Goal: Task Accomplishment & Management: Manage account settings

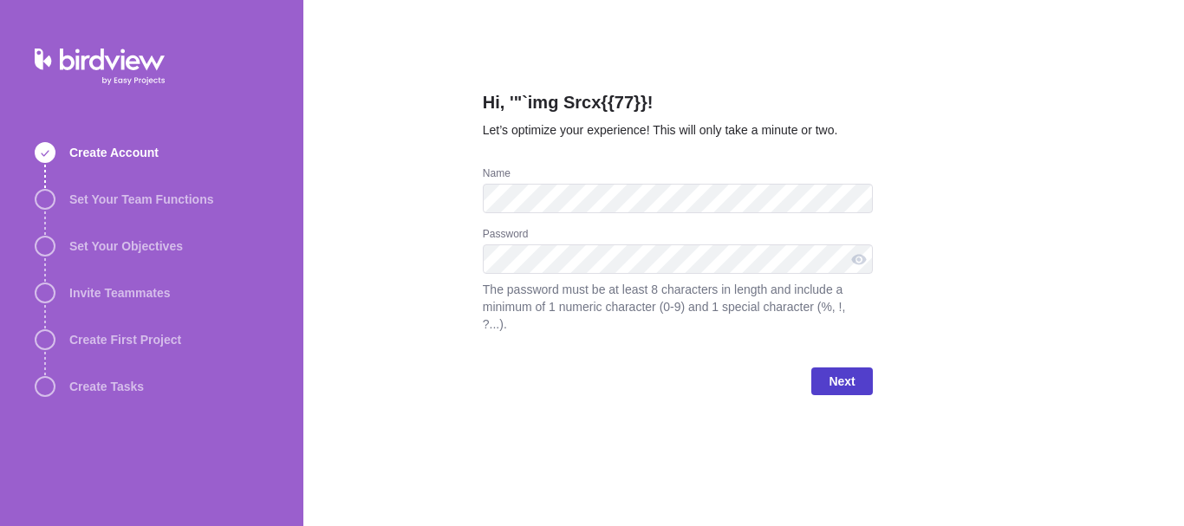
click at [827, 367] on span "Next" at bounding box center [841, 381] width 61 height 28
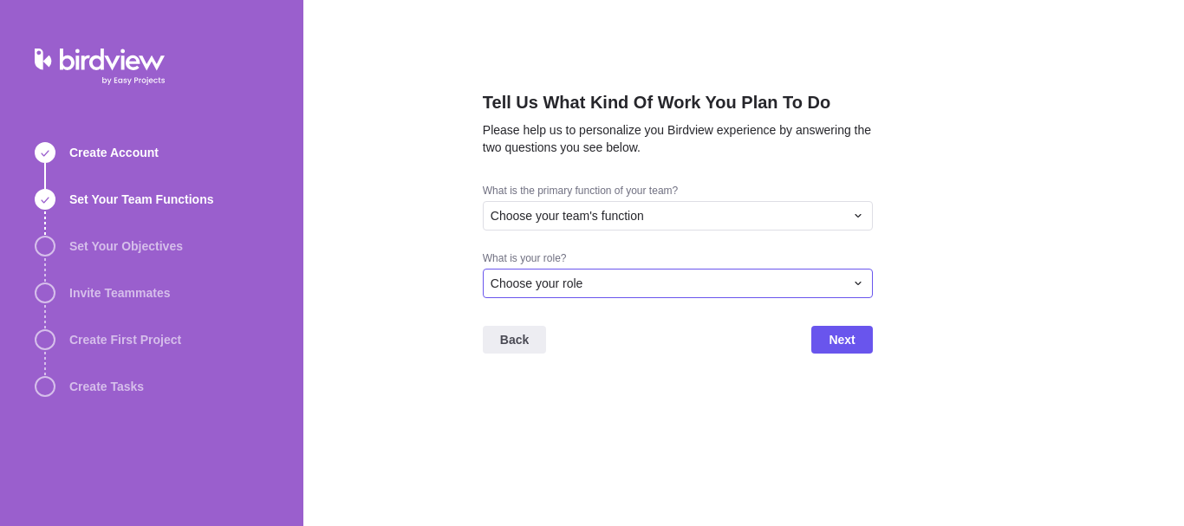
click at [560, 289] on span "Choose your role" at bounding box center [536, 283] width 93 height 17
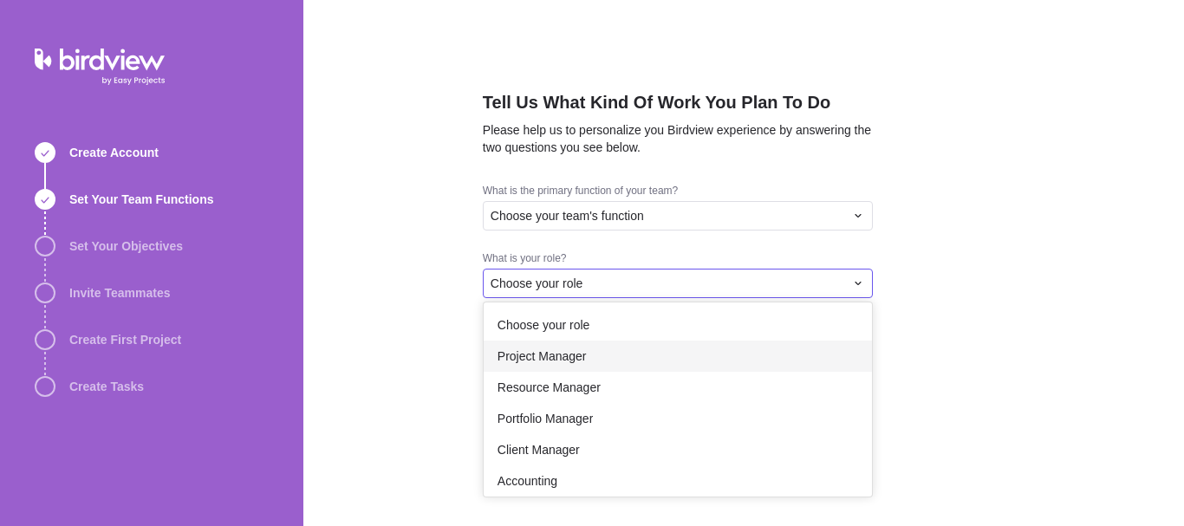
click at [517, 353] on span "Project Manager" at bounding box center [541, 355] width 89 height 17
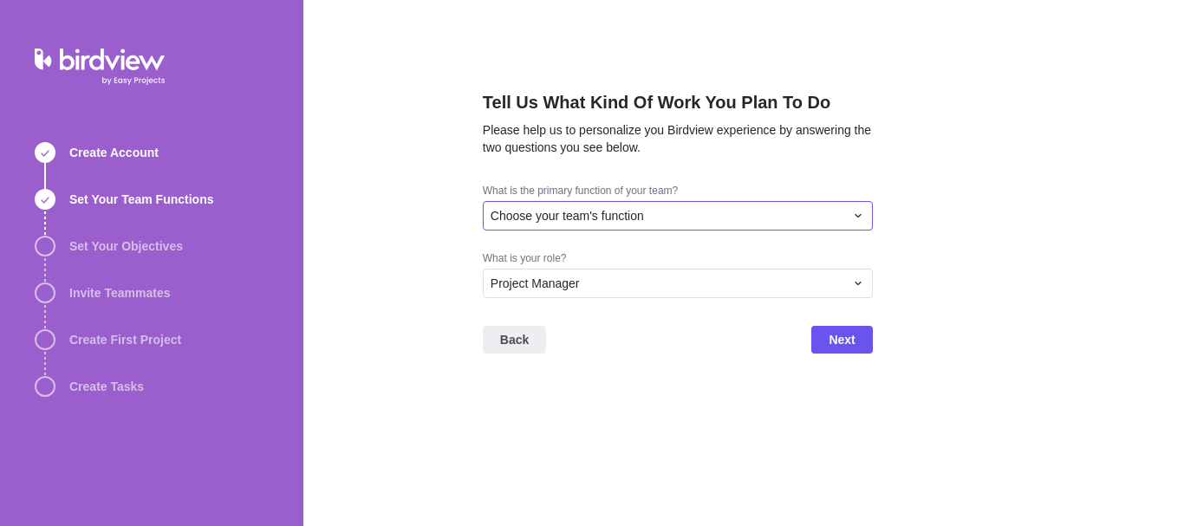
click at [582, 217] on span "Choose your team's function" at bounding box center [566, 215] width 153 height 17
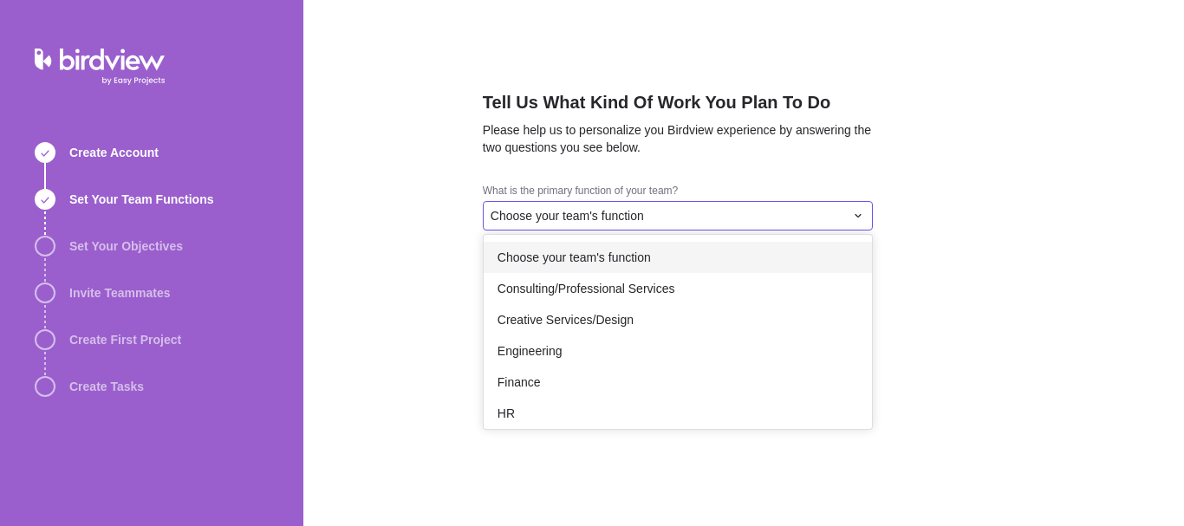
click at [589, 261] on span "Choose your team's function" at bounding box center [573, 257] width 153 height 17
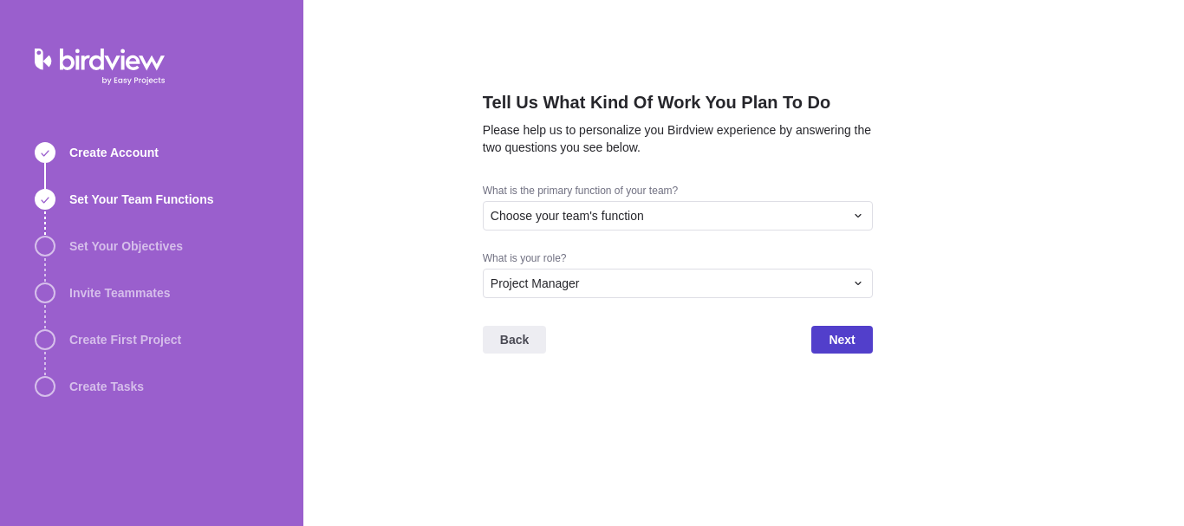
click at [826, 338] on span "Next" at bounding box center [841, 340] width 61 height 28
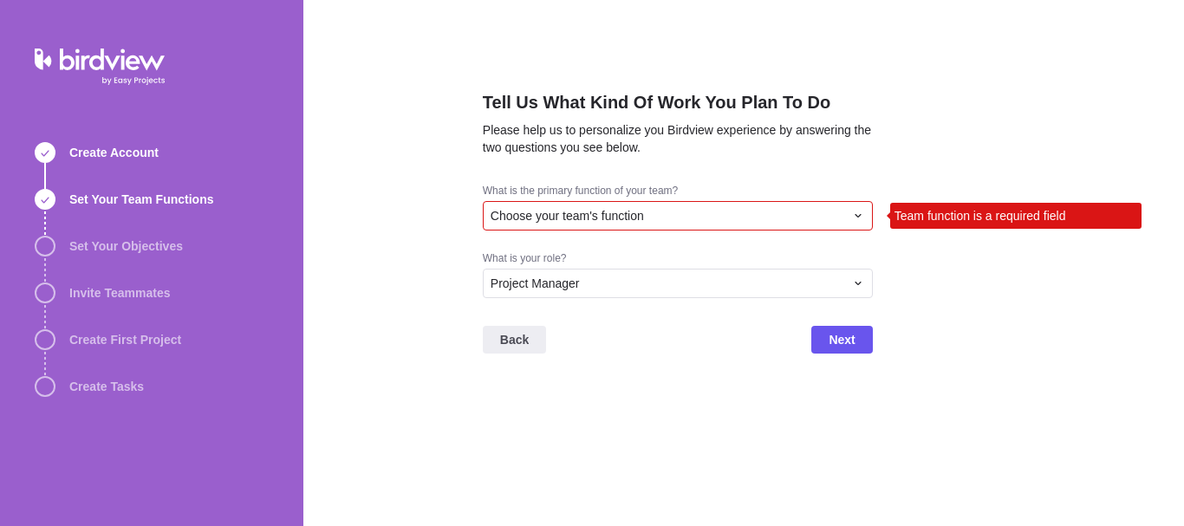
click at [750, 210] on div "Choose your team's function" at bounding box center [667, 215] width 354 height 17
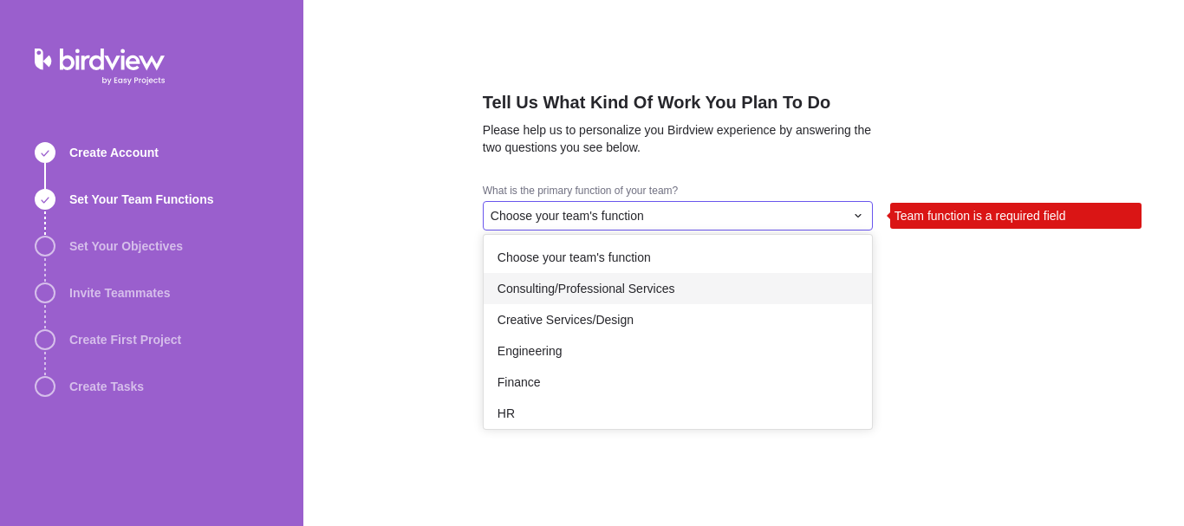
click at [673, 279] on div "Consulting/Professional Services" at bounding box center [678, 288] width 388 height 31
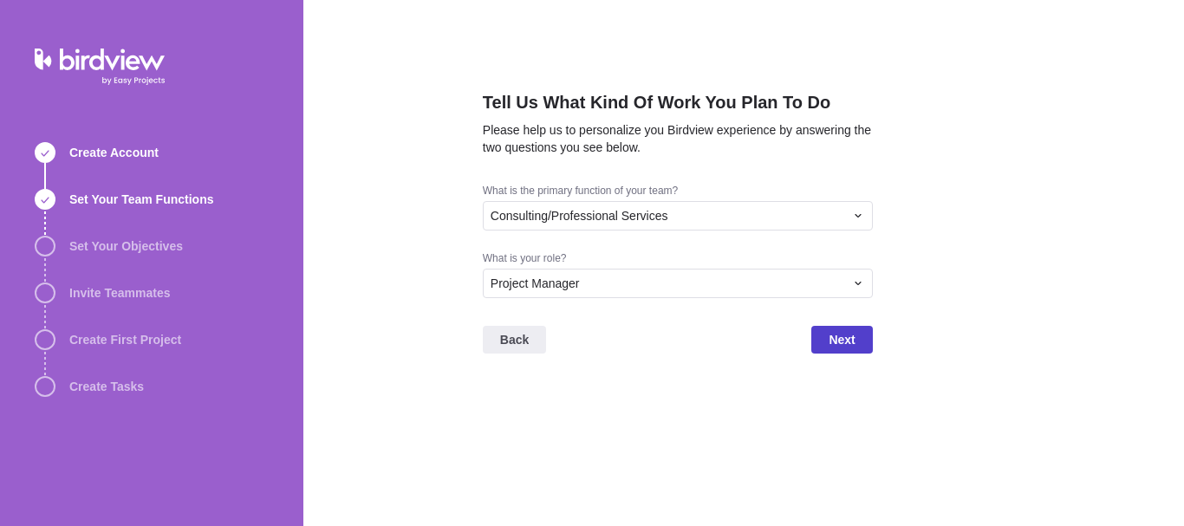
click at [817, 326] on span "Next" at bounding box center [841, 340] width 61 height 28
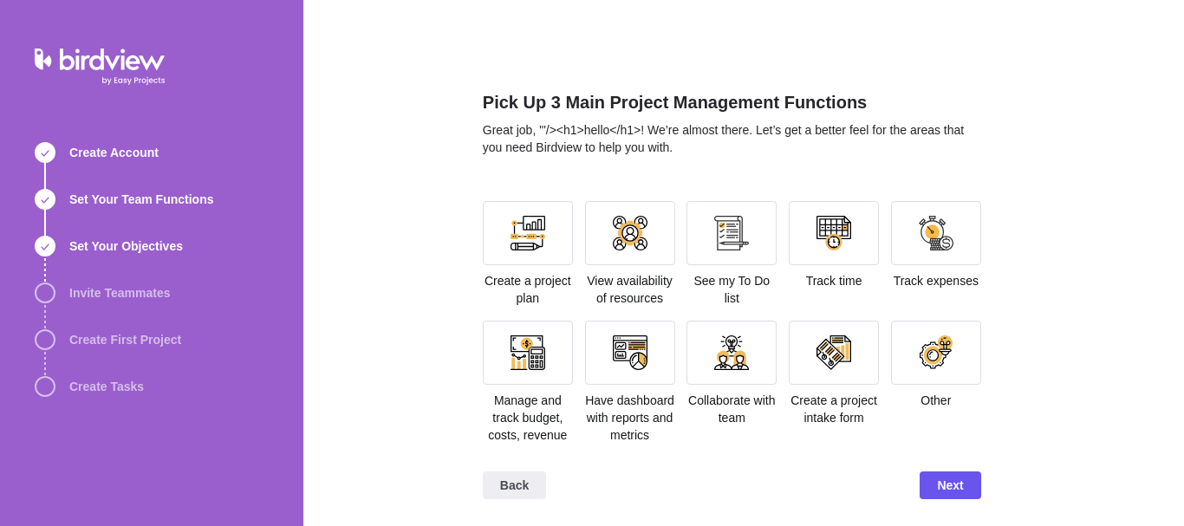
click at [526, 268] on div "Create a project plan" at bounding box center [528, 254] width 90 height 106
click at [530, 256] on div at bounding box center [528, 233] width 90 height 64
click at [627, 256] on div at bounding box center [630, 233] width 90 height 64
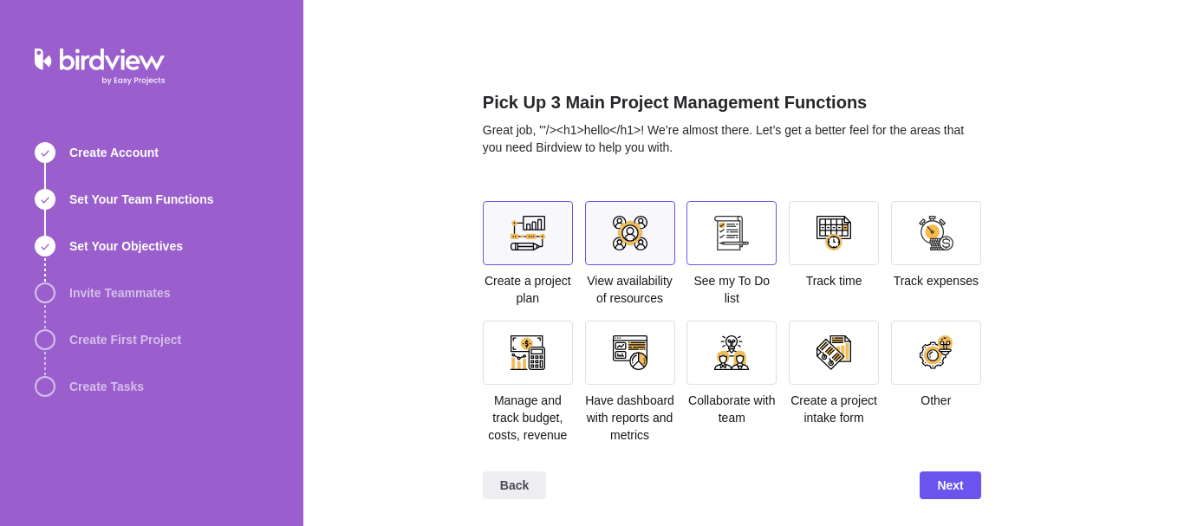
click at [721, 259] on div at bounding box center [731, 233] width 90 height 64
click at [819, 252] on div at bounding box center [834, 233] width 90 height 64
click at [919, 246] on div at bounding box center [936, 233] width 35 height 35
click at [536, 347] on div at bounding box center [527, 352] width 35 height 35
click at [943, 477] on span "Next" at bounding box center [950, 485] width 26 height 21
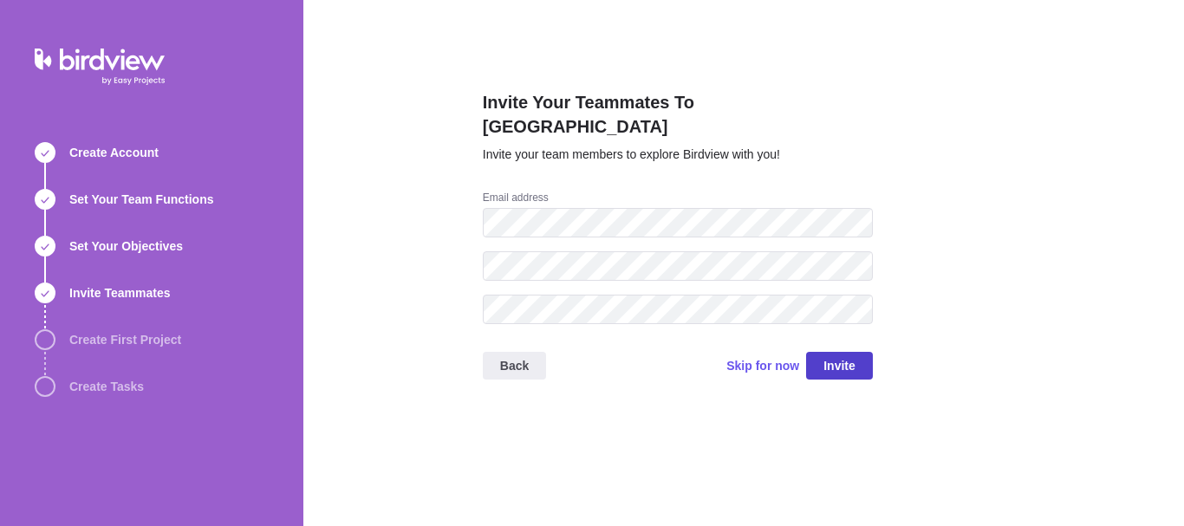
click at [848, 355] on span "Invite" at bounding box center [839, 365] width 32 height 21
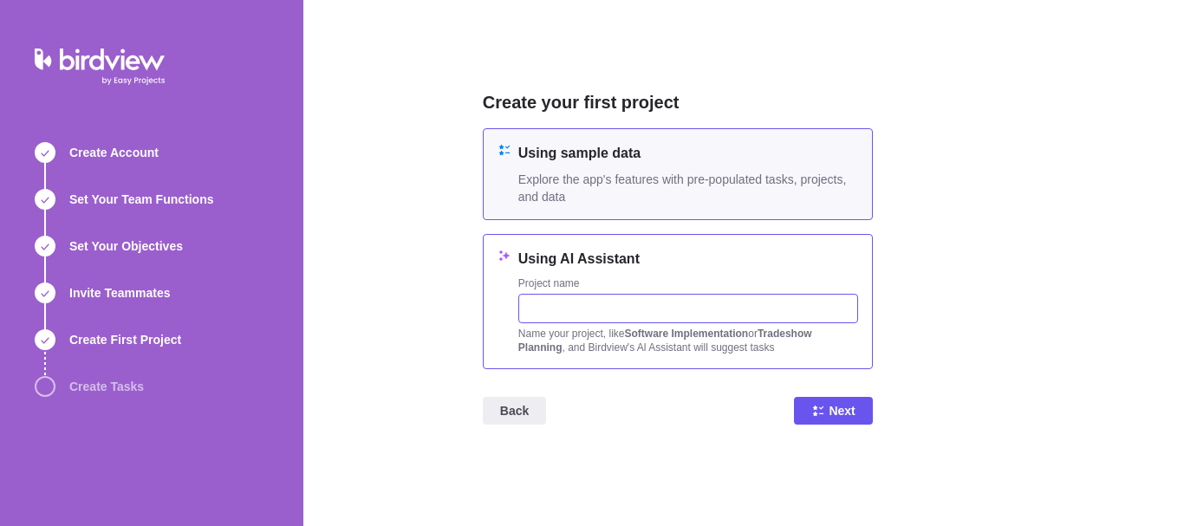
click at [695, 294] on input "text" at bounding box center [688, 308] width 340 height 29
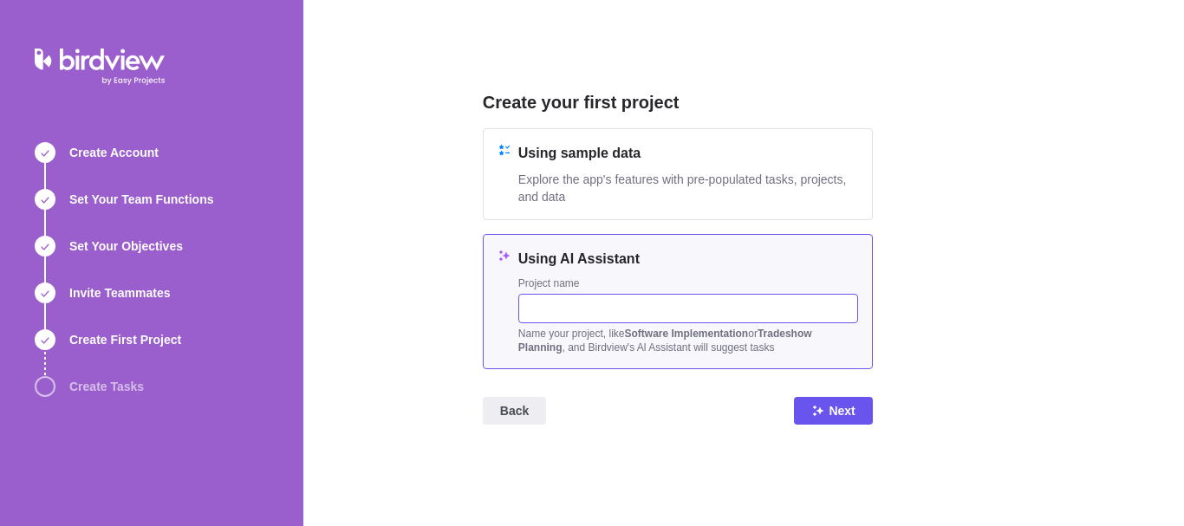
paste input "'"`><img src=x>${{7*7}}"
type input "'"`><img src=x>${{7*7}}"
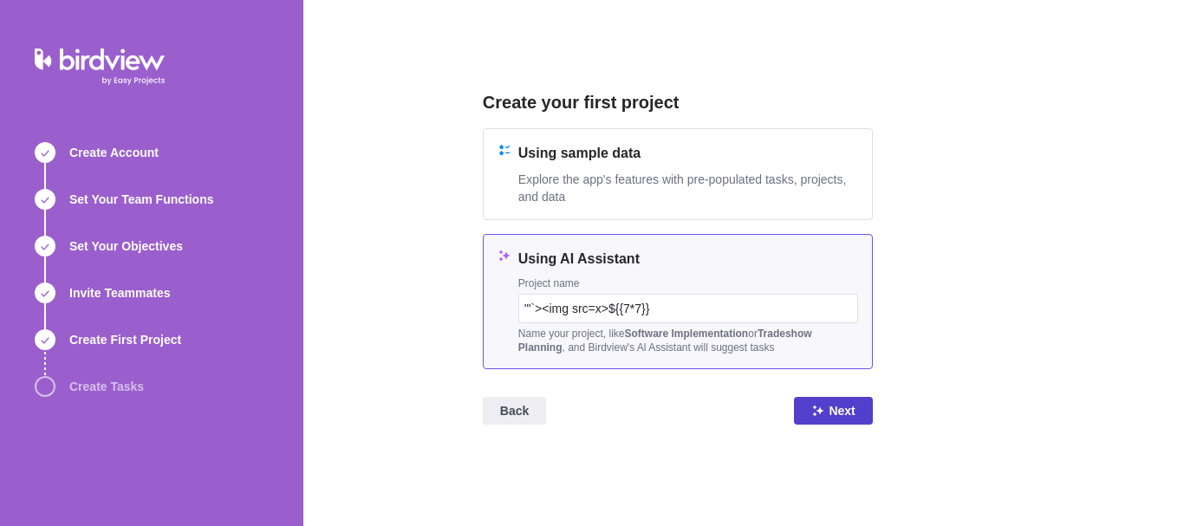
click at [836, 415] on span "Next" at bounding box center [841, 410] width 26 height 21
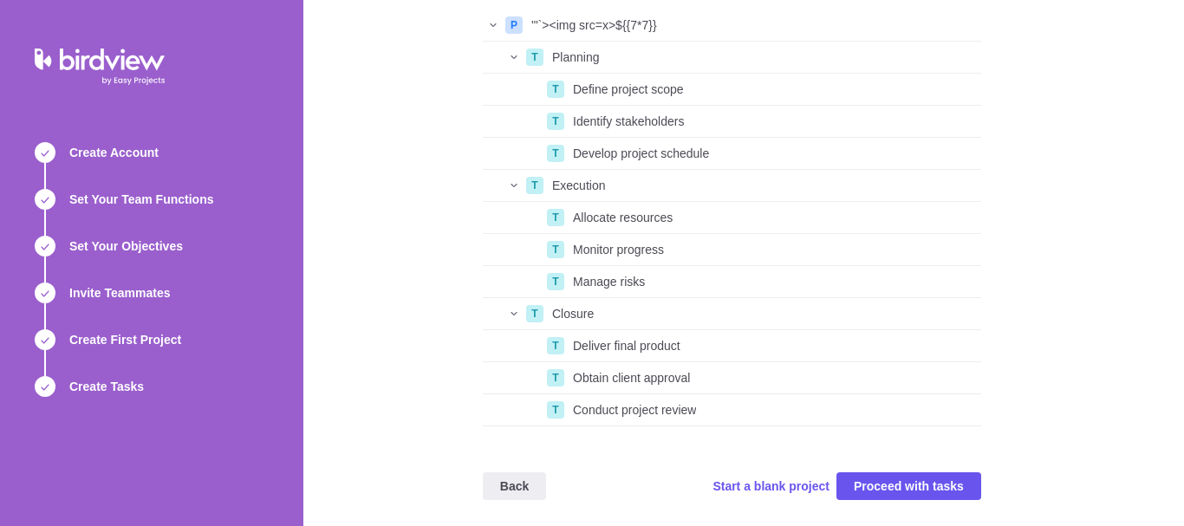
scroll to position [124, 0]
click at [808, 484] on span "Start a blank project" at bounding box center [770, 484] width 117 height 17
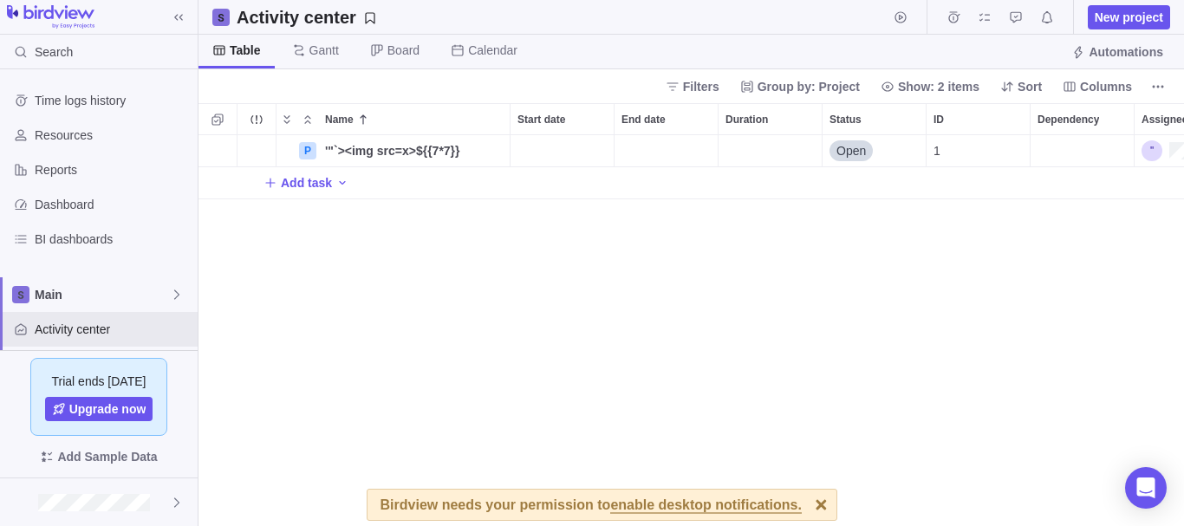
scroll to position [378, 972]
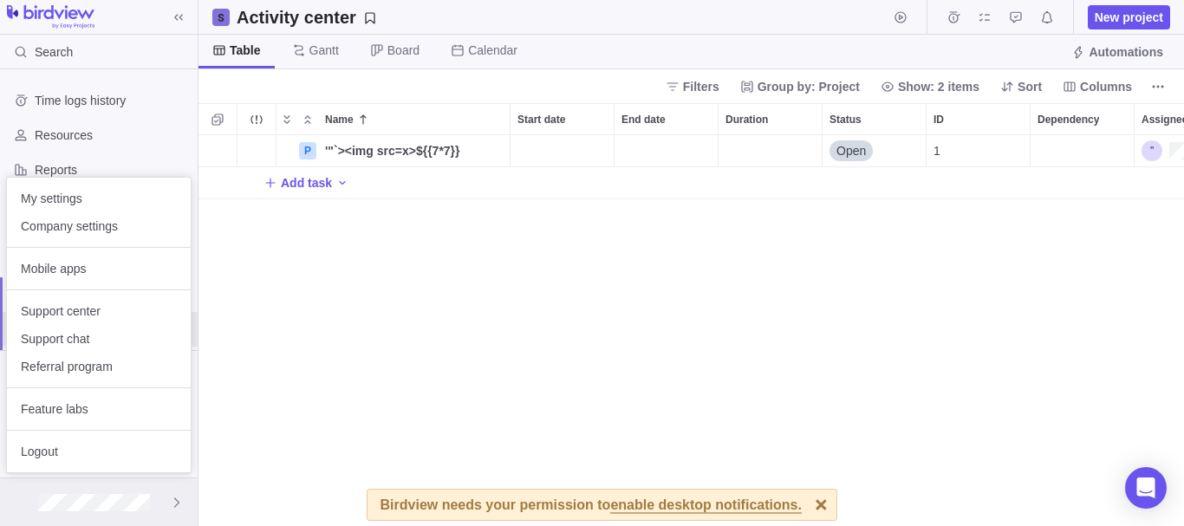
click at [17, 503] on img at bounding box center [20, 503] width 21 height 0
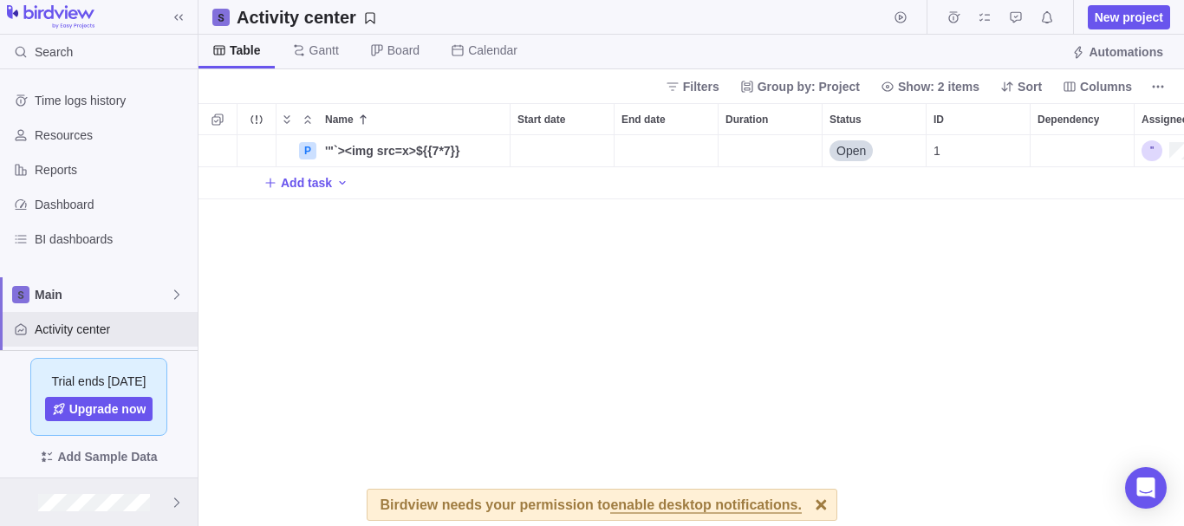
click at [17, 503] on img at bounding box center [20, 503] width 21 height 0
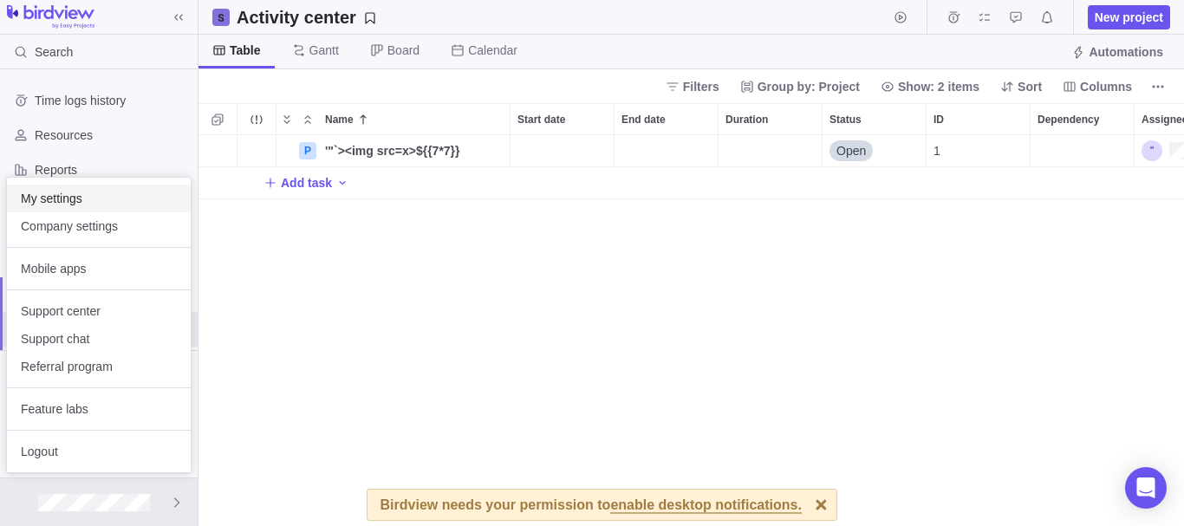
click at [81, 201] on span "My settings" at bounding box center [99, 198] width 156 height 17
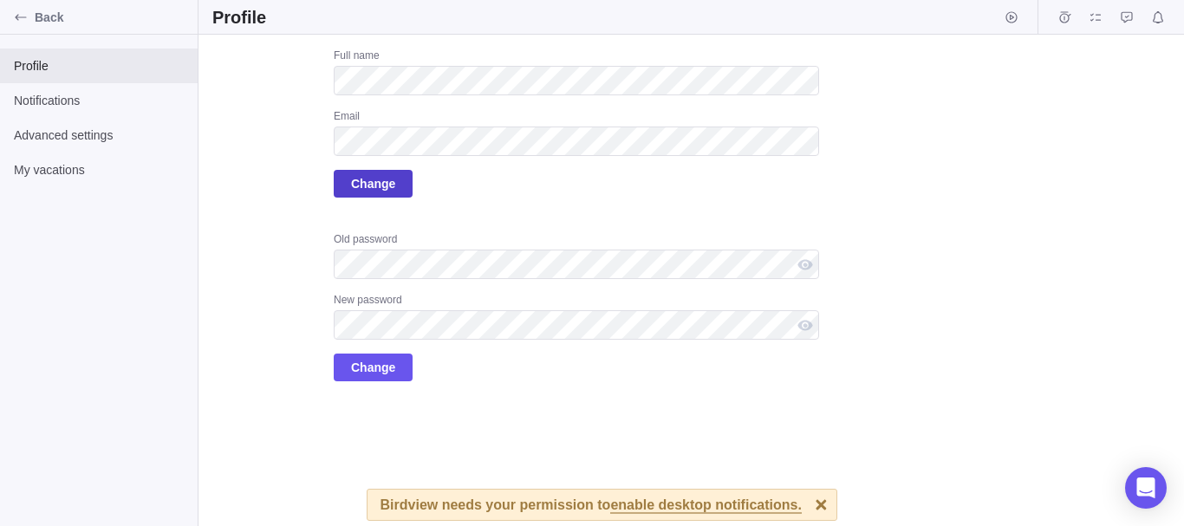
click at [376, 182] on span "Change" at bounding box center [373, 183] width 44 height 21
click at [806, 501] on div at bounding box center [821, 505] width 30 height 30
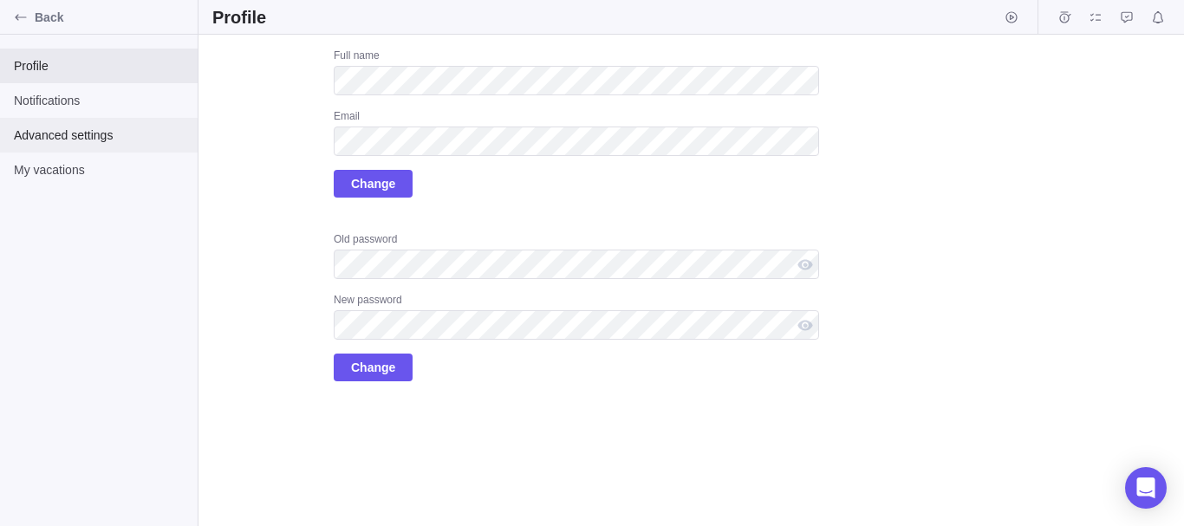
click at [128, 130] on span "Advanced settings" at bounding box center [99, 135] width 170 height 17
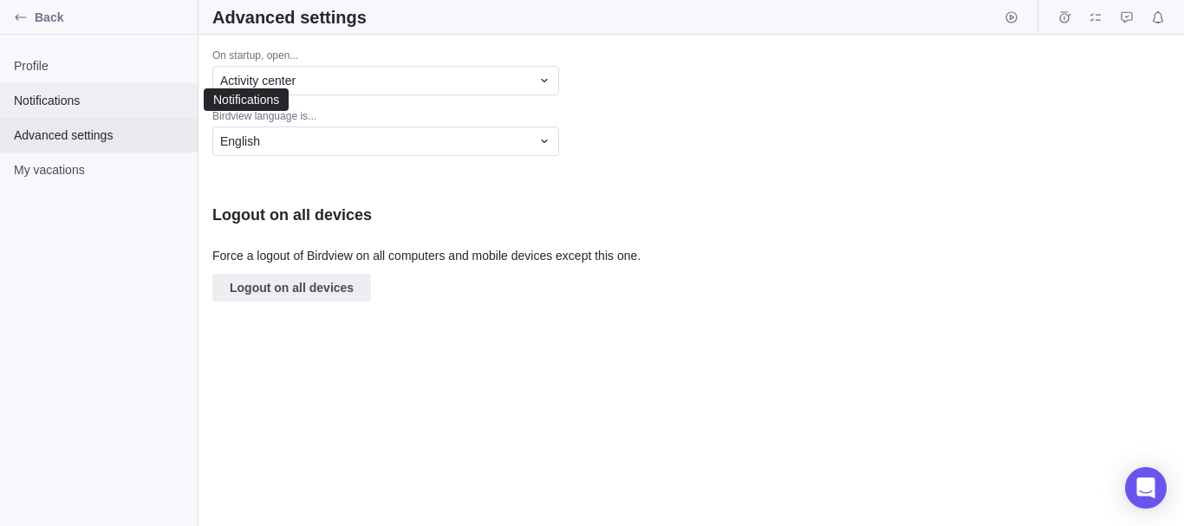
click at [107, 99] on span "Notifications" at bounding box center [99, 100] width 170 height 17
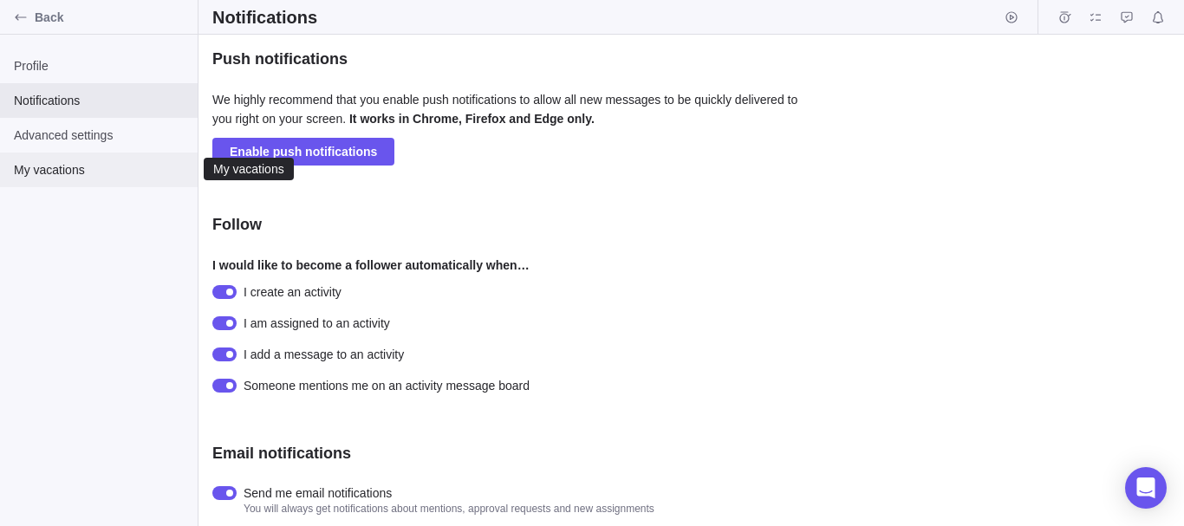
click at [101, 167] on span "My vacations" at bounding box center [99, 169] width 170 height 17
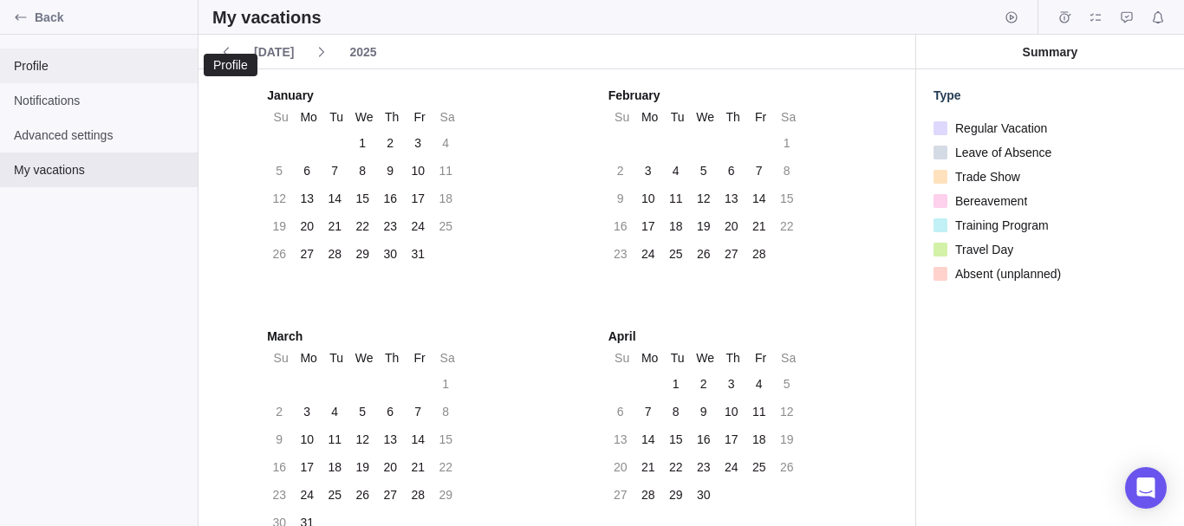
click at [100, 81] on div "Profile" at bounding box center [99, 66] width 198 height 35
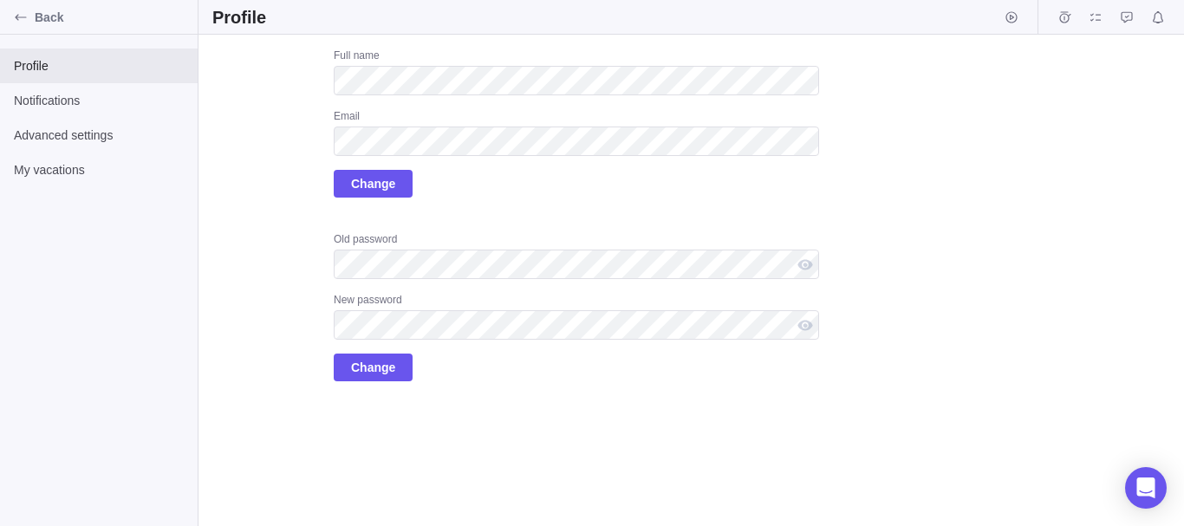
click at [279, 241] on div "Upload Full name Email Change Old password New password Change" at bounding box center [515, 215] width 607 height 333
click at [19, 20] on icon "Back" at bounding box center [21, 17] width 14 height 14
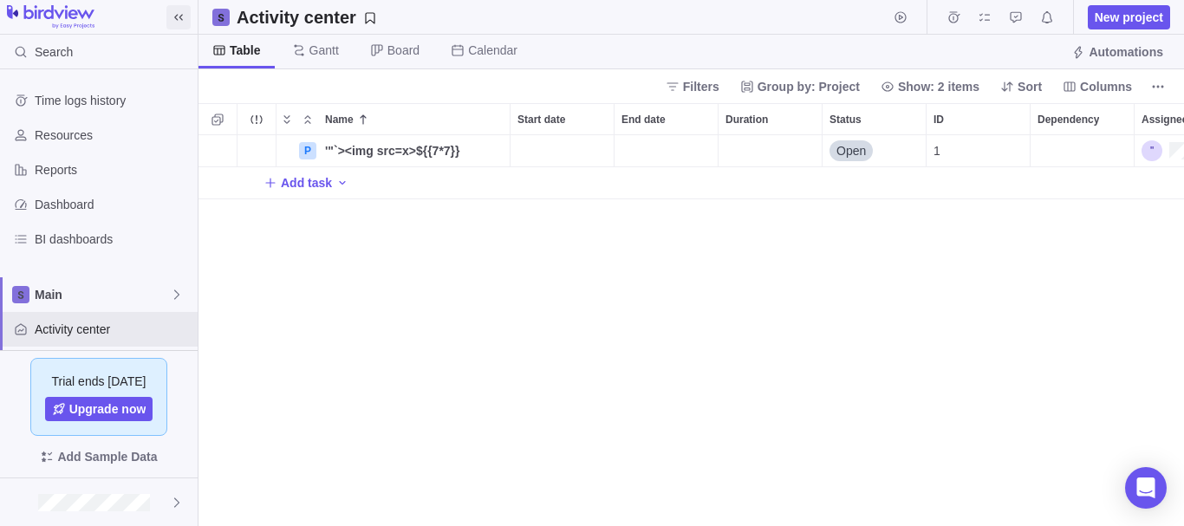
scroll to position [378, 972]
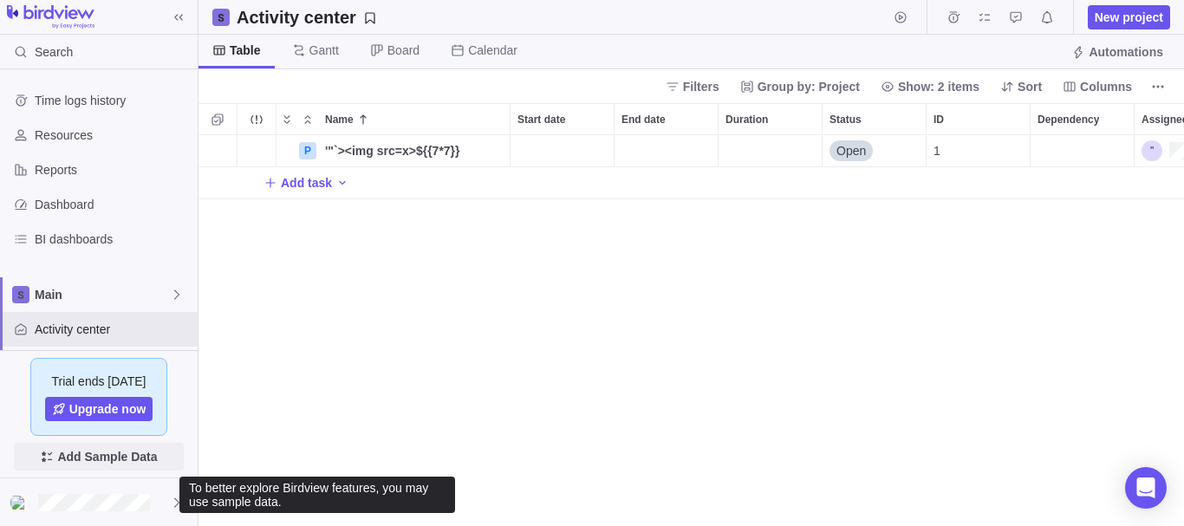
click at [121, 459] on span "Add Sample Data" at bounding box center [107, 456] width 100 height 21
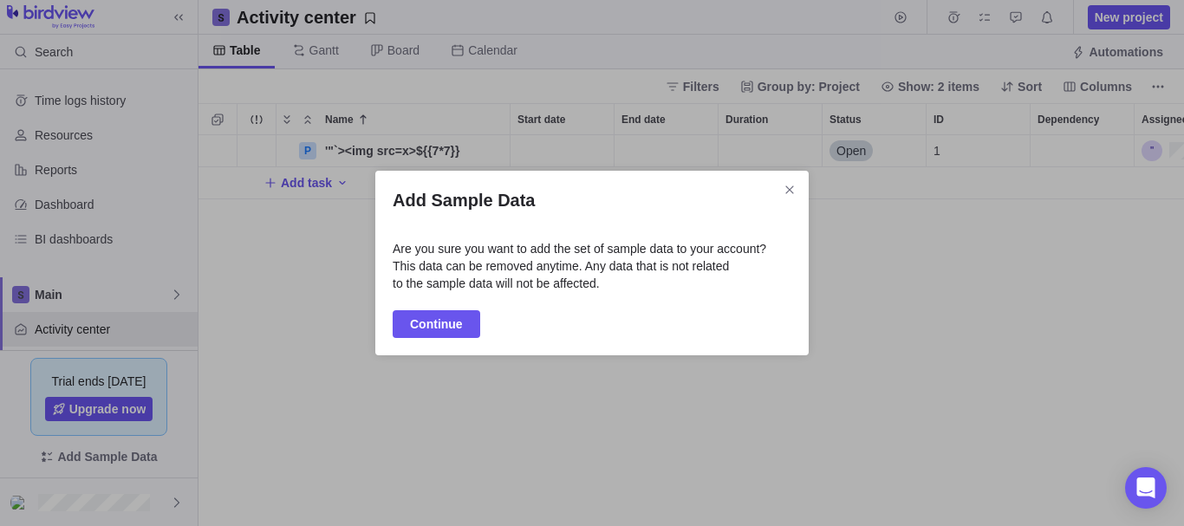
click at [432, 306] on div "Add Sample Data Are you sure you want to add the set of sample data to your acc…" at bounding box center [591, 263] width 433 height 185
click at [424, 322] on span "Continue" at bounding box center [436, 324] width 53 height 21
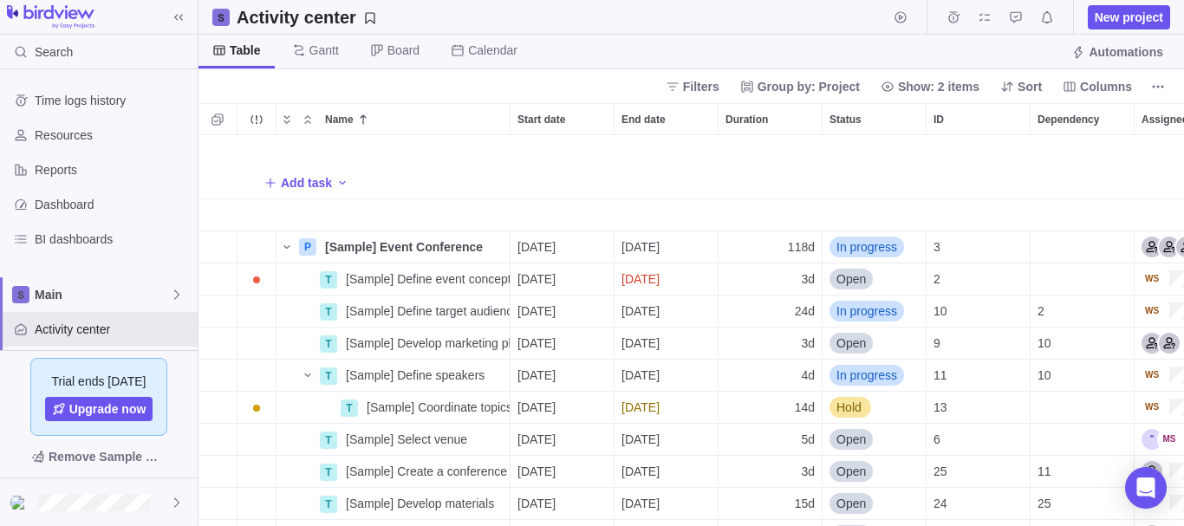
scroll to position [392, 0]
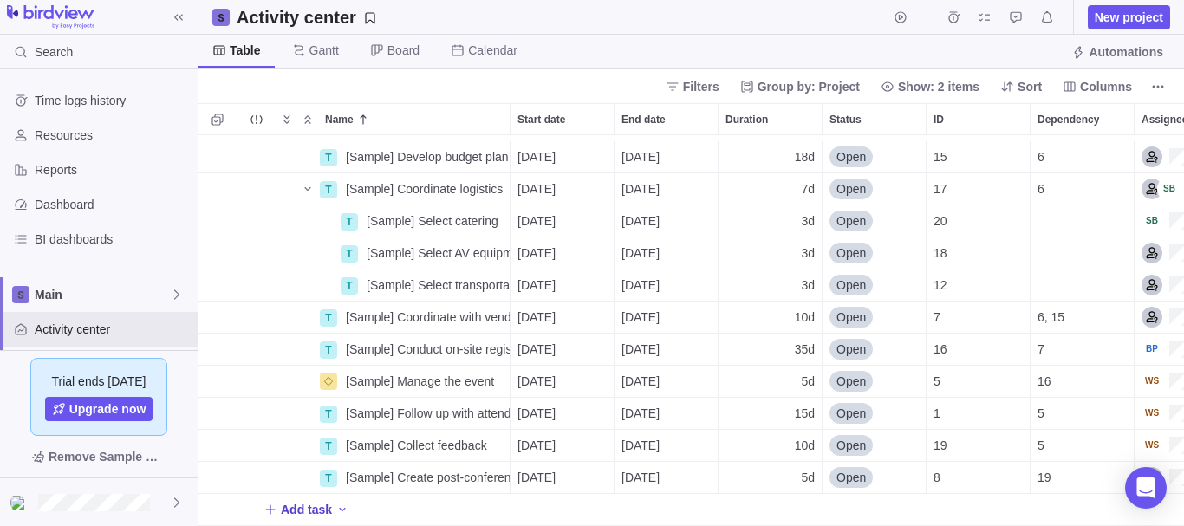
click at [305, 501] on span "Add task" at bounding box center [306, 509] width 51 height 17
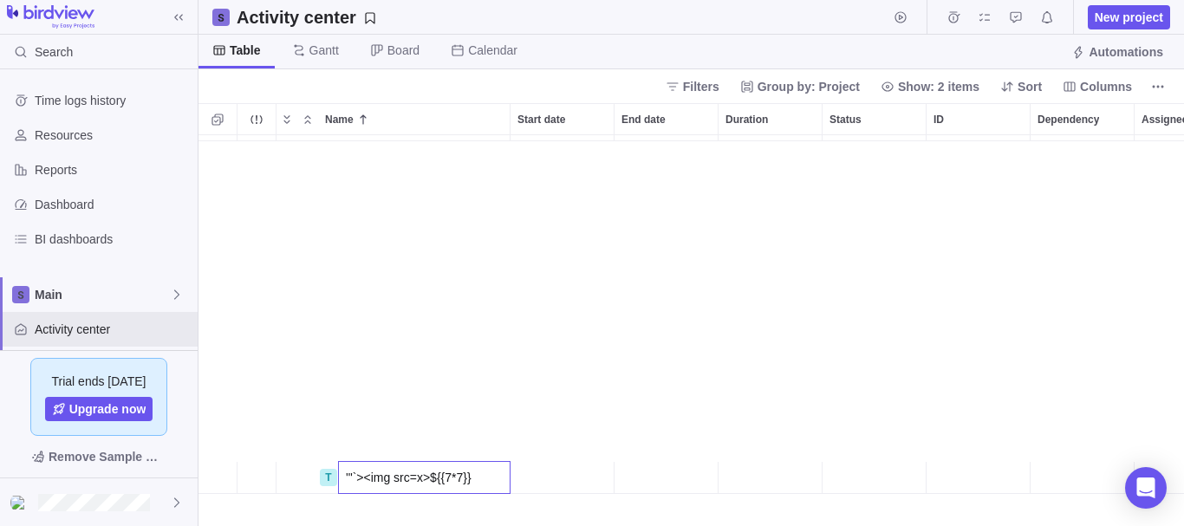
scroll to position [0, 0]
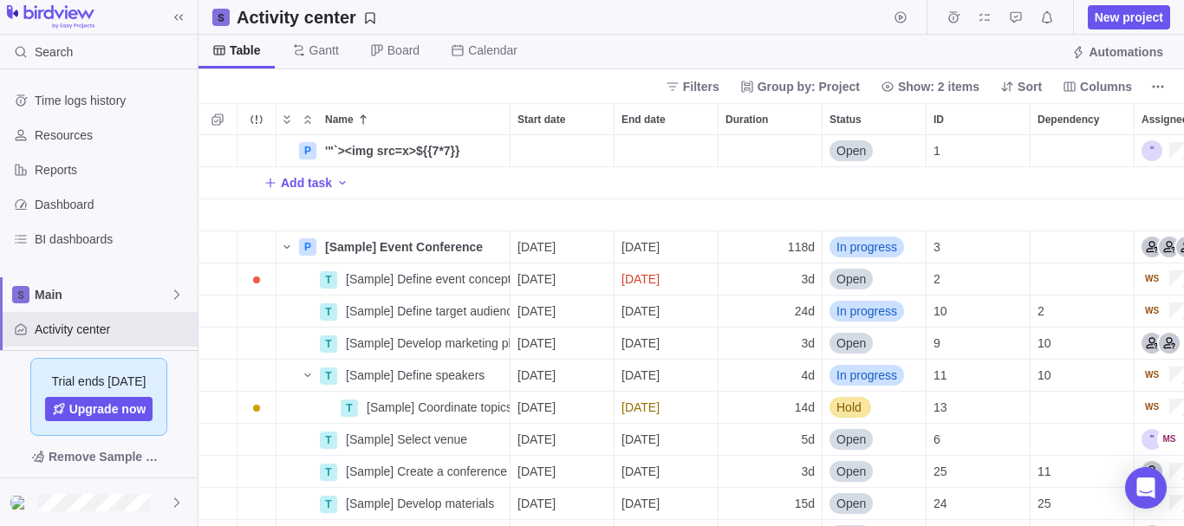
type input "'"`><img src=x>${{7*7}}"
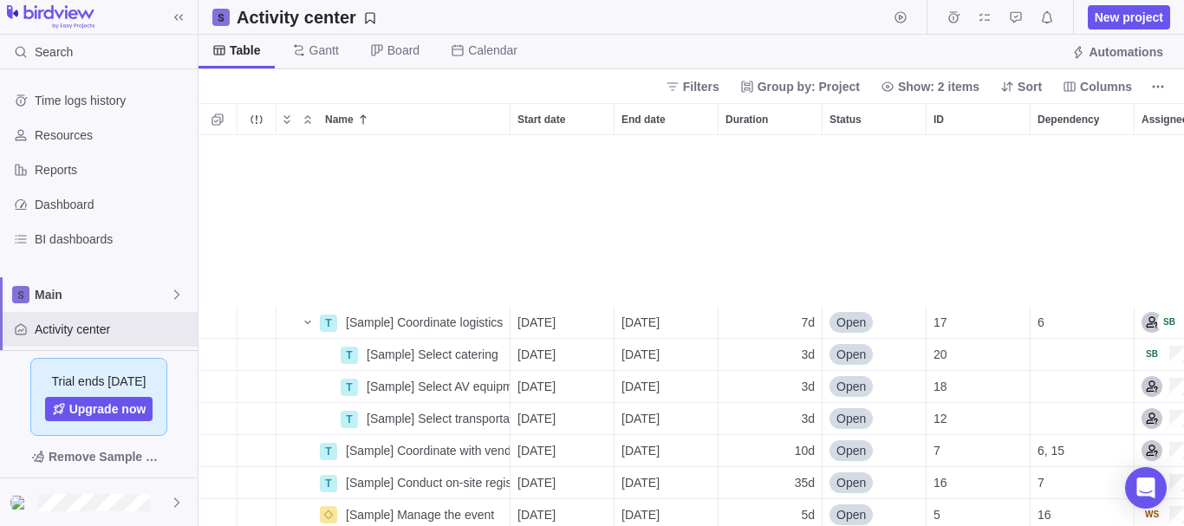
scroll to position [424, 0]
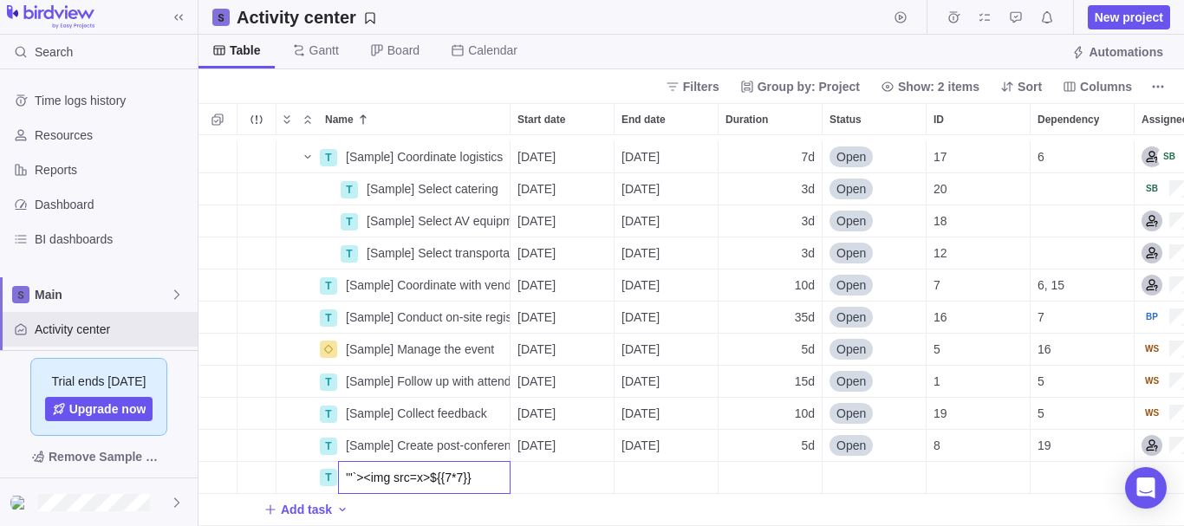
click at [535, 497] on div "T [Sample] Coordinate logistics Details 09/15/2025 09/23/2025 7d Open 17 6 T [S…" at bounding box center [690, 330] width 985 height 391
click at [299, 501] on span "Add task" at bounding box center [306, 509] width 51 height 17
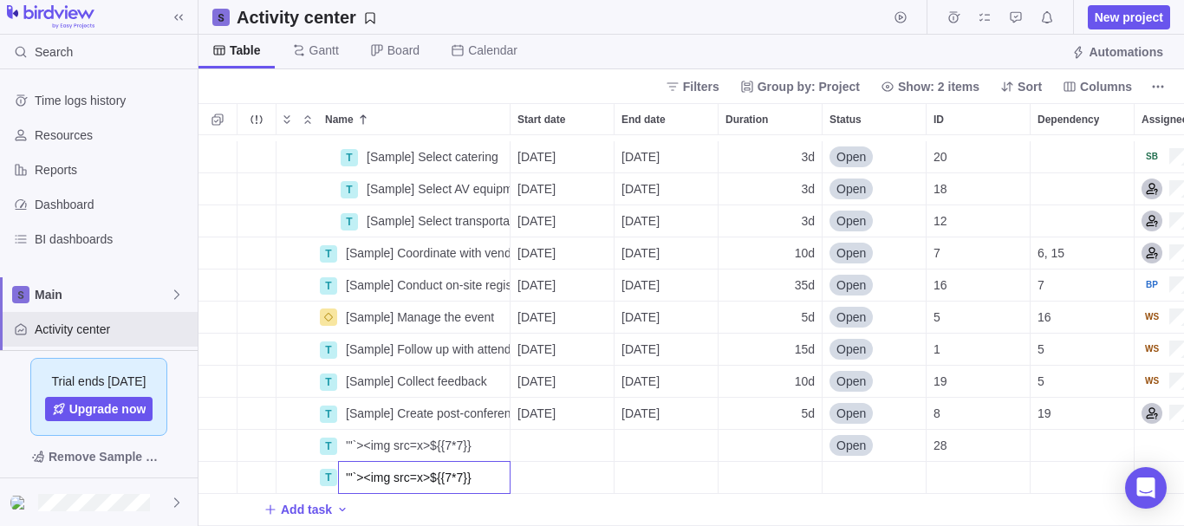
scroll to position [456, 0]
type input "'"`><img src=x>${{7*7}}"
click at [438, 498] on div "T [Sample] Select catering Details 09/15/2025 09/17/2025 3d Open 20 T [Sample] …" at bounding box center [690, 330] width 985 height 391
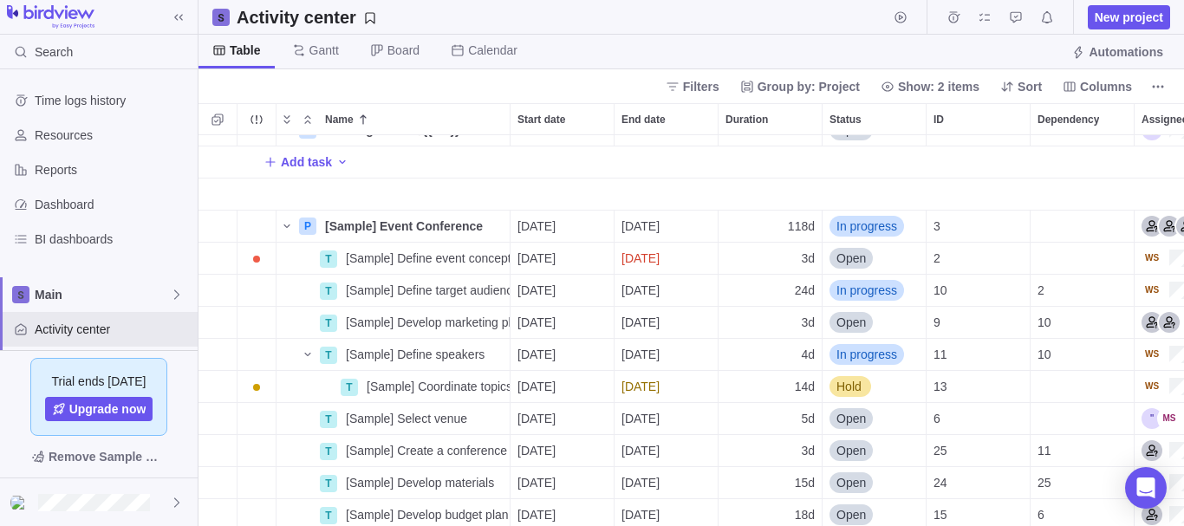
scroll to position [0, 0]
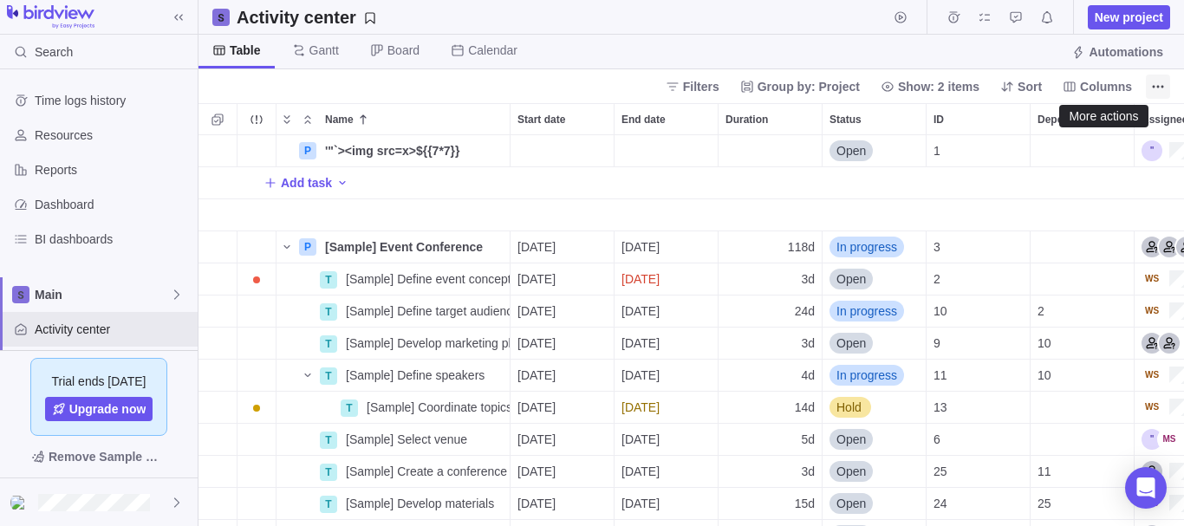
click at [1164, 76] on span "More actions" at bounding box center [1158, 87] width 24 height 24
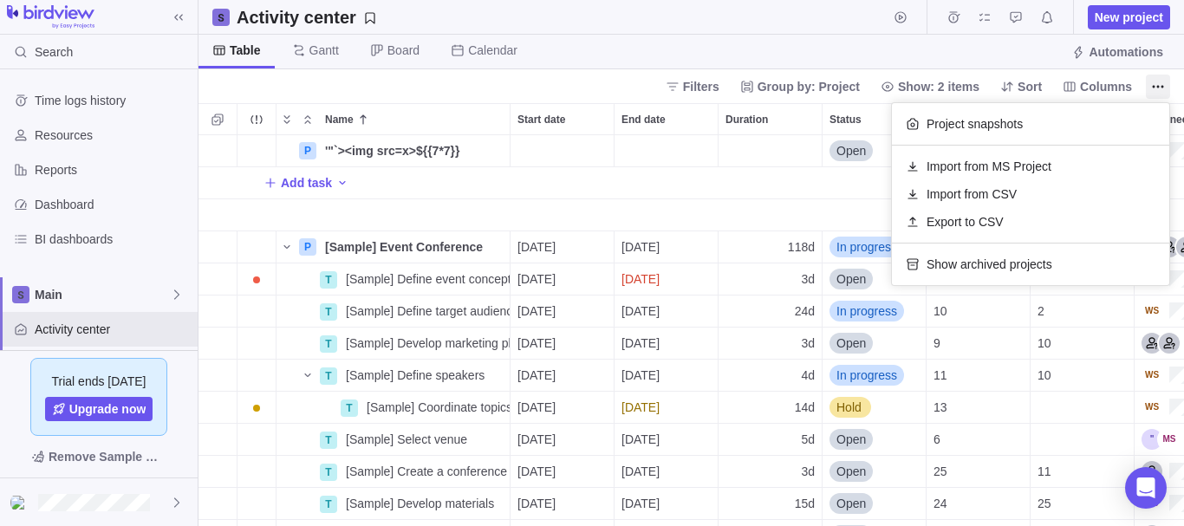
click at [1114, 47] on body "Search Time logs history Resources Reports Dashboard BI dashboards Main Activit…" at bounding box center [592, 263] width 1184 height 526
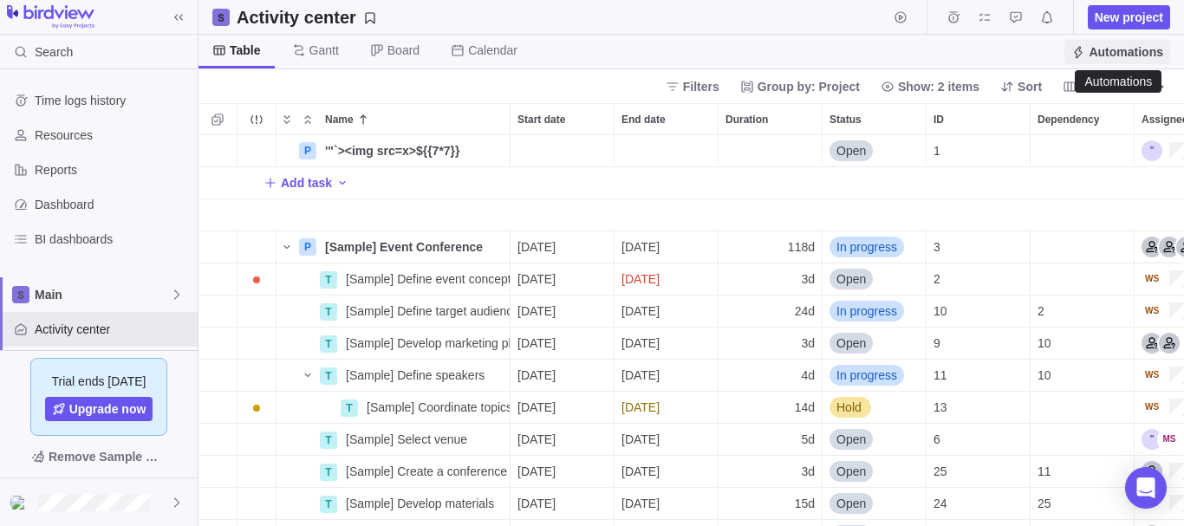
click at [1112, 47] on span "Automations" at bounding box center [1125, 51] width 75 height 17
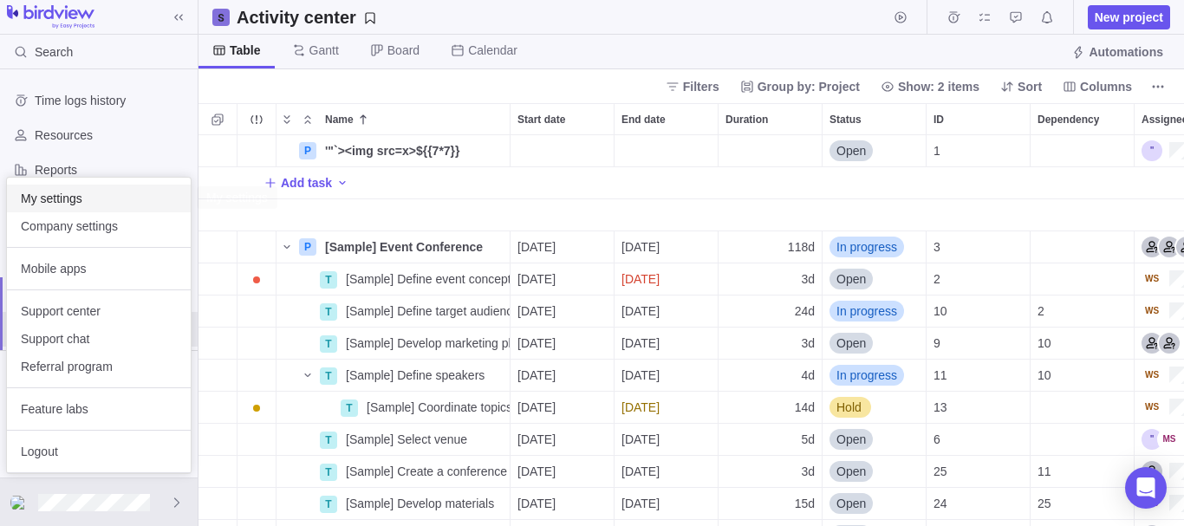
click at [114, 204] on span "My settings" at bounding box center [99, 198] width 156 height 17
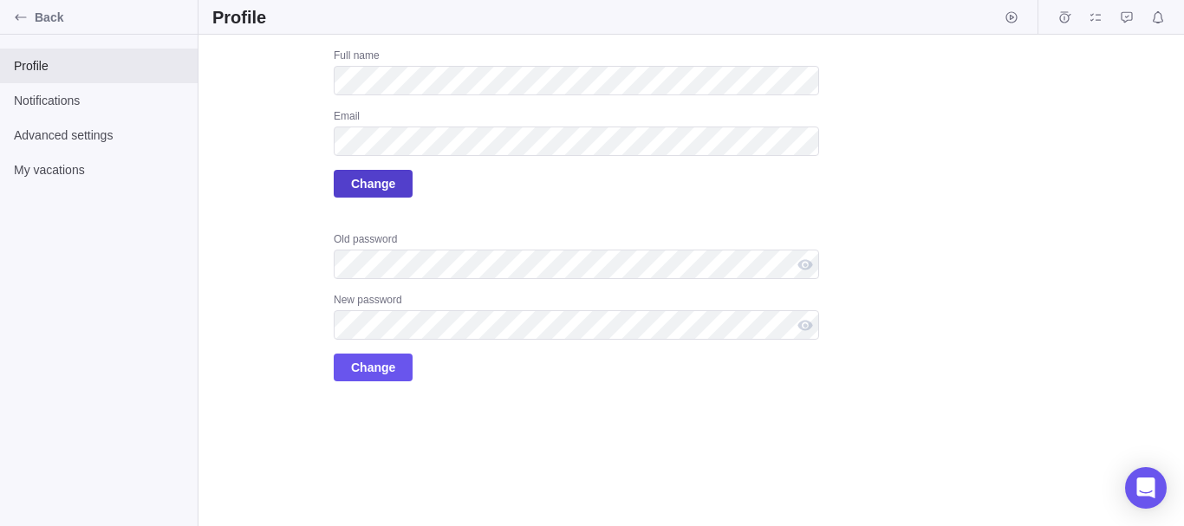
click at [399, 179] on span "Change" at bounding box center [373, 184] width 79 height 28
click at [90, 92] on span "Notifications" at bounding box center [99, 100] width 170 height 17
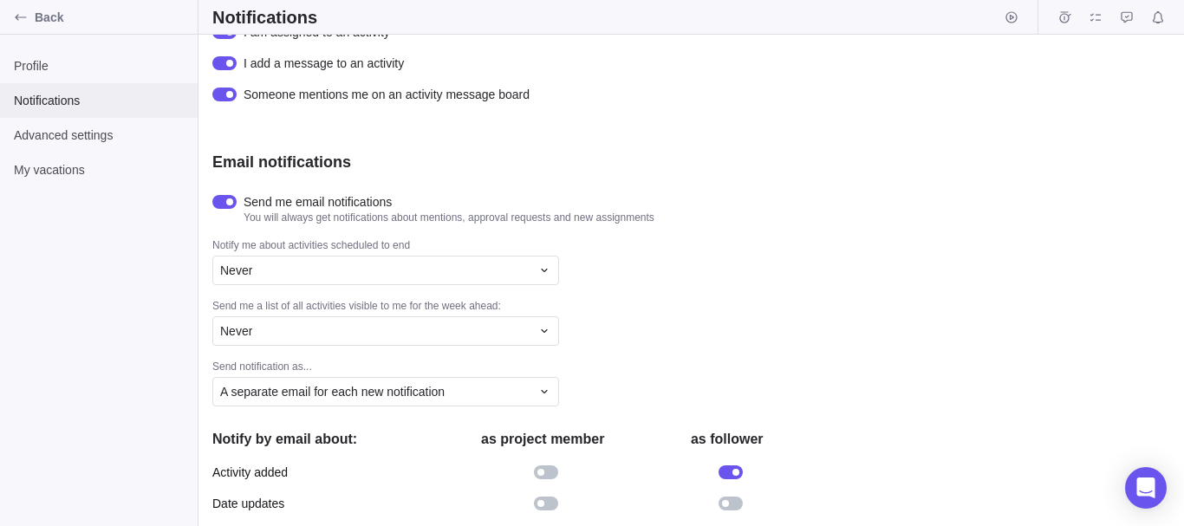
scroll to position [371, 0]
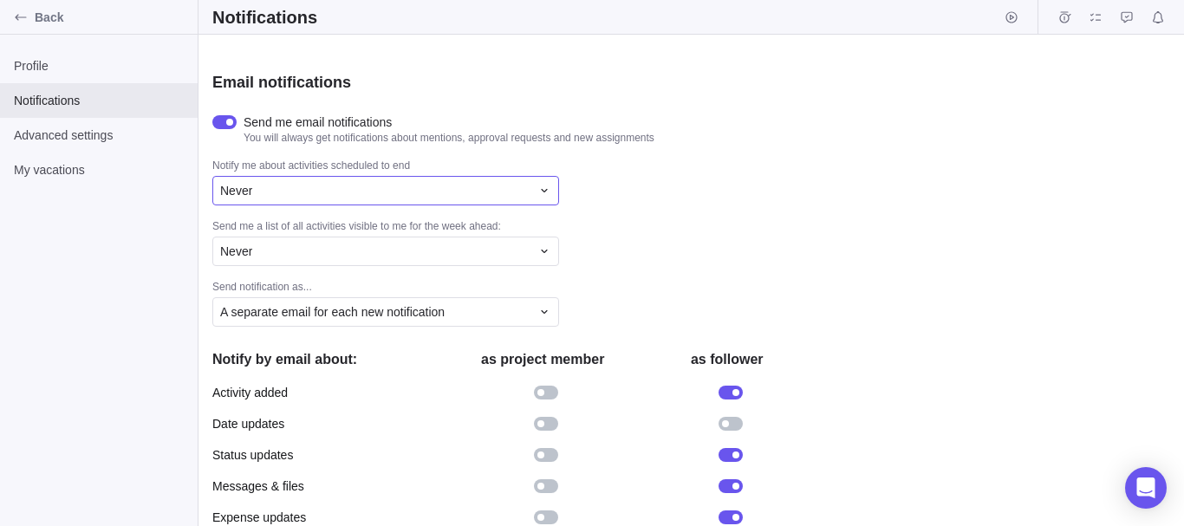
click at [359, 194] on div "Never" at bounding box center [375, 190] width 310 height 17
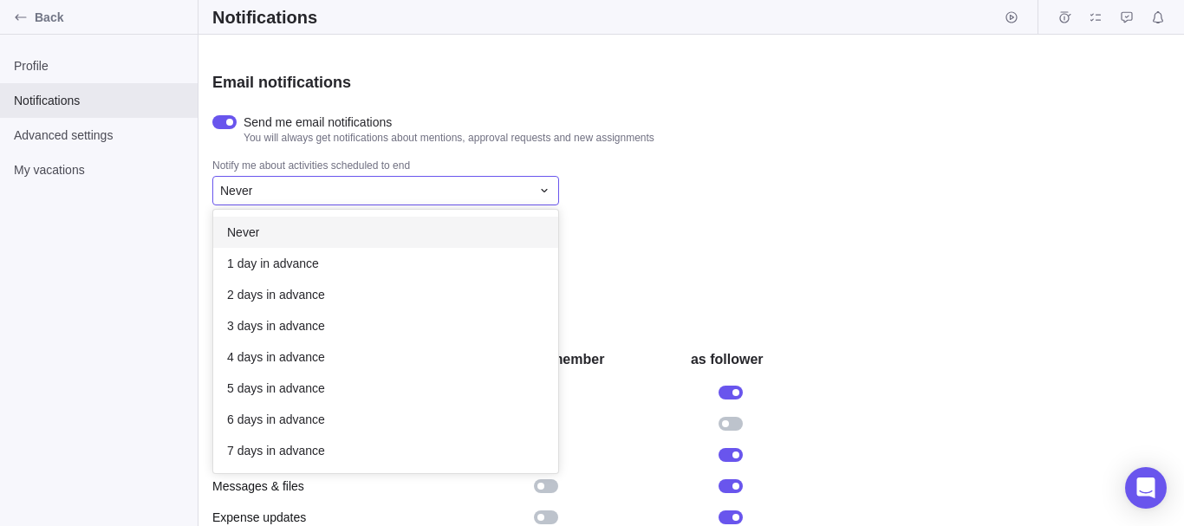
scroll to position [250, 332]
click at [359, 194] on div "Never" at bounding box center [375, 190] width 310 height 17
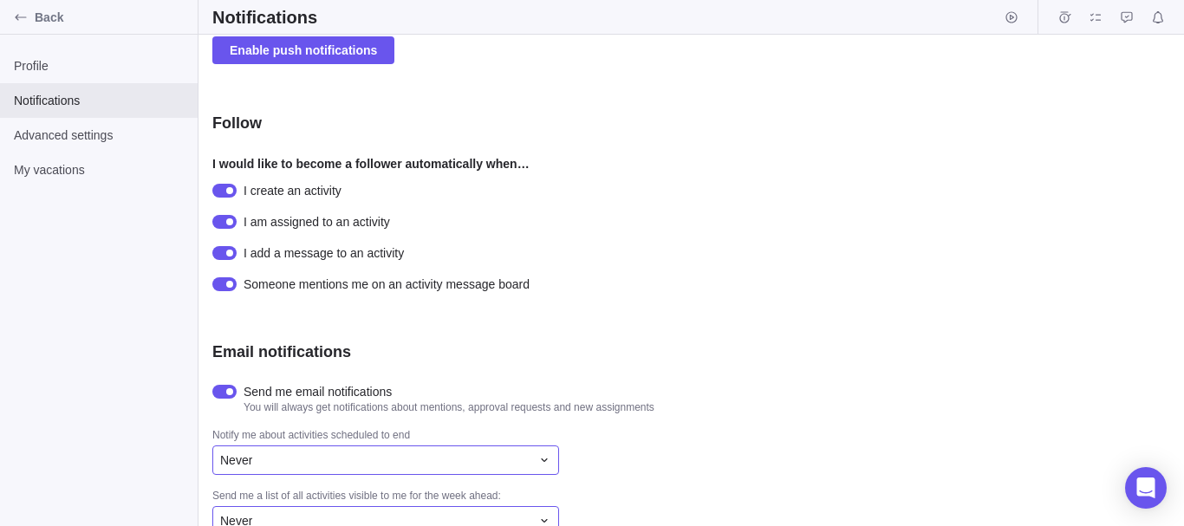
scroll to position [0, 0]
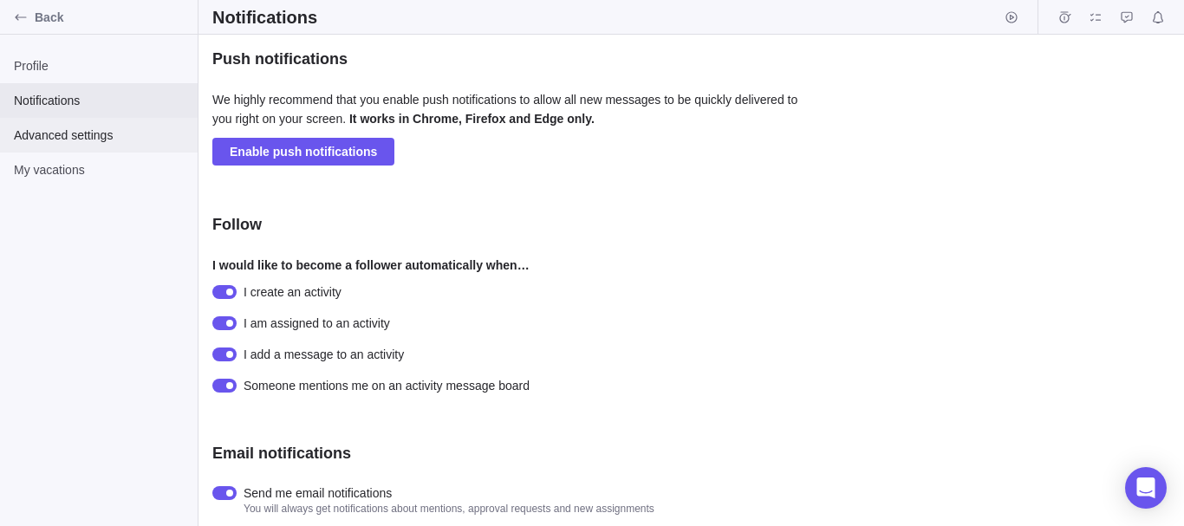
click at [117, 150] on div "Advanced settings" at bounding box center [99, 135] width 198 height 35
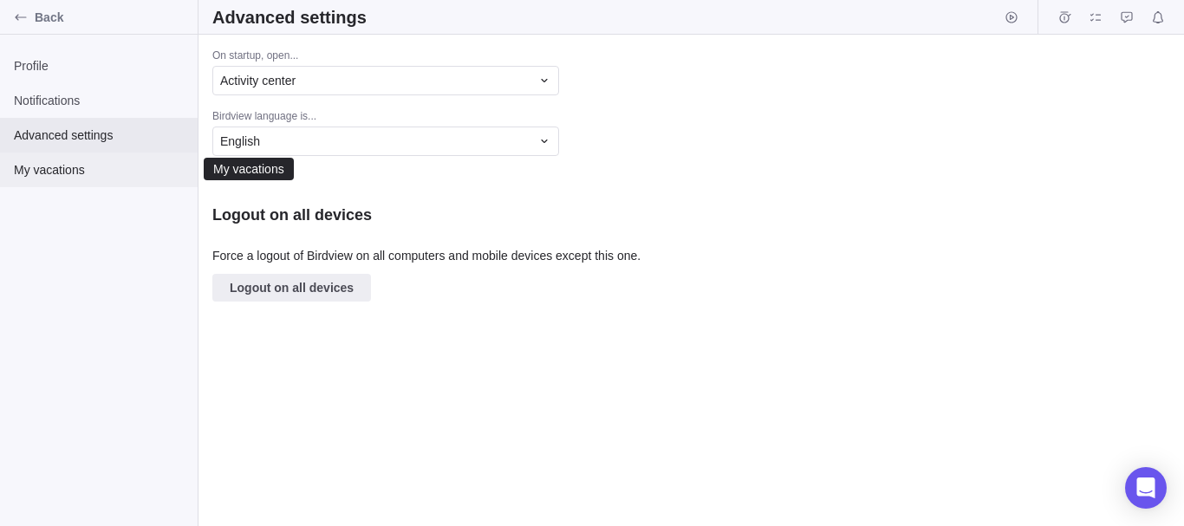
click at [89, 174] on span "My vacations" at bounding box center [99, 169] width 170 height 17
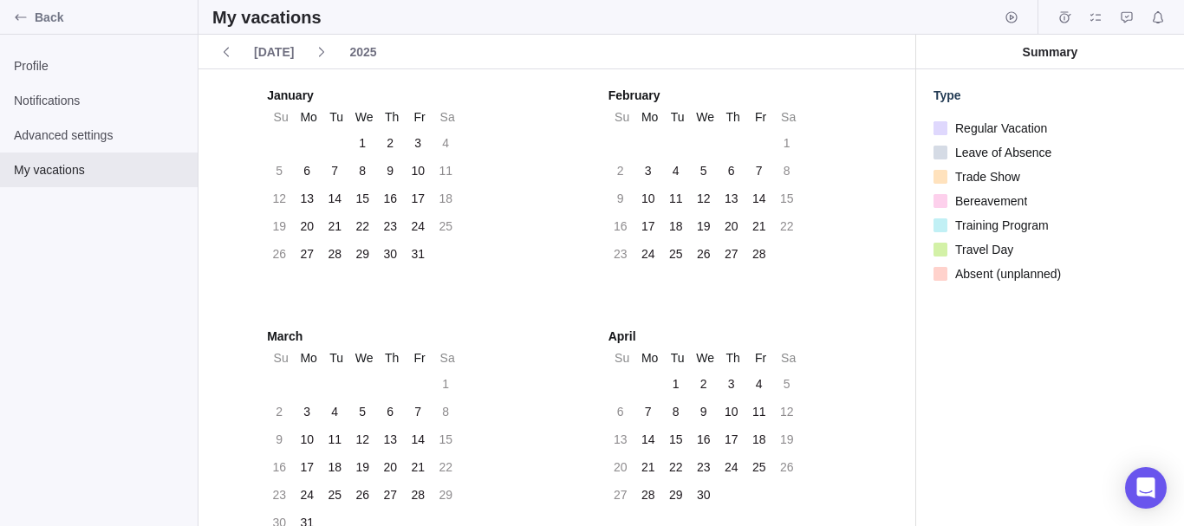
click at [943, 127] on div at bounding box center [940, 128] width 14 height 14
click at [94, 73] on span "Profile" at bounding box center [99, 65] width 170 height 17
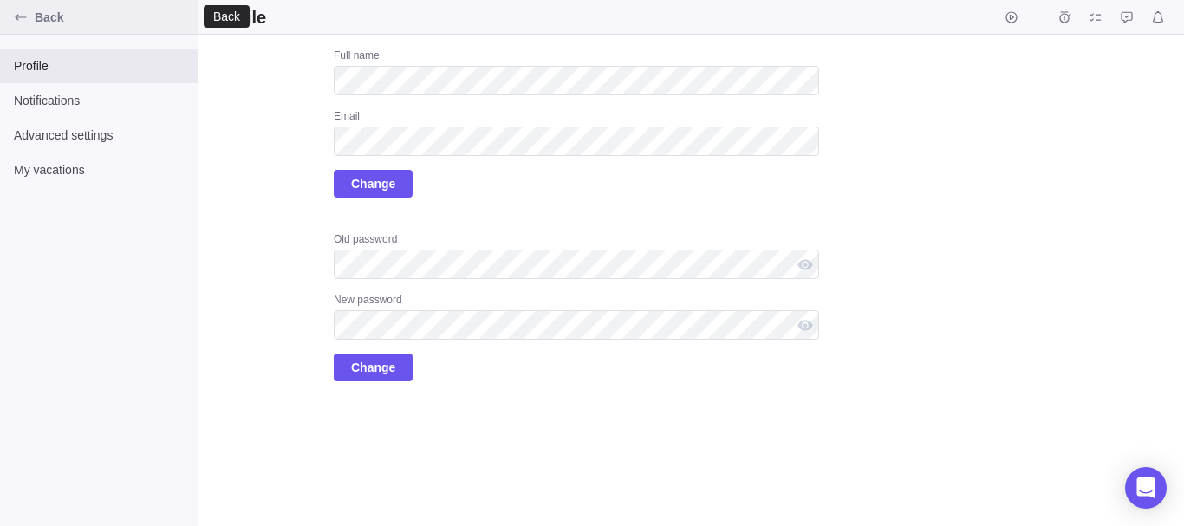
click at [30, 19] on div "Back" at bounding box center [21, 17] width 28 height 28
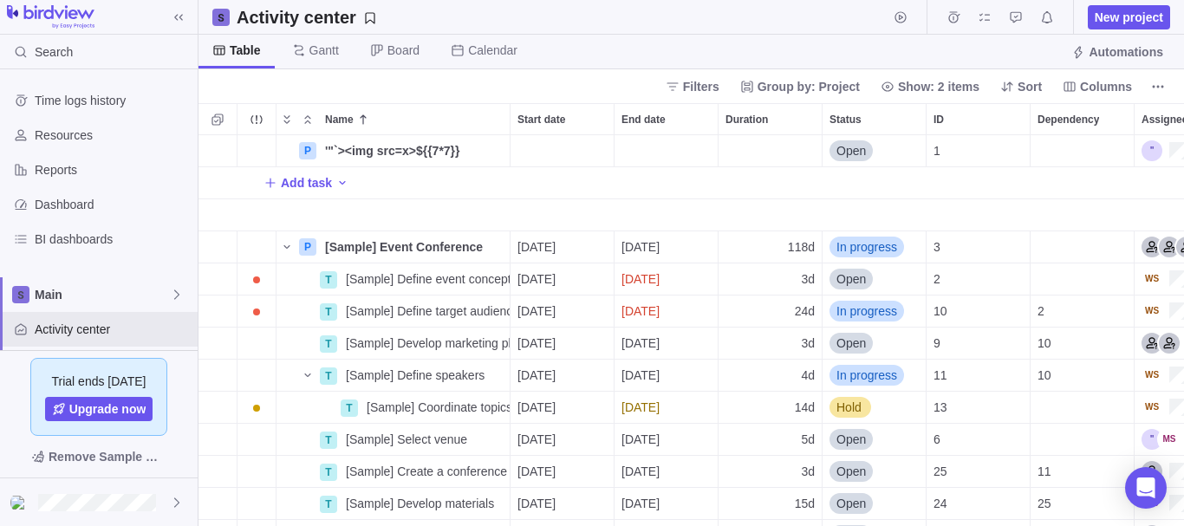
scroll to position [378, 972]
click at [163, 295] on span "Main" at bounding box center [102, 294] width 135 height 17
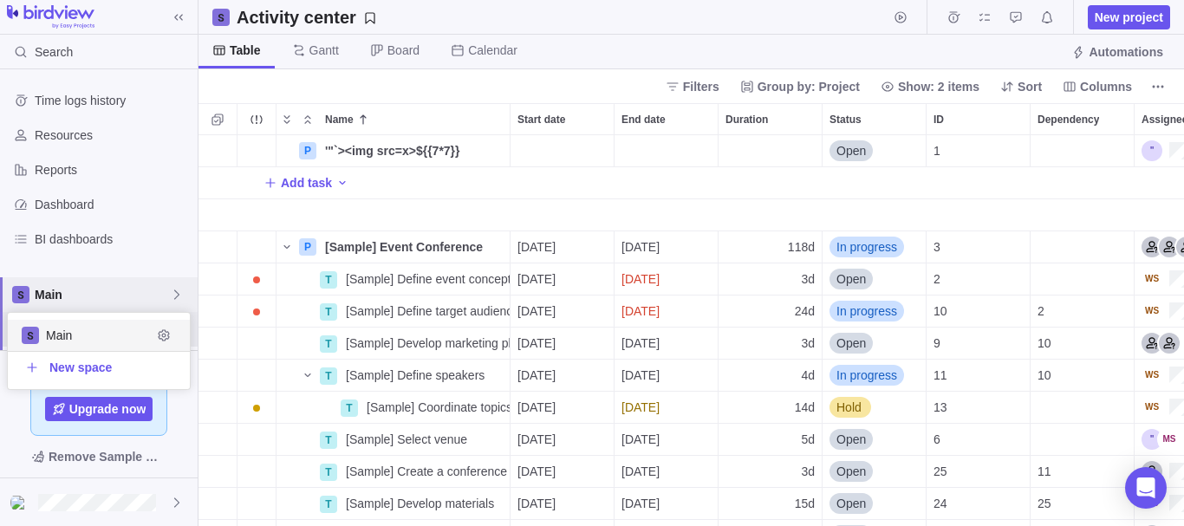
scroll to position [63, 169]
click at [172, 325] on span "Edit space settings" at bounding box center [164, 335] width 24 height 24
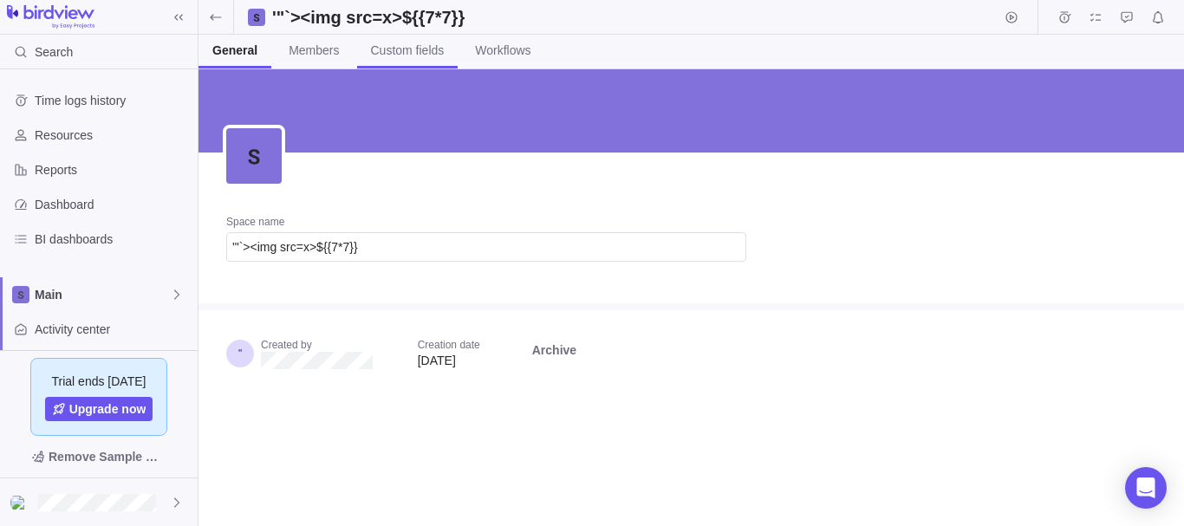
click at [428, 54] on span "Custom fields" at bounding box center [408, 50] width 74 height 17
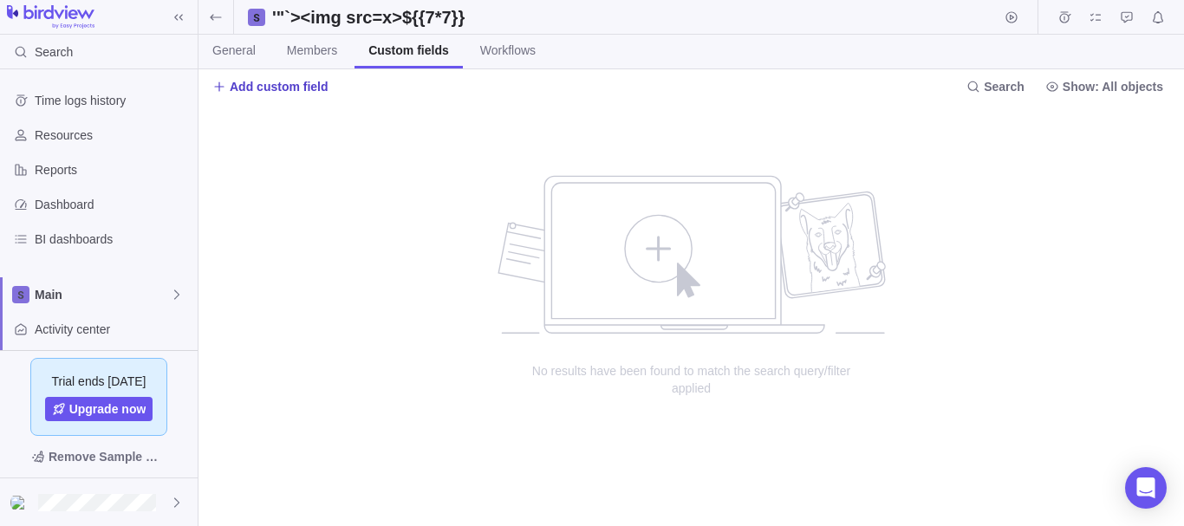
click at [255, 83] on span "Add custom field" at bounding box center [279, 86] width 99 height 17
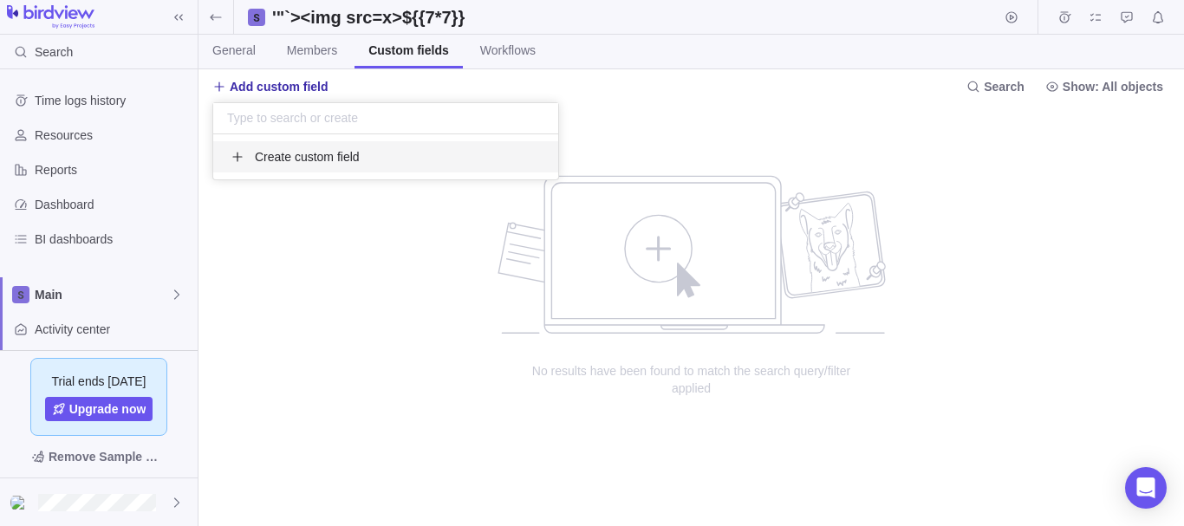
click at [297, 154] on span "Create custom field" at bounding box center [307, 156] width 105 height 17
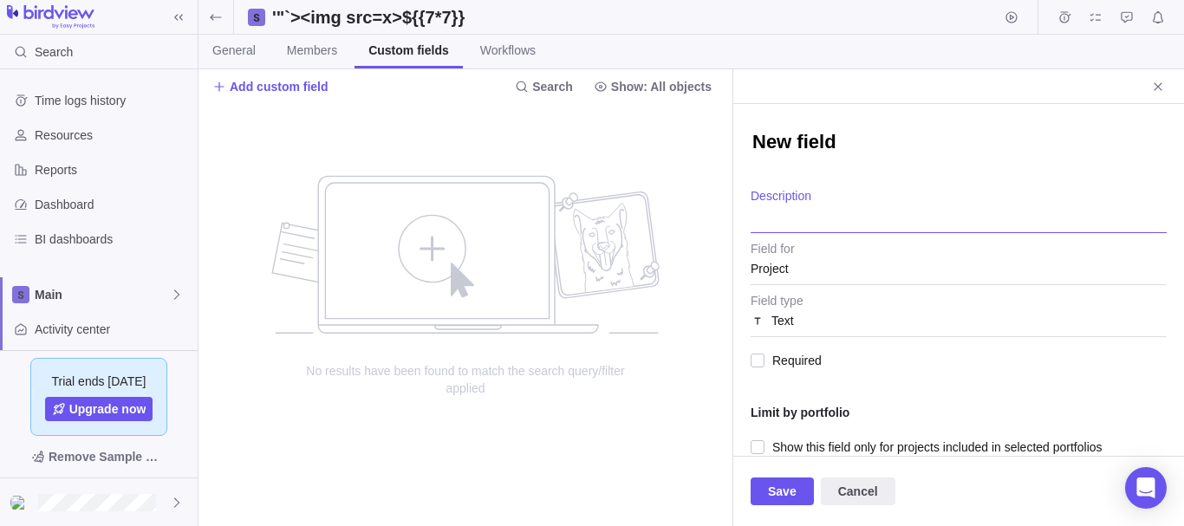
click at [800, 221] on textarea "Description" at bounding box center [958, 211] width 416 height 44
paste textarea "'"`><img src=x>${{7*7}}"
type textarea "x"
type textarea "'"`><img src=x>${{7*7}}"
type textarea "x"
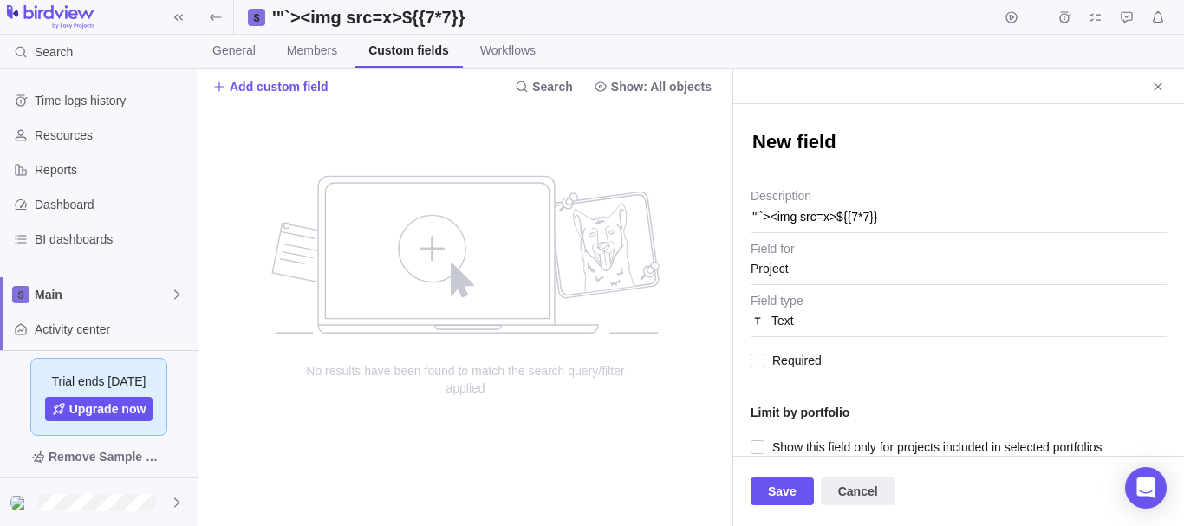
click at [828, 143] on textarea "New field" at bounding box center [958, 143] width 416 height 29
paste textarea "'"`><img src=x>${{7*7}}"
type textarea "x"
type textarea "'"`><img src=x>${{7*7}}"
click at [814, 315] on div "Text" at bounding box center [958, 320] width 416 height 31
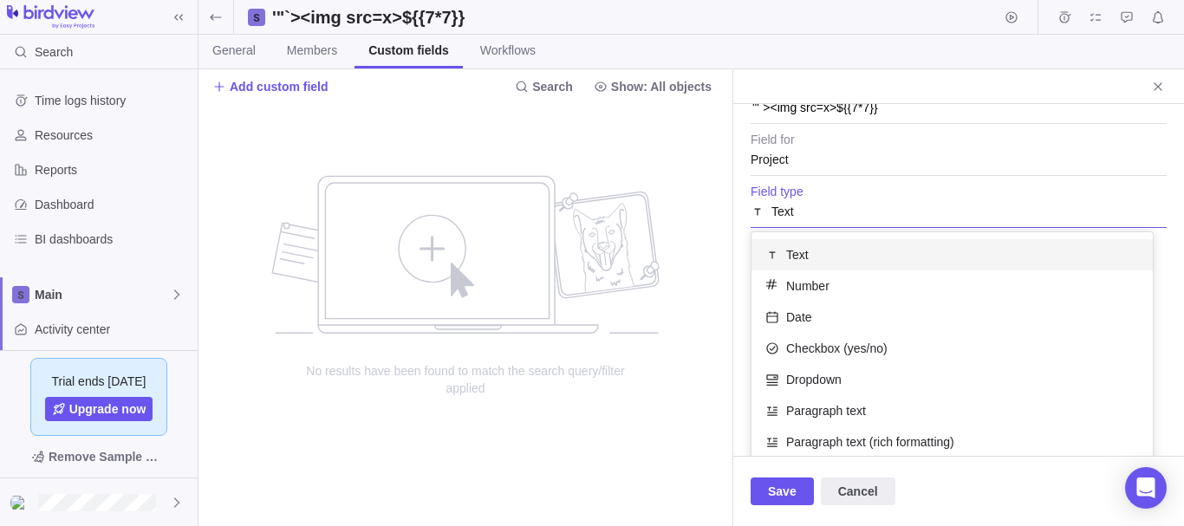
scroll to position [115, 0]
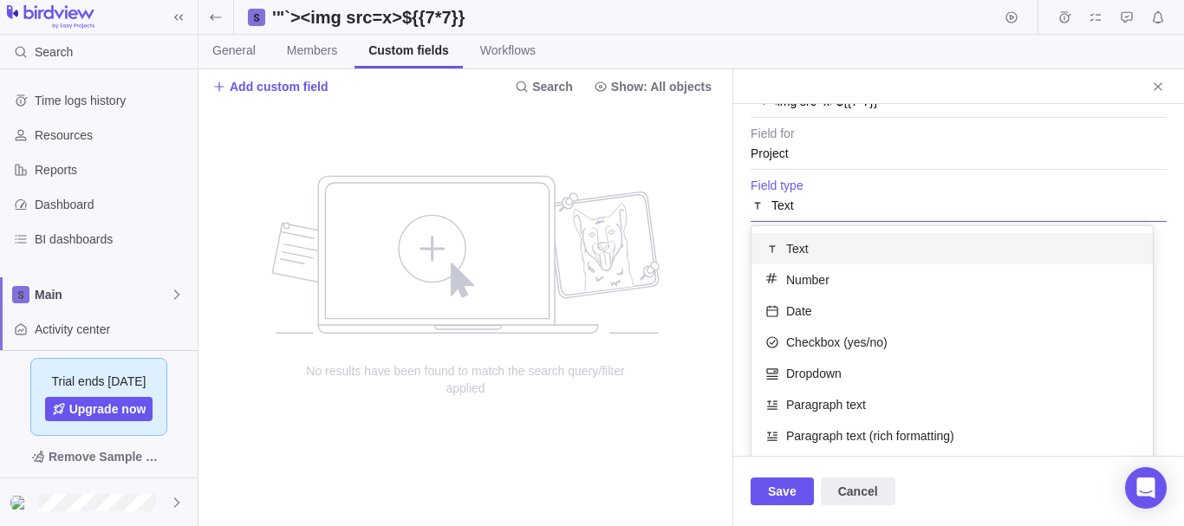
click at [860, 253] on div "Text" at bounding box center [951, 248] width 401 height 31
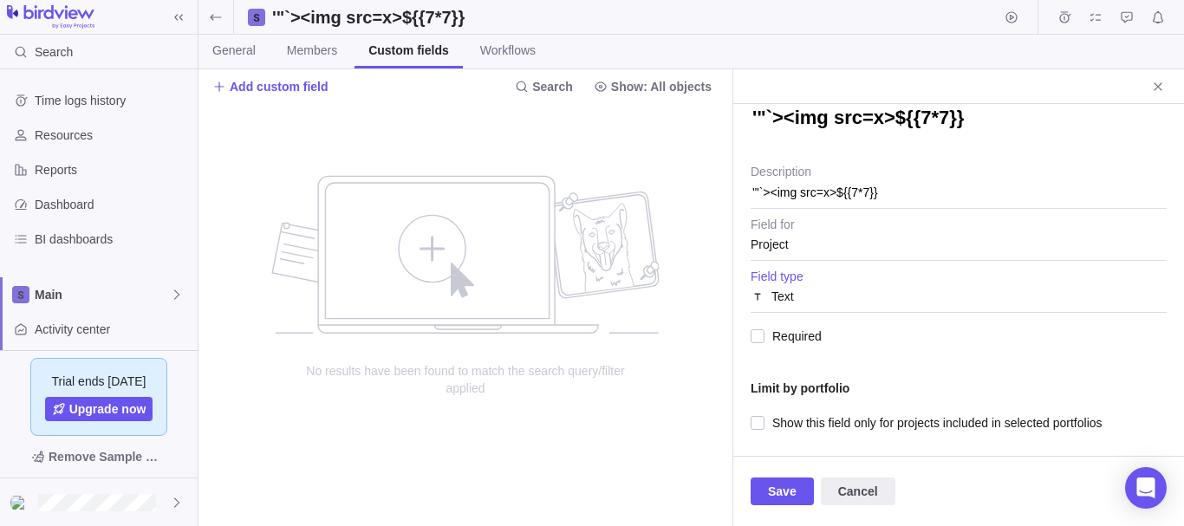
click at [828, 289] on div "Text" at bounding box center [958, 296] width 416 height 31
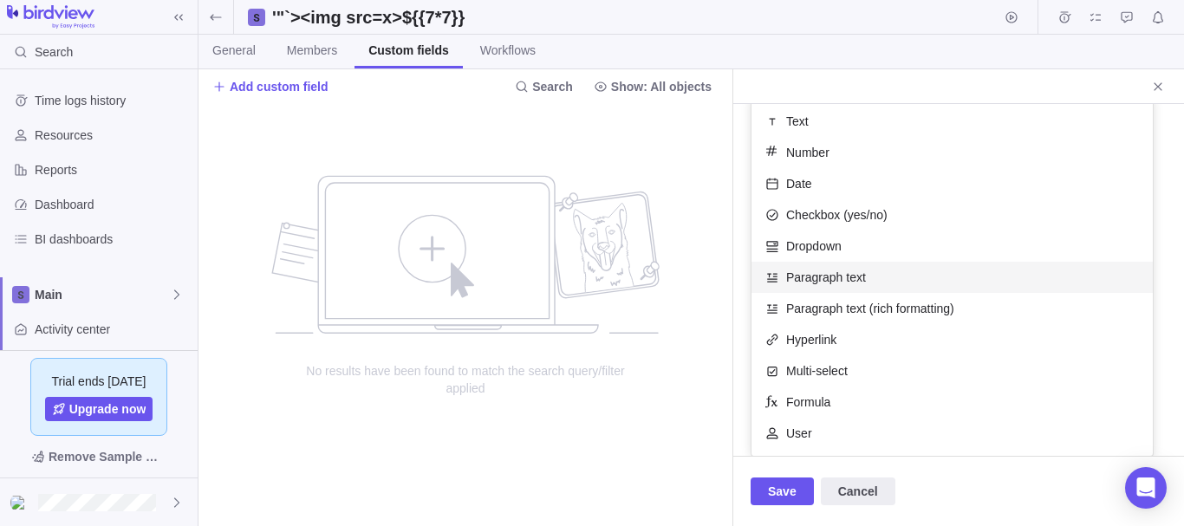
scroll to position [243, 0]
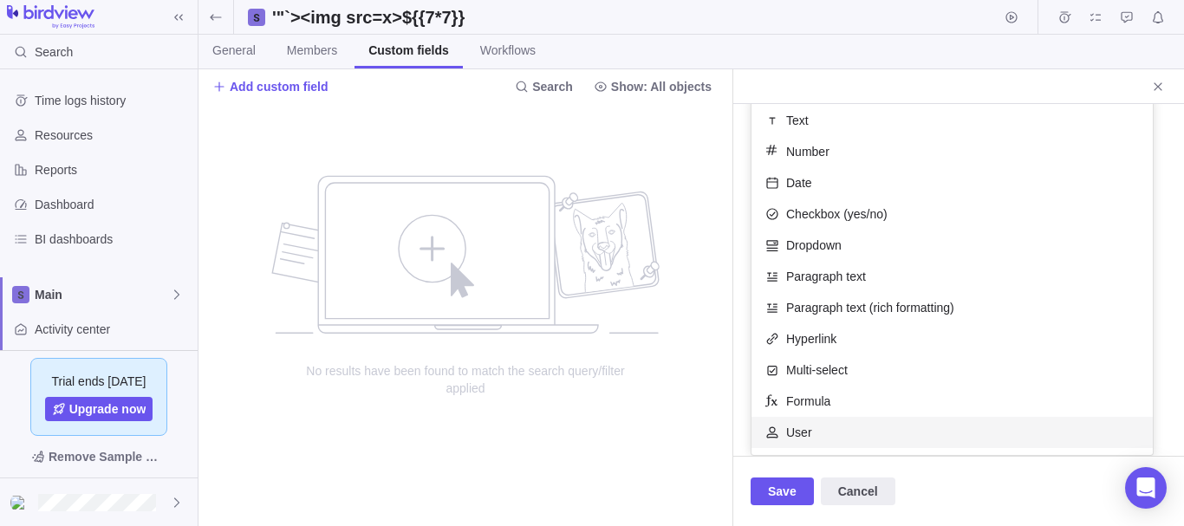
click at [821, 437] on div "User" at bounding box center [951, 432] width 401 height 31
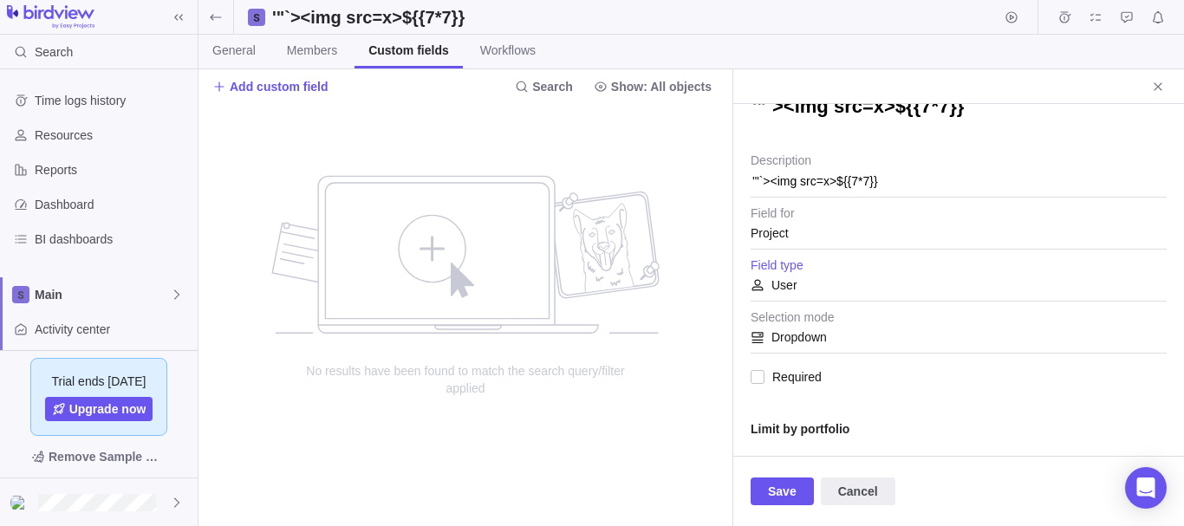
click at [838, 293] on div "User" at bounding box center [958, 284] width 416 height 31
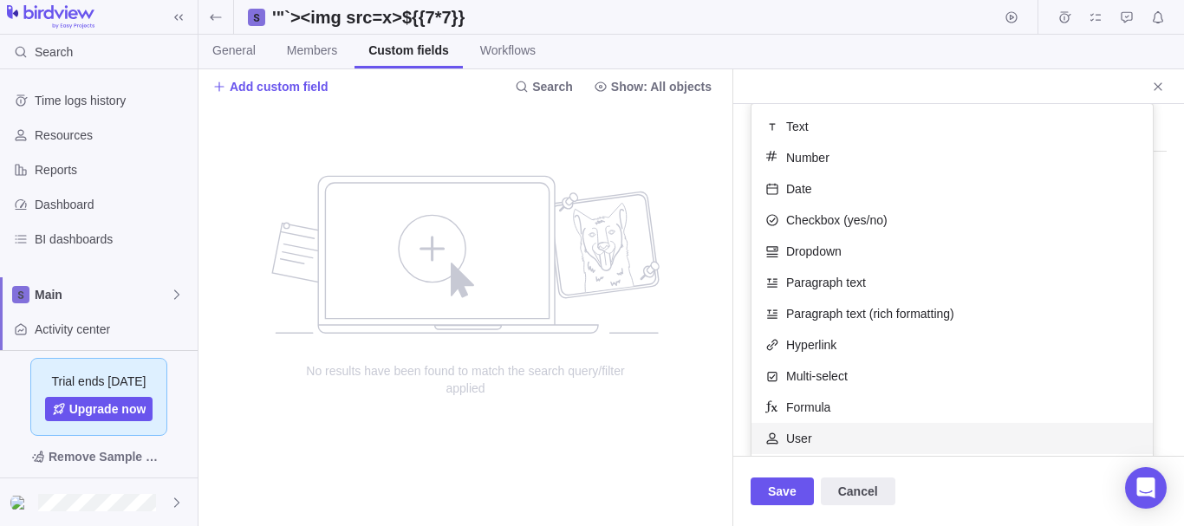
click at [825, 436] on div "User" at bounding box center [951, 438] width 401 height 31
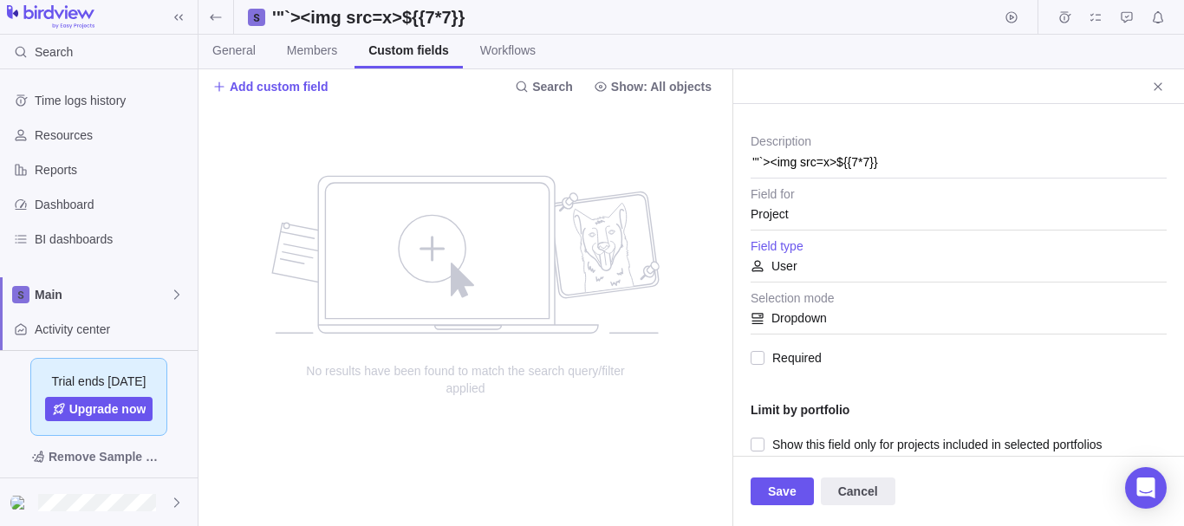
scroll to position [55, 0]
click at [765, 359] on span "Required" at bounding box center [792, 357] width 57 height 24
click at [757, 447] on div at bounding box center [757, 444] width 14 height 24
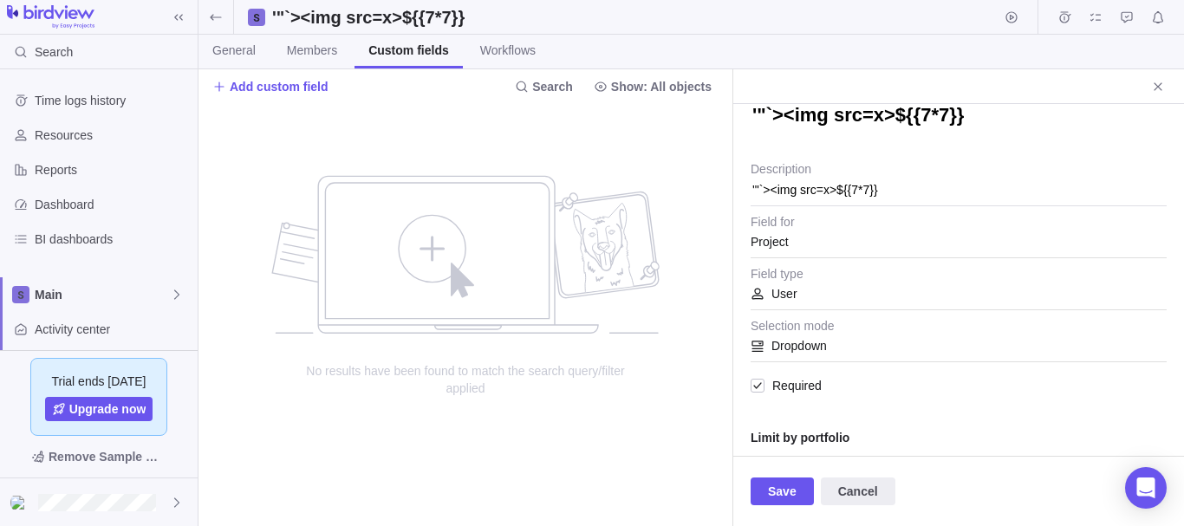
scroll to position [0, 0]
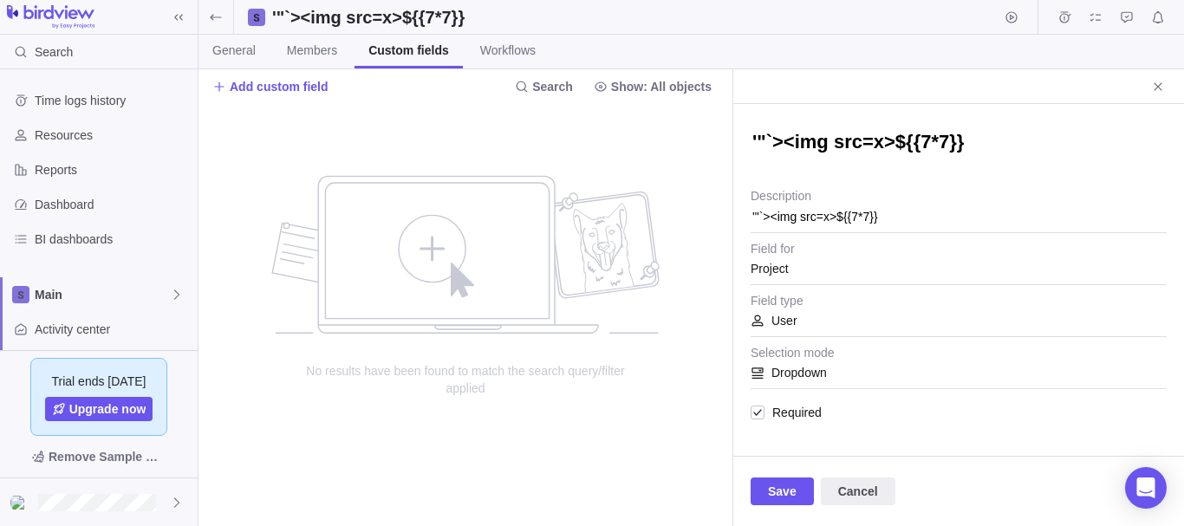
type textarea "x"
click at [886, 153] on textarea "'"`><img src=x>${{7*7}}" at bounding box center [958, 143] width 416 height 29
type textarea "x"
type textarea """
type textarea "x"
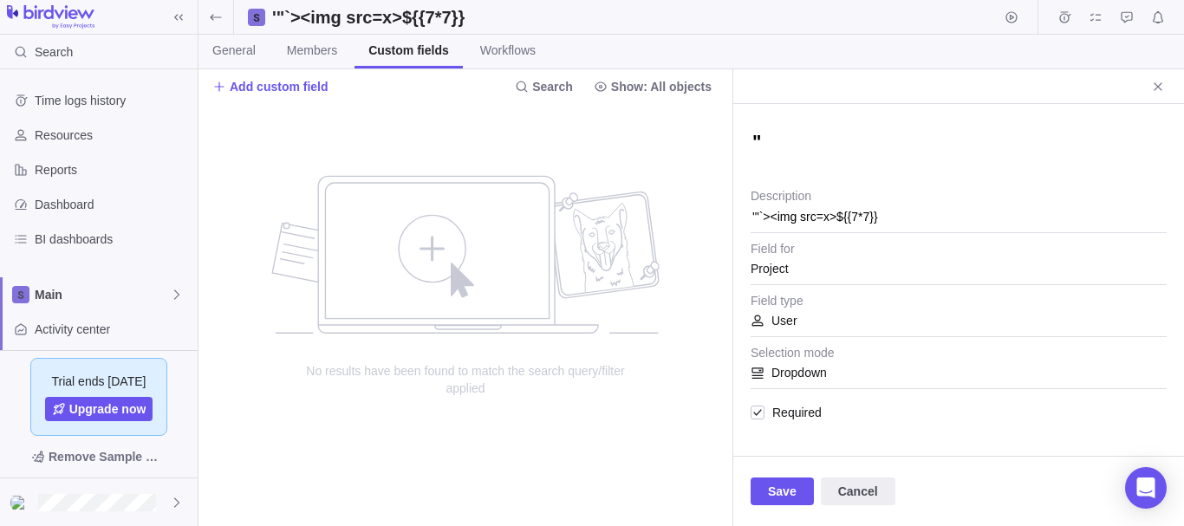
type textarea ""'"
type textarea "x"
type textarea ""'/"
type textarea "x"
type textarea ""'/>"
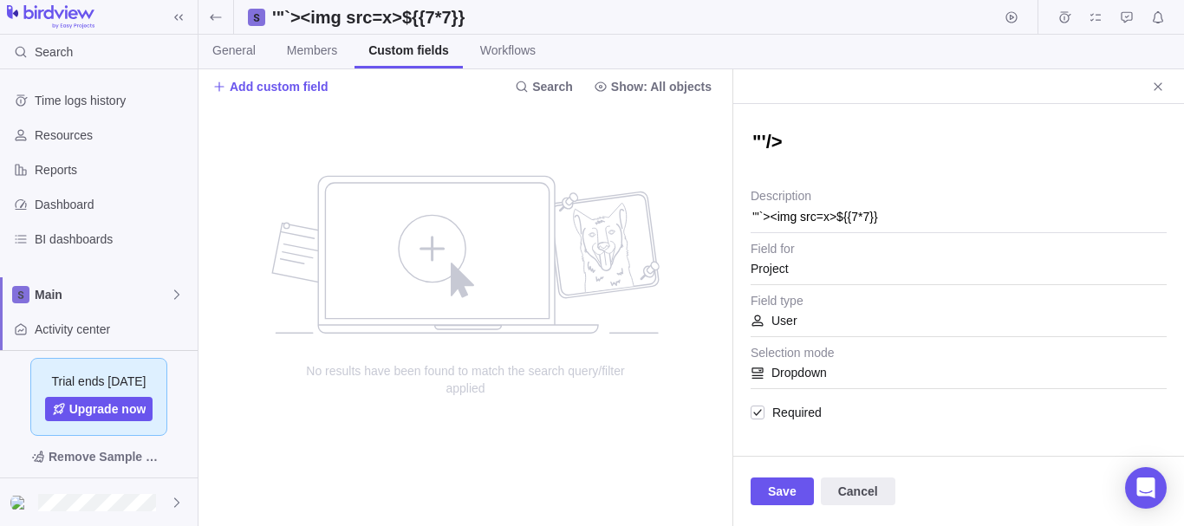
type textarea "x"
type textarea ""'/><"
type textarea "x"
type textarea ""'/><h"
type textarea "x"
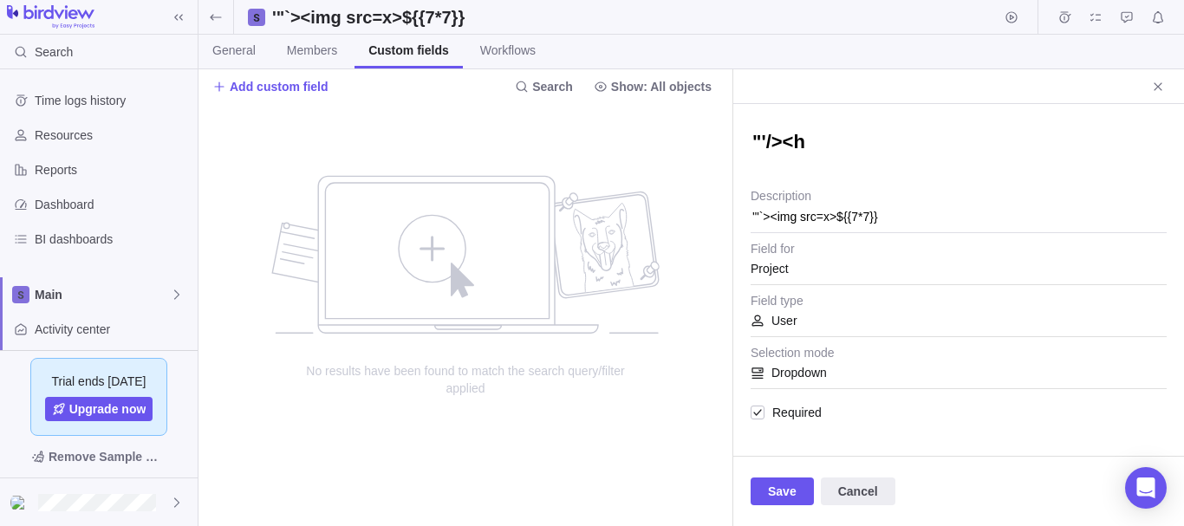
type textarea ""'/><h1"
type textarea "x"
type textarea ""'/><h1>"
type textarea "x"
type textarea ""'/><h1>h"
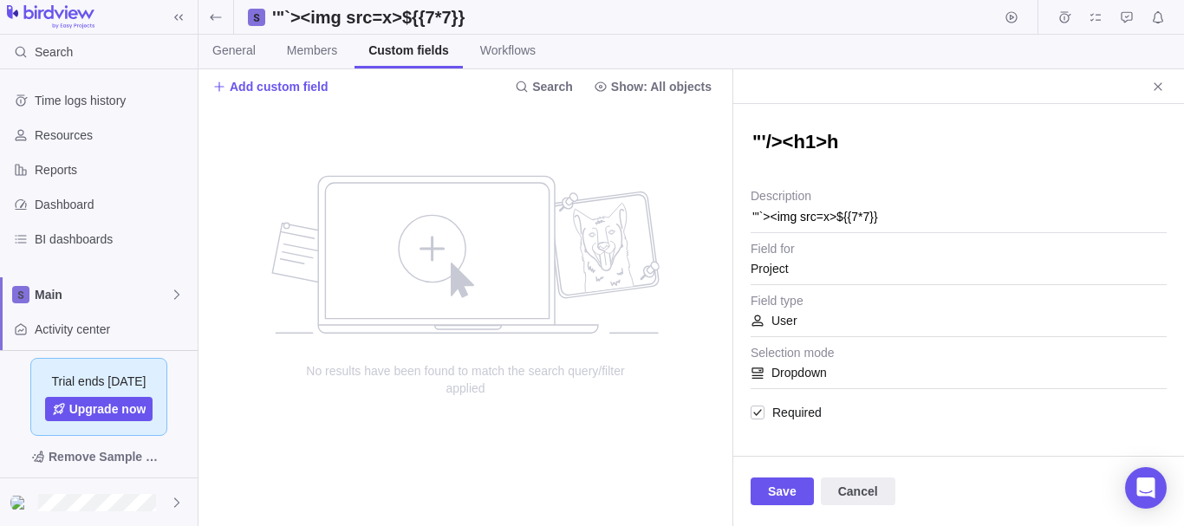
type textarea "x"
type textarea ""'/><h1>he"
type textarea "x"
type textarea ""'/><h1>hek"
type textarea "x"
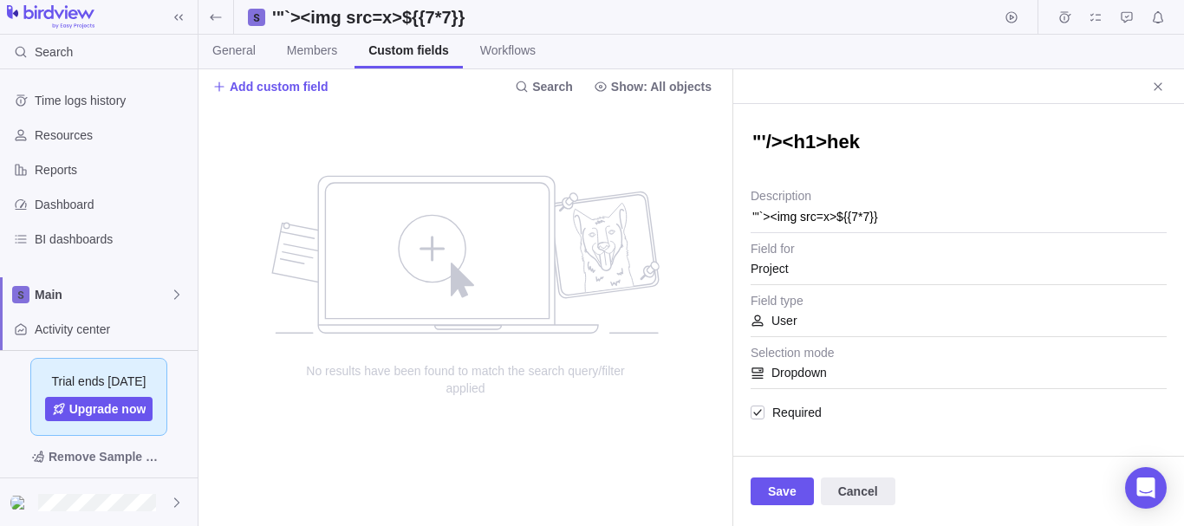
type textarea ""'/><h1>hekk"
type textarea "x"
type textarea ""'/><h1>hekkj"
type textarea "x"
type textarea ""'/><h1>hekkjk"
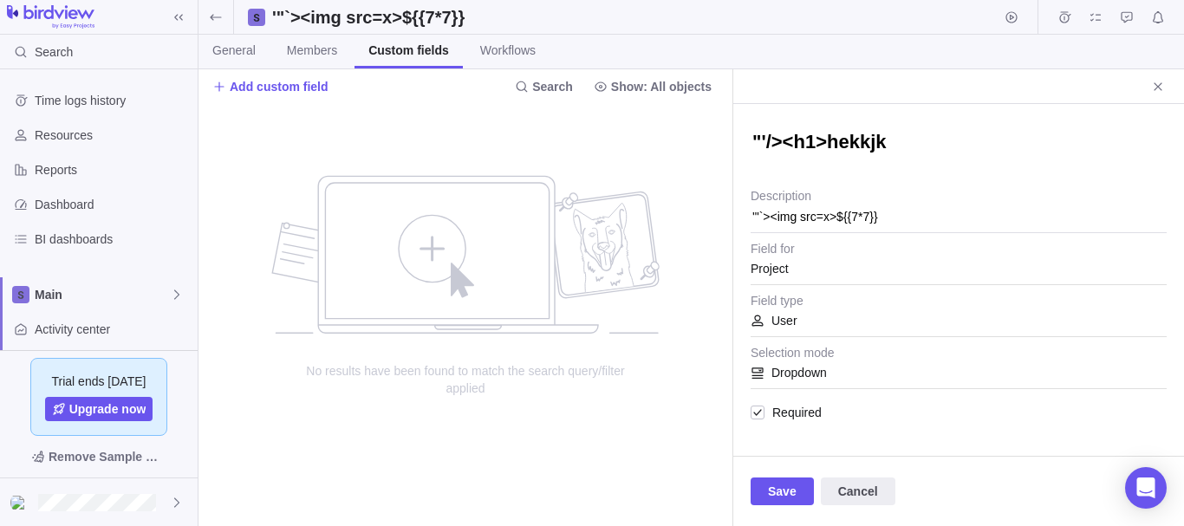
type textarea "x"
type textarea ""'/><h1>hekkjk<"
type textarea "x"
type textarea ""'/><h1>hekkjk</"
type textarea "x"
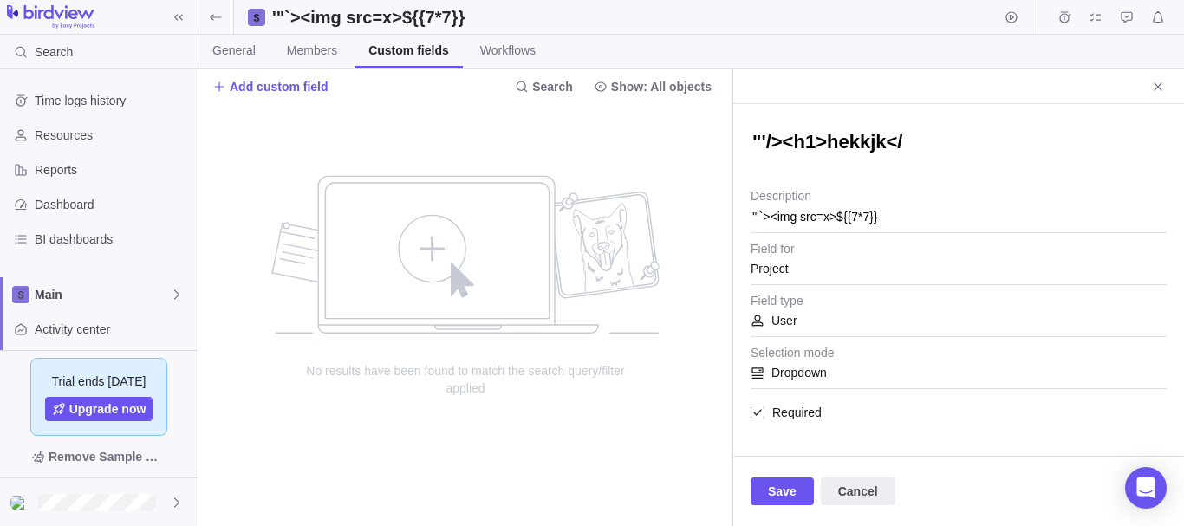
type textarea ""'/><h1>hekkjk</h"
type textarea "x"
type textarea ""'/><h1>hekkjk</h1"
type textarea "x"
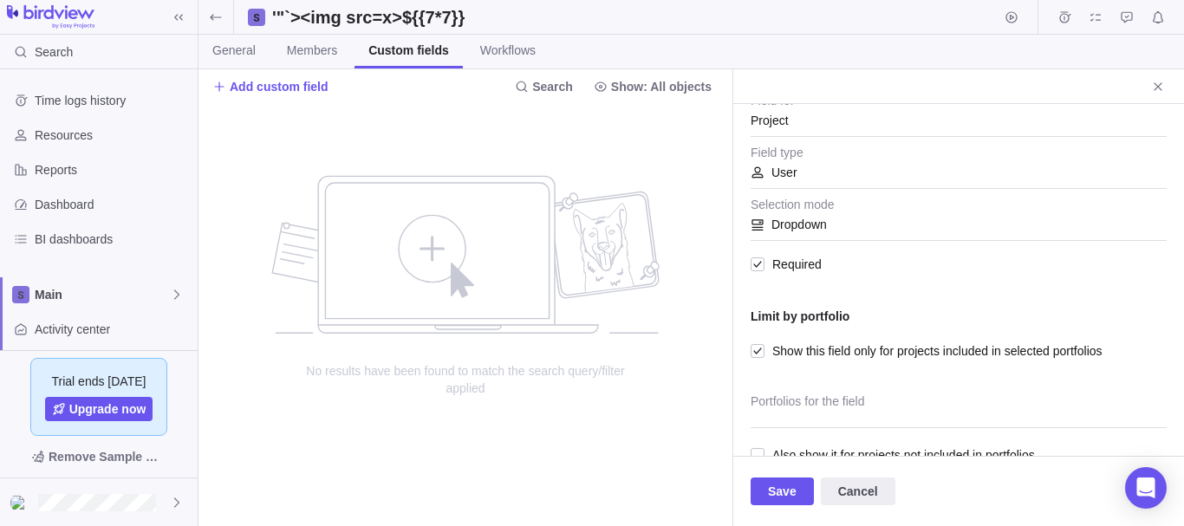
scroll to position [180, 0]
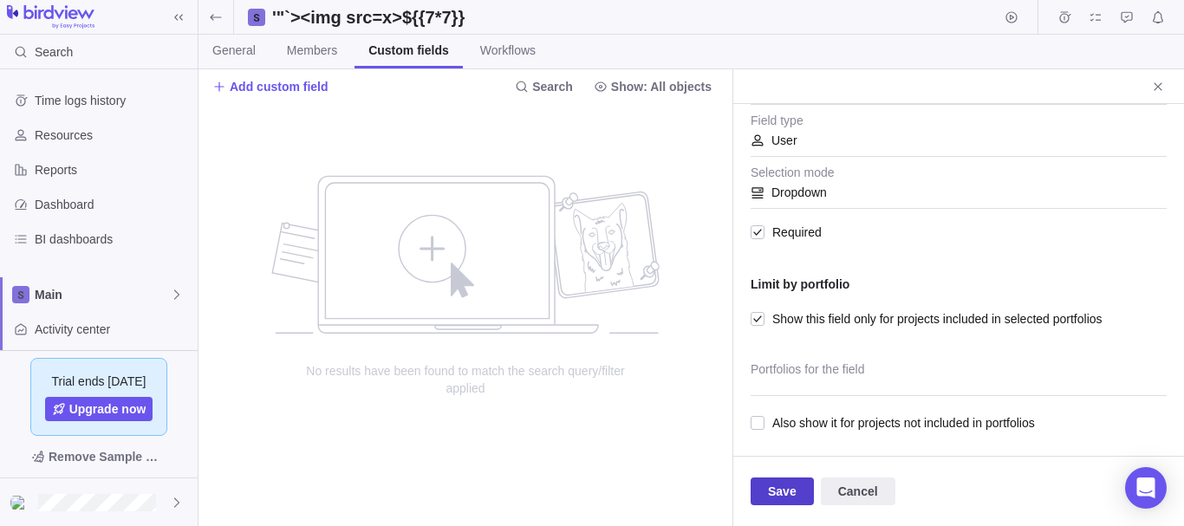
type textarea ""'/><h1>hekkjk</h1>"
click at [795, 484] on span "Save" at bounding box center [781, 491] width 63 height 28
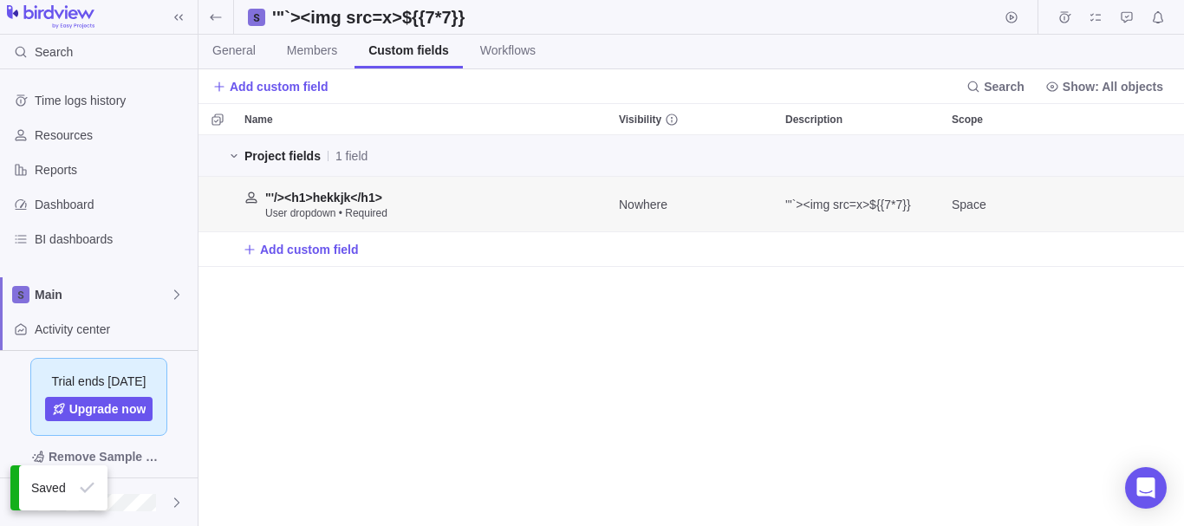
scroll to position [378, 972]
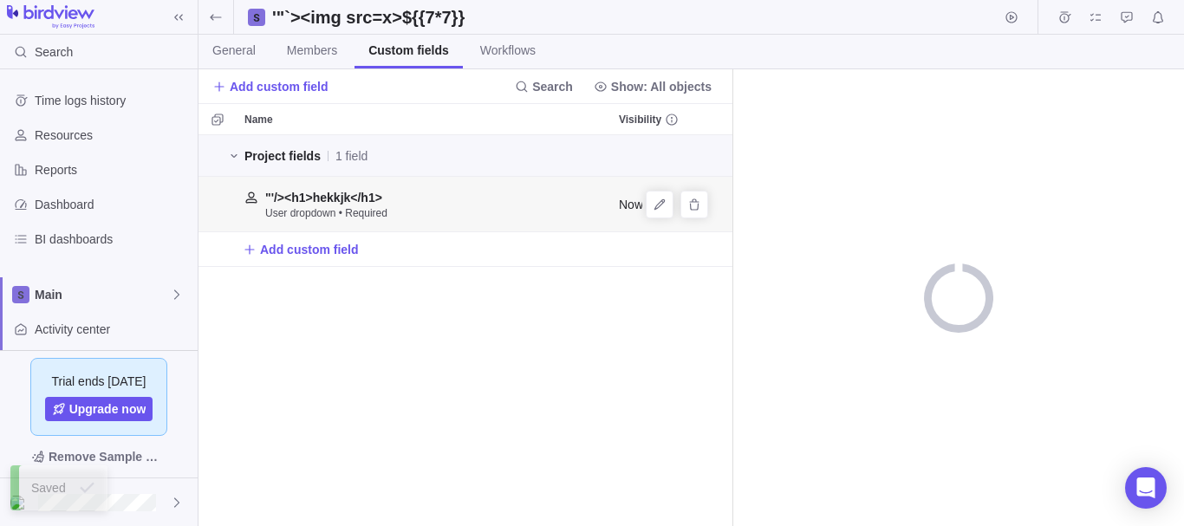
scroll to position [378, 521]
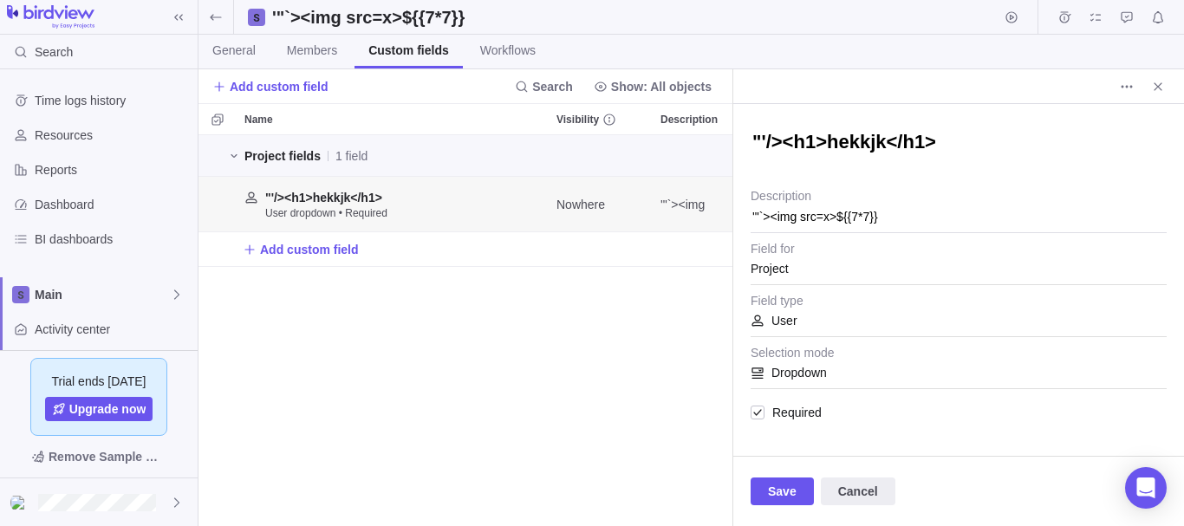
click at [616, 321] on div "Project fields 1 field "'/><h1>hekkjk</h1> User dropdown • Required Nowhere '"`…" at bounding box center [465, 330] width 534 height 391
click at [1122, 86] on icon "More actions" at bounding box center [1122, 86] width 3 height 3
click at [1159, 87] on body "Search Time logs history Resources Reports Dashboard BI dashboards Main Activit…" at bounding box center [592, 263] width 1184 height 526
click at [1159, 87] on icon "Close" at bounding box center [1157, 86] width 8 height 8
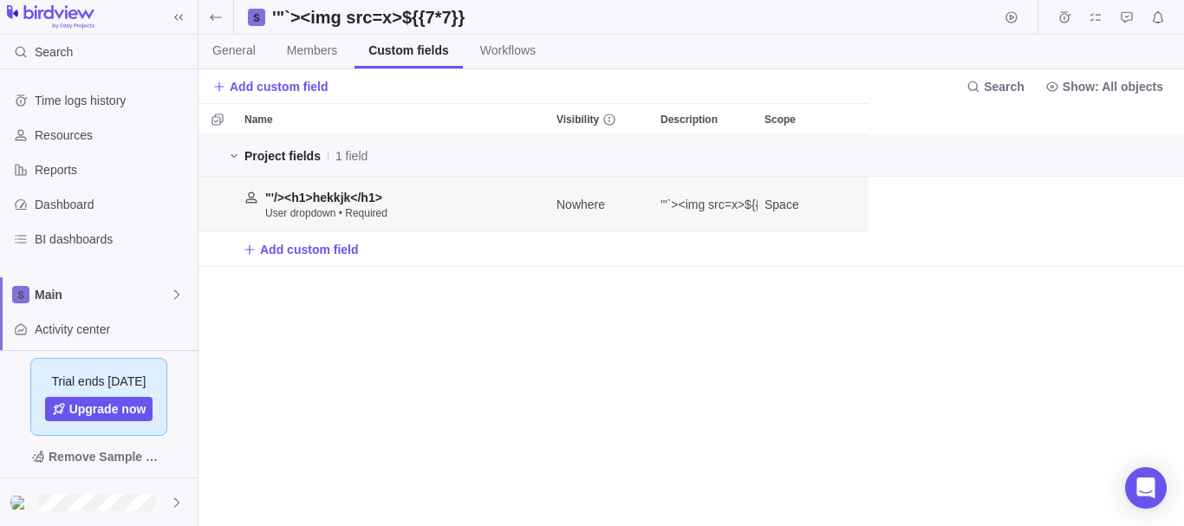
scroll to position [378, 972]
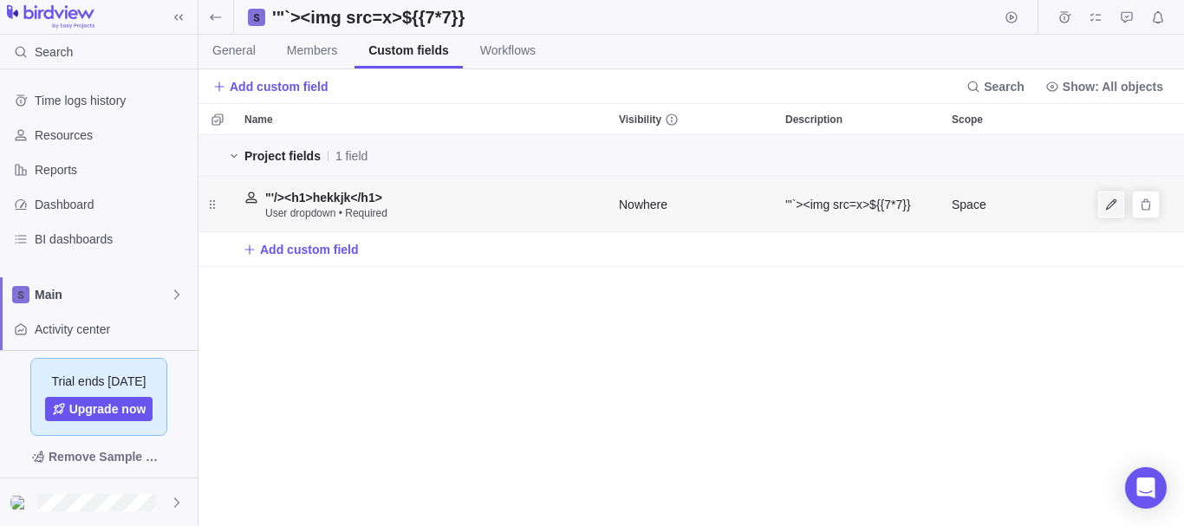
click at [1109, 199] on icon "Edit" at bounding box center [1111, 205] width 14 height 14
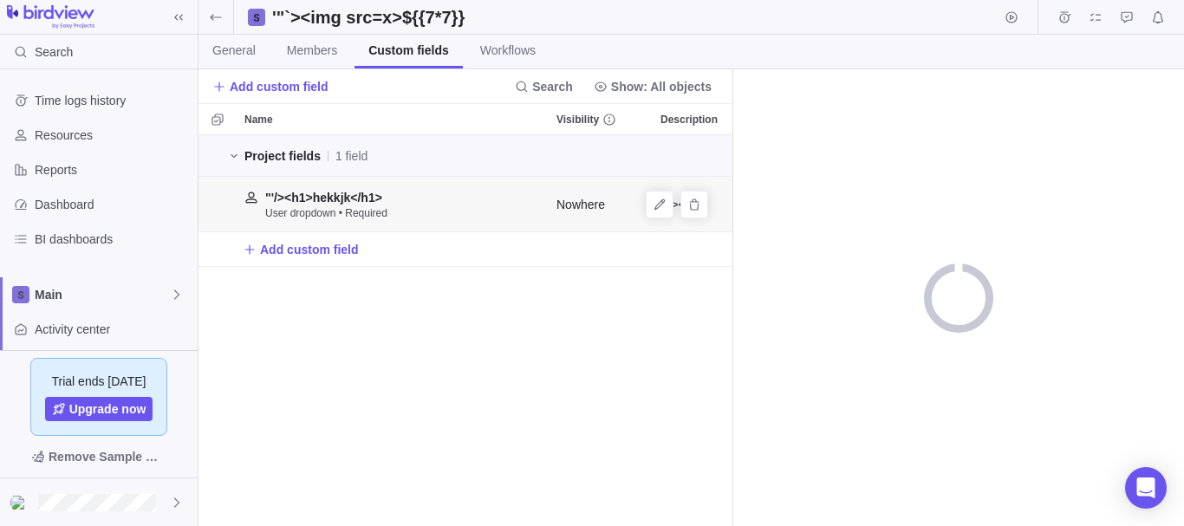
scroll to position [378, 521]
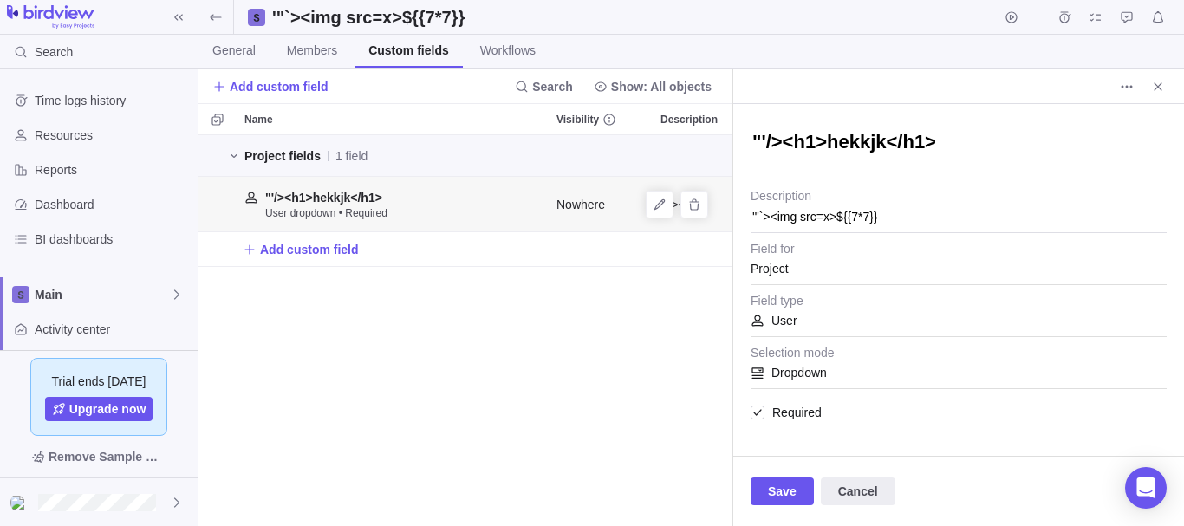
click at [927, 146] on textarea ""'/><h1>hekkjk</h1>" at bounding box center [958, 143] width 416 height 29
type textarea "x"
type textarea "'"`><img src=x>${{7*7}}"
click at [789, 488] on span "Save" at bounding box center [782, 491] width 29 height 21
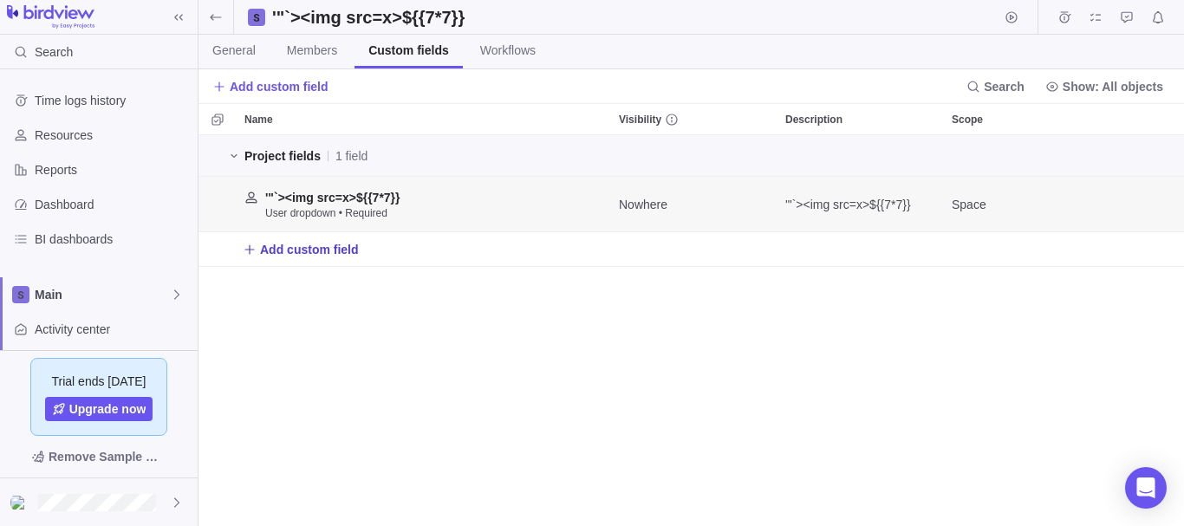
click at [320, 251] on span "Add custom field" at bounding box center [309, 249] width 99 height 17
click at [347, 316] on span "Create custom field" at bounding box center [337, 319] width 105 height 17
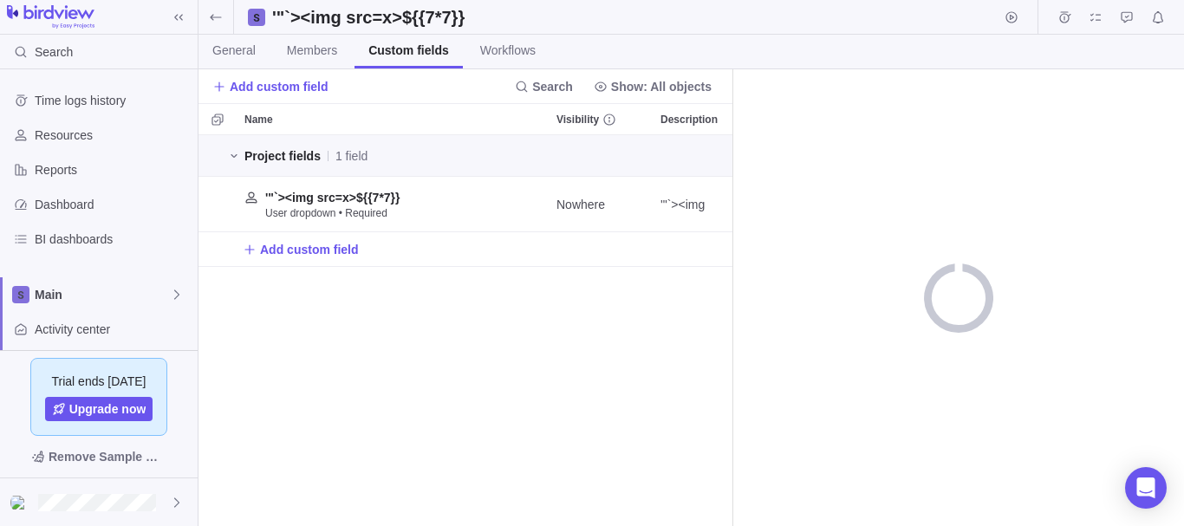
scroll to position [378, 521]
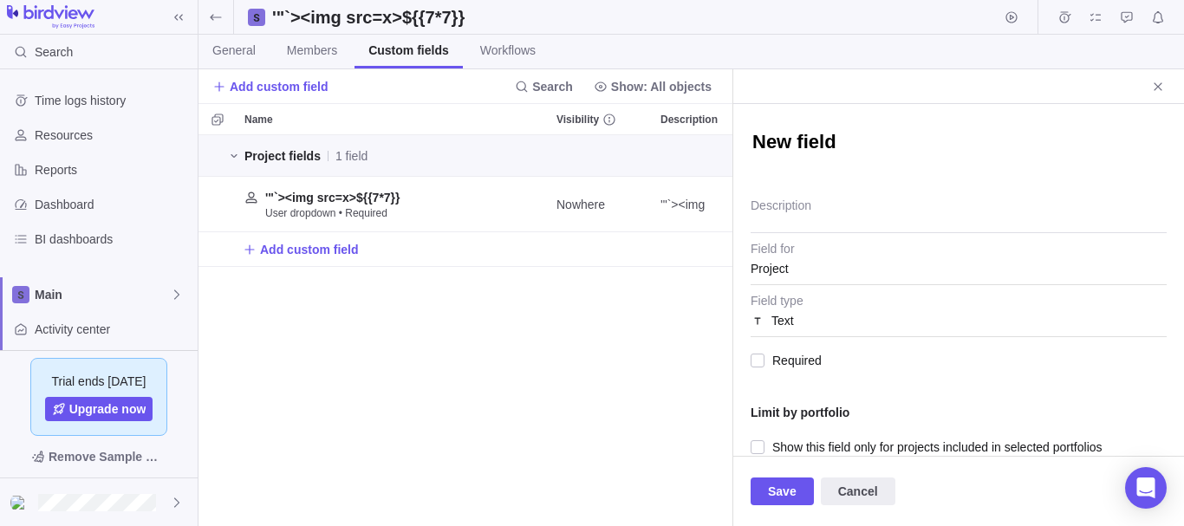
type textarea "x"
type textarea "'"`><img src=x>${{7*7}}"
type textarea "x"
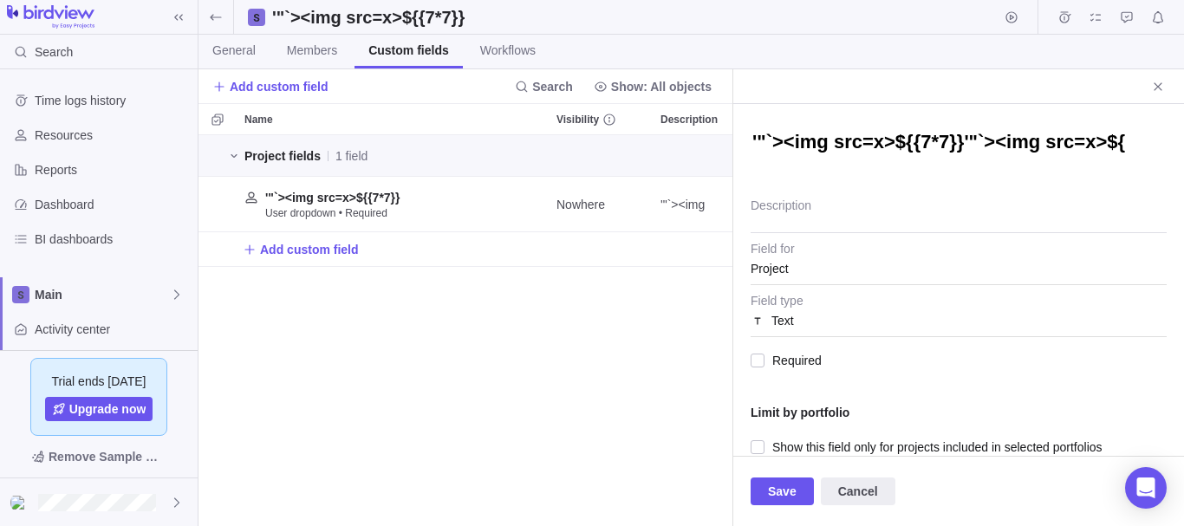
type textarea "'"`><img src=x>${{7*7}}'"`><img src=x>${"
click at [853, 197] on textarea "Description" at bounding box center [958, 211] width 416 height 44
paste textarea "'"`><img src=x>${{7*7}}"
type textarea "x"
type textarea "'"`><img src=x>${{7*7}}"
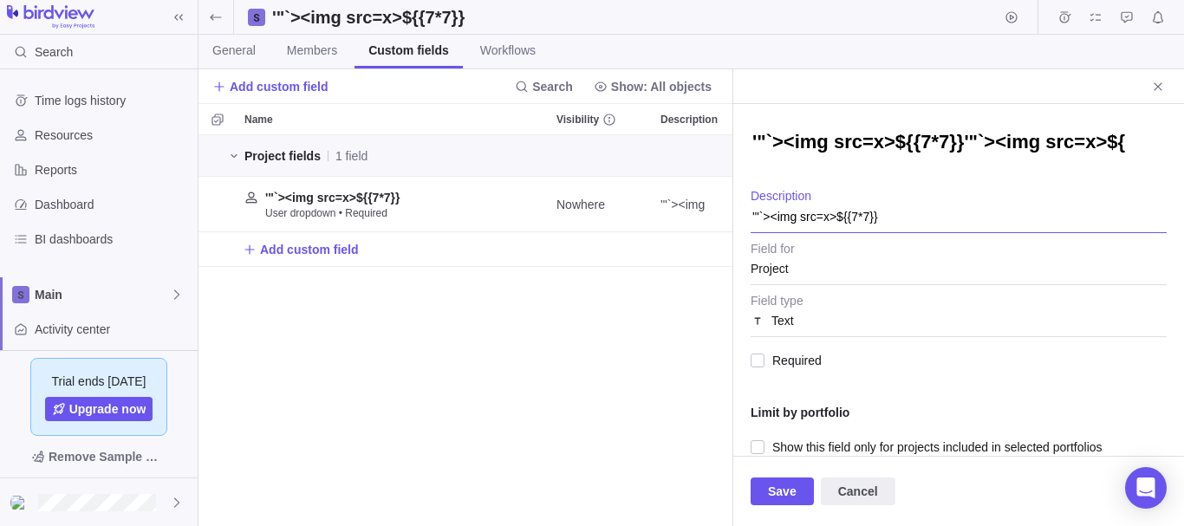
paste textarea "'"`><img src=x>${{7*7}}"
type textarea "x"
type textarea "'"`><img src=x>${{7*7}}'"`><img src=x>${{7*7}}"
paste textarea "'"`><img src=x>${{7*7}}"
type textarea "x"
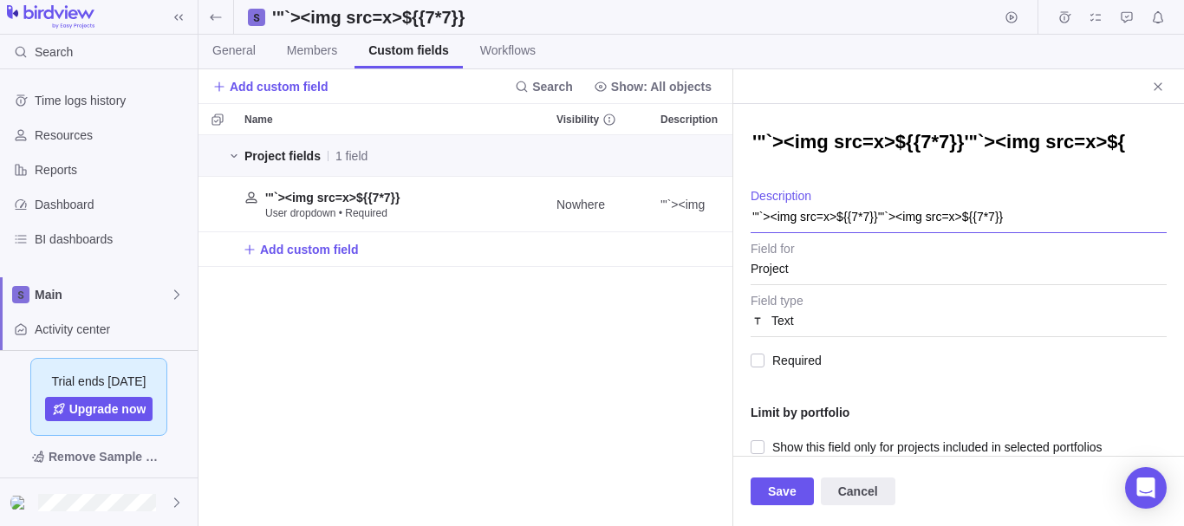
type textarea "'"`><img src=x>${{7*7}}'"`><img src=x>${{7*7}}'"`><img src=x>${{7*7}}"
paste textarea "'"`><img src=x>${{7*7}}"
type textarea "x"
type textarea "'"`><img src=x>${{7*7}}'"`><img src=x>${{7*7}}'"`><img src=x>${{7*7}}'"`><img s…"
paste textarea "'"`><img src=x>${{7*7}}"
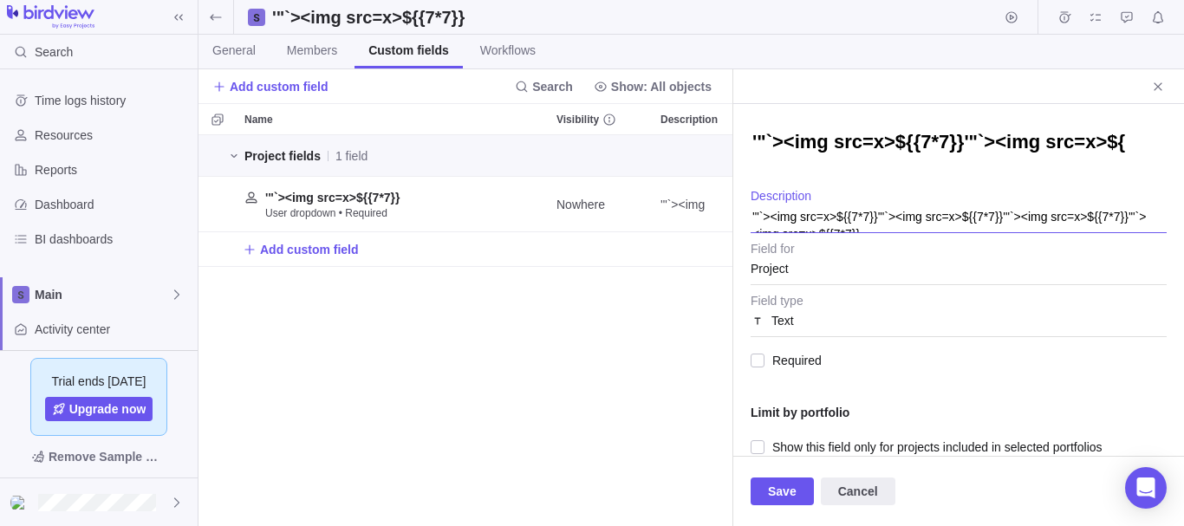
type textarea "x"
type textarea "'"`><img src=x>${{7*7}}'"`><img src=x>${{7*7}}'"`><img src=x>${{7*7}}'"`><img s…"
paste textarea "'"`><img src=x>${{7*7}}"
type textarea "x"
type textarea "'"`><img src=x>${{7*7}}'"`><img src=x>${{7*7}}'"`><img src=x>${{7*7}}'"`><img s…"
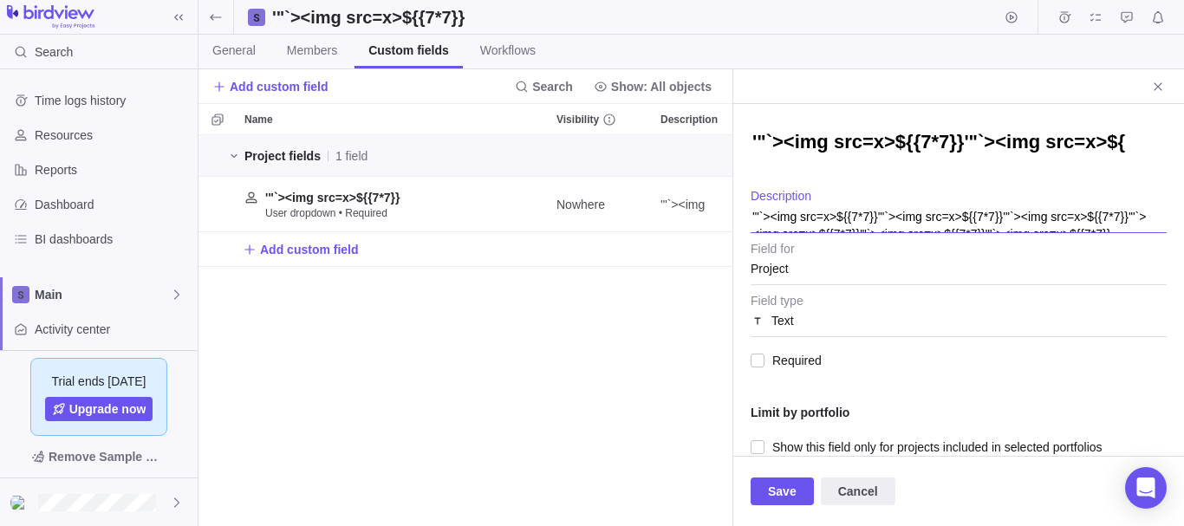
paste textarea "'"`><img src=x>${{7*7}}"
type textarea "x"
type textarea "'"`><img src=x>${{7*7}}'"`><img src=x>${{7*7}}'"`><img src=x>${{7*7}}'"`><img s…"
paste textarea "'"`><img src=x>${{7*7}}"
type textarea "x"
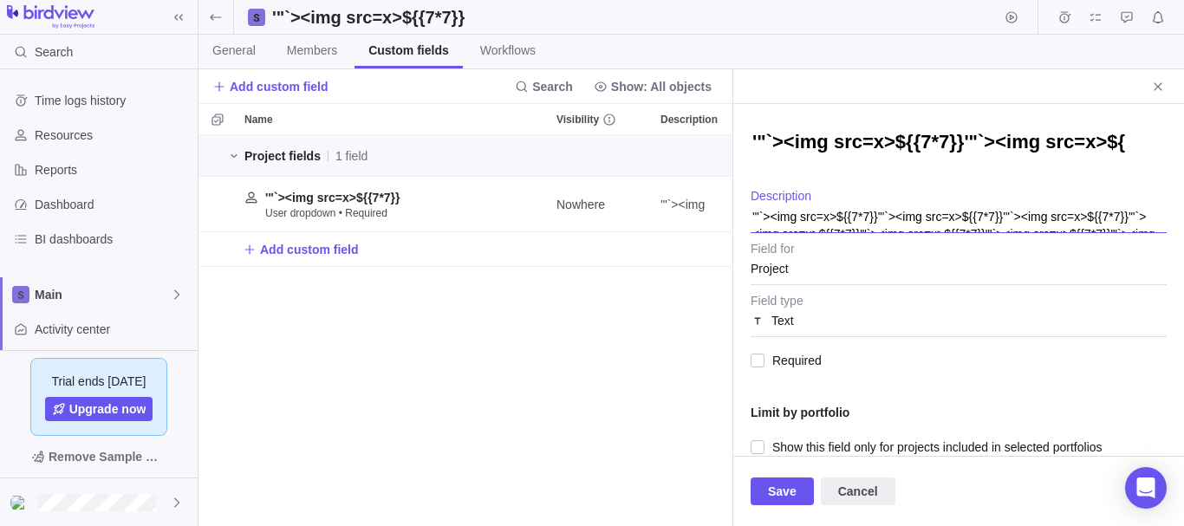
type textarea "'"`><img src=x>${{7*7}}'"`><img src=x>${{7*7}}'"`><img src=x>${{7*7}}'"`><img s…"
paste textarea "'"`><img src=x>${{7*7}}"
type textarea "x"
type textarea "'"`><img src=x>${{7*7}}'"`><img src=x>${{7*7}}'"`><img src=x>${{7*7}}'"`><img s…"
paste textarea "'"`><img src=x>${{7*7}}"
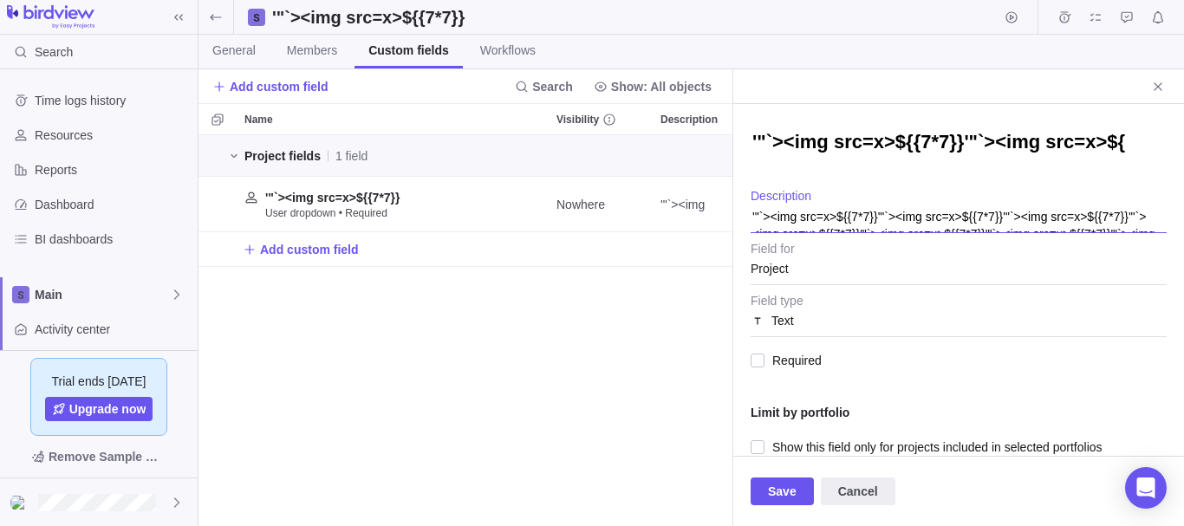
type textarea "x"
type textarea "'"`><img src=x>${{7*7}}'"`><img src=x>${{7*7}}'"`><img src=x>${{7*7}}'"`><img s…"
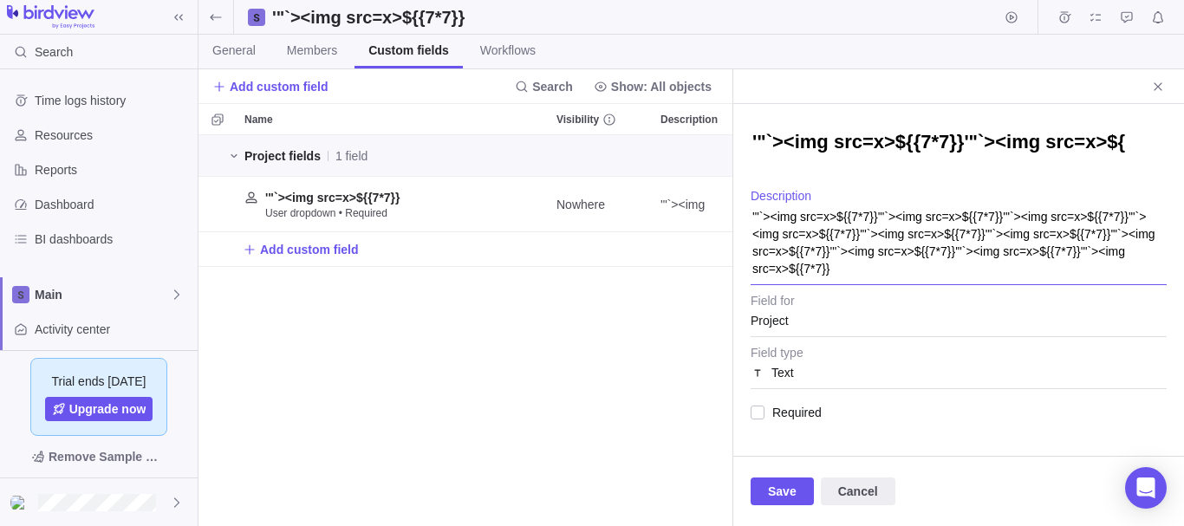
paste
type textarea "x"
type textarea "'"`><img src=x>${{7*7}}'"`><img src=x>${{7*7}}'"`><img src=x>${{7*7}}'"`><img s…"
type textarea "x"
type textarea "'"`><img src=x>${{7*7}}'"`><img src=x>${{7*7}}'"`><img src=x>${{7*7}}'"`><img s…"
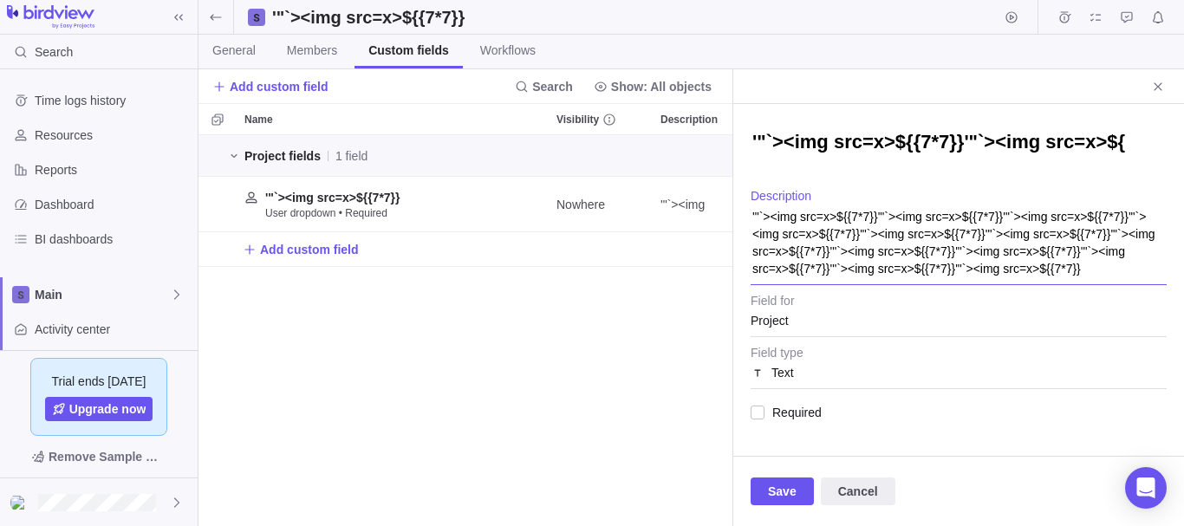
type textarea "x"
type textarea "'"`><img src=x>${{7*7}}'"`><img src=x>${{7*7}}'"`><img src=x>${{7*7}}'"`><img s…"
type textarea "x"
type textarea "'"`><img src=x>${{7*7}}'"`><img src=x>${{7*7}}'"`><img src=x>${{7*7}}'"`><img s…"
type textarea "x"
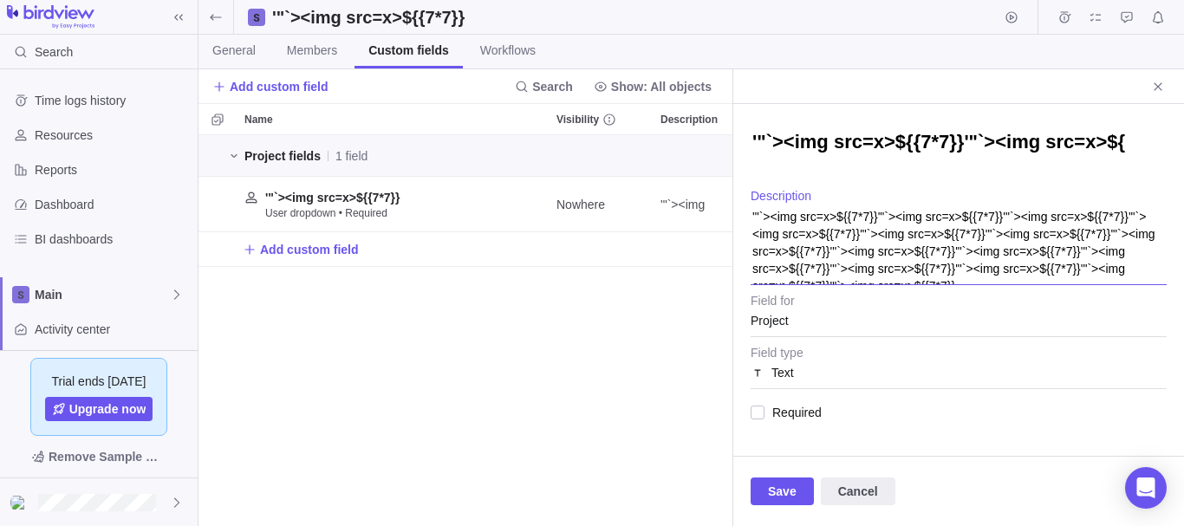
type textarea "'"`><img src=x>${{7*7}}'"`><img src=x>${{7*7}}'"`><img src=x>${{7*7}}'"`><img s…"
type textarea "x"
type textarea "'"`><img src=x>${{7*7}}'"`><img src=x>${{7*7}}'"`><img src=x>${{7*7}}'"`><img s…"
type textarea "x"
type textarea "'"`><img src=x>${{7*7}}'"`><img src=x>${{7*7}}'"`><img src=x>${{7*7}}'"`><img s…"
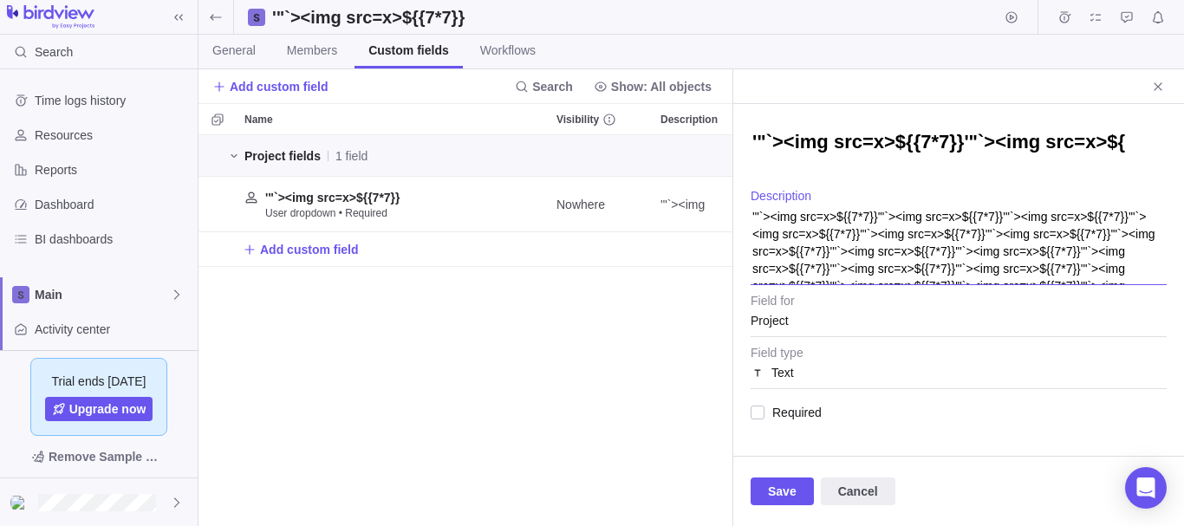
type textarea "x"
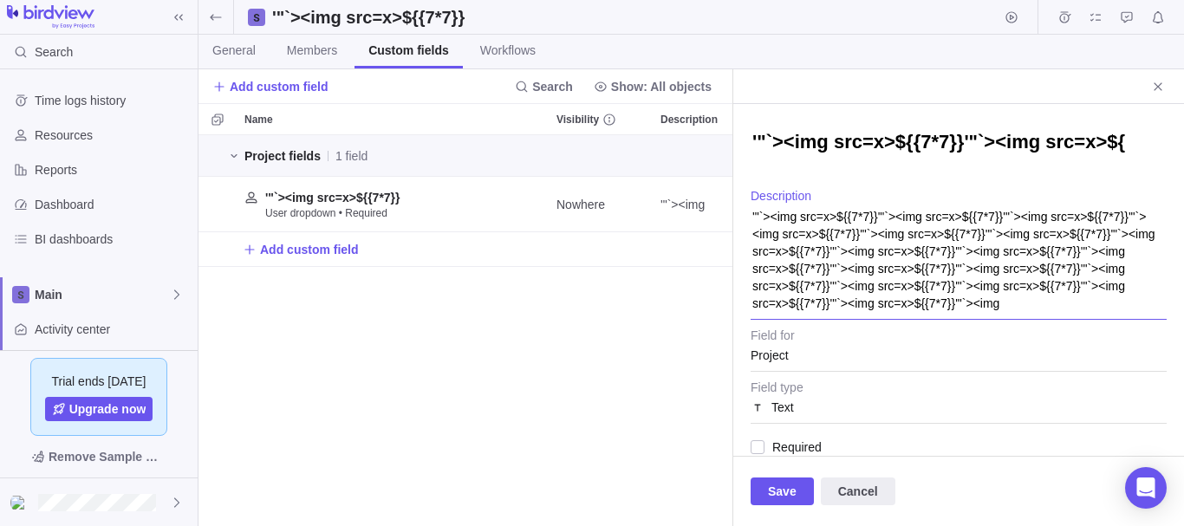
paste textarea "Description"
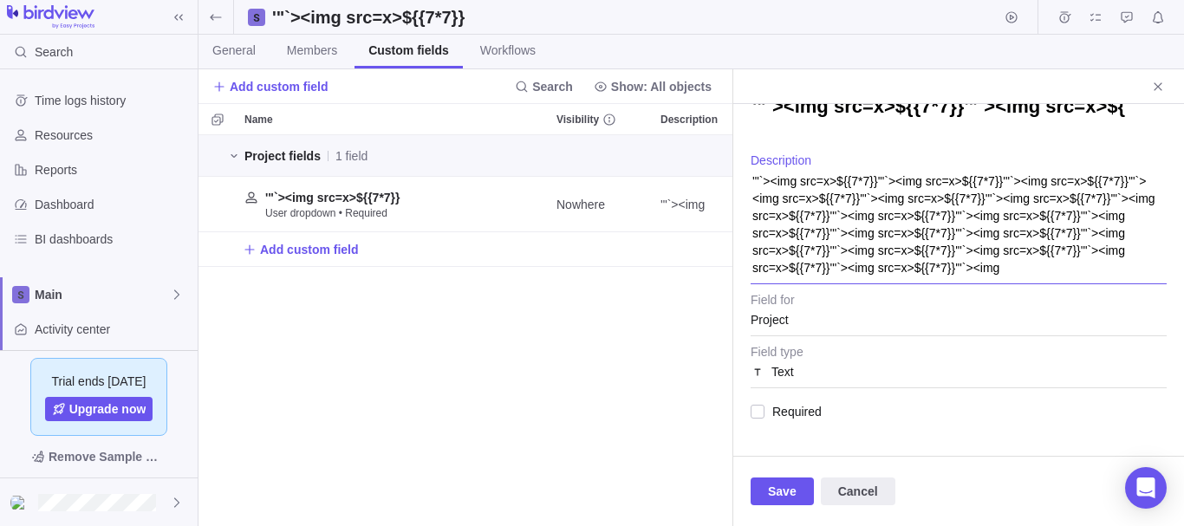
scroll to position [111, 0]
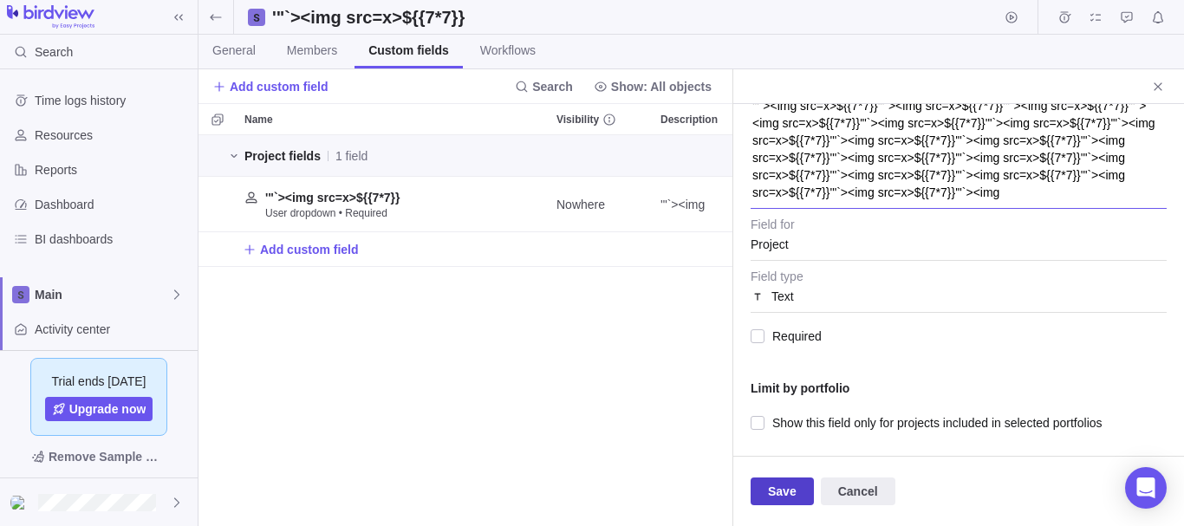
type textarea "'"`><img src=x>${{7*7}}'"`><img src=x>${{7*7}}'"`><img src=x>${{7*7}}'"`><img s…"
type textarea "x"
type textarea "'"`><img src=x>${{7*7}}'"`><img src=x>${{7*7}}'"`><img src=x>${{7*7}}'"`><img s…"
click at [794, 491] on span "Save" at bounding box center [781, 491] width 63 height 28
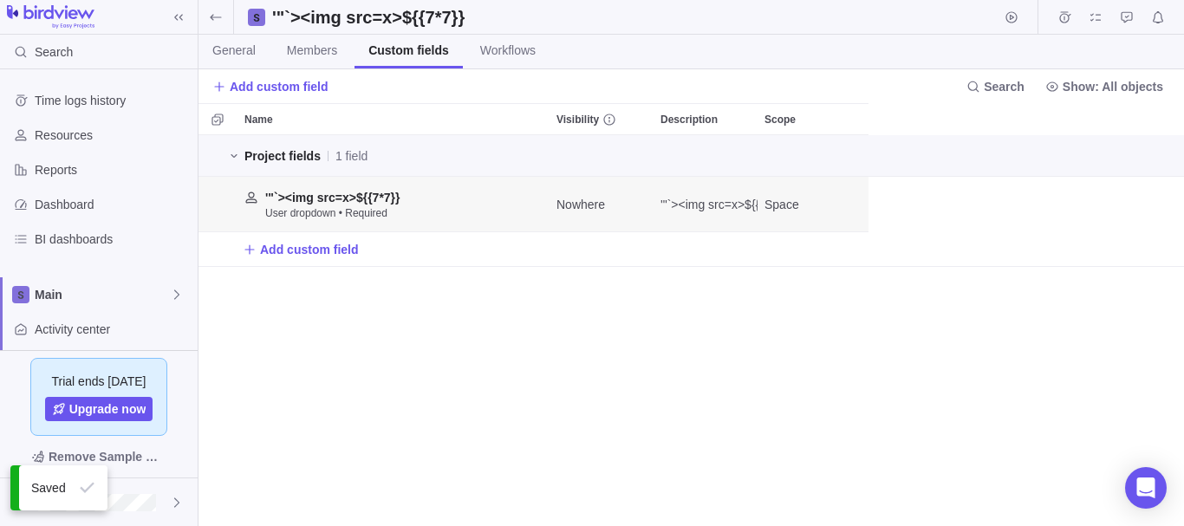
scroll to position [378, 972]
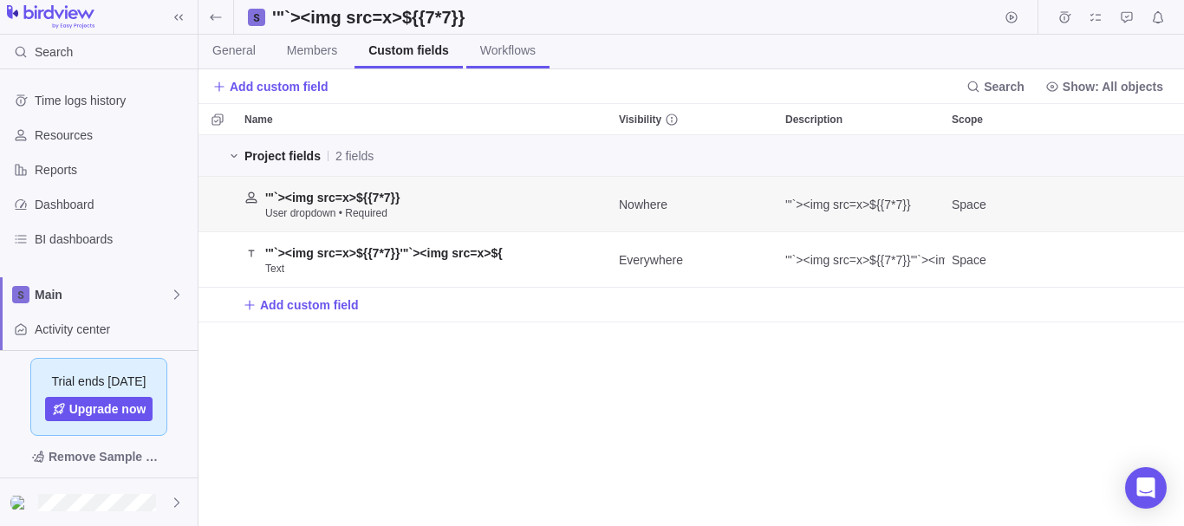
click at [500, 41] on link "Workflows" at bounding box center [507, 52] width 83 height 34
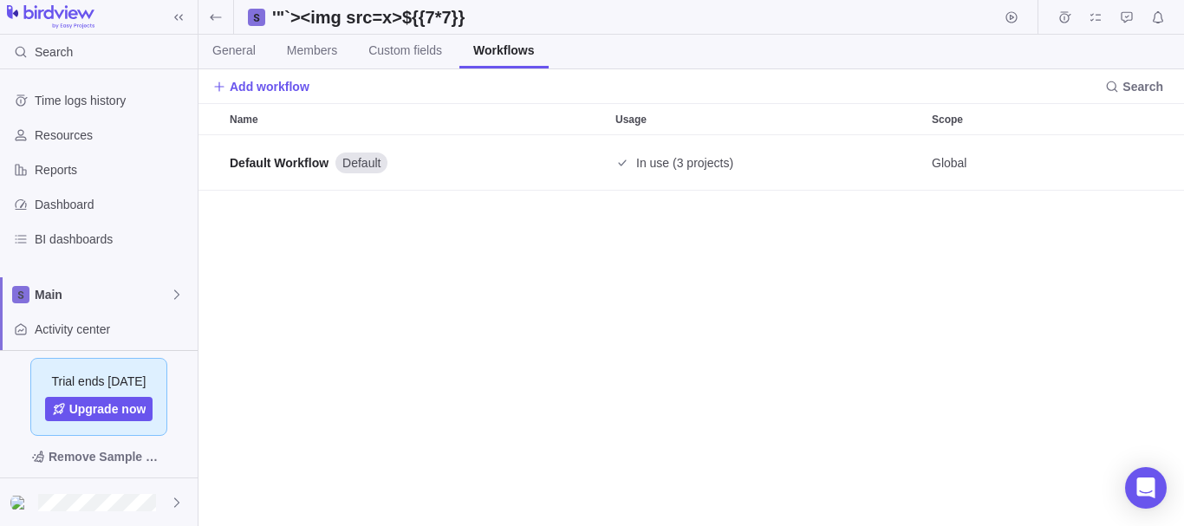
scroll to position [378, 972]
click at [1101, 169] on span "Edit" at bounding box center [1111, 163] width 24 height 24
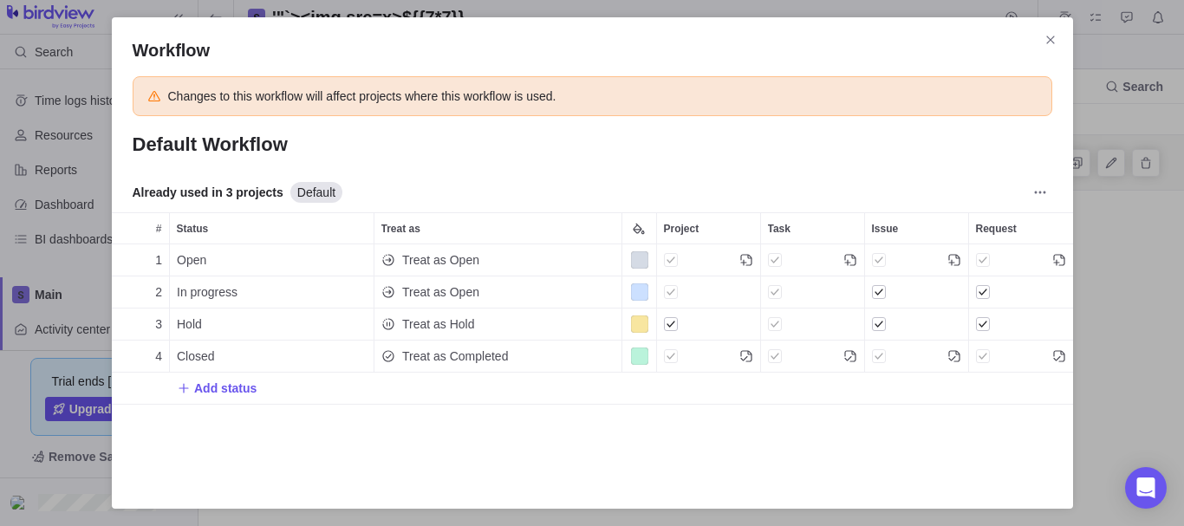
scroll to position [210, 948]
click at [1048, 49] on span "Close" at bounding box center [1050, 40] width 24 height 24
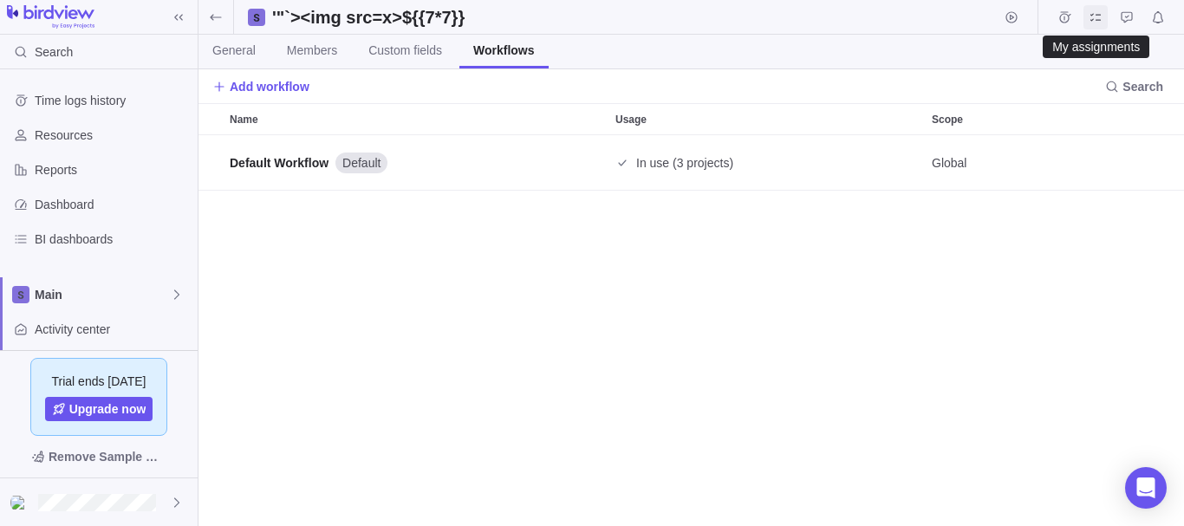
click at [1098, 24] on span "My assignments" at bounding box center [1095, 17] width 24 height 24
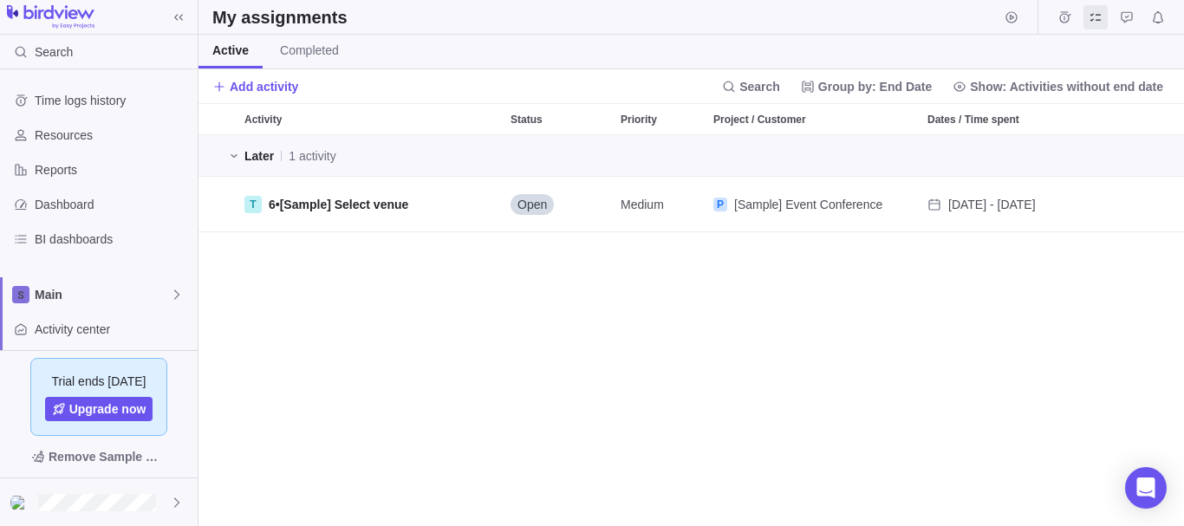
scroll to position [378, 972]
click at [315, 58] on span "Completed" at bounding box center [309, 50] width 59 height 17
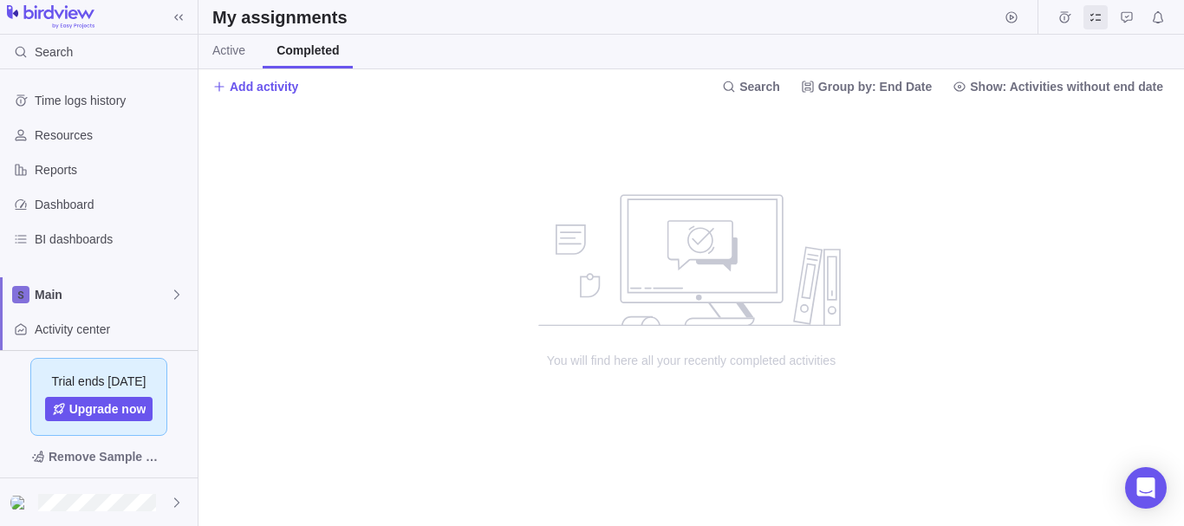
click at [263, 62] on link "Completed" at bounding box center [308, 52] width 90 height 34
click at [260, 79] on span "Add activity" at bounding box center [264, 86] width 68 height 17
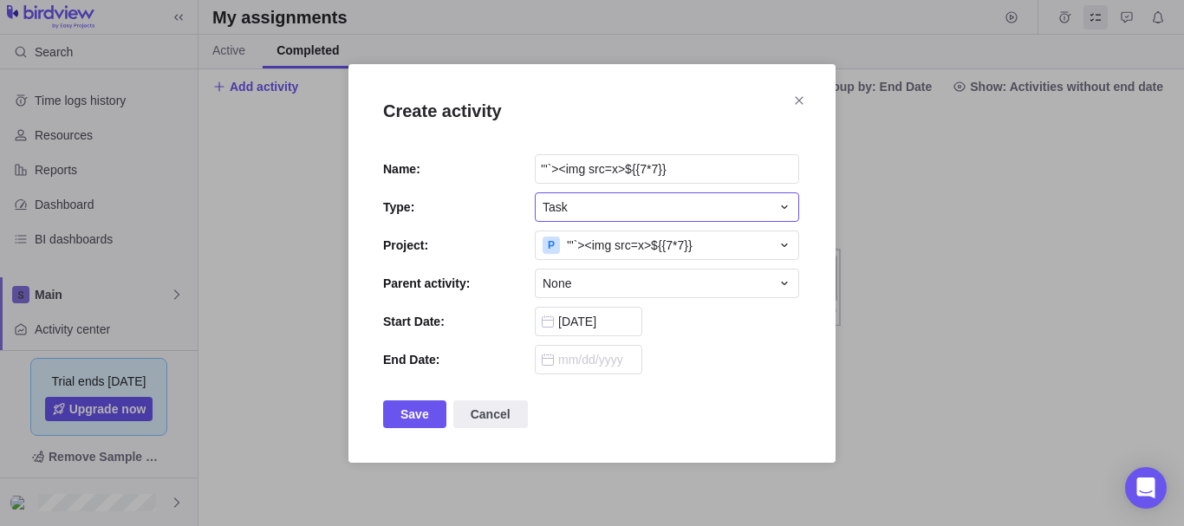
type input "'"`><img src=x>${{7*7}}"
click at [564, 215] on span "Task" at bounding box center [554, 206] width 25 height 17
click at [574, 248] on div "Task" at bounding box center [667, 248] width 263 height 31
click at [579, 205] on div "Task" at bounding box center [656, 206] width 228 height 17
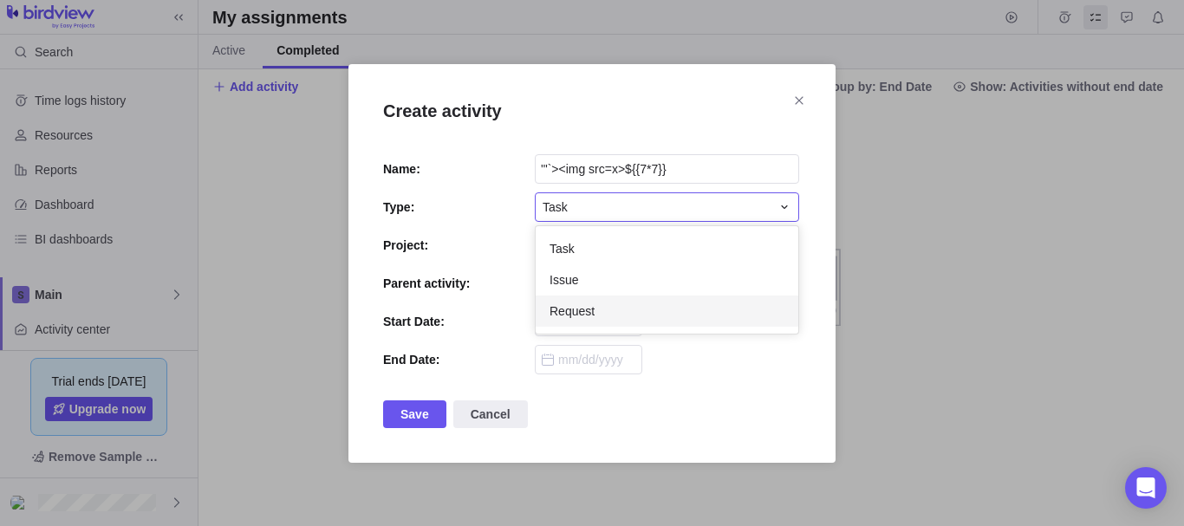
click at [572, 300] on div "Request" at bounding box center [667, 310] width 263 height 31
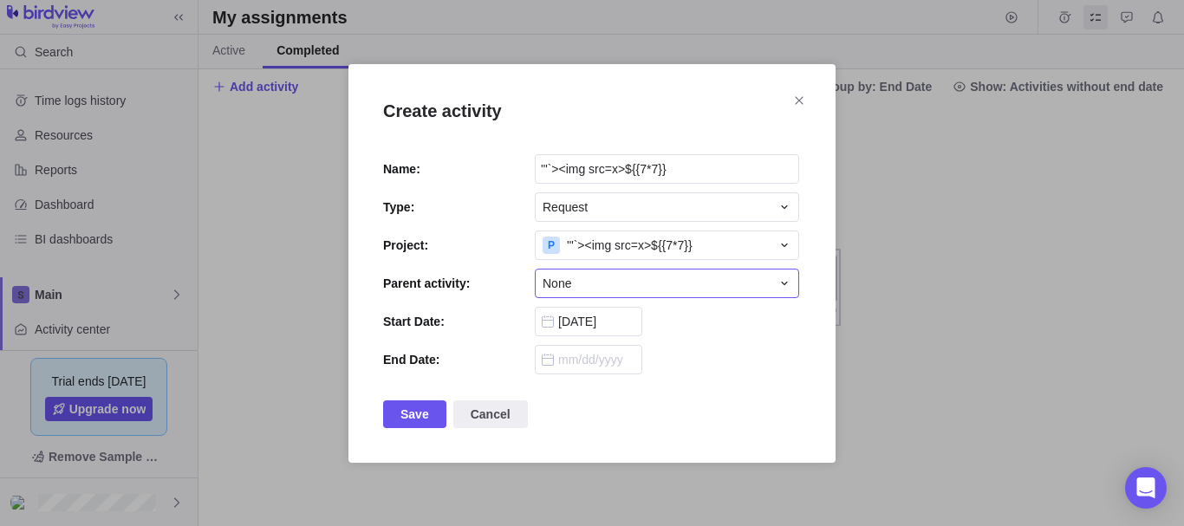
click at [582, 284] on div "None" at bounding box center [656, 283] width 228 height 17
click at [583, 351] on div "None" at bounding box center [667, 356] width 263 height 31
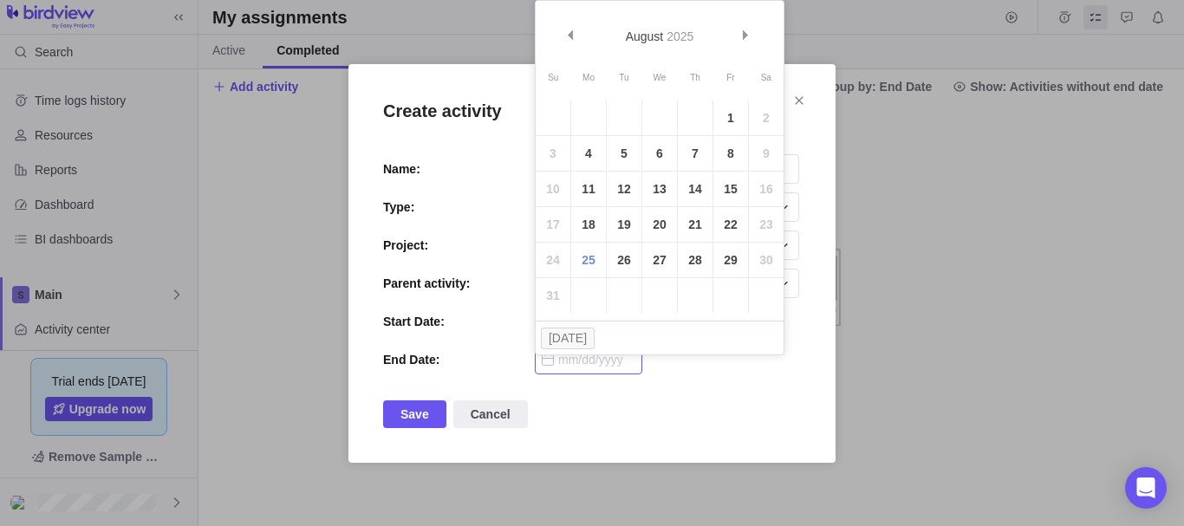
click at [590, 361] on input "Create activity" at bounding box center [588, 359] width 107 height 29
click at [622, 256] on link "26" at bounding box center [624, 260] width 35 height 35
type input "08/26/2025"
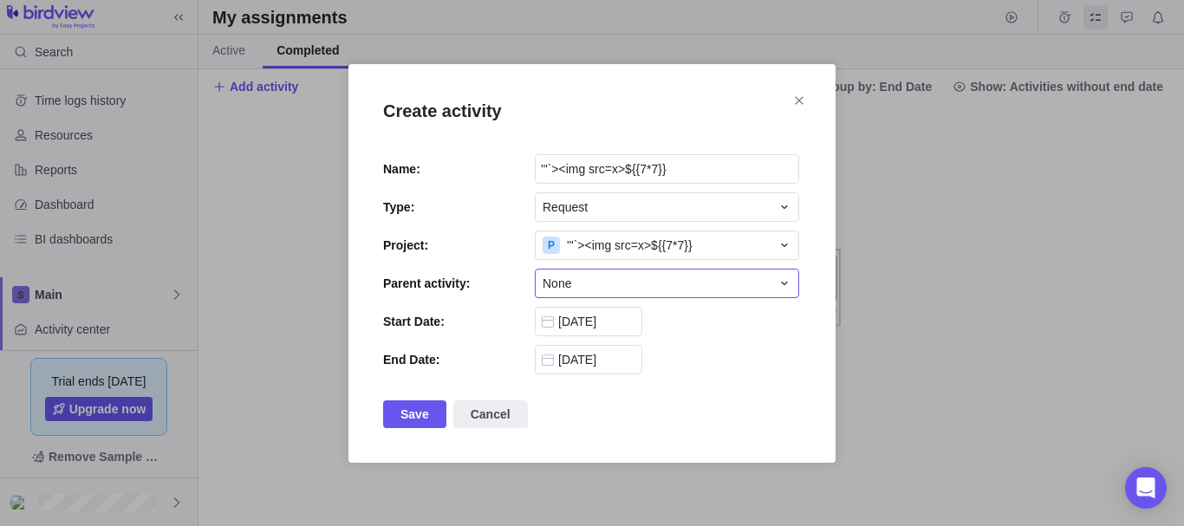
click at [597, 277] on div "None" at bounding box center [656, 283] width 228 height 17
click at [649, 412] on div "Create activity Name: '"`><img src=x>${{7*7}} Type: Request Project: P '"`><img…" at bounding box center [592, 263] width 1184 height 526
click at [428, 410] on span "Save" at bounding box center [414, 414] width 63 height 28
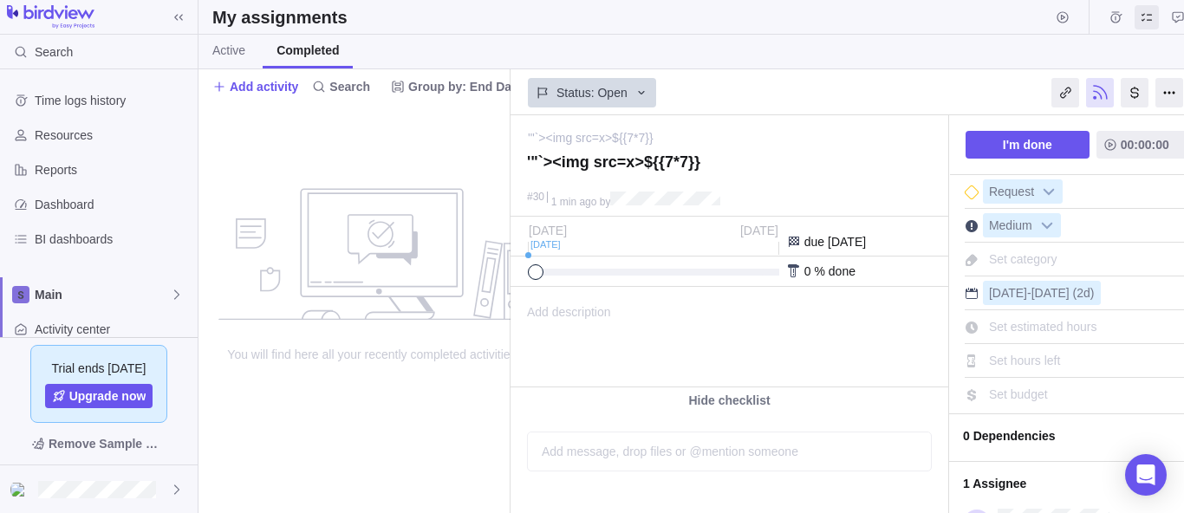
click at [434, 380] on div "You will find here all your recently completed activities" at bounding box center [371, 308] width 347 height 410
click at [622, 269] on div at bounding box center [646, 272] width 237 height 7
click at [1166, 95] on div at bounding box center [1169, 92] width 28 height 29
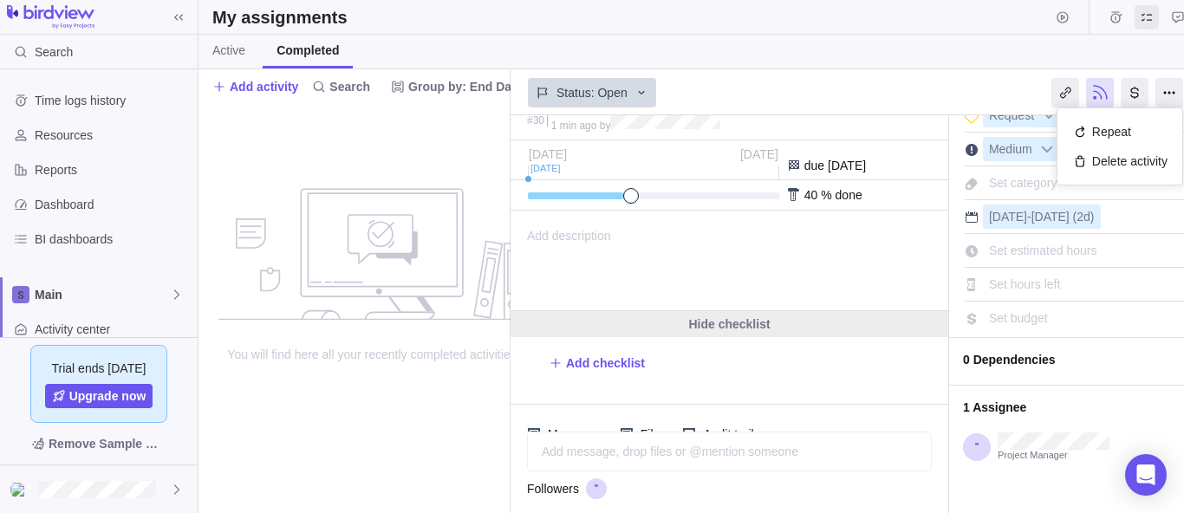
scroll to position [122, 0]
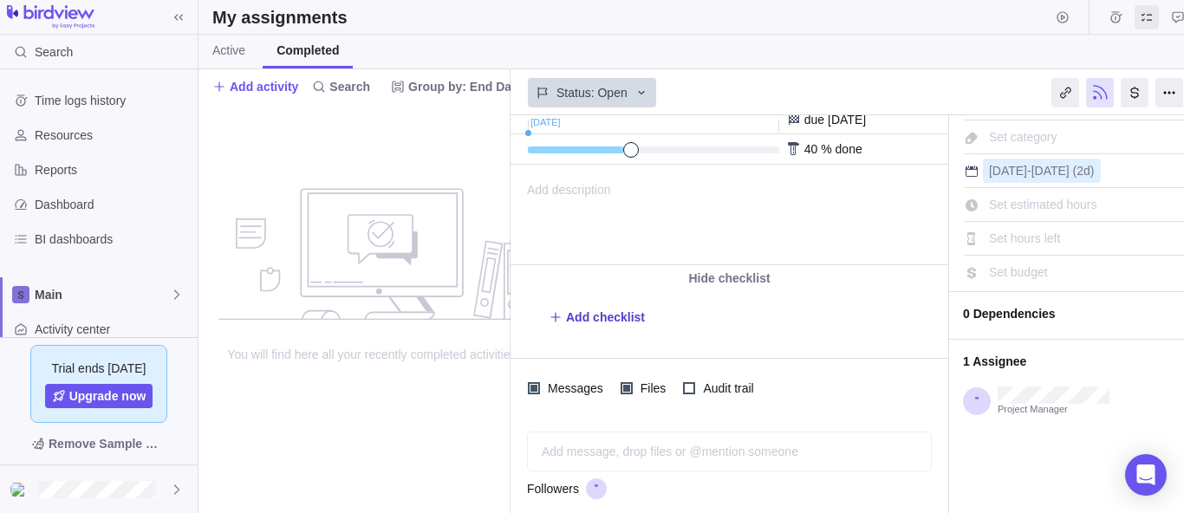
click at [624, 328] on span "Add checklist" at bounding box center [597, 317] width 96 height 24
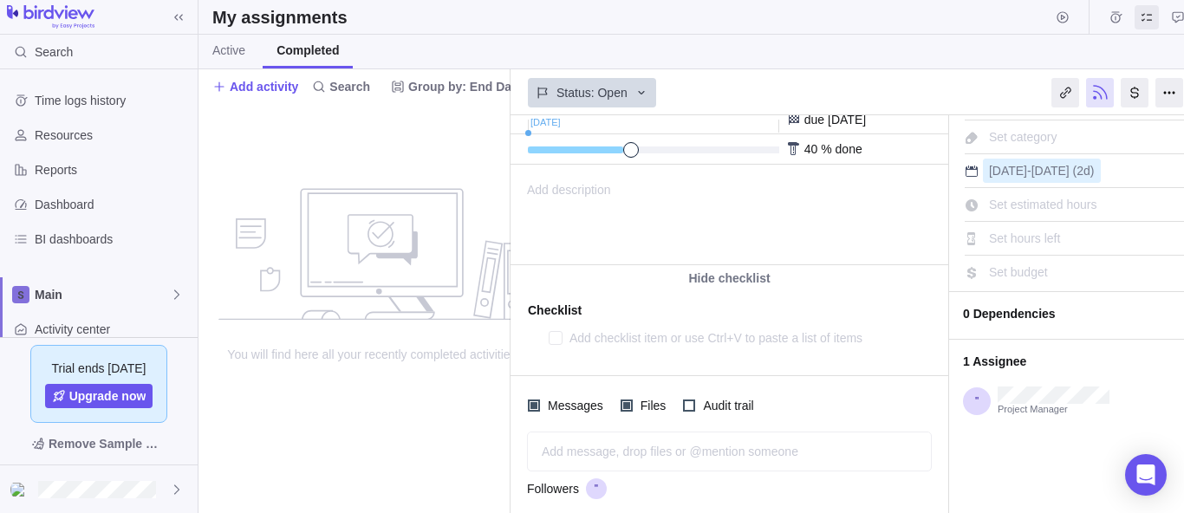
click at [624, 328] on textarea at bounding box center [732, 338] width 327 height 24
type textarea "x"
type textarea "'"`><img src=x>${{7*7}}"
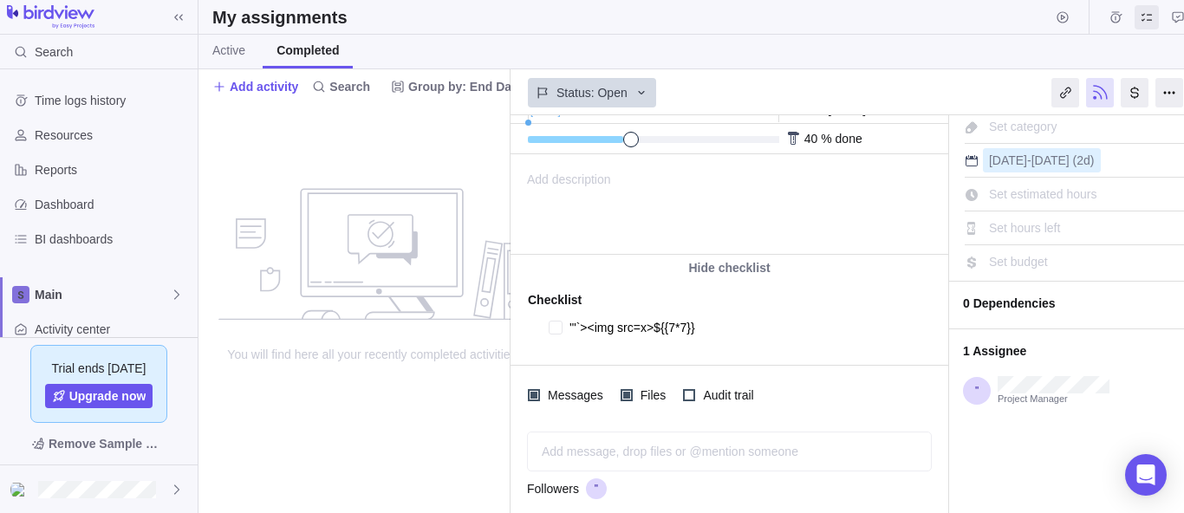
scroll to position [140, 0]
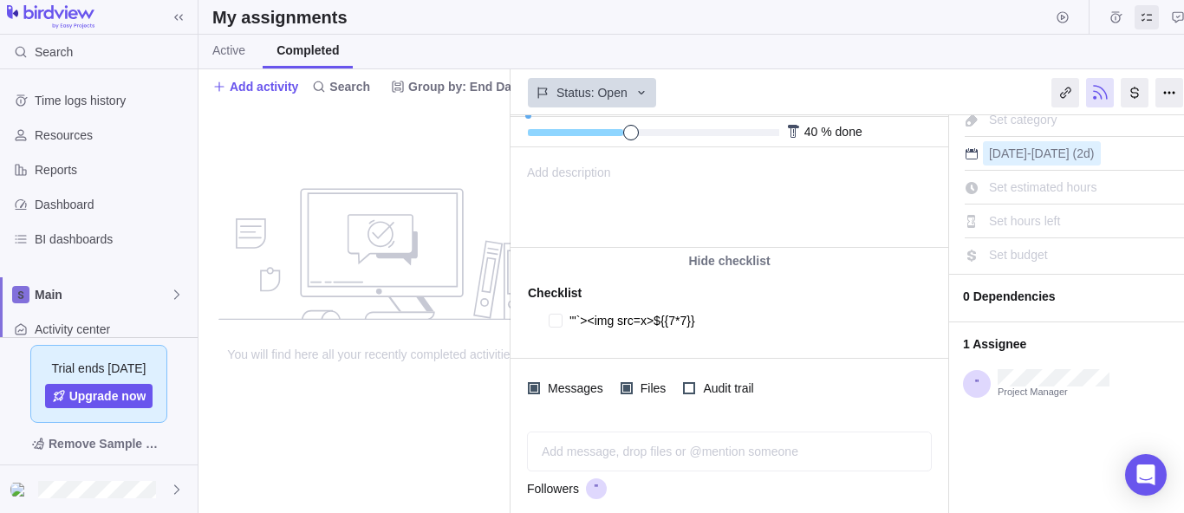
type textarea "x"
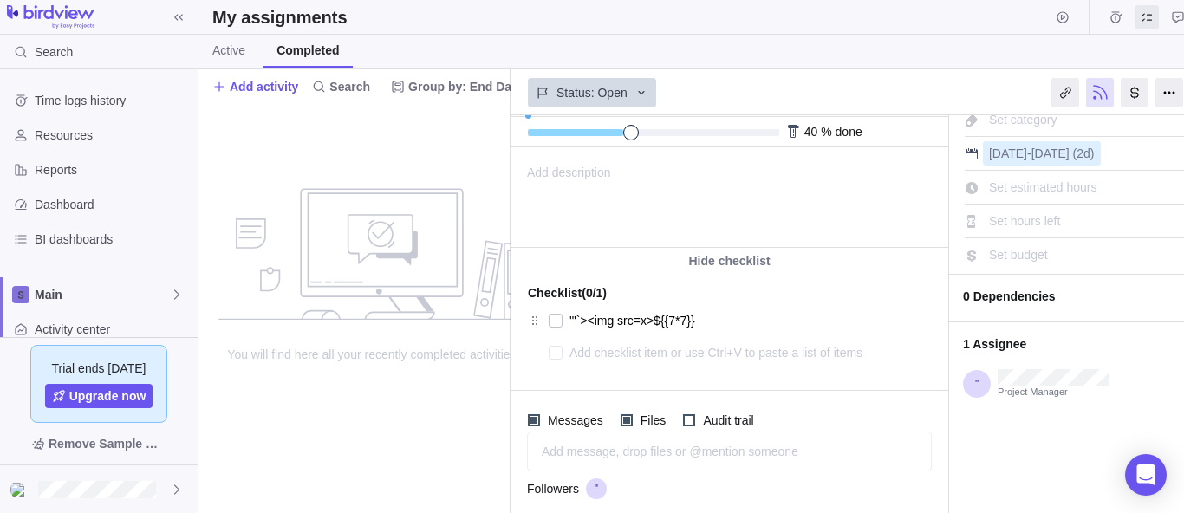
type textarea "x"
type textarea "v"
type textarea "x"
type textarea "v'"`><img src=x>${{7*7}}"
type textarea "x"
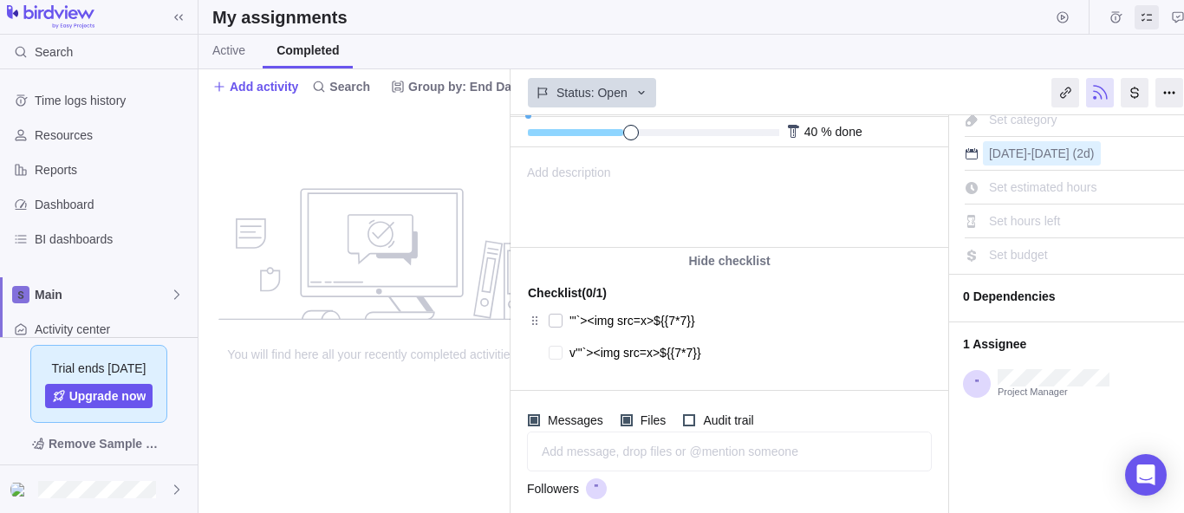
type textarea "v'"`><img src=x>${{7*7}}'"`><img src=x>${{7*7}}"
type textarea "x"
type textarea "v'"`><img src=x>${{7*7}}'"`><img src=x>${{7*7}}'"`><img src=x>${{7*7}}"
type textarea "x"
type textarea "v'"`><img src=x>${{7*7}}'"`><img src=x>${{7*7}}'"`><img src=x>${{7*7}}'"`><img …"
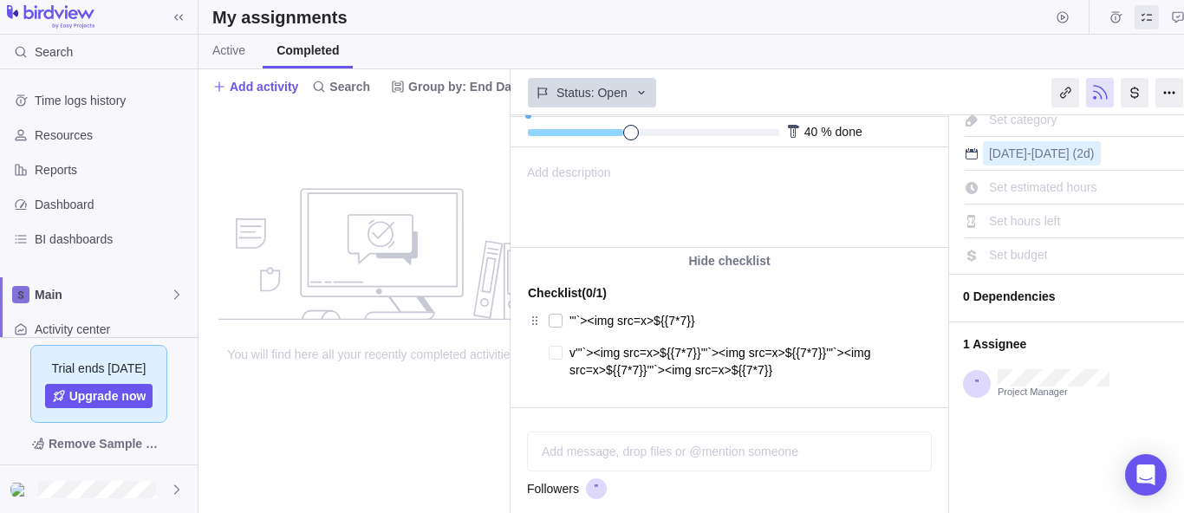
type textarea "x"
type textarea "v'"`><img src=x>${{7*7}}'"`><img src=x>${{7*7}}'"`><img src=x>${{7*7}}'"`><img …"
type textarea "x"
type textarea "v'"`><img src=x>${{7*7}}'"`><img src=x>${{7*7}}'"`><img src=x>${{7*7}}'"`><img …"
type textarea "x"
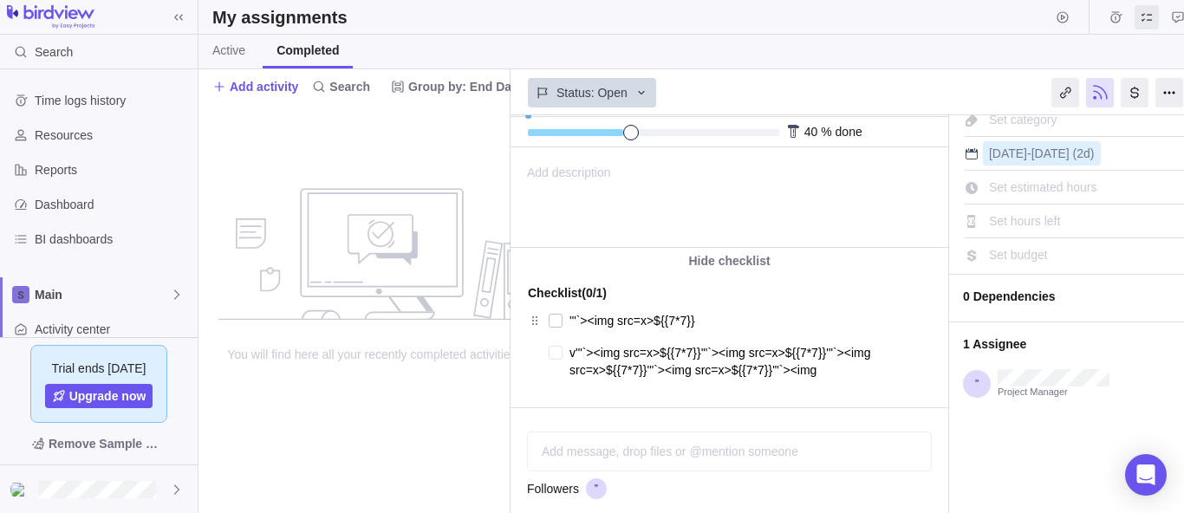
type textarea "v'"`><img src=x>${{7*7}}'"`><img src=x>${{7*7}}'"`><img src=x>${{7*7}}'"`><img …"
type textarea "x"
type textarea "v'"`><img src=x>${{7*7}}'"`><img src=x>${{7*7}}'"`><img src=x>${{7*7}}'"`><img …"
type textarea "x"
type textarea "v'"`><img src=x>${{7*7}}'"`><img src=x>${{7*7}}'"`><img src=x>${{7*7}}'"`><img …"
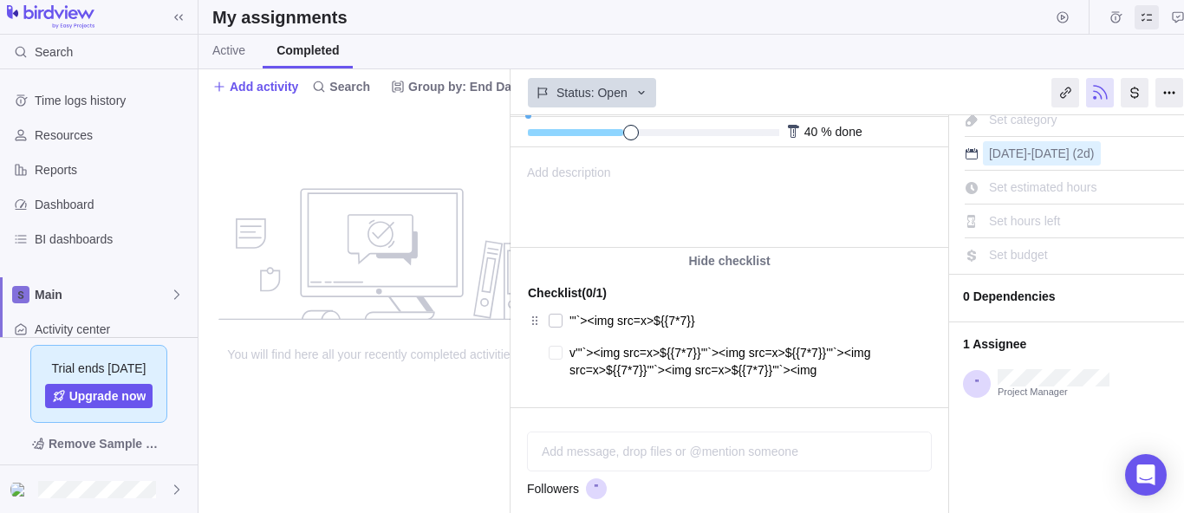
type textarea "x"
type textarea "v'"`><img src=x>${{7*7}}'"`><img src=x>${{7*7}}'"`><img src=x>${{7*7}}'"`><img …"
type textarea "x"
type textarea "v'"`><img src=x>${{7*7}}'"`><img src=x>${{7*7}}'"`><img src=x>${{7*7}}'"`><img …"
type textarea "x"
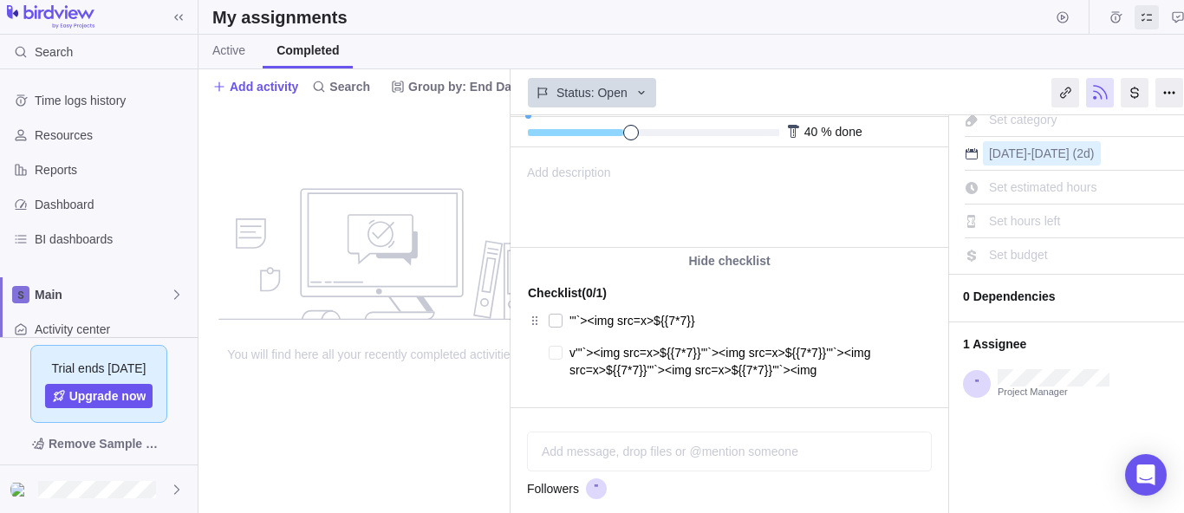
type textarea "v'"`><img src=x>${{7*7}}'"`><img src=x>${{7*7}}'"`><img src=x>${{7*7}}'"`><img …"
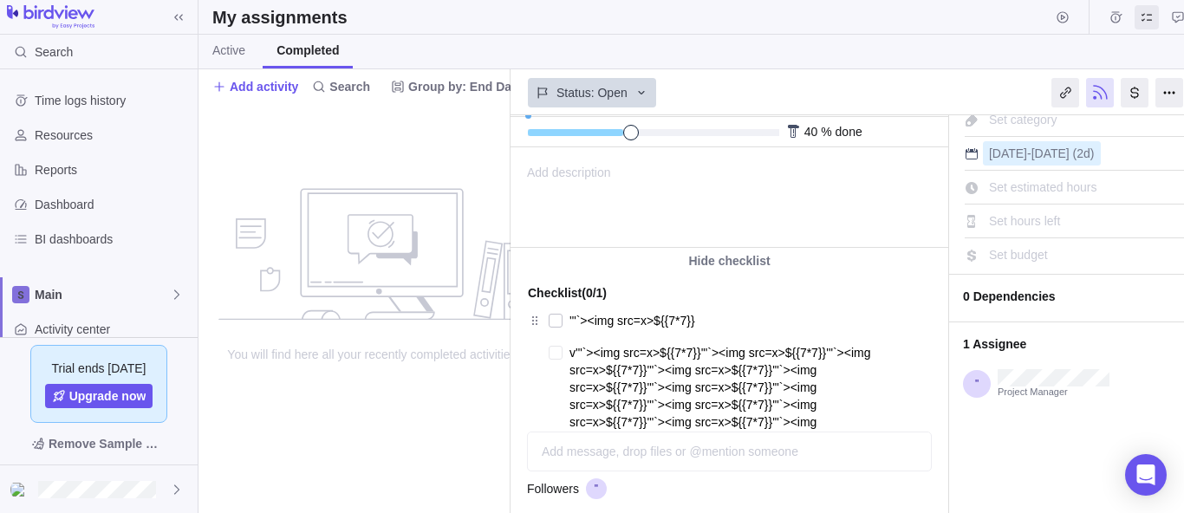
type textarea "x"
type textarea "v'"`><img src=x>${{7*7}}'"`><img src=x>${{7*7}}'"`><img src=x>${{7*7}}'"`><img …"
type textarea "x"
type textarea "v'"`><img src=x>${{7*7}}'"`><img src=x>${{7*7}}'"`><img src=x>${{7*7}}'"`><img …"
type textarea "x"
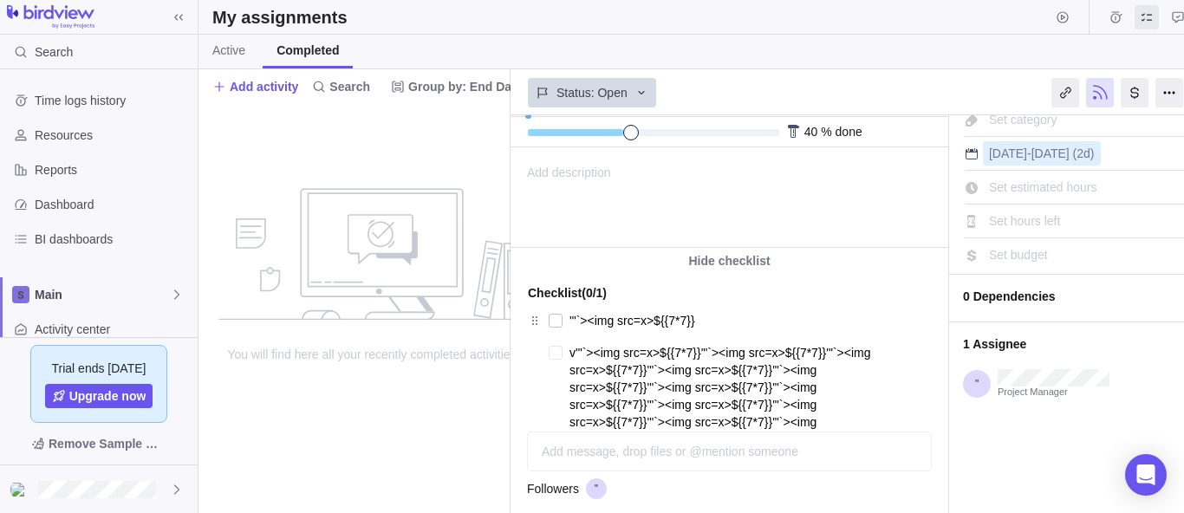
type textarea "v'"`><img src=x>${{7*7}}'"`><img src=x>${{7*7}}'"`><img src=x>${{7*7}}'"`><img …"
type textarea "x"
type textarea "v'"`><img src=x>${{7*7}}'"`><img src=x>${{7*7}}'"`><img src=x>${{7*7}}'"`><img …"
type textarea "x"
type textarea "v'"`><img src=x>${{7*7}}'"`><img src=x>${{7*7}}'"`><img src=x>${{7*7}}'"`><img …"
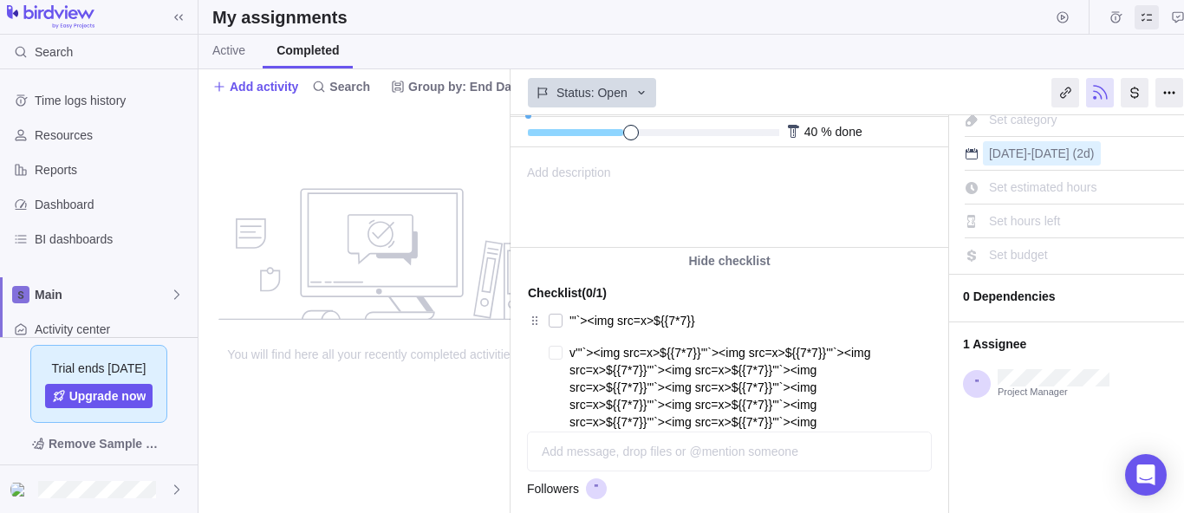
type textarea "x"
type textarea "v'"`><img src=x>${{7*7}}'"`><img src=x>${{7*7}}'"`><img src=x>${{7*7}}'"`><img …"
type textarea "x"
type textarea "v'"`><img src=x>${{7*7}}'"`><img src=x>${{7*7}}'"`><img src=x>${{7*7}}'"`><img …"
type textarea "x"
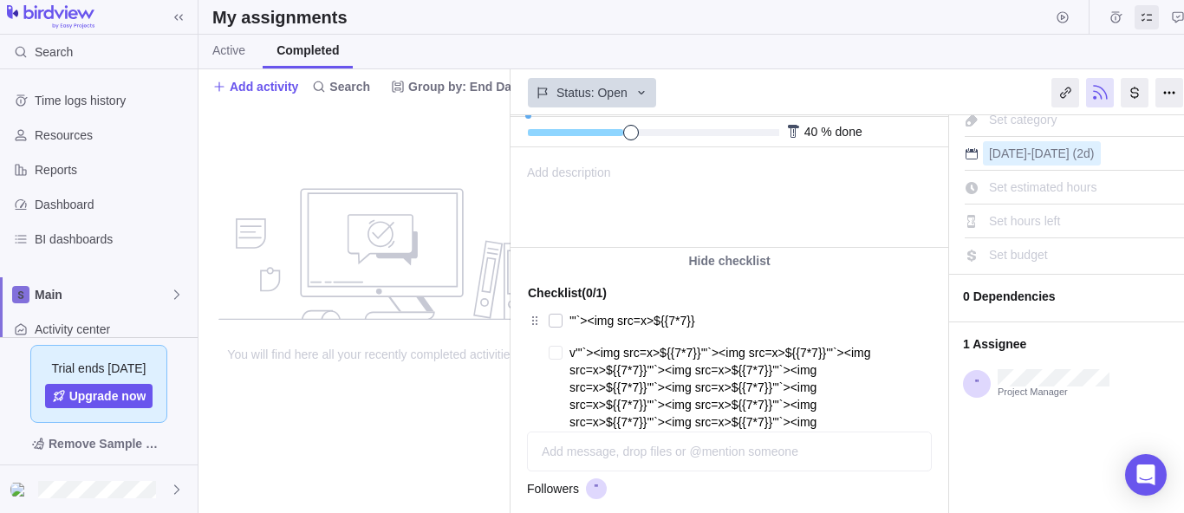
type textarea "v'"`><img src=x>${{7*7}}'"`><img src=x>${{7*7}}'"`><img src=x>${{7*7}}'"`><img …"
type textarea "x"
type textarea "v'"`><img src=x>${{7*7}}'"`><img src=x>${{7*7}}'"`><img src=x>${{7*7}}'"`><img …"
type textarea "x"
type textarea "v'"`><img src=x>${{7*7}}'"`><img src=x>${{7*7}}'"`><img src=x>${{7*7}}'"`><img …"
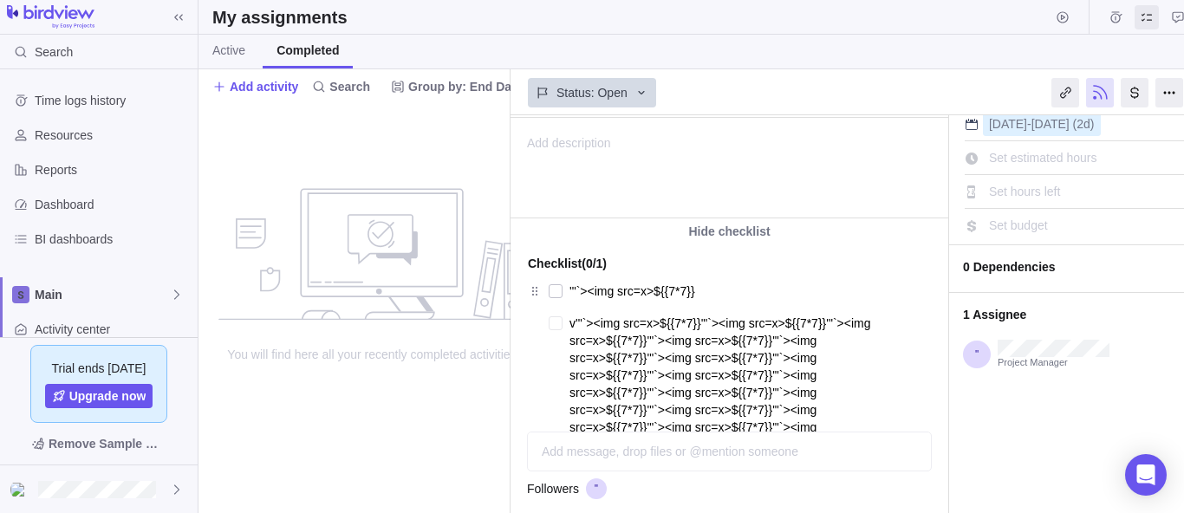
type textarea "x"
type textarea "v'"`><img src=x>${{7*7}}'"`><img src=x>${{7*7}}'"`><img src=x>${{7*7}}'"`><img …"
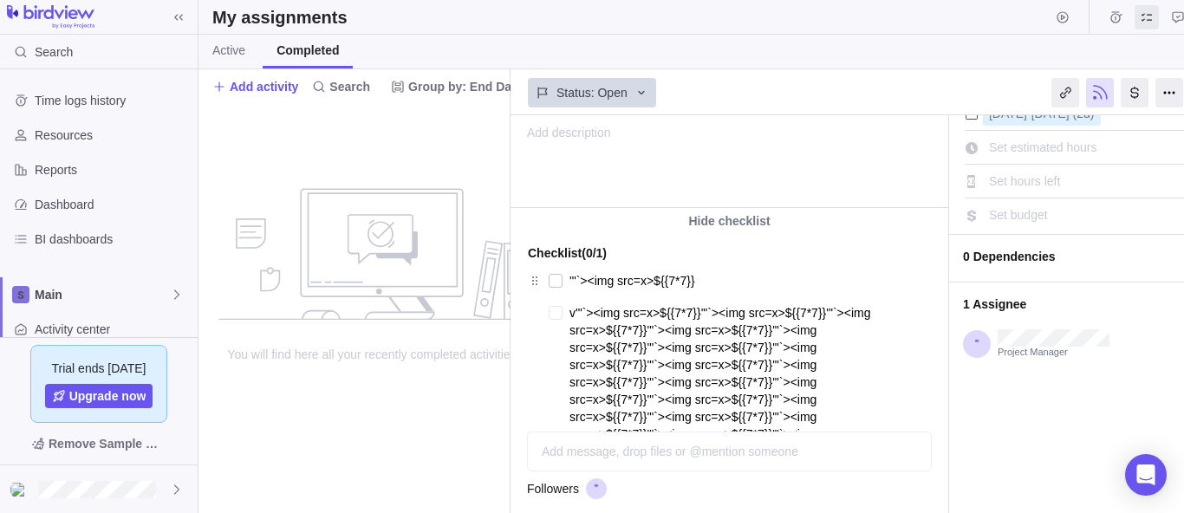
type textarea "x"
type textarea "v'"`><img src=x>${{7*7}}'"`><img src=x>${{7*7}}'"`><img src=x>${{7*7}}'"`><img …"
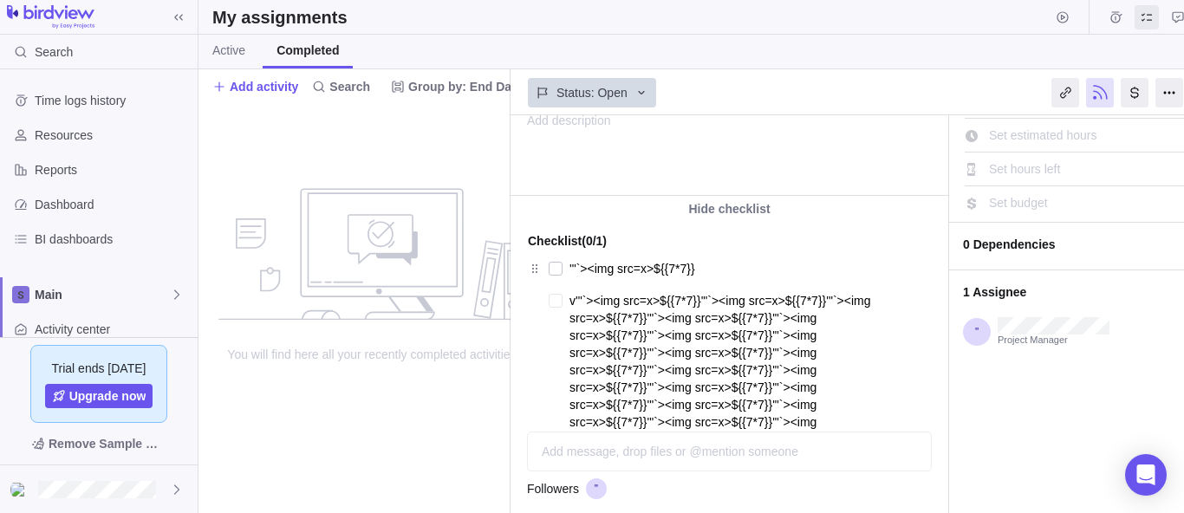
type textarea "x"
type textarea "v'"`><img src=x>${{7*7}}'"`><img src=x>${{7*7}}'"`><img src=x>${{7*7}}'"`><img …"
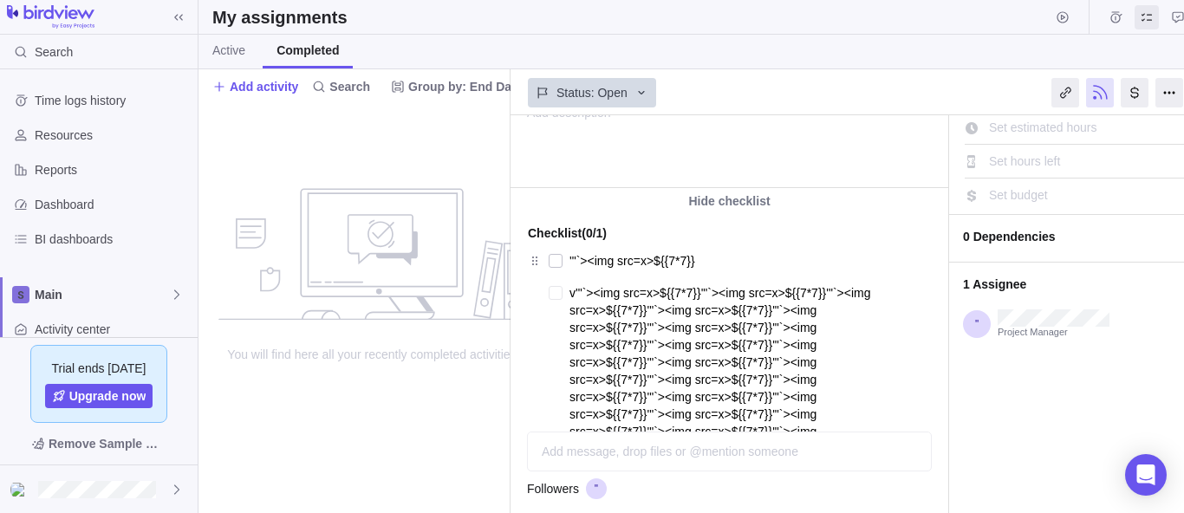
type textarea "x"
type textarea "v'"`><img src=x>${{7*7}}'"`><img src=x>${{7*7}}'"`><img src=x>${{7*7}}'"`><img …"
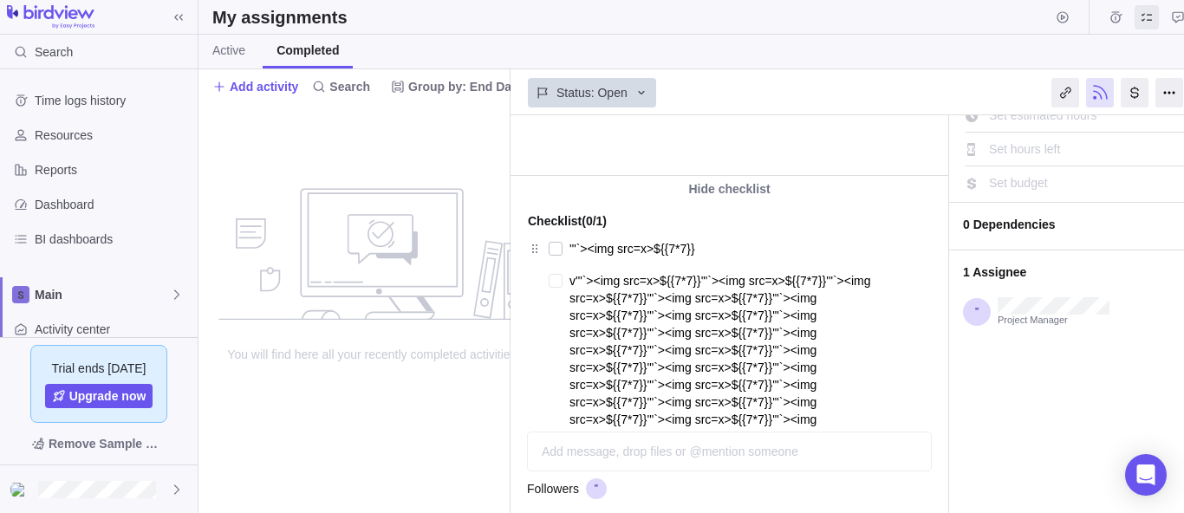
type textarea "x"
type textarea "v'"`><img src=x>${{7*7}}'"`><img src=x>${{7*7}}'"`><img src=x>${{7*7}}'"`><img …"
type textarea "x"
type textarea "v'"`><img src=x>${{7*7}}'"`><img src=x>${{7*7}}'"`><img src=x>${{7*7}}'"`><img …"
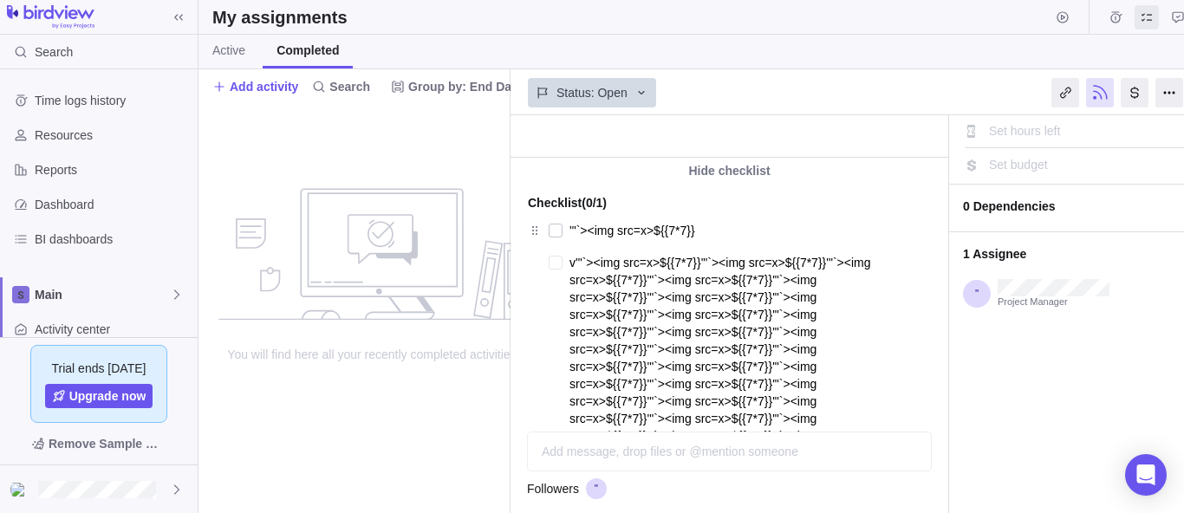
type textarea "x"
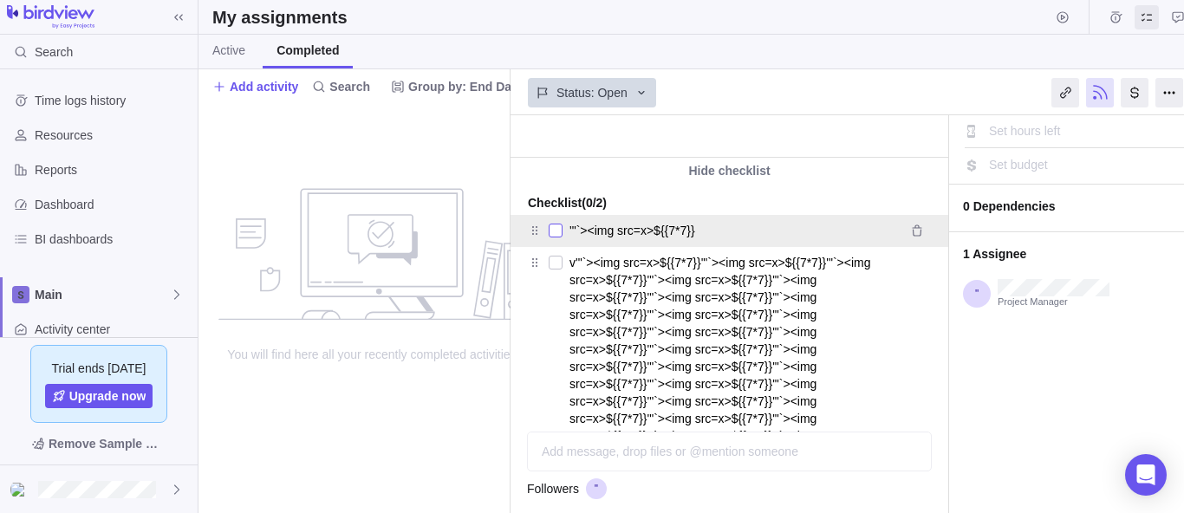
click at [553, 235] on div at bounding box center [556, 230] width 14 height 24
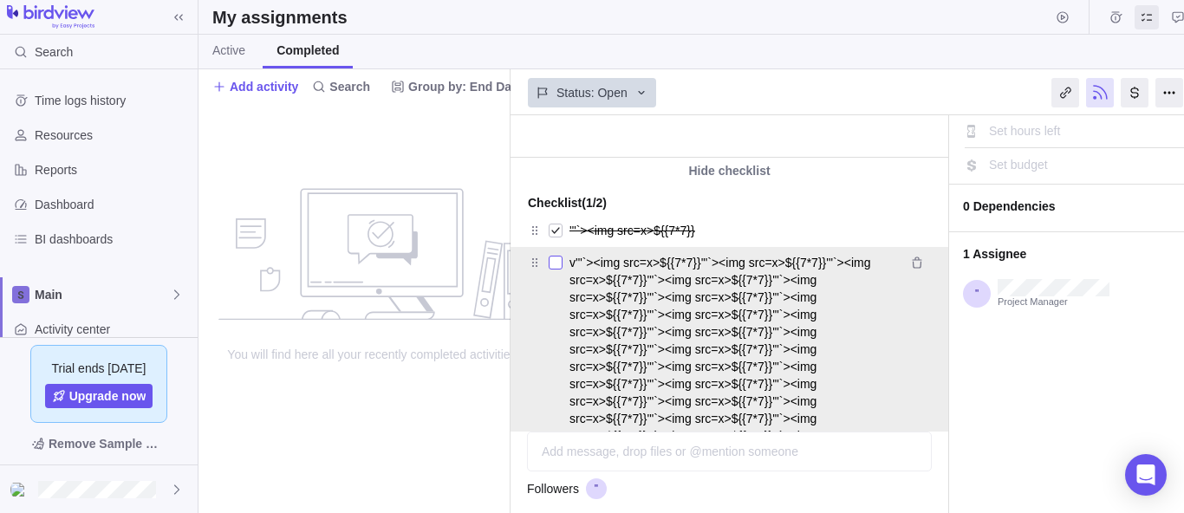
click at [553, 259] on div at bounding box center [556, 262] width 14 height 24
type textarea "x"
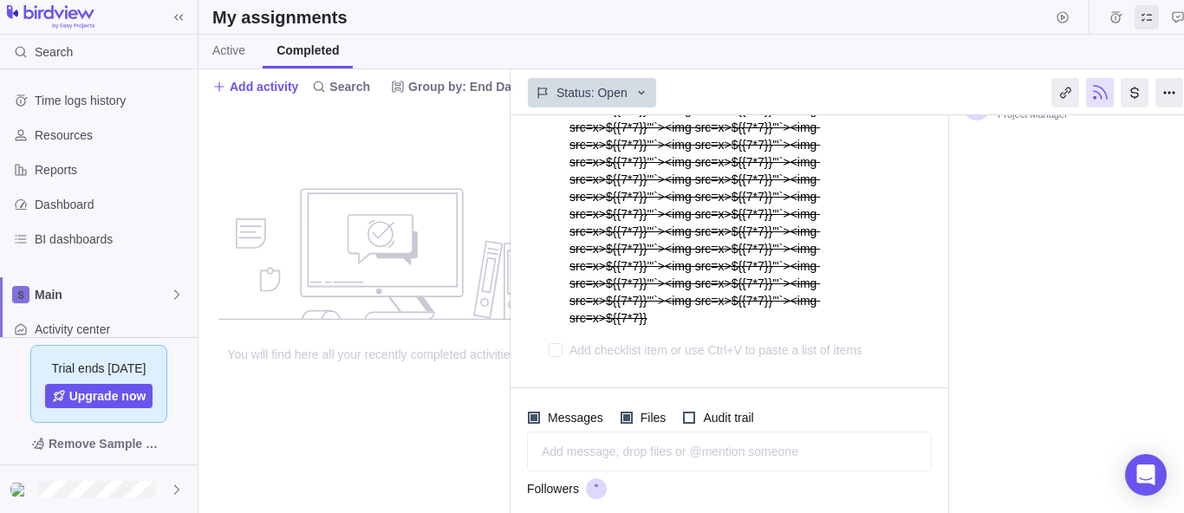
scroll to position [0, 0]
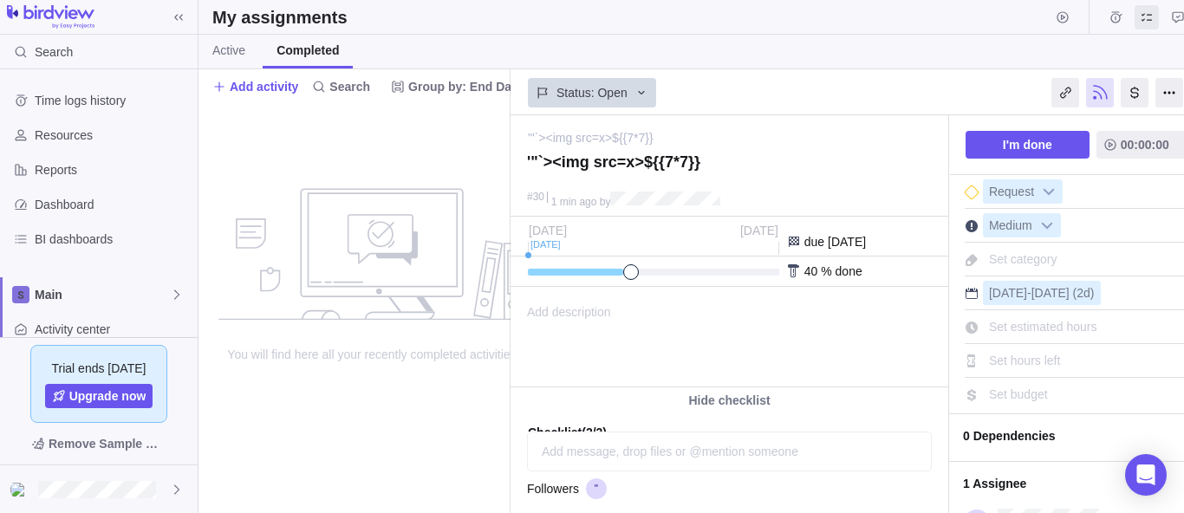
click at [1089, 101] on div at bounding box center [1100, 92] width 28 height 29
click at [1085, 101] on div at bounding box center [1131, 92] width 208 height 43
click at [1093, 98] on div at bounding box center [1100, 92] width 28 height 29
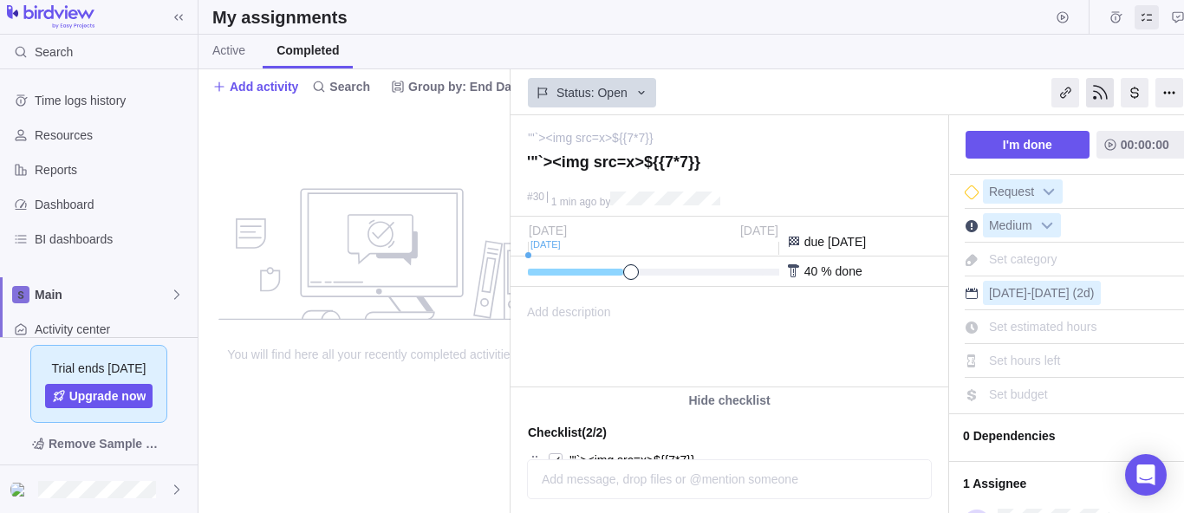
click at [1093, 98] on div at bounding box center [1100, 92] width 28 height 29
click at [1095, 94] on div at bounding box center [1100, 92] width 28 height 29
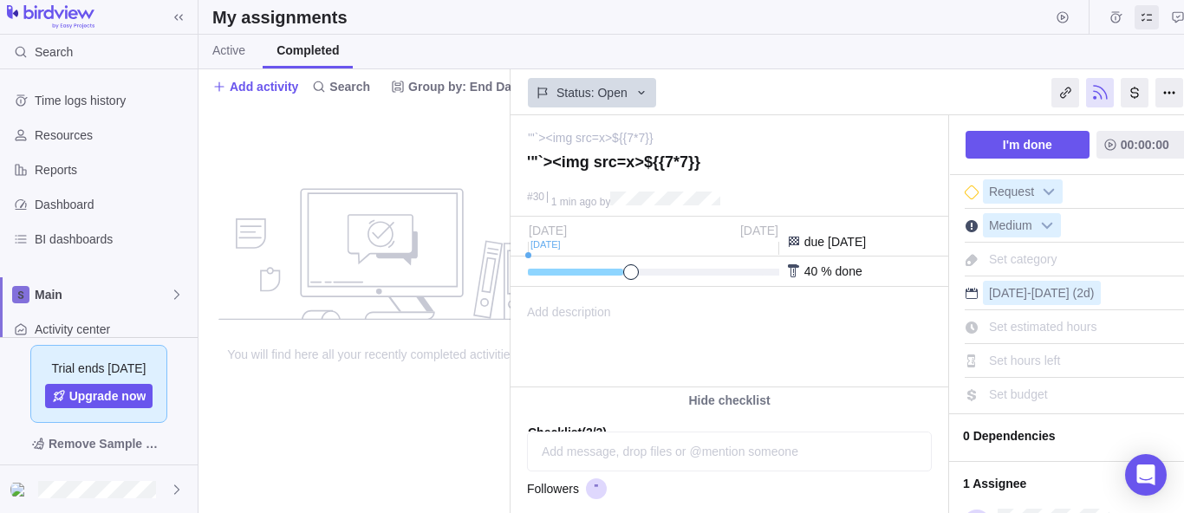
click at [1095, 94] on div at bounding box center [1100, 92] width 28 height 29
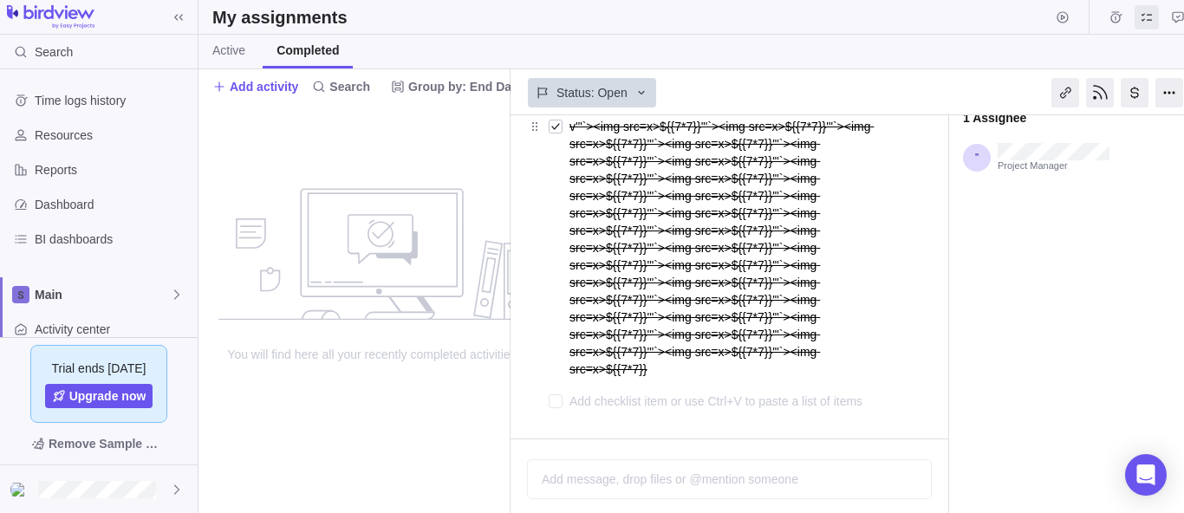
scroll to position [419, 0]
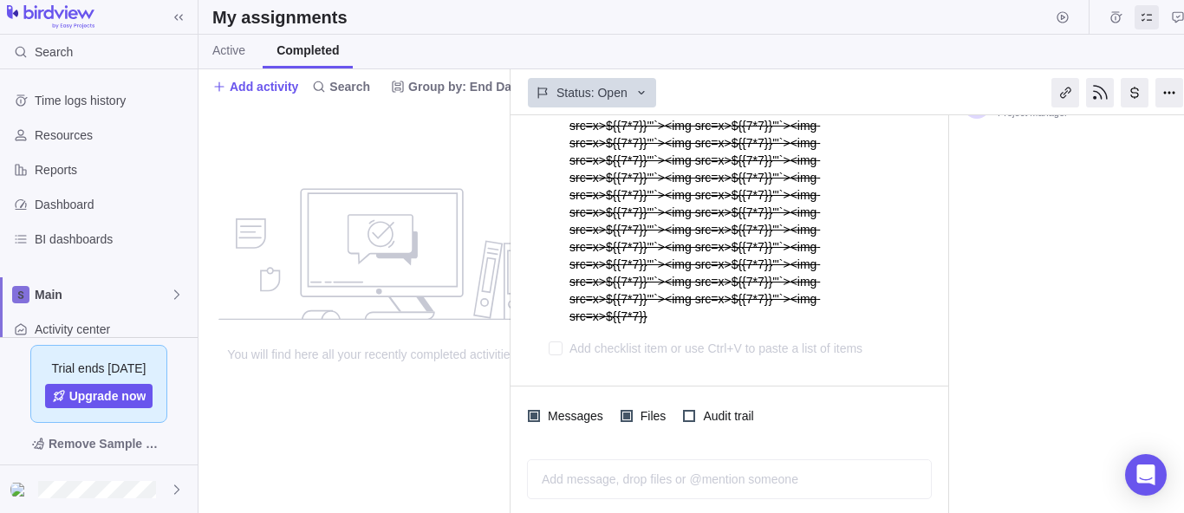
click at [659, 487] on div "Add message, drop files or @mention someone AI" at bounding box center [729, 479] width 405 height 40
click at [911, 476] on icon "Post" at bounding box center [911, 479] width 10 height 10
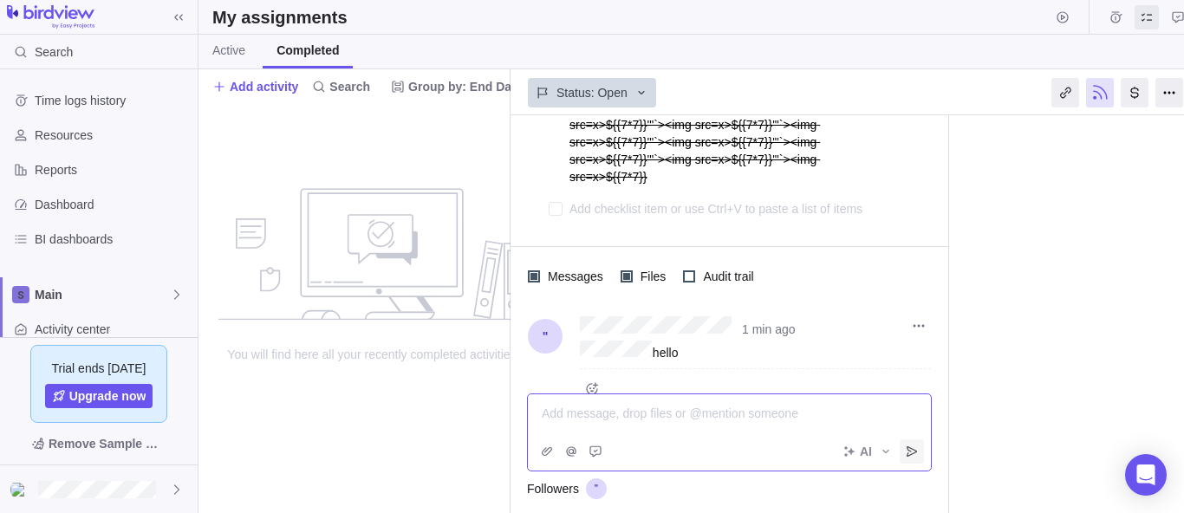
scroll to position [577, 0]
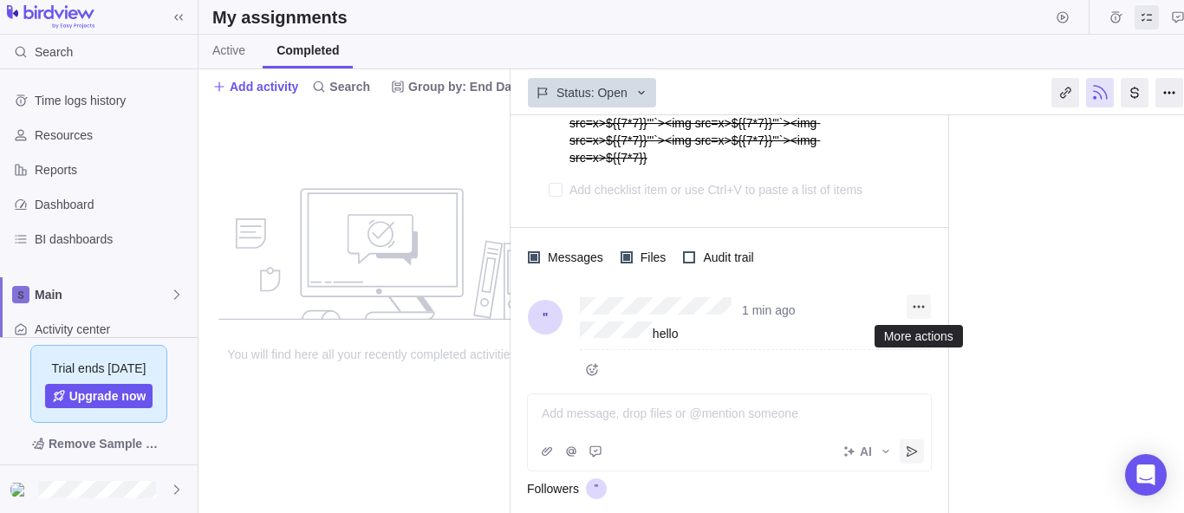
click at [925, 305] on icon "More actions" at bounding box center [919, 307] width 14 height 14
click at [749, 412] on div "'"`><img src=x>${{7*7}} — change '"`><img src=x>${{7*7}} #30 1 min ago by Activ…" at bounding box center [872, 314] width 724 height 398
click at [662, 419] on div at bounding box center [729, 413] width 374 height 17
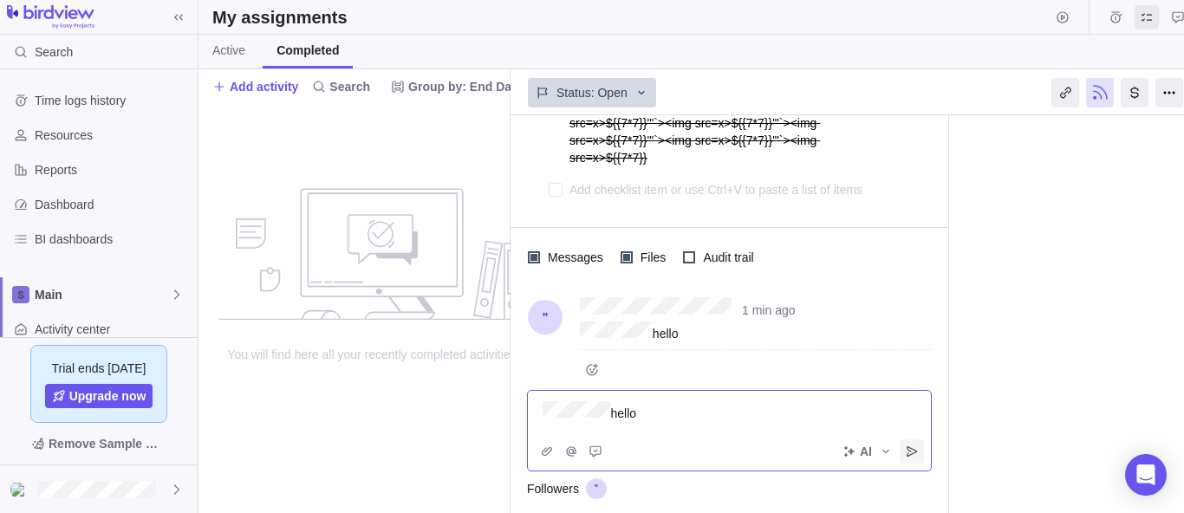
click at [915, 447] on icon "Post" at bounding box center [912, 452] width 14 height 14
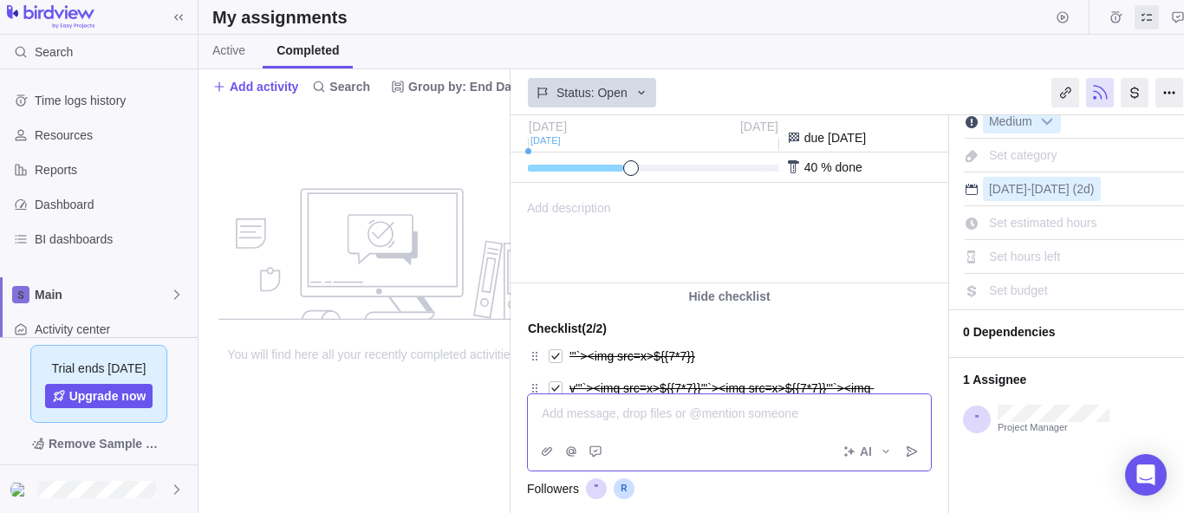
scroll to position [0, 0]
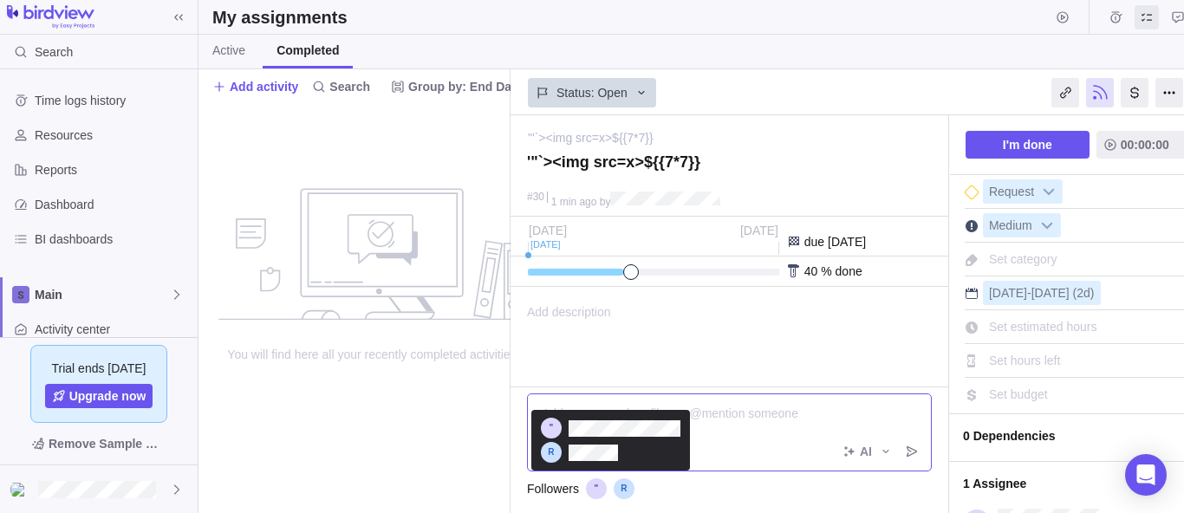
click at [625, 491] on div at bounding box center [612, 488] width 52 height 21
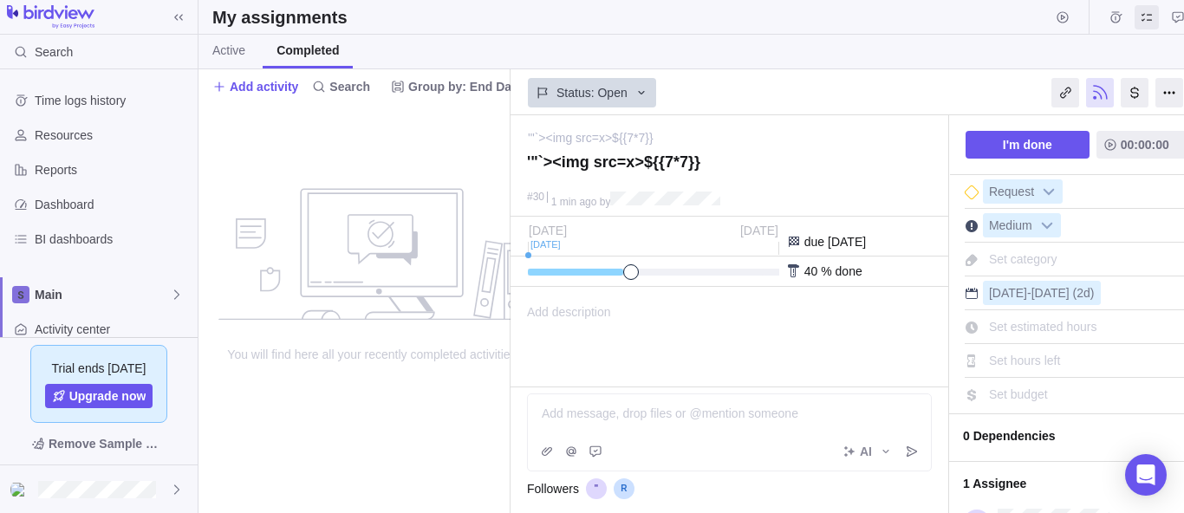
click at [625, 491] on div at bounding box center [612, 488] width 52 height 21
click at [1171, 81] on div at bounding box center [1169, 92] width 28 height 29
click at [603, 100] on span "Status: Open" at bounding box center [591, 92] width 71 height 17
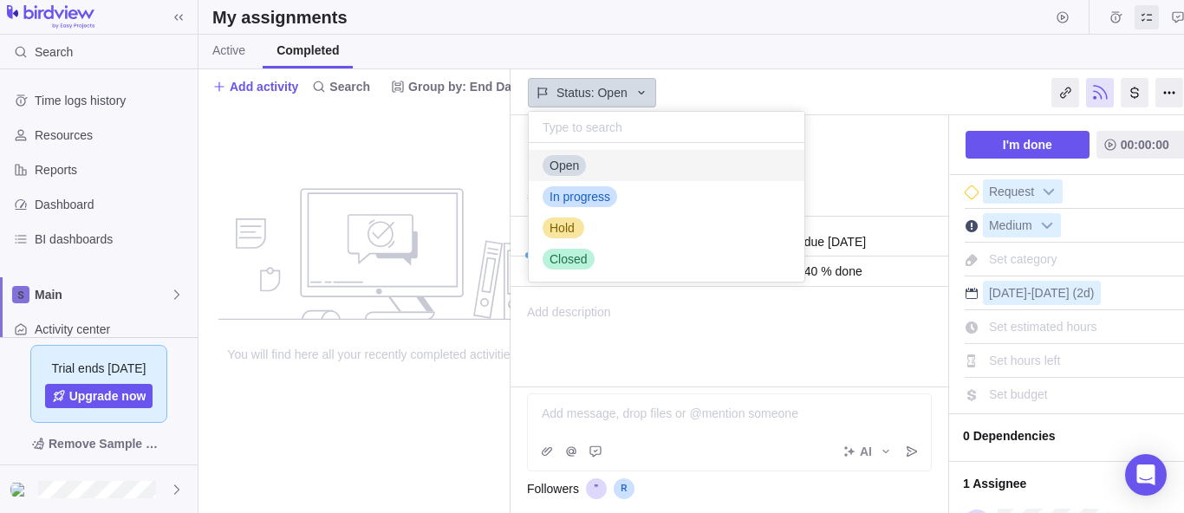
scroll to position [126, 263]
click at [585, 188] on span "In progress" at bounding box center [579, 196] width 61 height 17
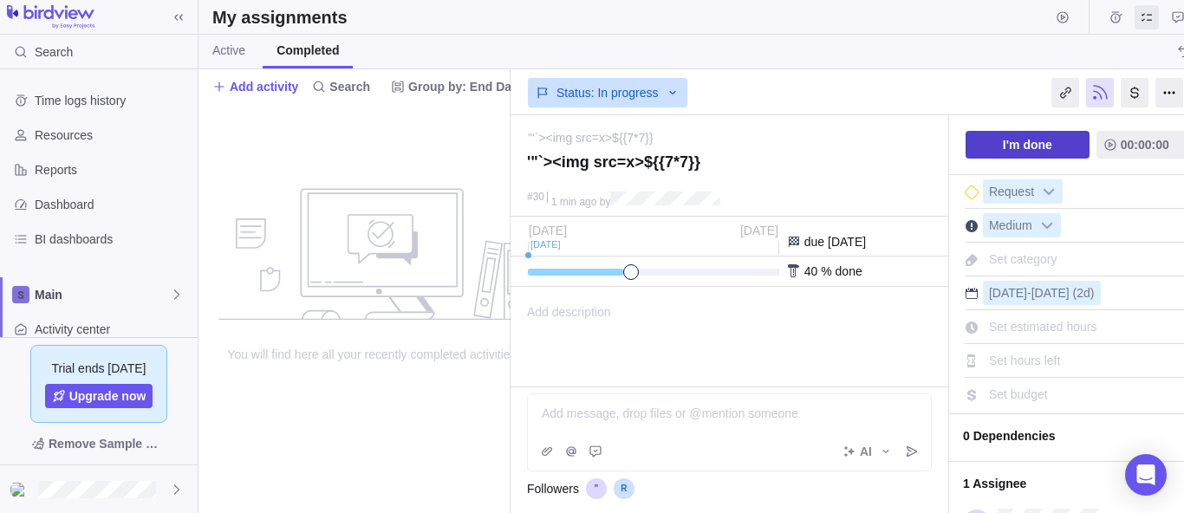
click at [1027, 147] on span "I'm done" at bounding box center [1027, 144] width 49 height 21
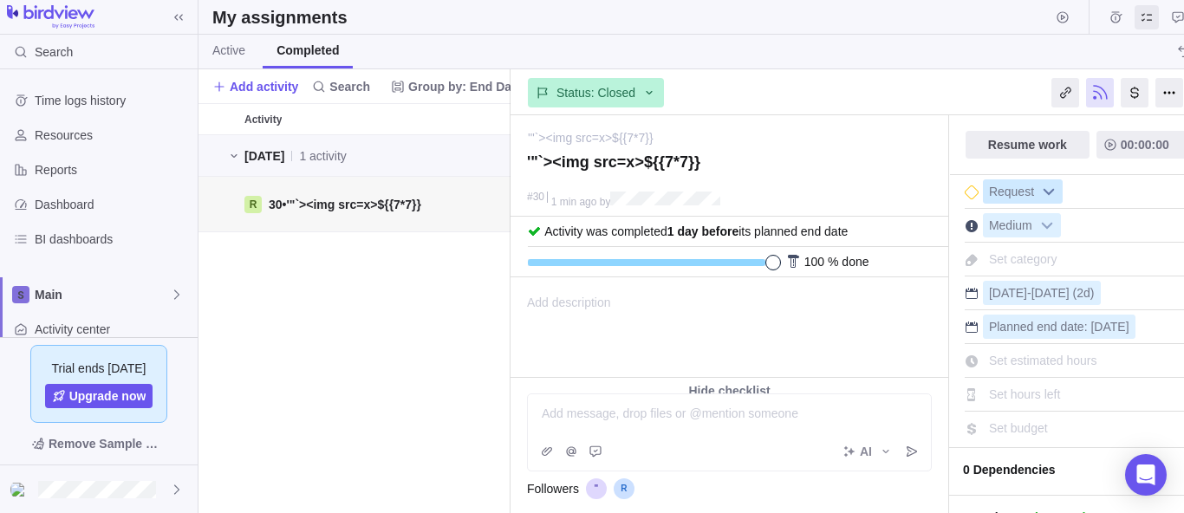
scroll to position [365, 299]
click at [1013, 222] on span "Medium" at bounding box center [1011, 226] width 54 height 24
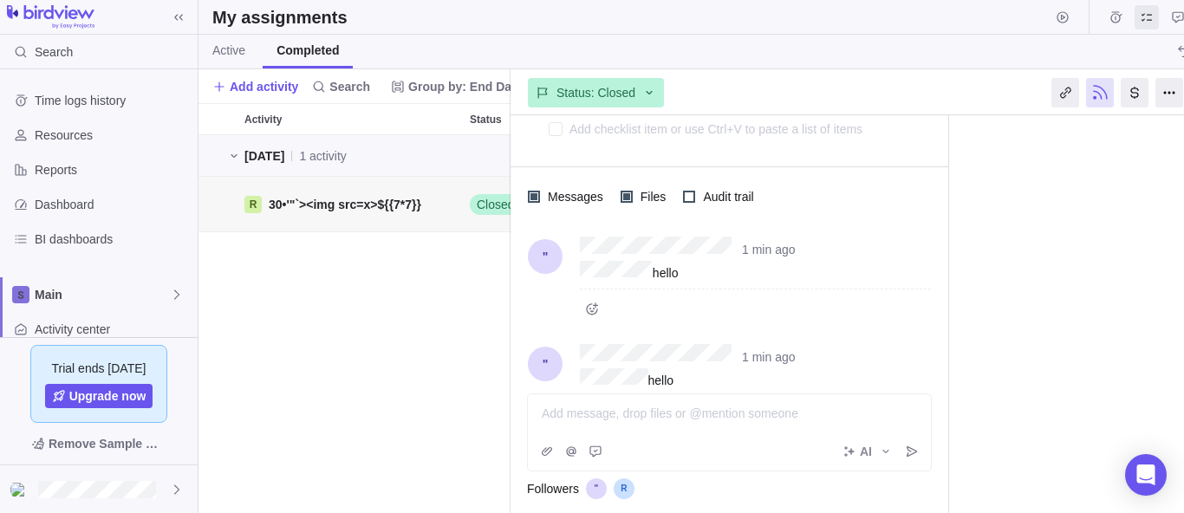
scroll to position [676, 0]
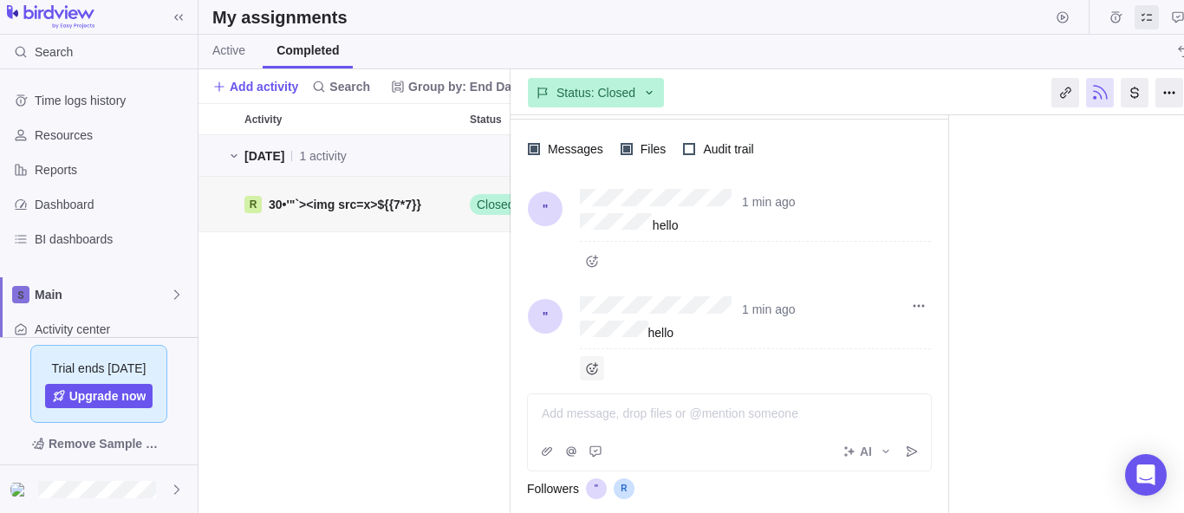
click at [601, 356] on span "Add reaction" at bounding box center [592, 368] width 24 height 24
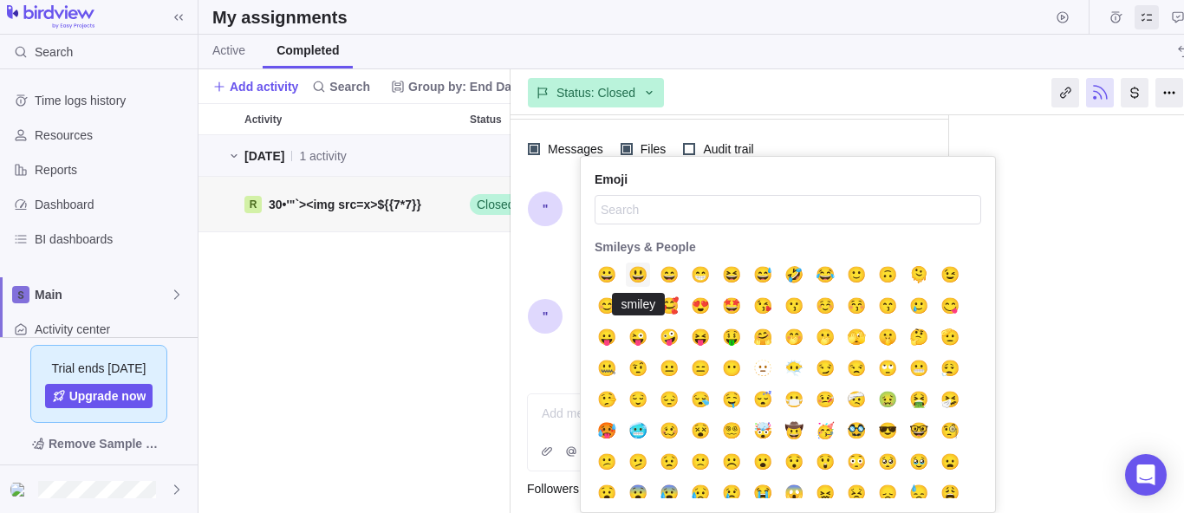
click at [637, 275] on span "😃" at bounding box center [637, 275] width 19 height 0
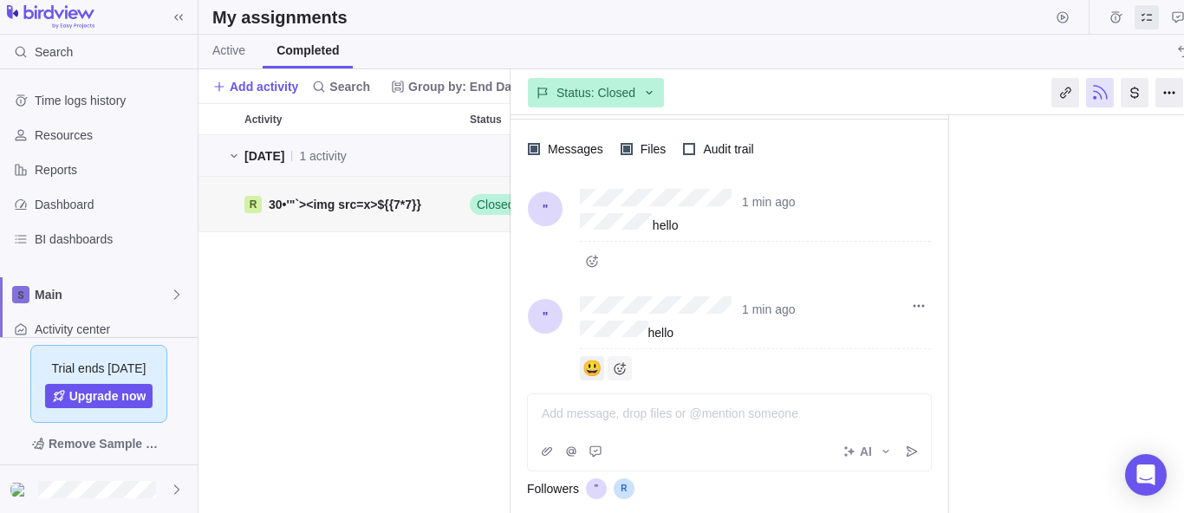
click at [620, 356] on span "Add reaction" at bounding box center [619, 368] width 24 height 24
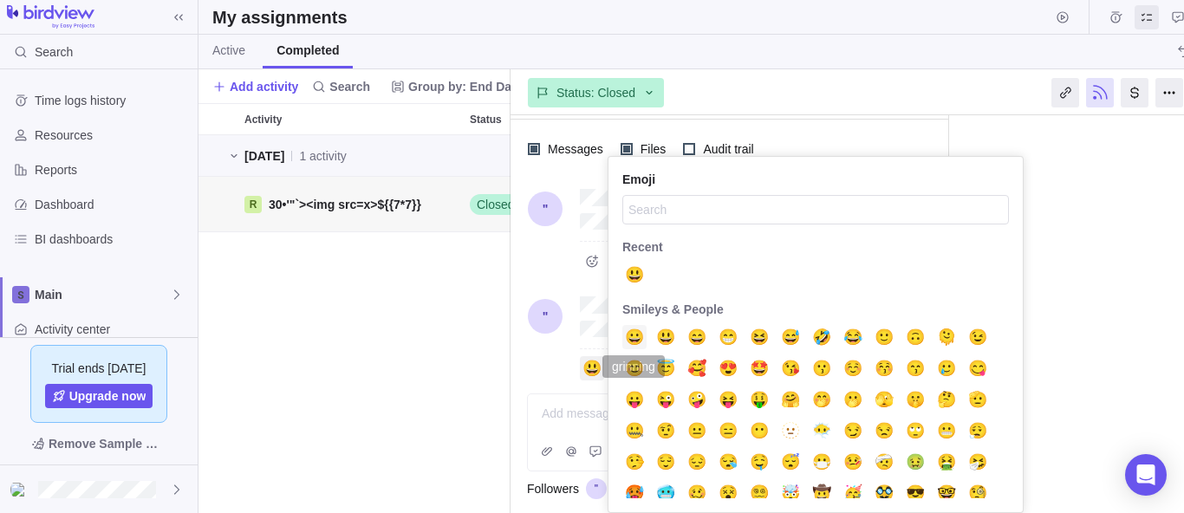
click at [630, 337] on span "😀" at bounding box center [634, 337] width 19 height 0
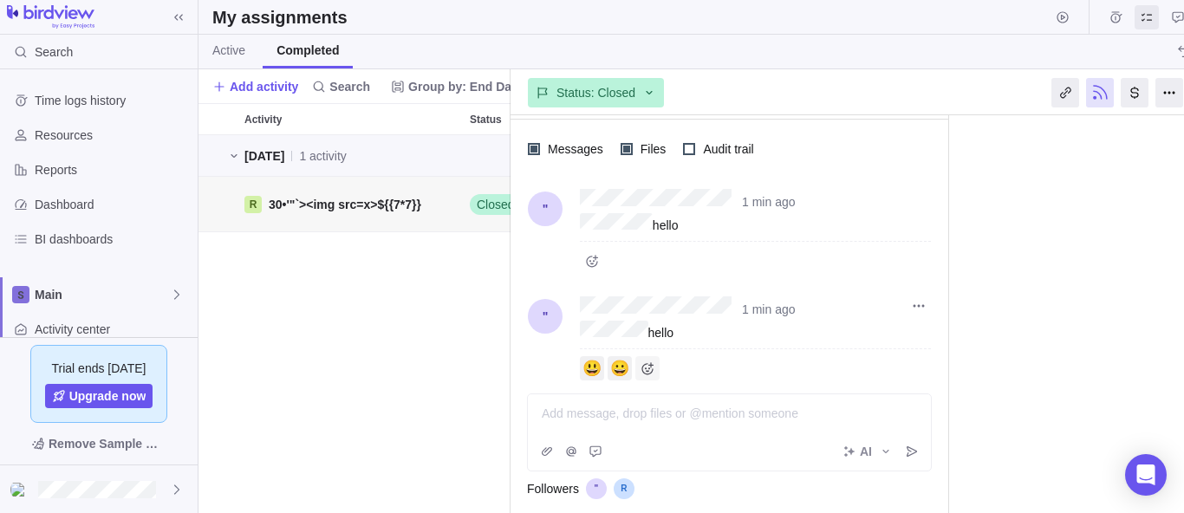
click at [649, 361] on icon "Add reaction" at bounding box center [647, 368] width 14 height 14
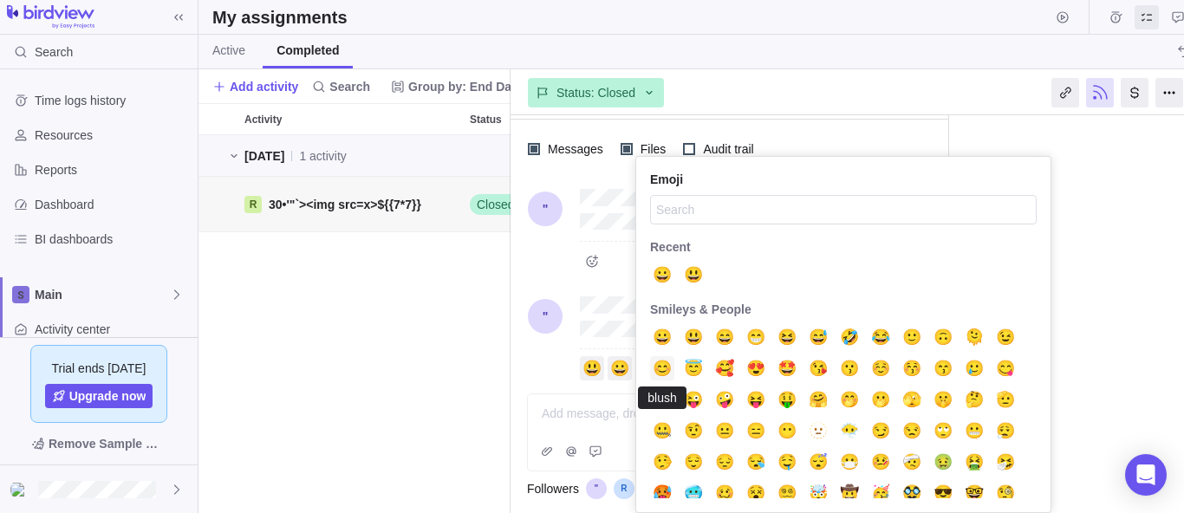
click at [664, 368] on span "😊" at bounding box center [661, 368] width 19 height 0
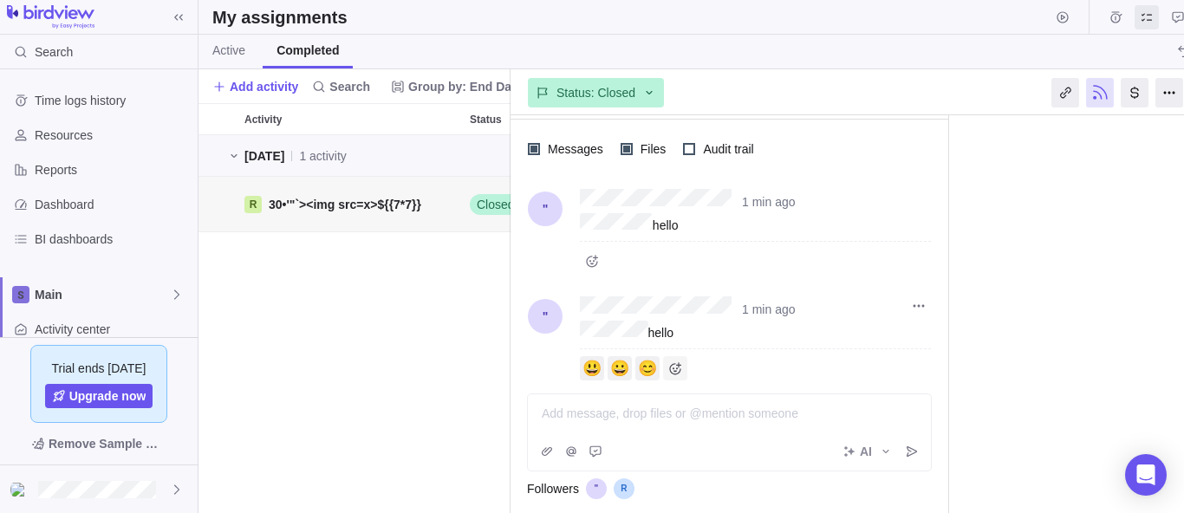
click at [669, 361] on icon "Add reaction" at bounding box center [675, 368] width 14 height 14
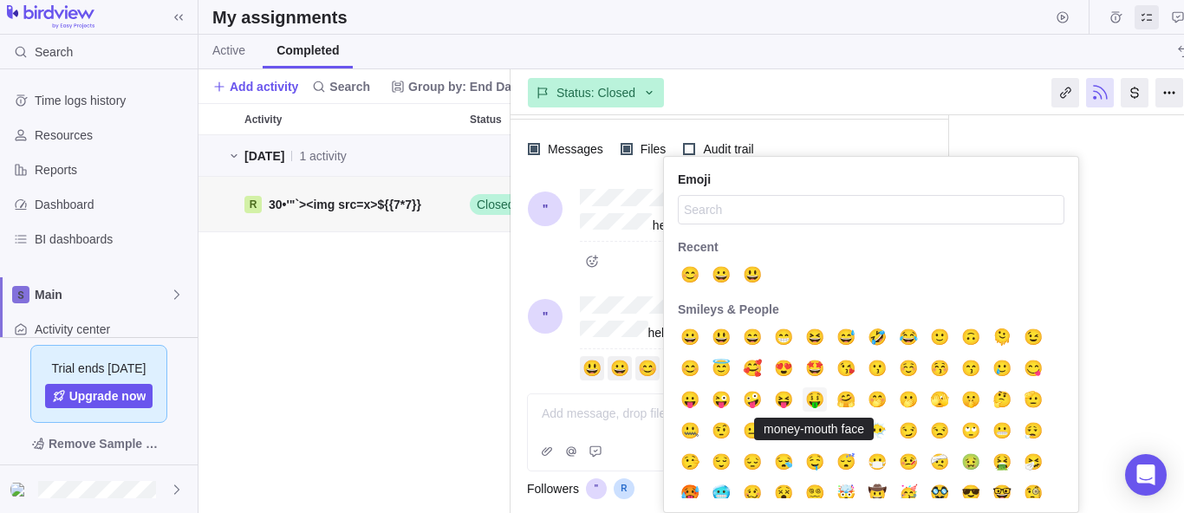
click at [805, 399] on span "🤑" at bounding box center [814, 399] width 19 height 0
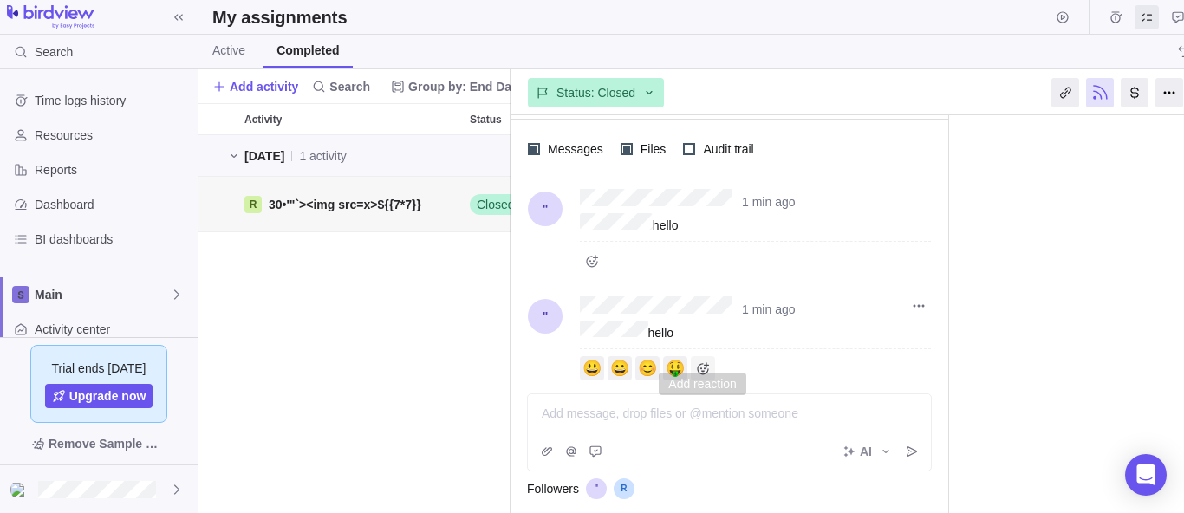
click at [706, 361] on icon "Add reaction" at bounding box center [703, 368] width 14 height 14
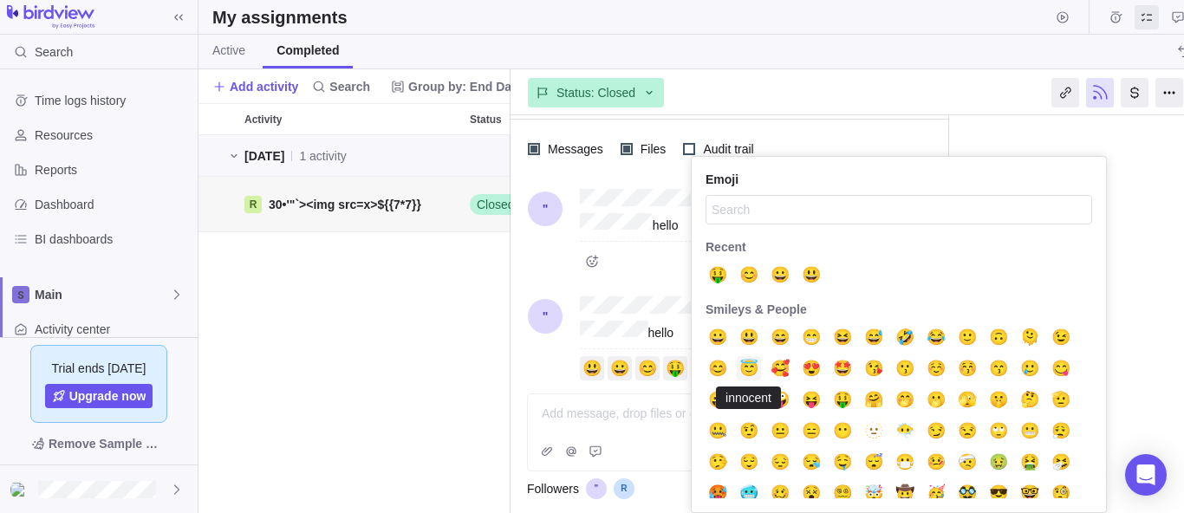
click at [756, 368] on span "😇" at bounding box center [748, 368] width 19 height 0
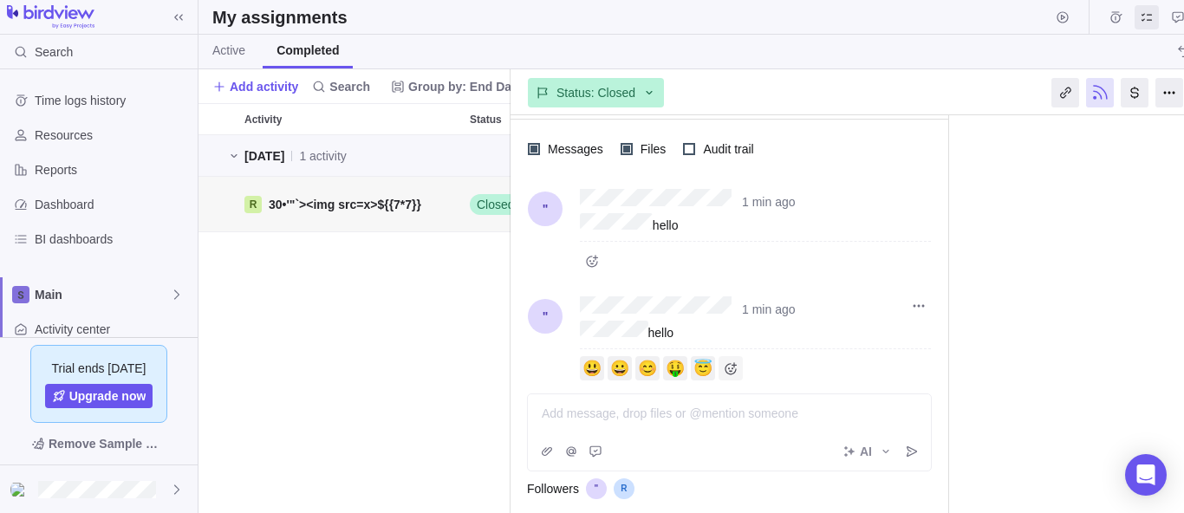
click at [734, 362] on icon "Add reaction" at bounding box center [733, 364] width 1 height 5
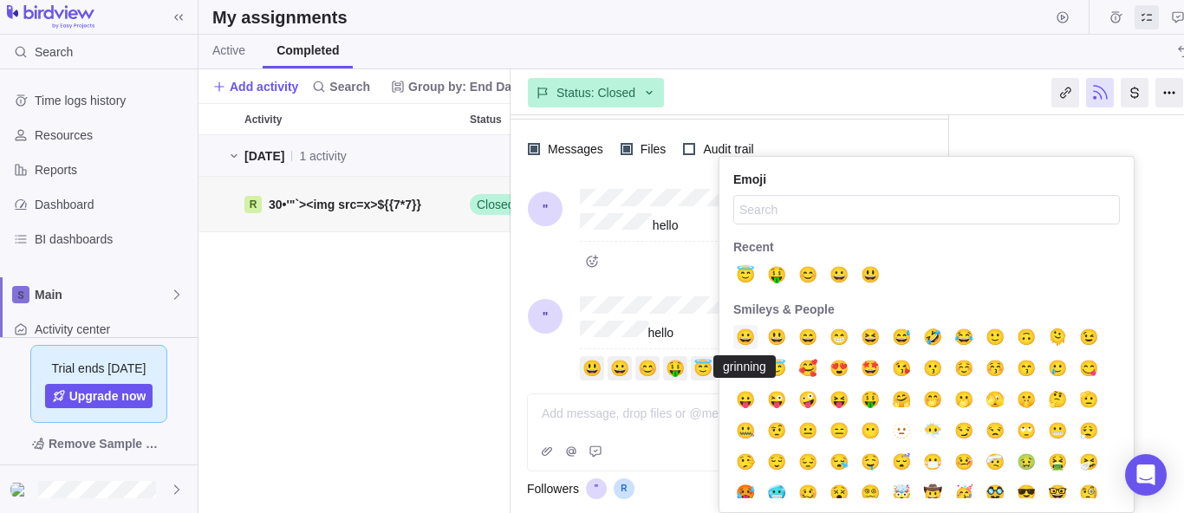
click at [745, 337] on span "😀" at bounding box center [745, 337] width 19 height 0
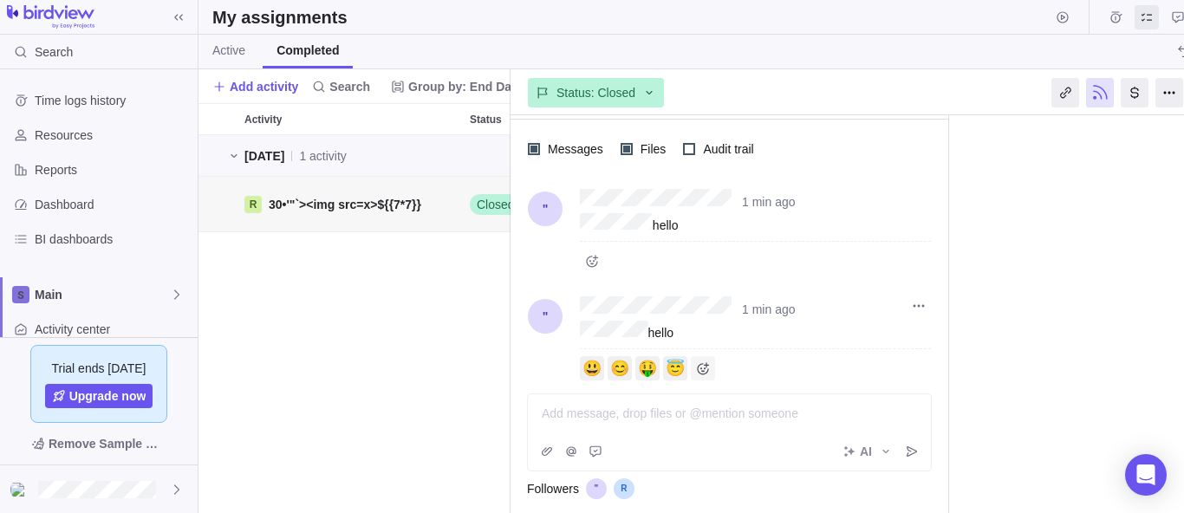
click at [698, 363] on icon "Add reaction" at bounding box center [702, 368] width 11 height 11
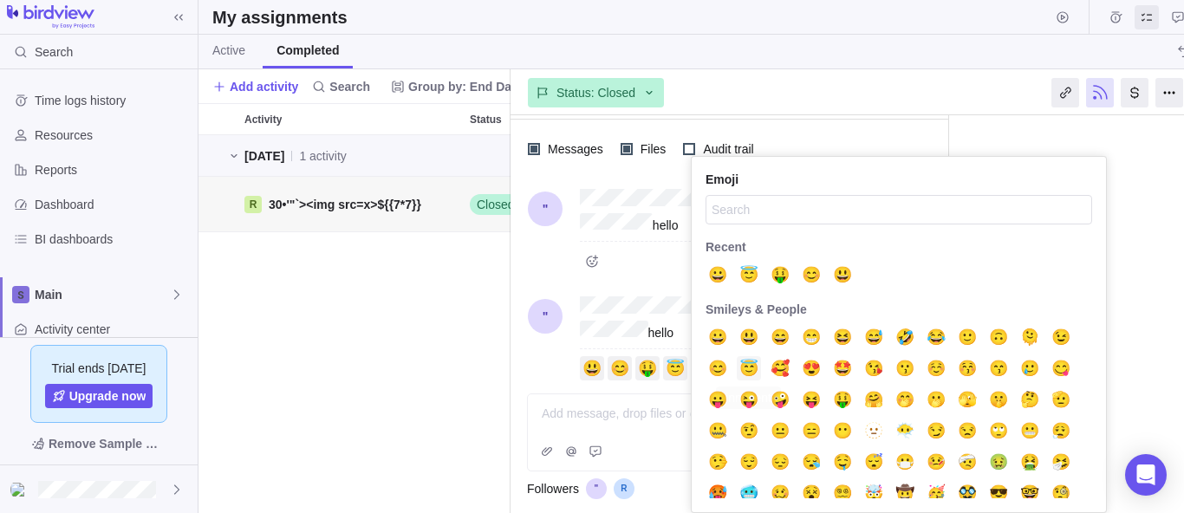
click at [742, 368] on span "😇" at bounding box center [748, 368] width 19 height 0
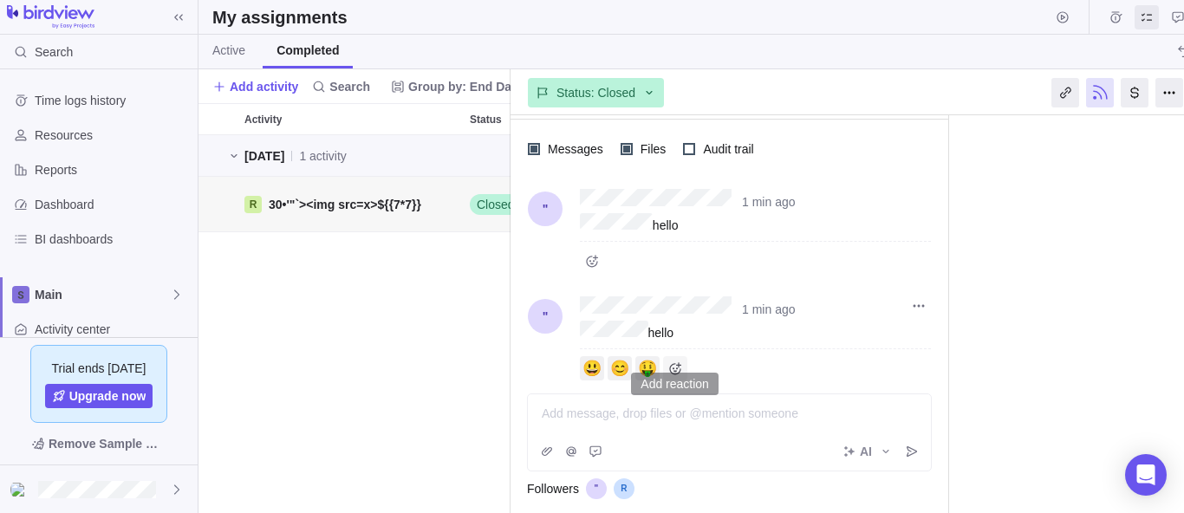
click at [681, 361] on icon "Add reaction" at bounding box center [675, 368] width 14 height 14
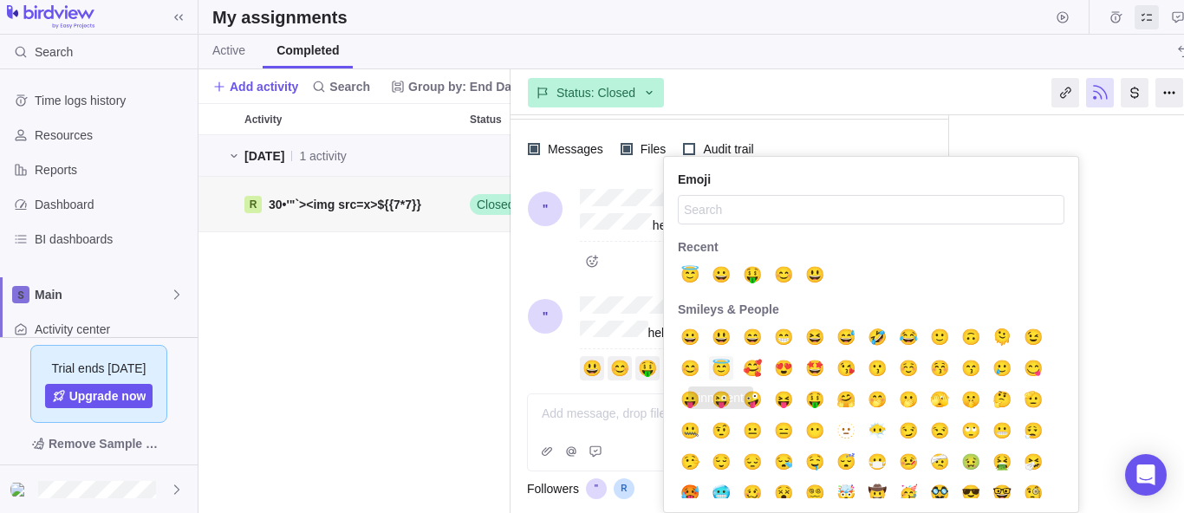
click at [713, 368] on span "😇" at bounding box center [720, 368] width 19 height 0
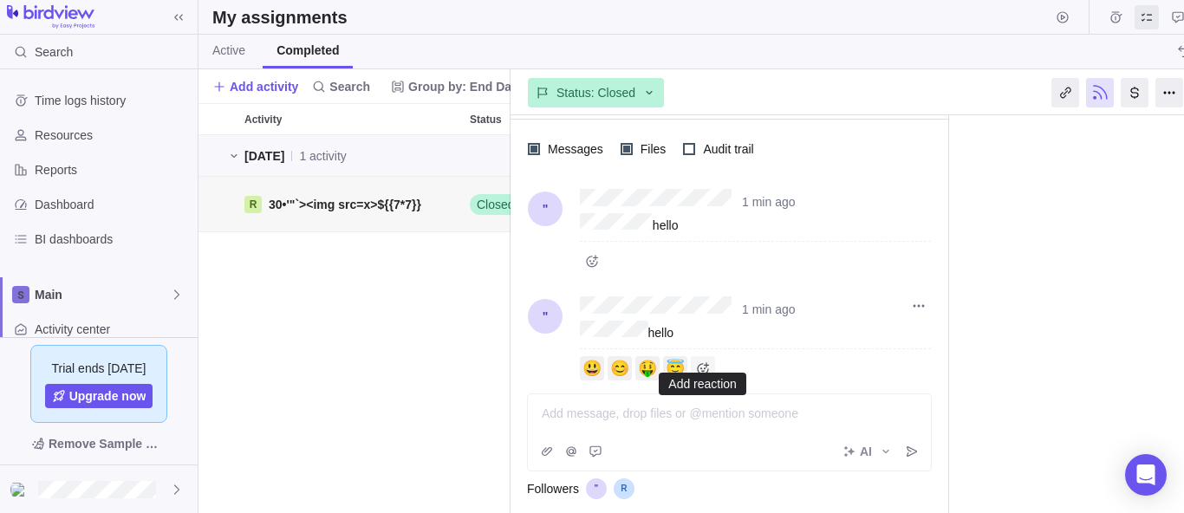
click at [705, 365] on icon "Add reaction" at bounding box center [706, 365] width 5 height 1
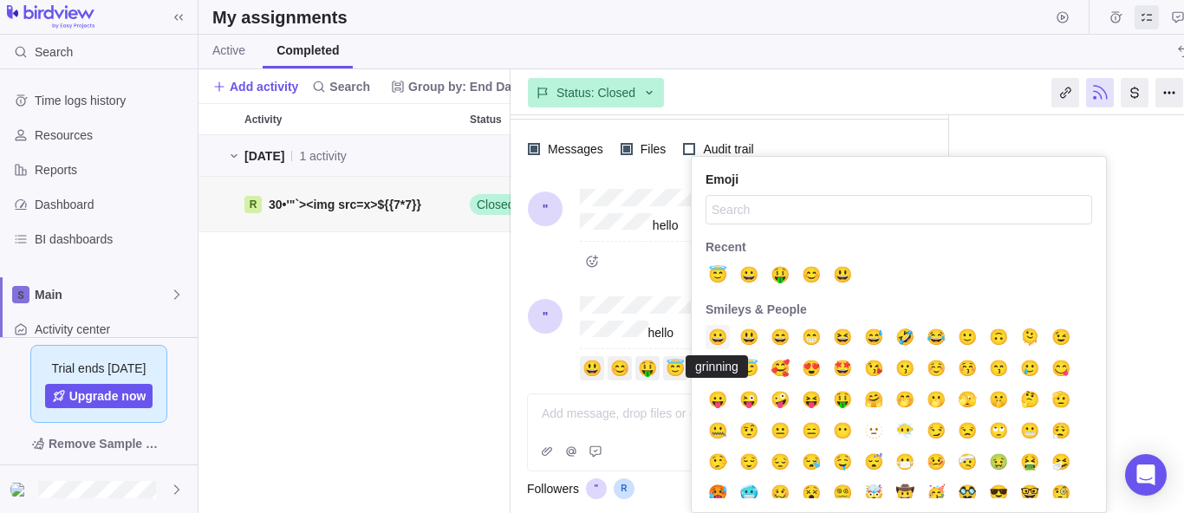
click at [724, 337] on span "😀" at bounding box center [717, 337] width 19 height 0
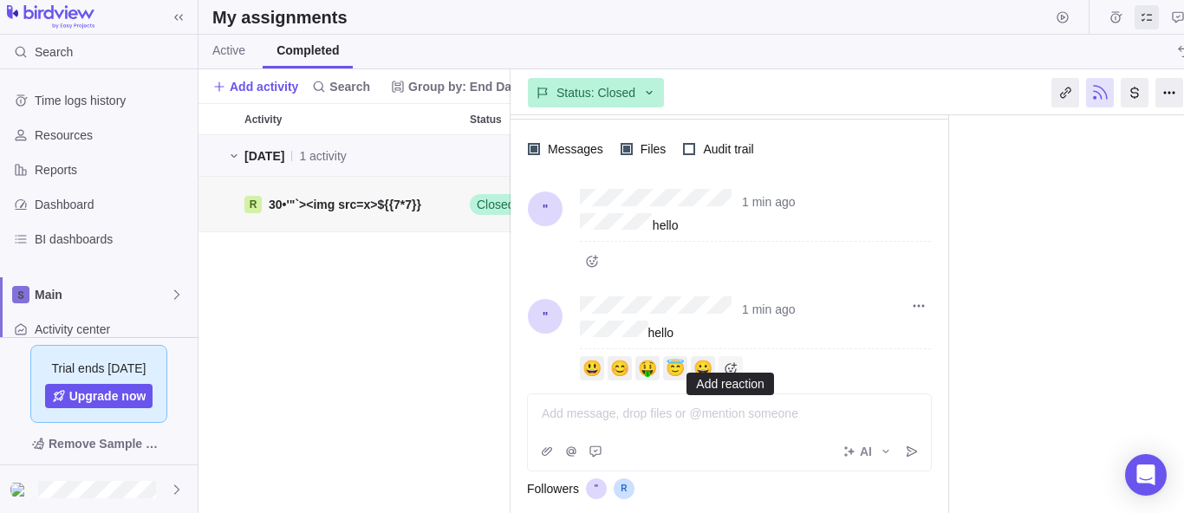
click at [725, 361] on icon "Add reaction" at bounding box center [731, 368] width 14 height 14
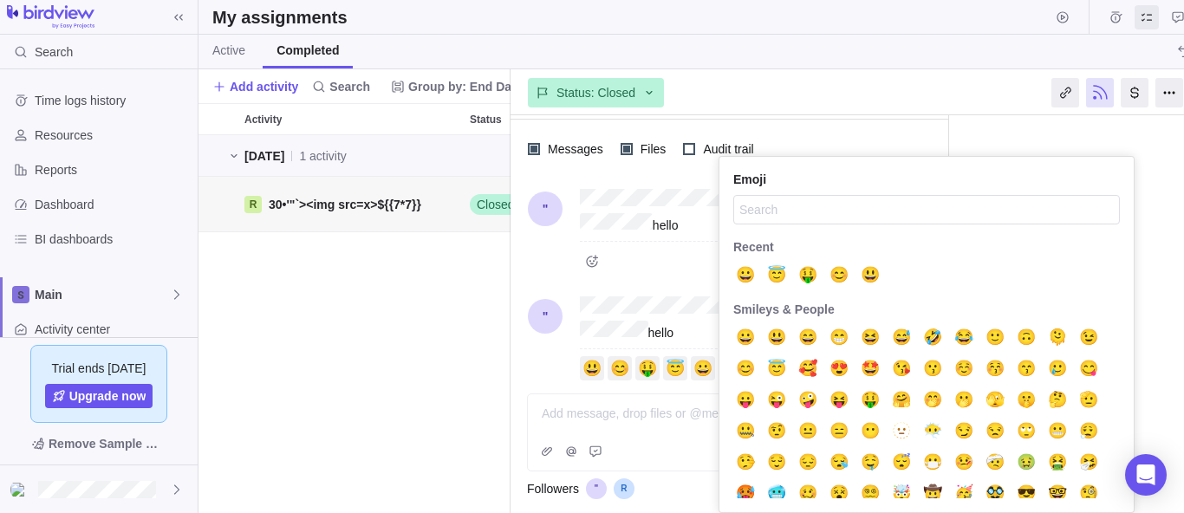
click at [685, 256] on div "1 min ago hello 1 min ago hello 😃 😊 🤑 😇 😀" at bounding box center [729, 286] width 438 height 215
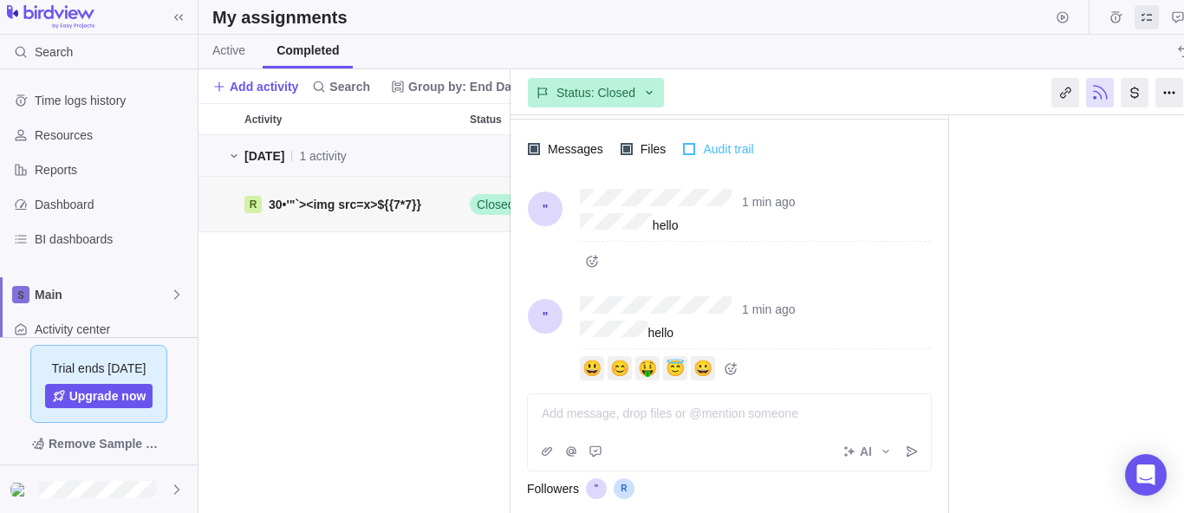
click at [690, 152] on div at bounding box center [689, 149] width 12 height 12
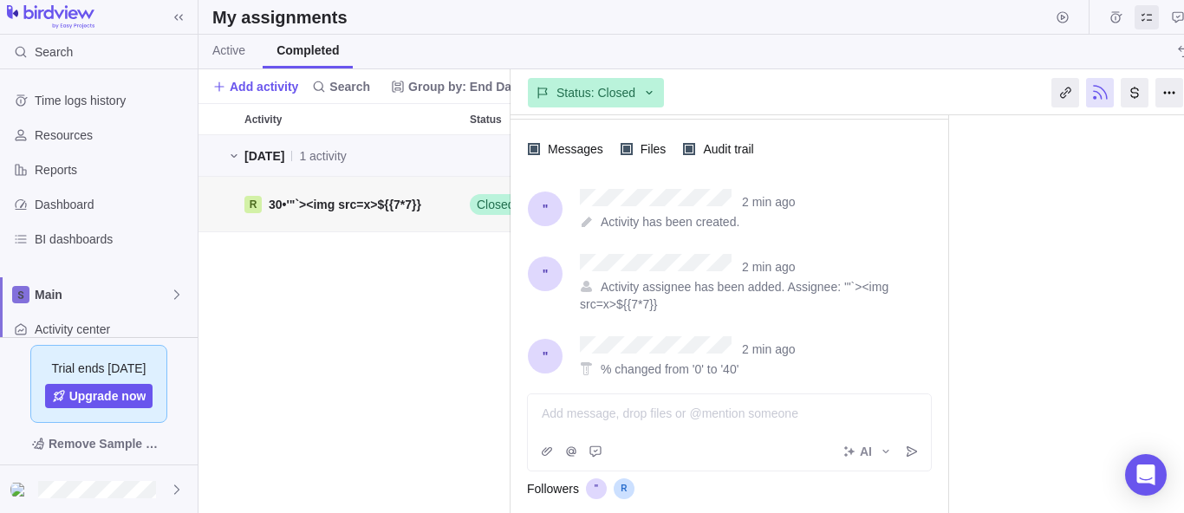
click at [580, 362] on span at bounding box center [587, 369] width 14 height 14
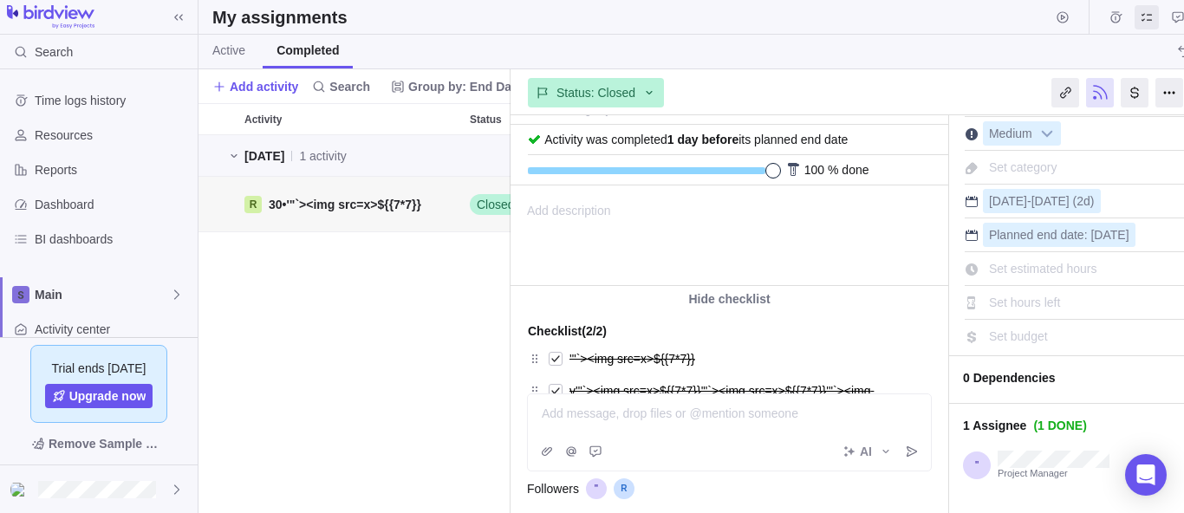
scroll to position [0, 0]
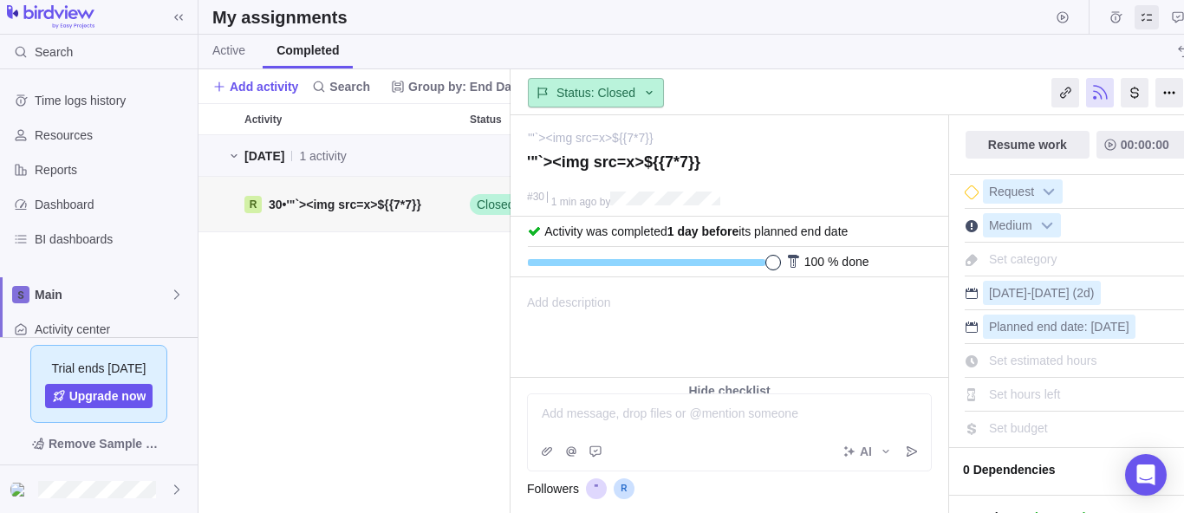
click at [653, 80] on div "Status: Closed" at bounding box center [596, 92] width 136 height 29
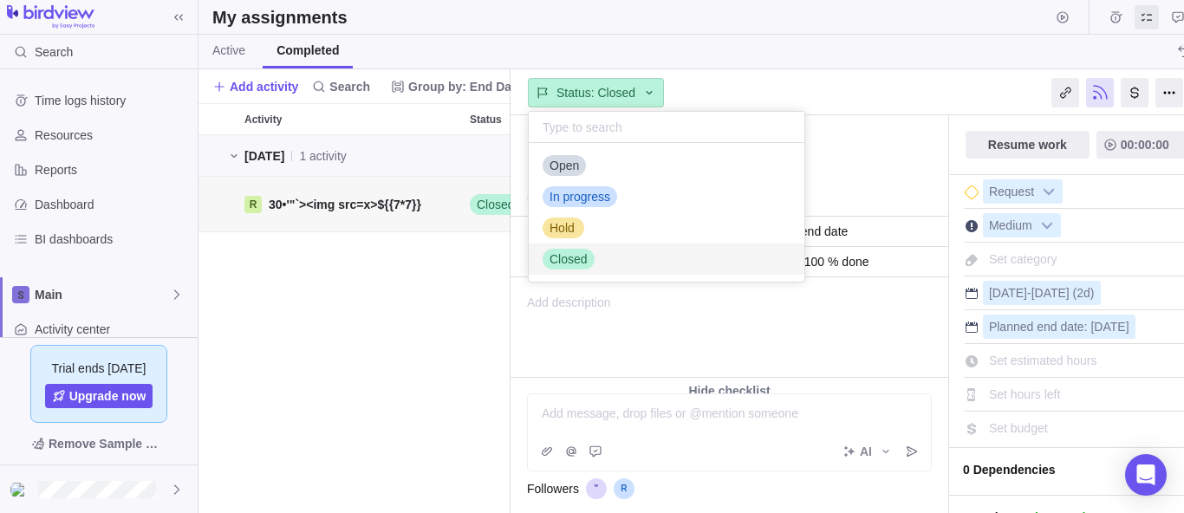
scroll to position [126, 263]
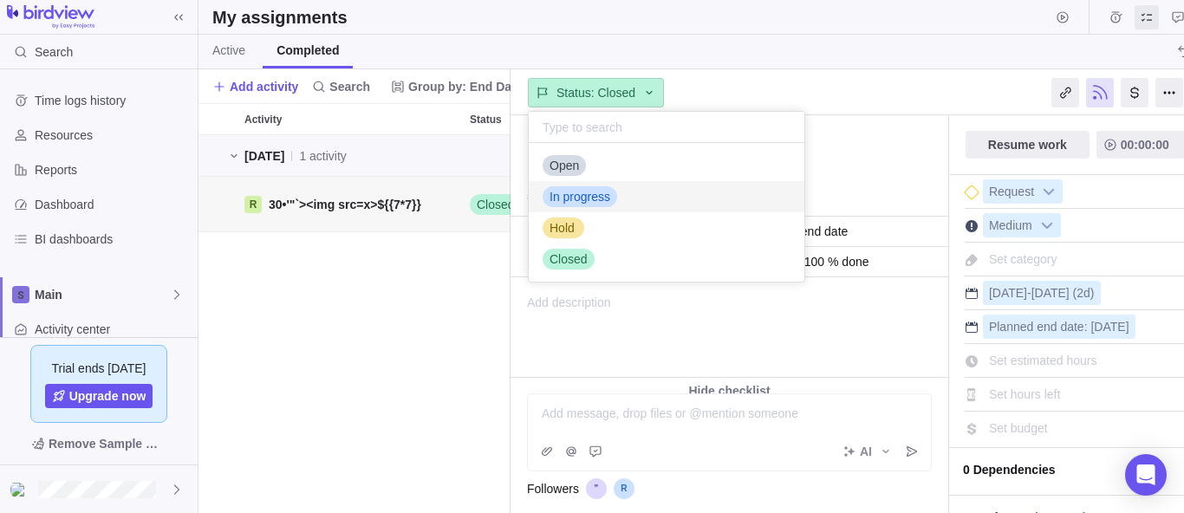
click at [591, 181] on div "In progress" at bounding box center [667, 196] width 276 height 31
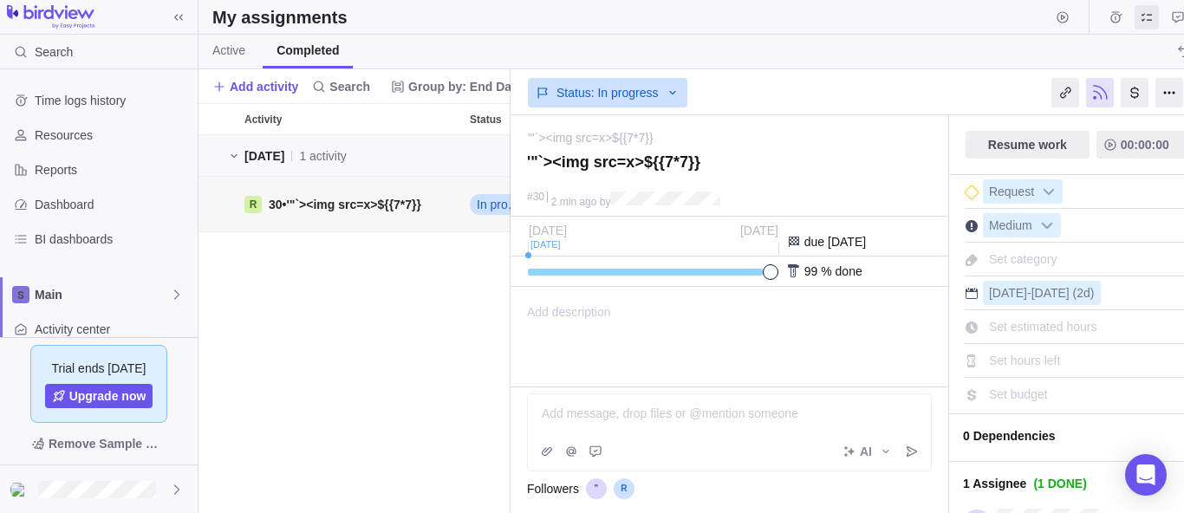
click at [528, 308] on span "Add description" at bounding box center [561, 337] width 100 height 99
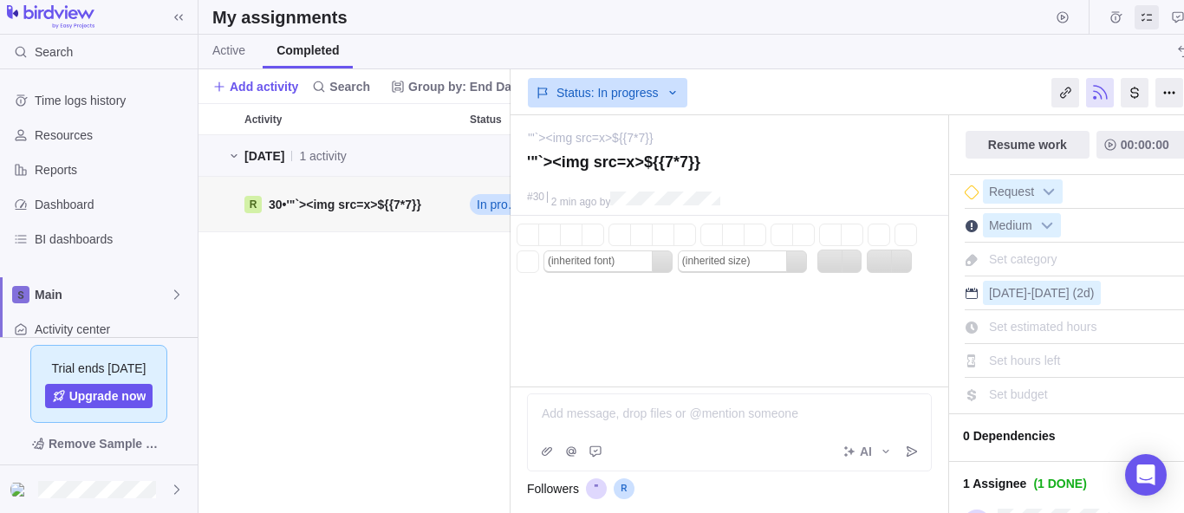
scroll to position [0, 0]
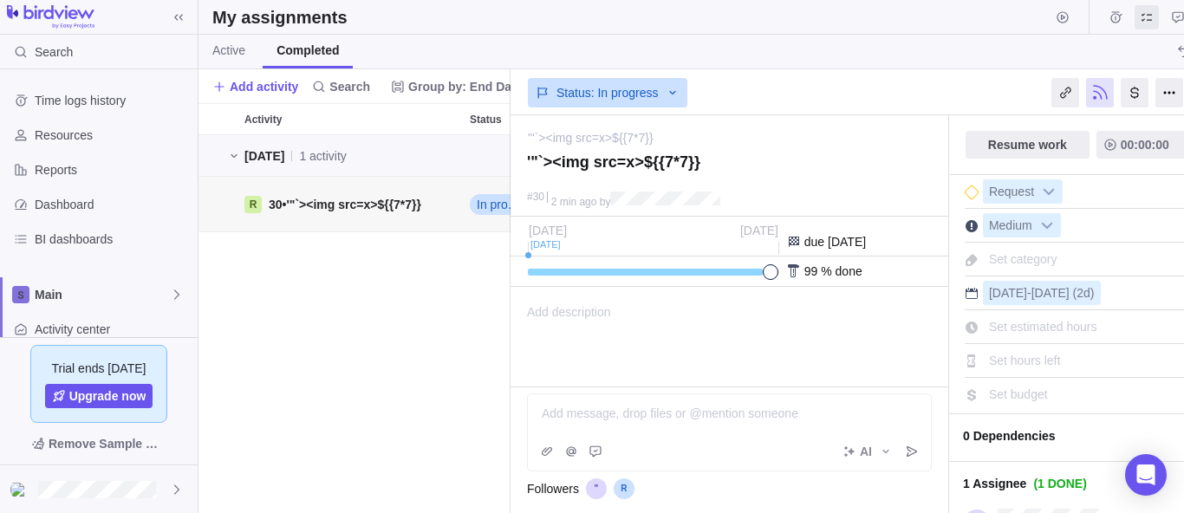
click at [474, 313] on div "Tomorrow 1 activity R 30 • '"`><img src=x>${{7*7}} In progress Medium P '"`><im…" at bounding box center [354, 324] width 312 height 378
click at [556, 301] on span "Add description" at bounding box center [561, 337] width 100 height 99
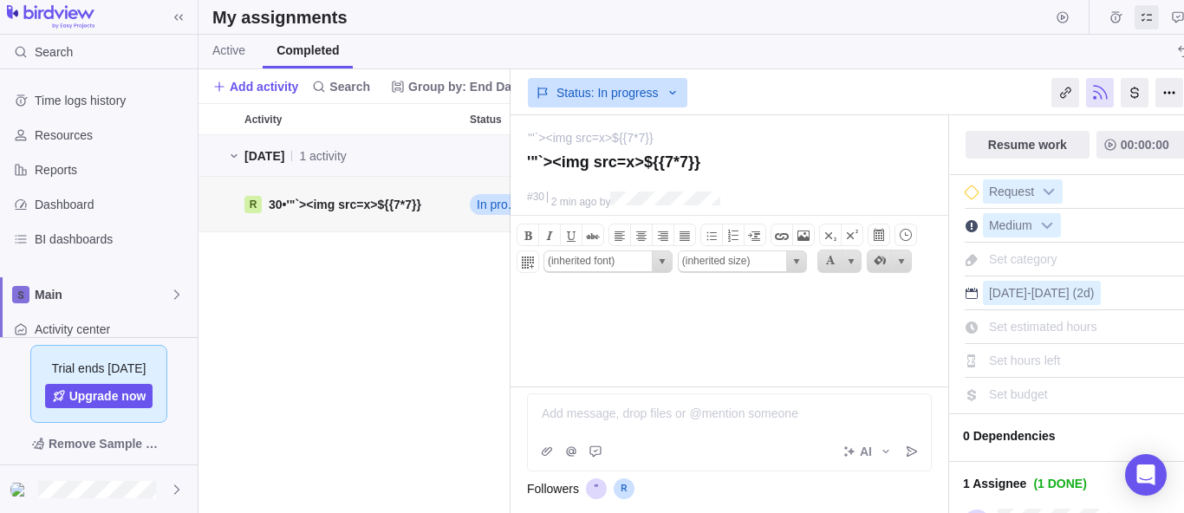
type input "Arial, Helvetica, sans-serif"
type input "3 (12pt)"
click at [463, 323] on div "Tomorrow 1 activity R 30 • '"`><img src=x>${{7*7}} In progress Medium P '"`><im…" at bounding box center [354, 324] width 312 height 378
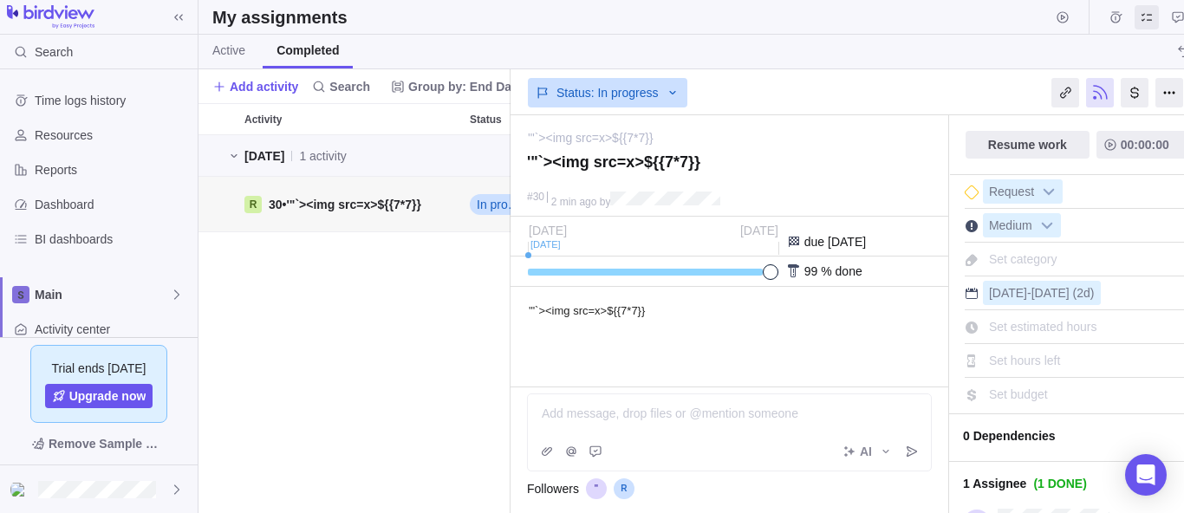
click at [463, 323] on div "Tomorrow 1 activity R 30 • '"`><img src=x>${{7*7}} In progress Medium P '"`><im…" at bounding box center [354, 324] width 312 height 378
click at [408, 88] on span "Group by: End Date" at bounding box center [465, 86] width 114 height 17
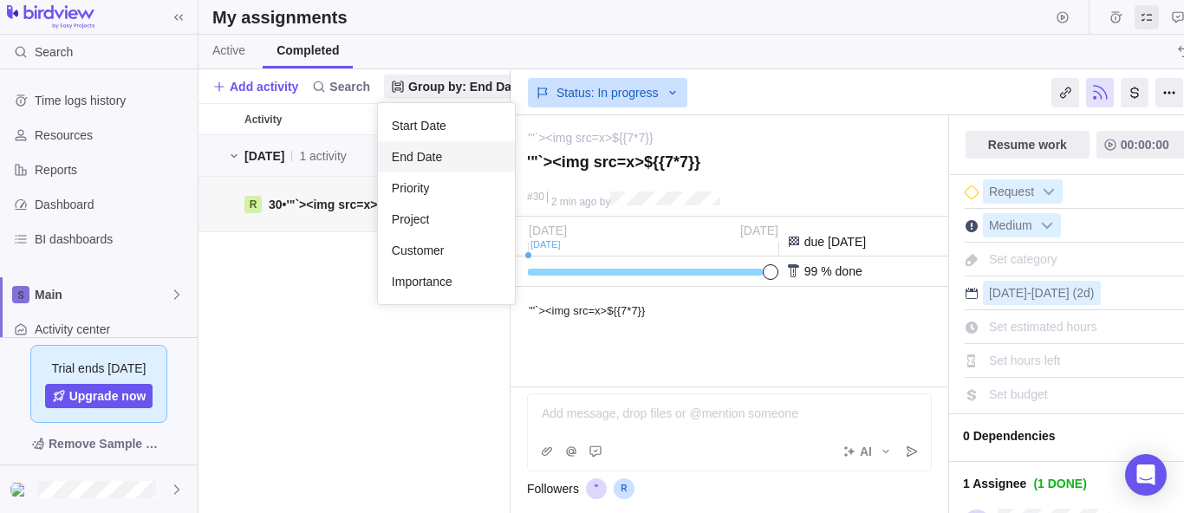
click at [259, 88] on body "Search Time logs history Resources Reports Dashboard BI dashboards Main Activit…" at bounding box center [592, 256] width 1184 height 513
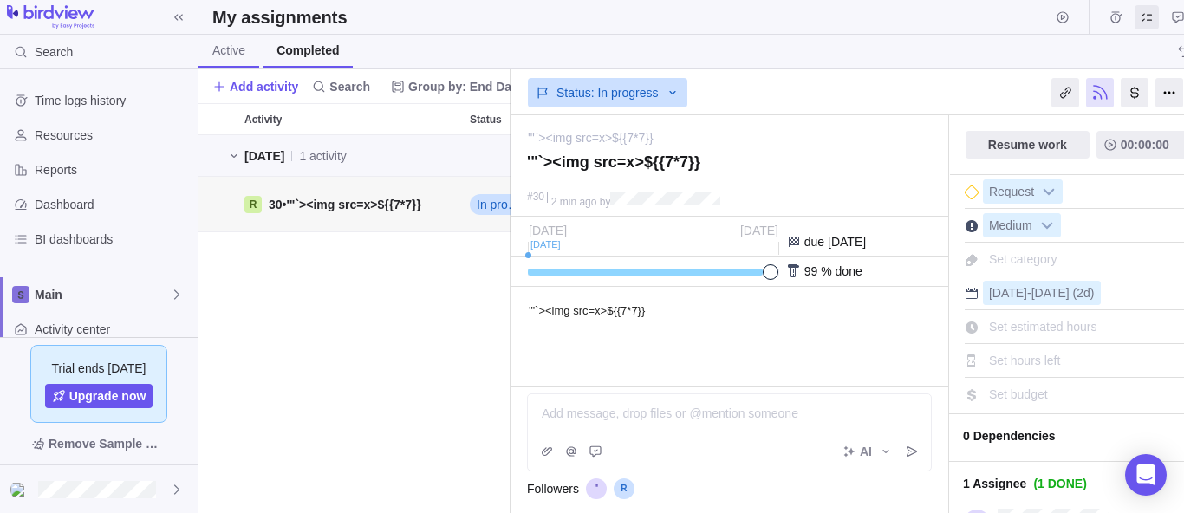
click at [239, 47] on span "Active" at bounding box center [228, 50] width 33 height 17
click at [284, 42] on span "Completed" at bounding box center [309, 50] width 59 height 17
click at [1183, 49] on icon "The action will be undone: changing the activity status" at bounding box center [1185, 52] width 14 height 14
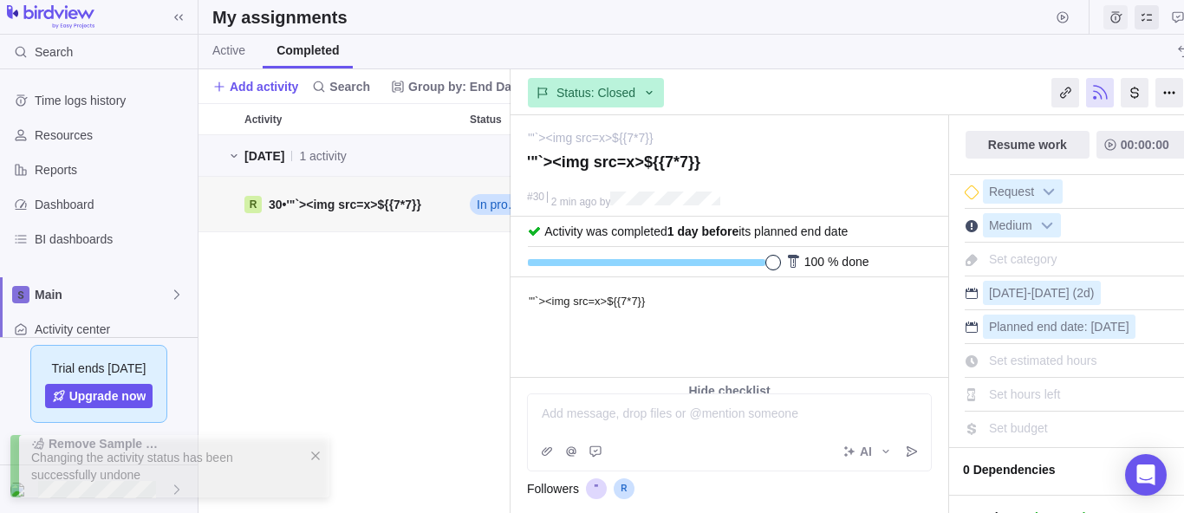
click at [1111, 17] on icon "Time logs" at bounding box center [1115, 16] width 11 height 11
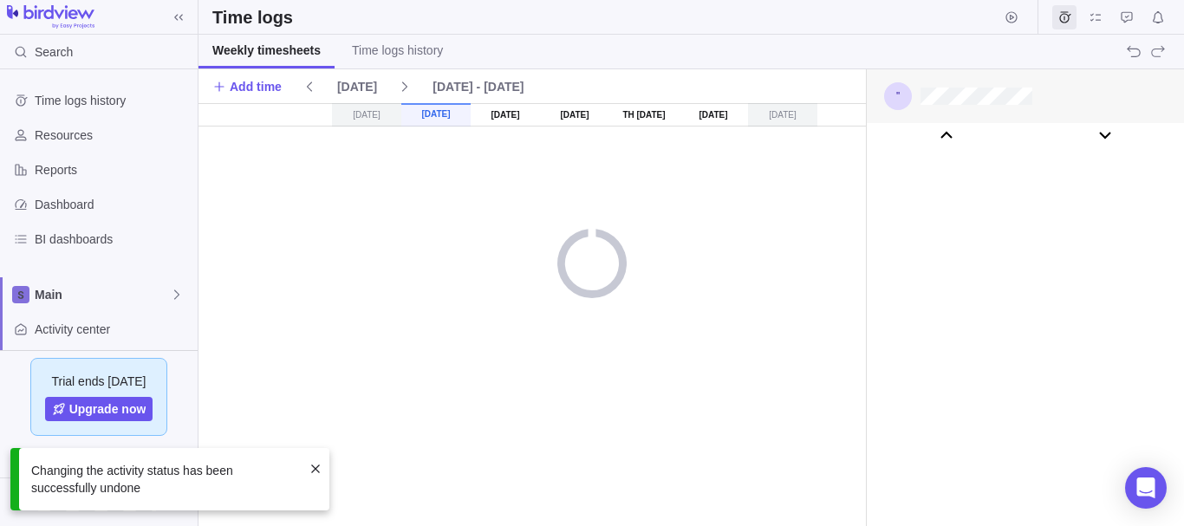
scroll to position [96482, 0]
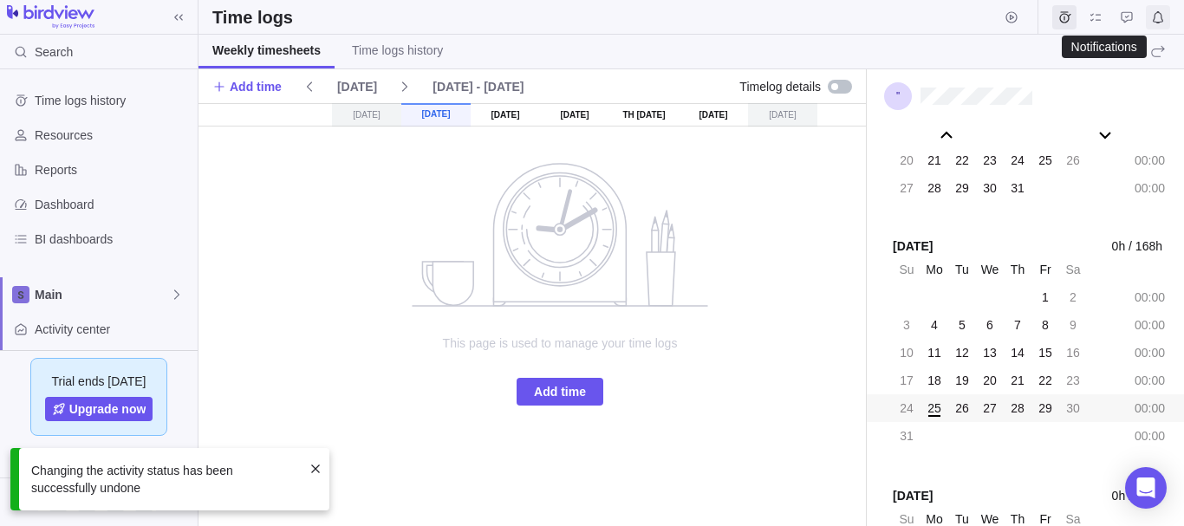
click at [1158, 7] on span "Notifications" at bounding box center [1158, 17] width 24 height 24
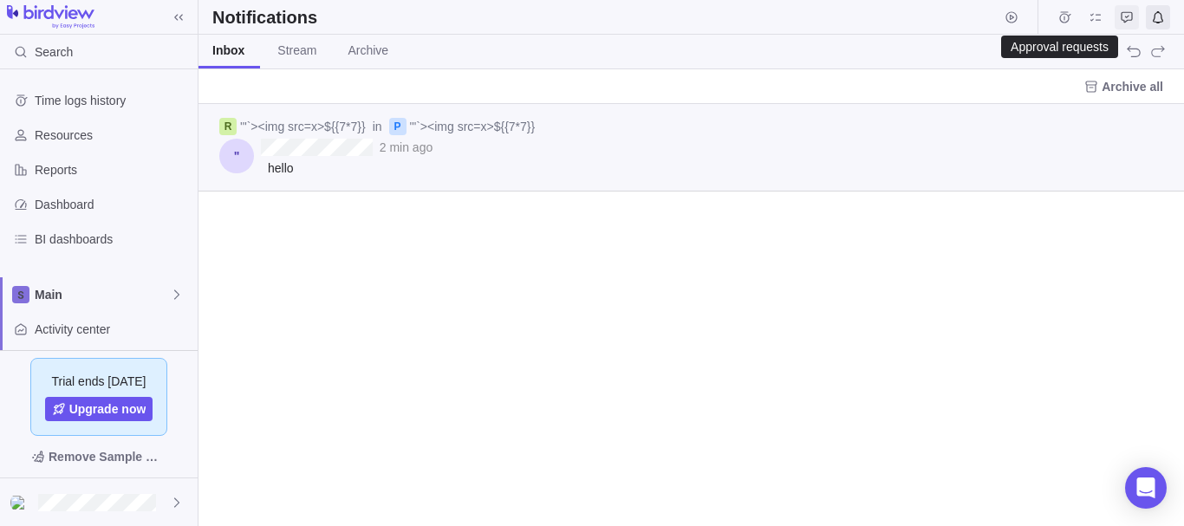
scroll to position [409, 972]
click at [1130, 16] on icon "Approval requests" at bounding box center [1127, 17] width 14 height 14
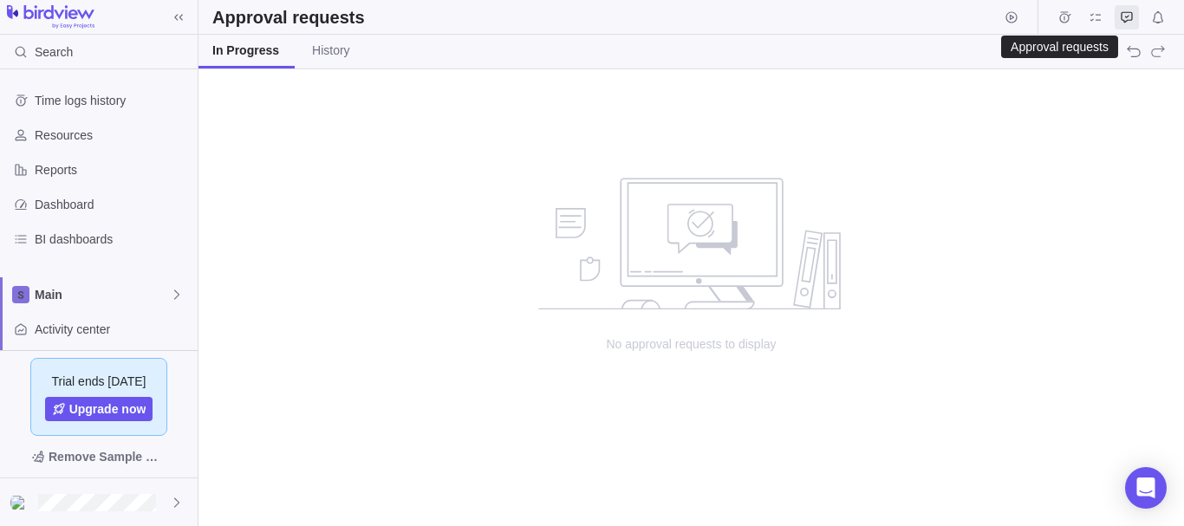
scroll to position [444, 972]
click at [1152, 16] on icon "Notifications" at bounding box center [1158, 17] width 14 height 14
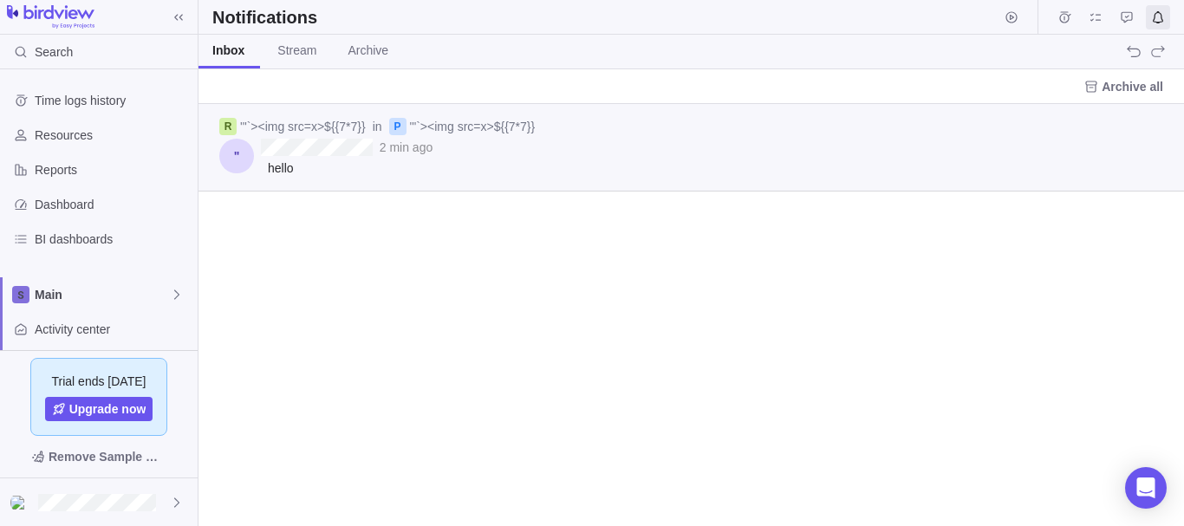
scroll to position [409, 972]
click at [1164, 127] on icon "More actions" at bounding box center [1158, 125] width 14 height 14
click at [1071, 13] on body "Search Time logs history Resources Reports Dashboard BI dashboards Main Activit…" at bounding box center [592, 263] width 1184 height 526
click at [1162, 120] on icon "More actions" at bounding box center [1158, 125] width 14 height 14
click at [1121, 157] on span "Archive" at bounding box center [1135, 161] width 41 height 17
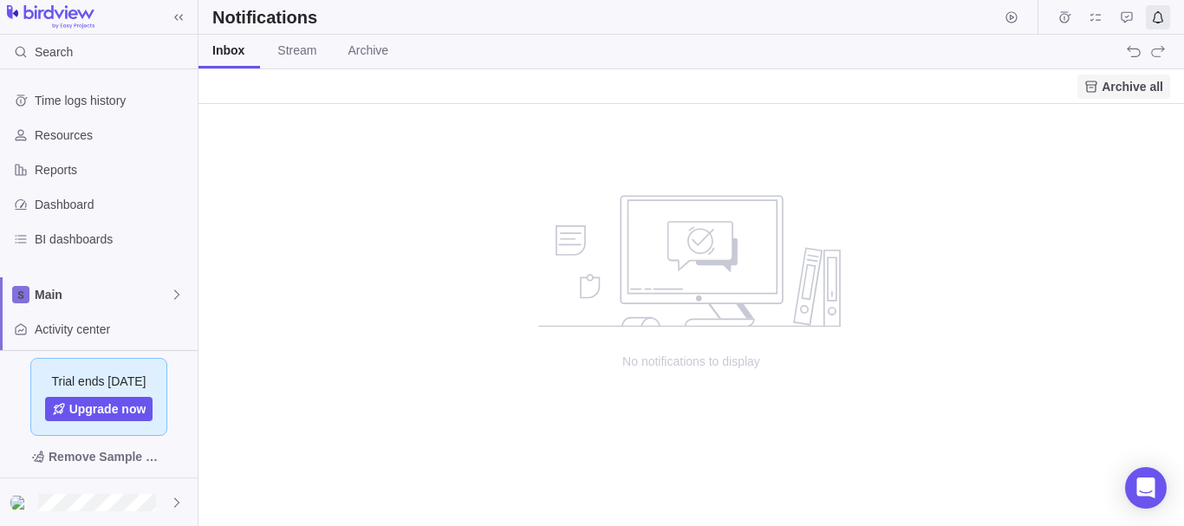
click at [1133, 94] on span "Archive all" at bounding box center [1132, 86] width 62 height 17
click at [1132, 94] on span "Archive all" at bounding box center [1132, 86] width 62 height 17
click at [354, 49] on span "Archive" at bounding box center [367, 50] width 41 height 17
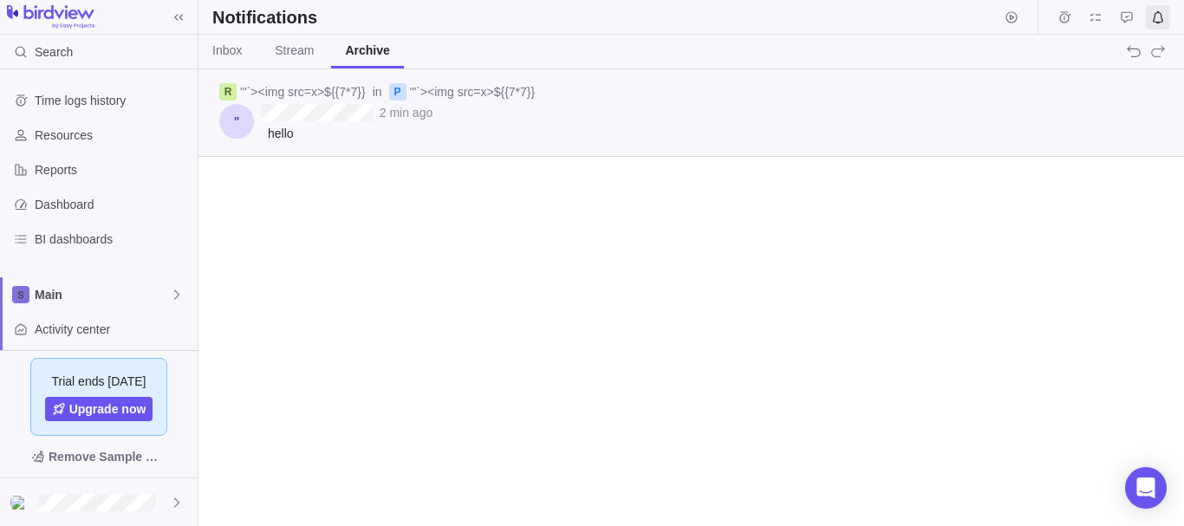
scroll to position [444, 972]
click at [315, 53] on link "Stream" at bounding box center [294, 52] width 67 height 34
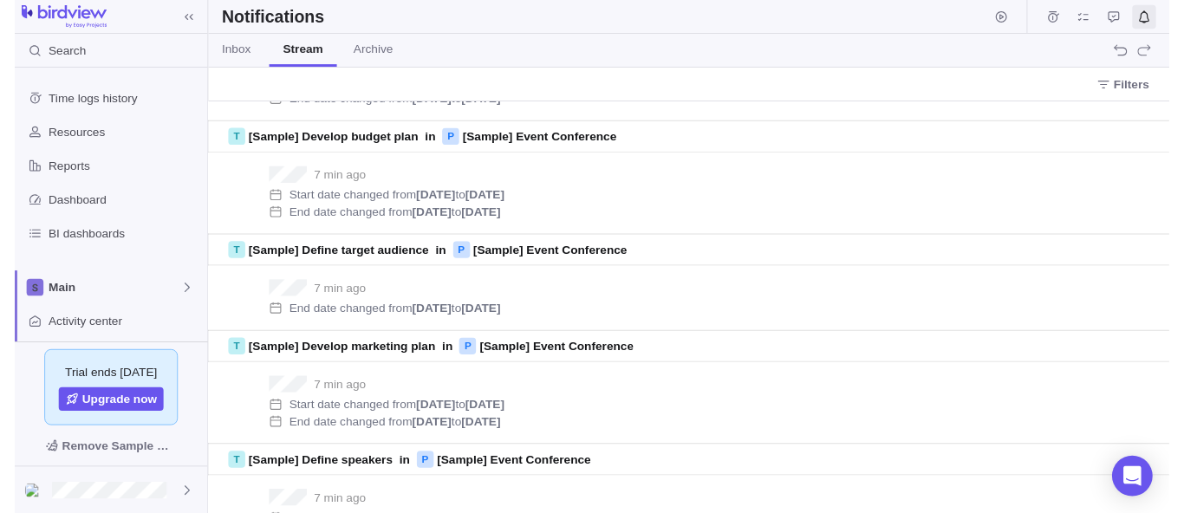
scroll to position [1256, 0]
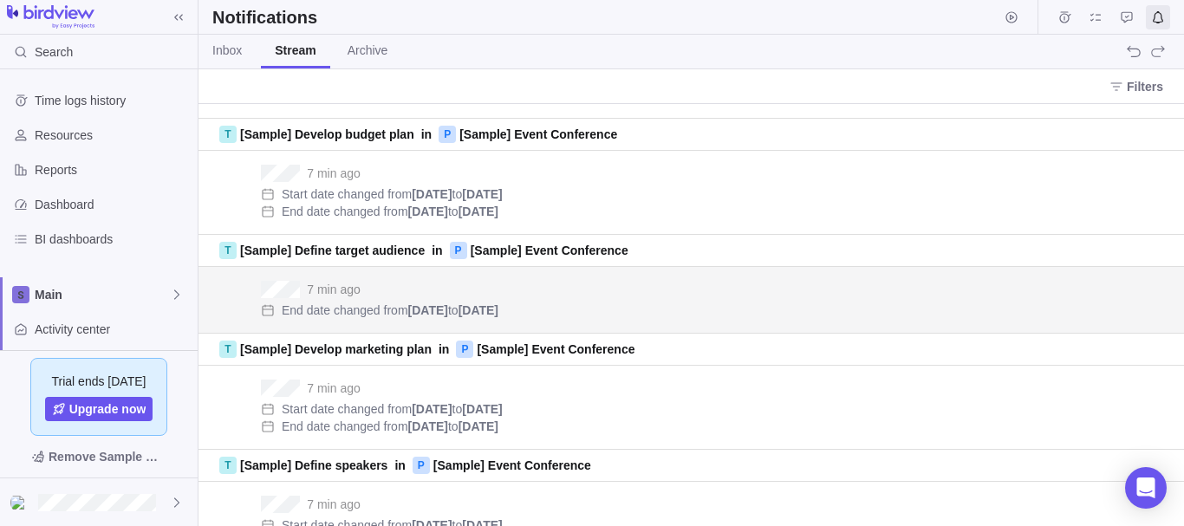
click at [224, 296] on div "grid" at bounding box center [236, 298] width 35 height 35
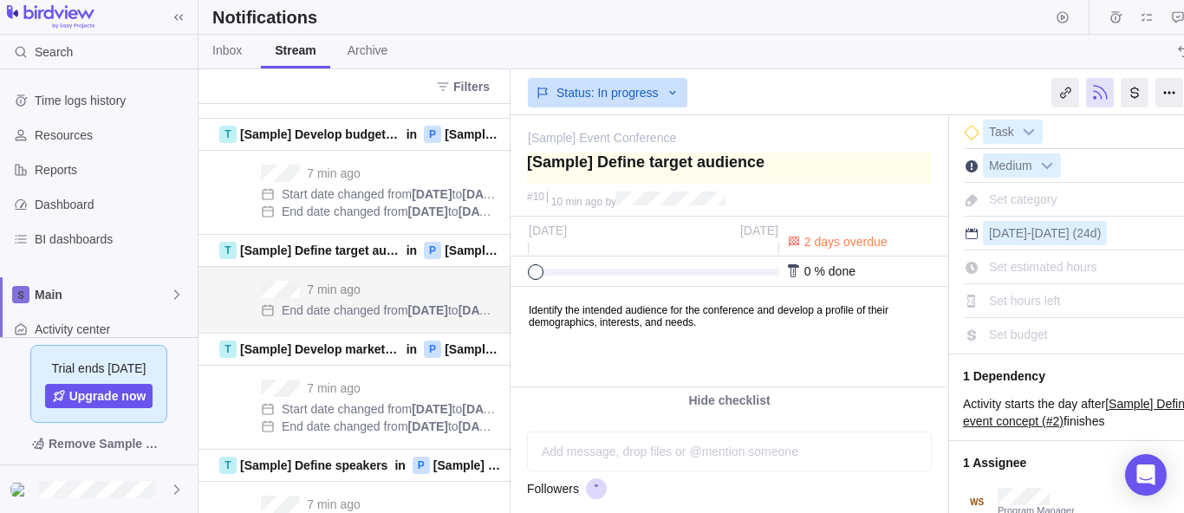
click at [707, 155] on textarea at bounding box center [729, 168] width 404 height 31
type textarea "'"`><img src=x>${{7*7}}"
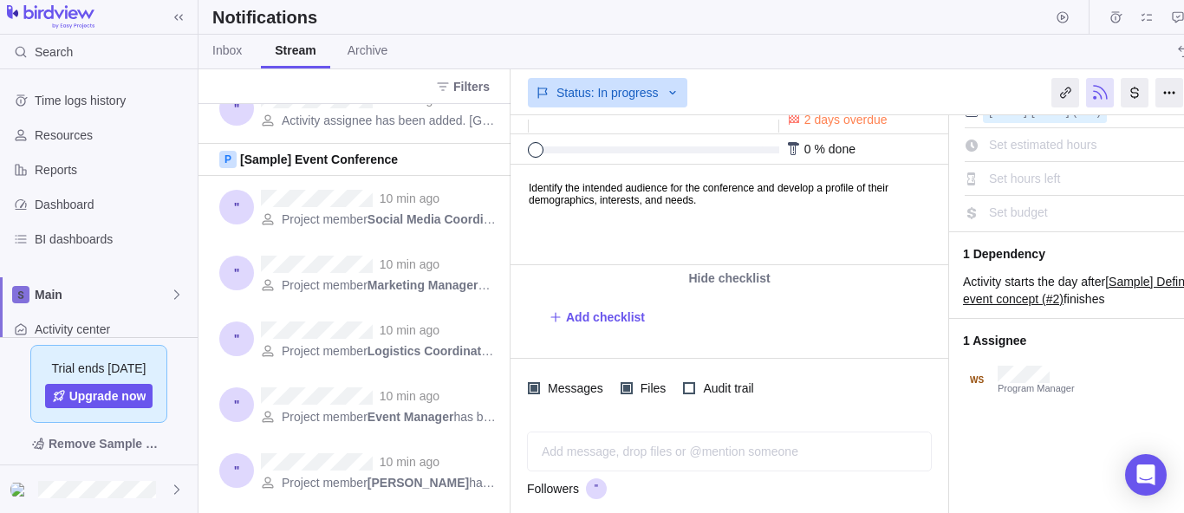
scroll to position [5983, 0]
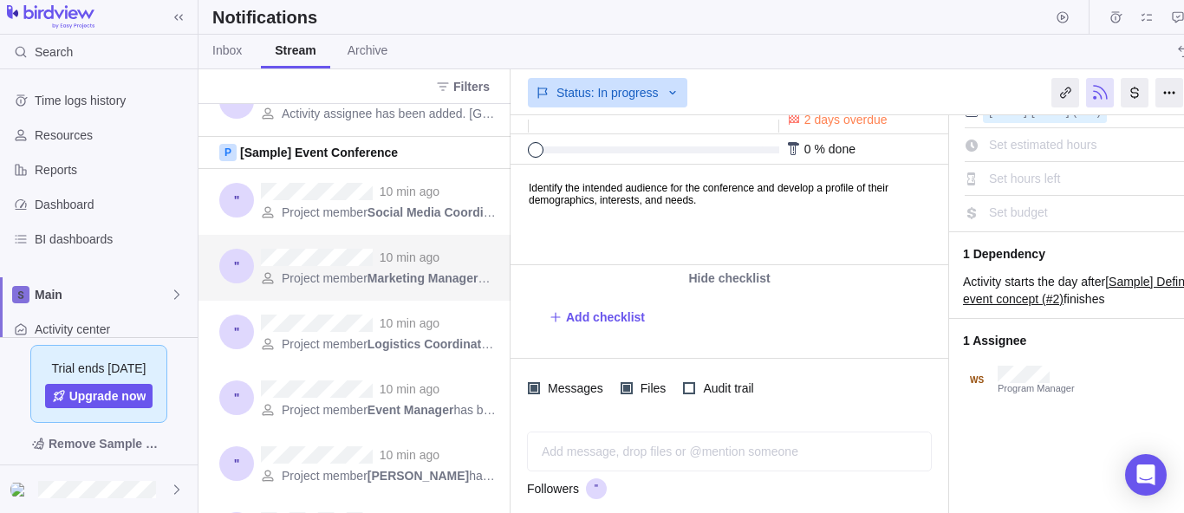
type textarea "'"`><img src=x>${{7*7}}"
click at [401, 296] on div "10 min ago Project member Marketing Manager has been added to project" at bounding box center [354, 268] width 312 height 66
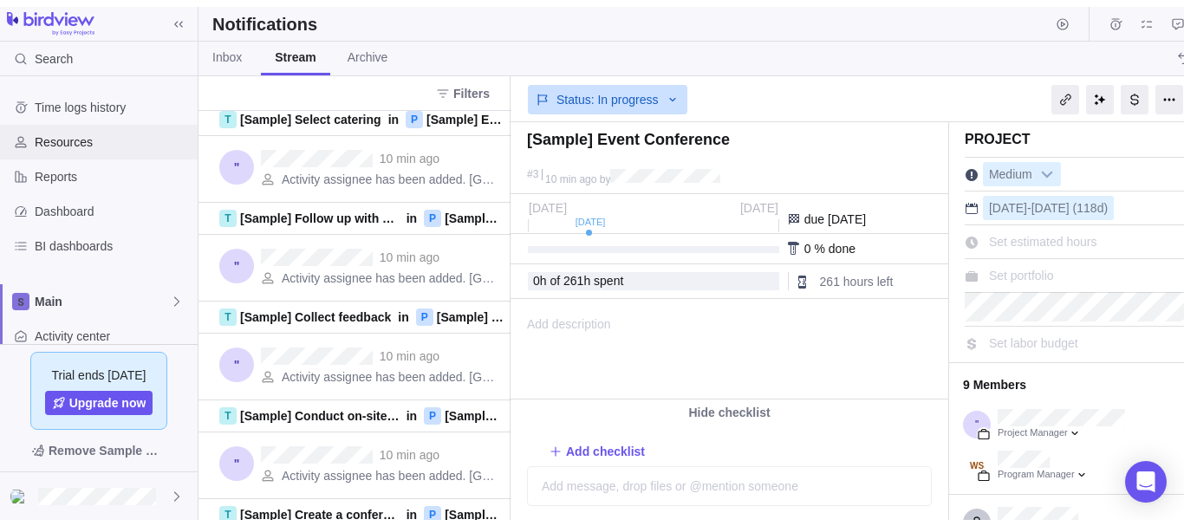
scroll to position [4367, 0]
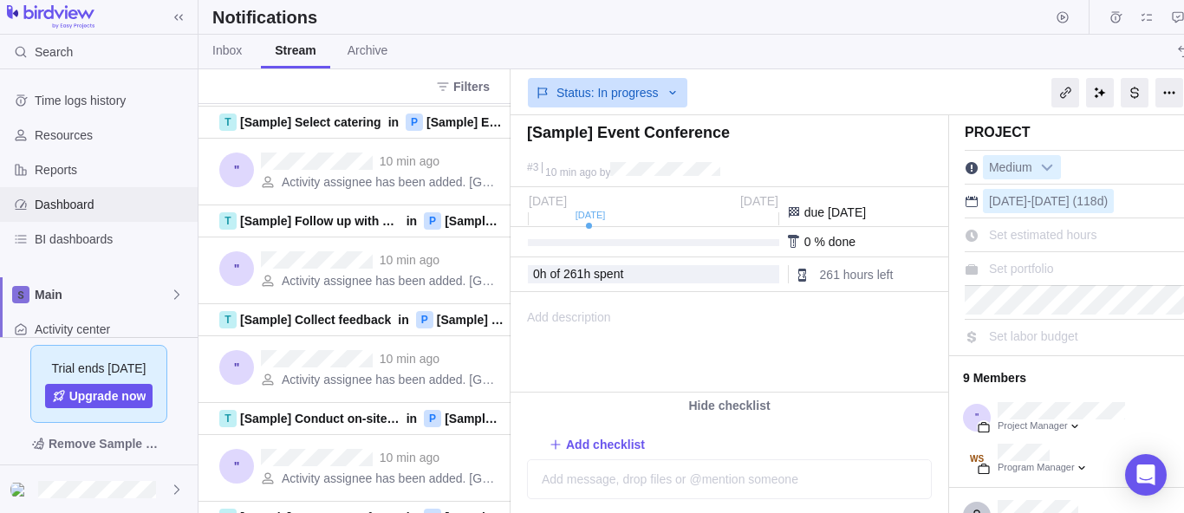
click at [118, 206] on span "Dashboard" at bounding box center [113, 204] width 156 height 17
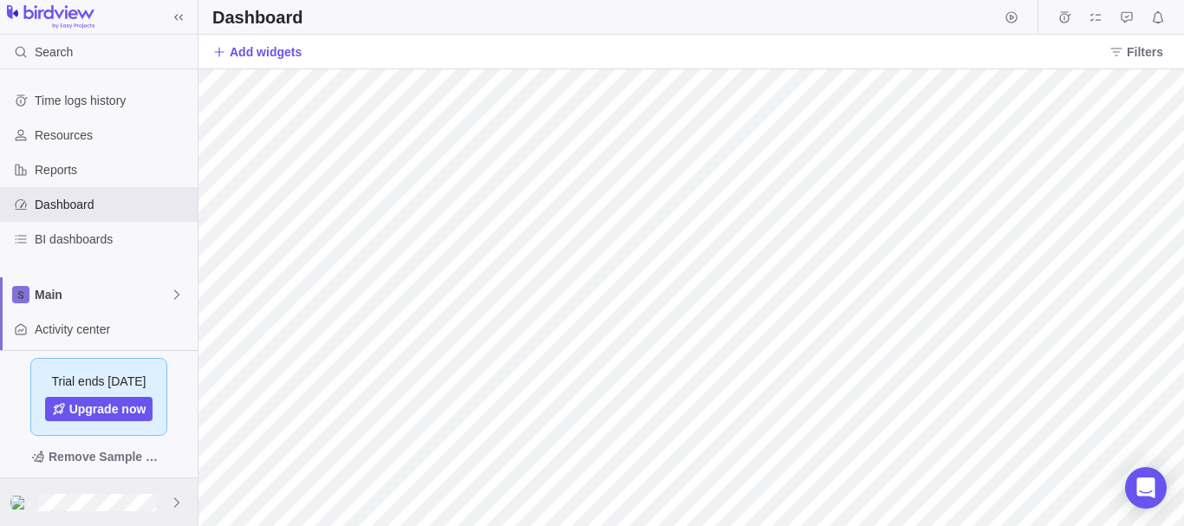
click at [110, 487] on div at bounding box center [99, 502] width 198 height 48
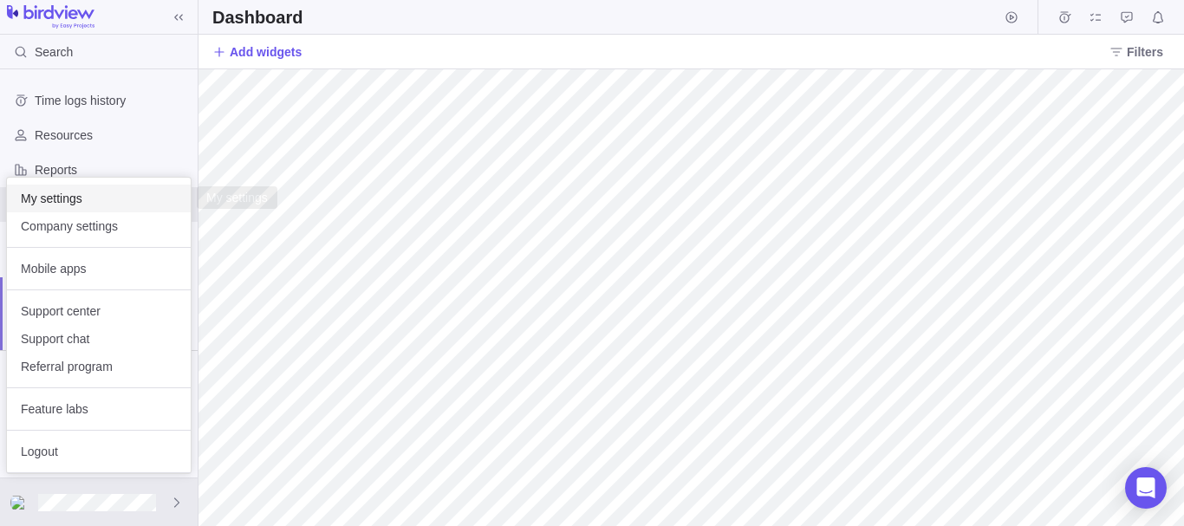
click at [112, 203] on span "My settings" at bounding box center [99, 198] width 156 height 17
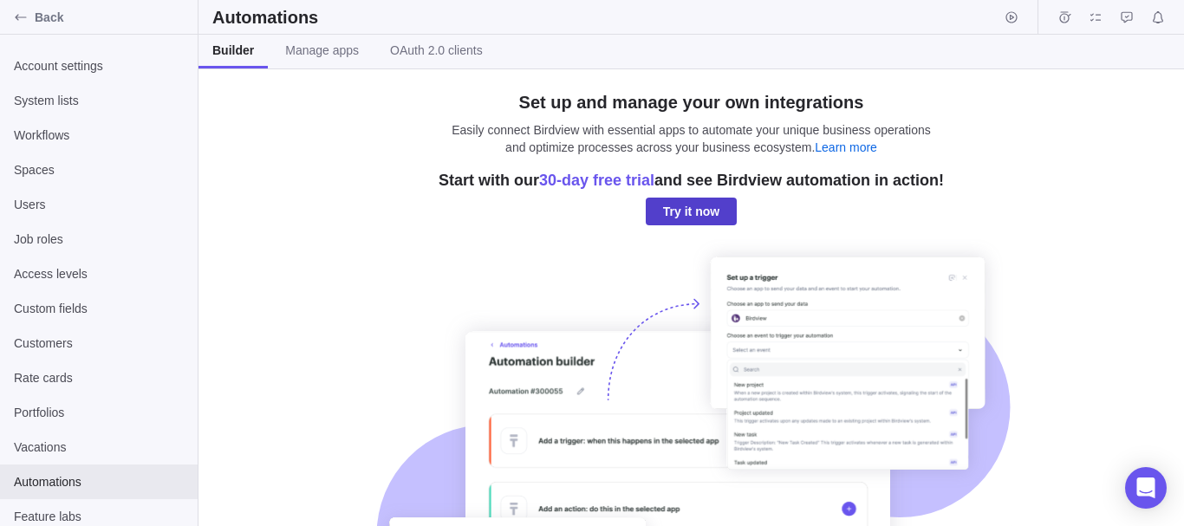
click at [690, 205] on span "Try it now" at bounding box center [691, 211] width 56 height 21
click at [318, 53] on span "Manage apps" at bounding box center [322, 50] width 74 height 17
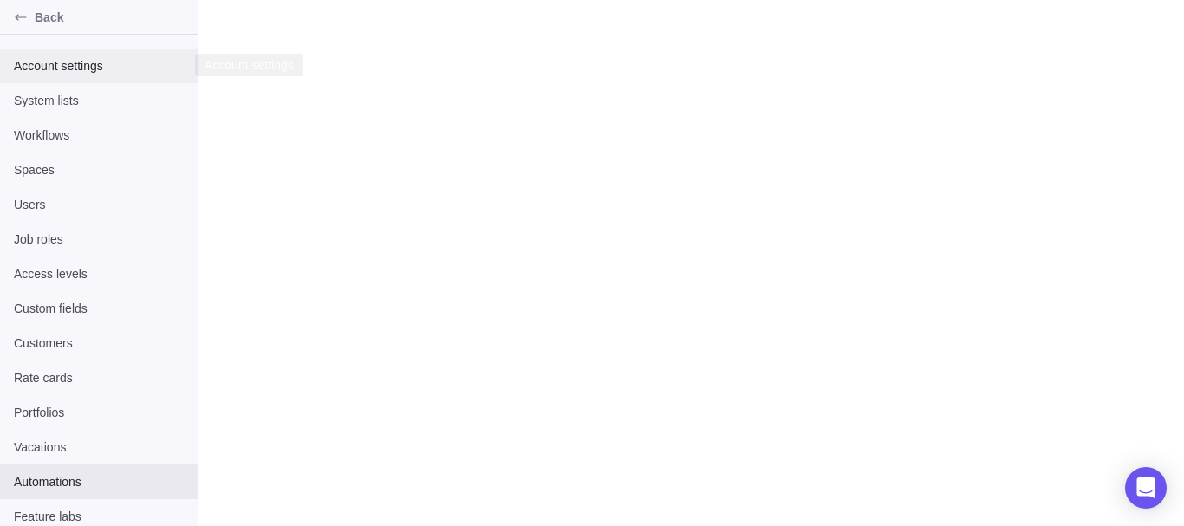
click at [97, 67] on span "Account settings" at bounding box center [99, 65] width 170 height 17
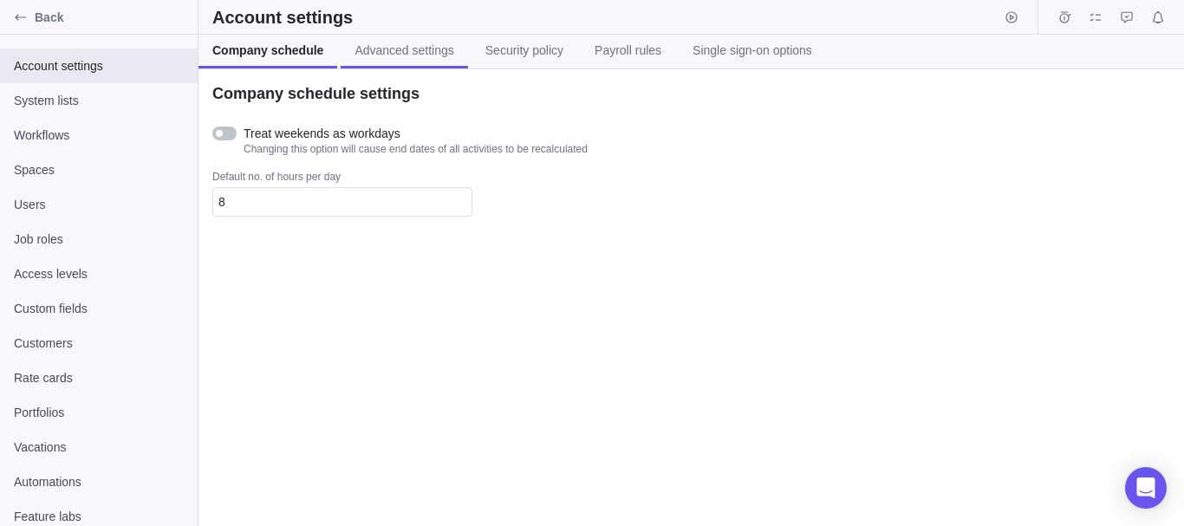
click at [347, 68] on link "Advanced settings" at bounding box center [404, 52] width 127 height 34
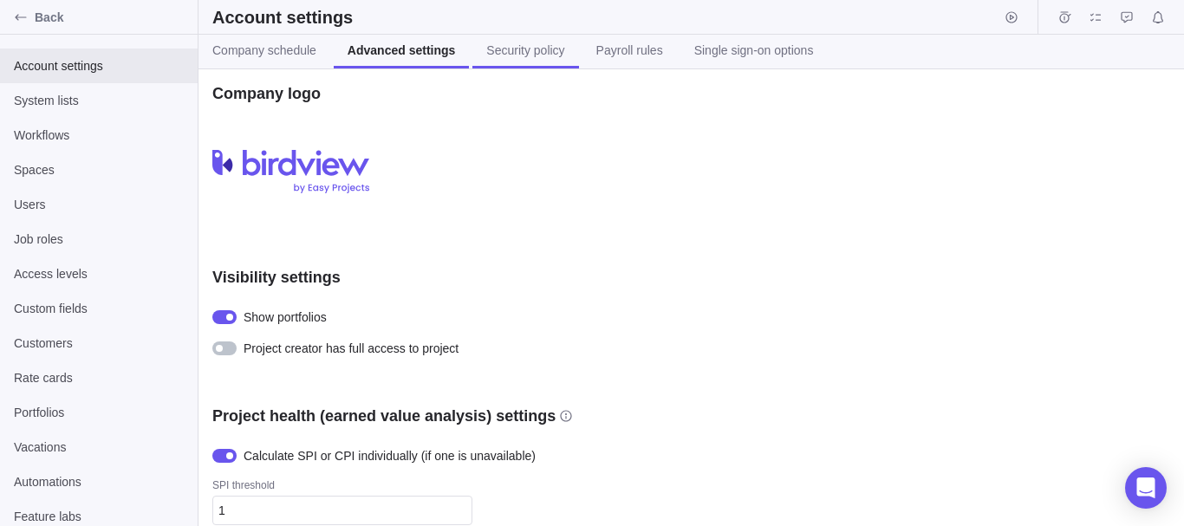
click at [549, 47] on span "Security policy" at bounding box center [525, 50] width 78 height 17
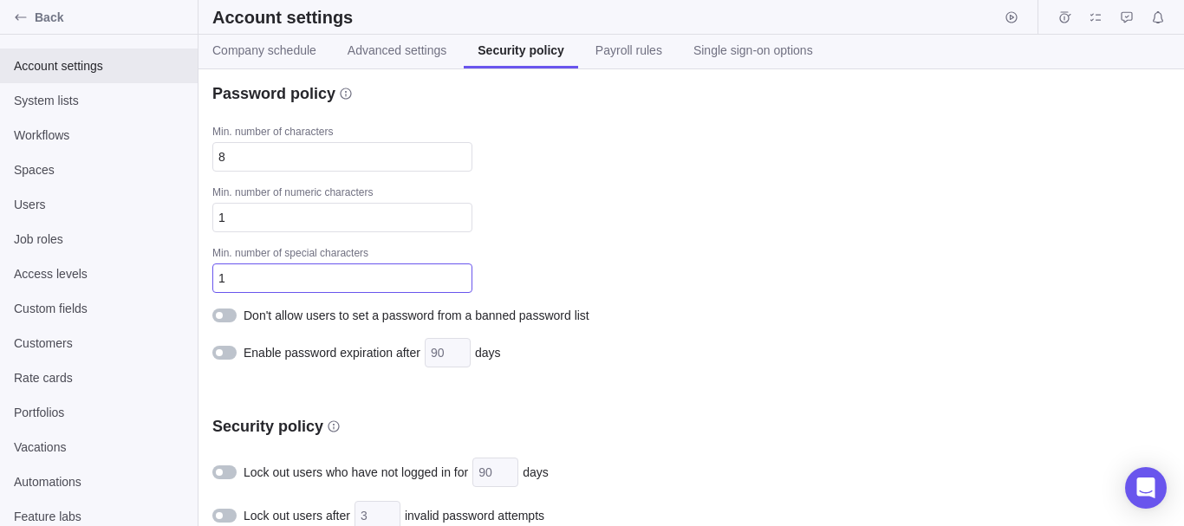
scroll to position [18, 0]
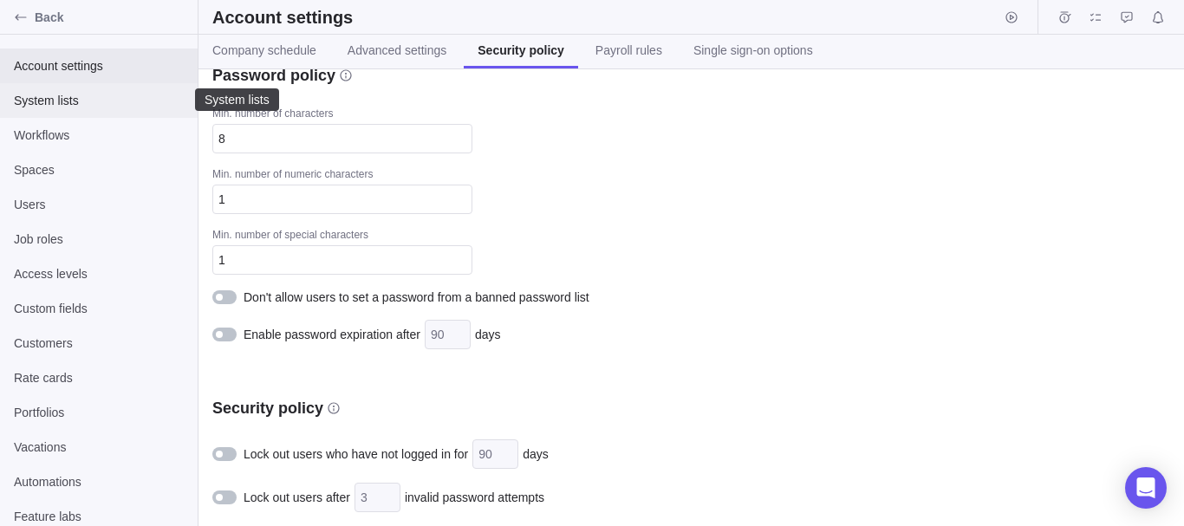
click at [68, 106] on span "System lists" at bounding box center [99, 100] width 170 height 17
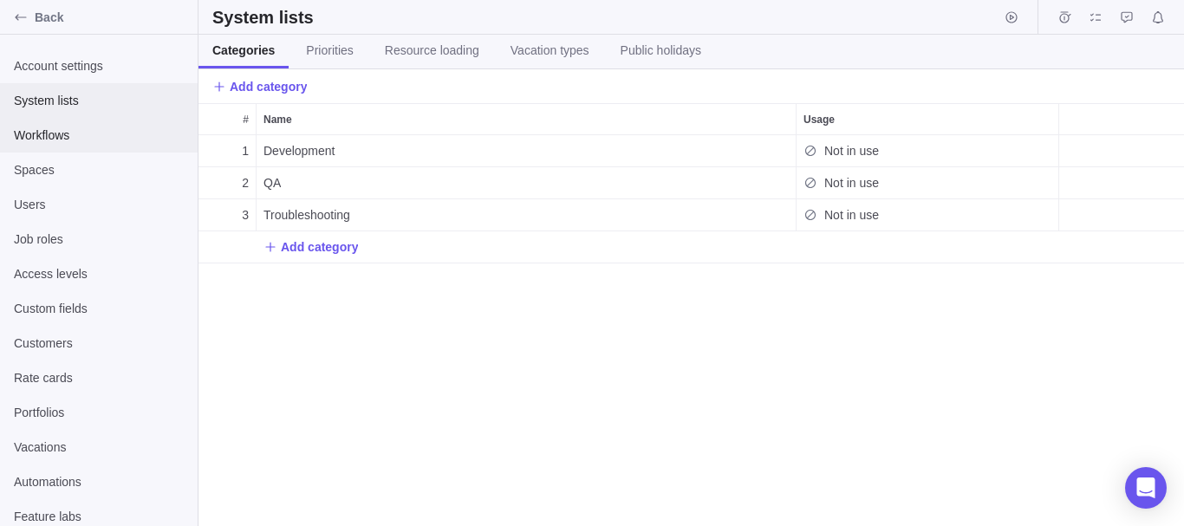
scroll to position [378, 972]
click at [70, 130] on span "Workflows" at bounding box center [99, 135] width 170 height 17
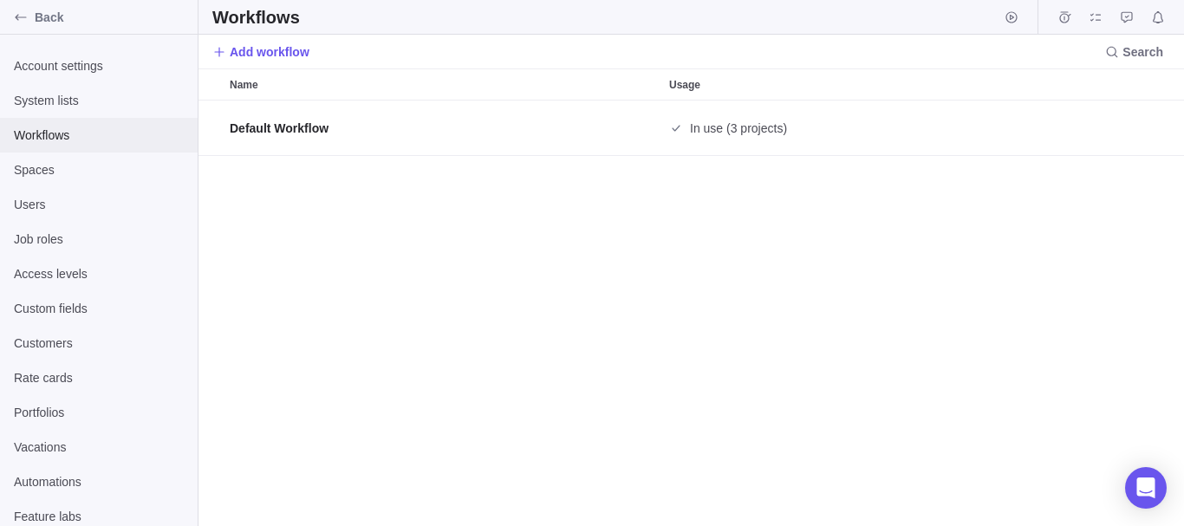
scroll to position [412, 972]
click at [65, 215] on div "Users" at bounding box center [99, 204] width 198 height 35
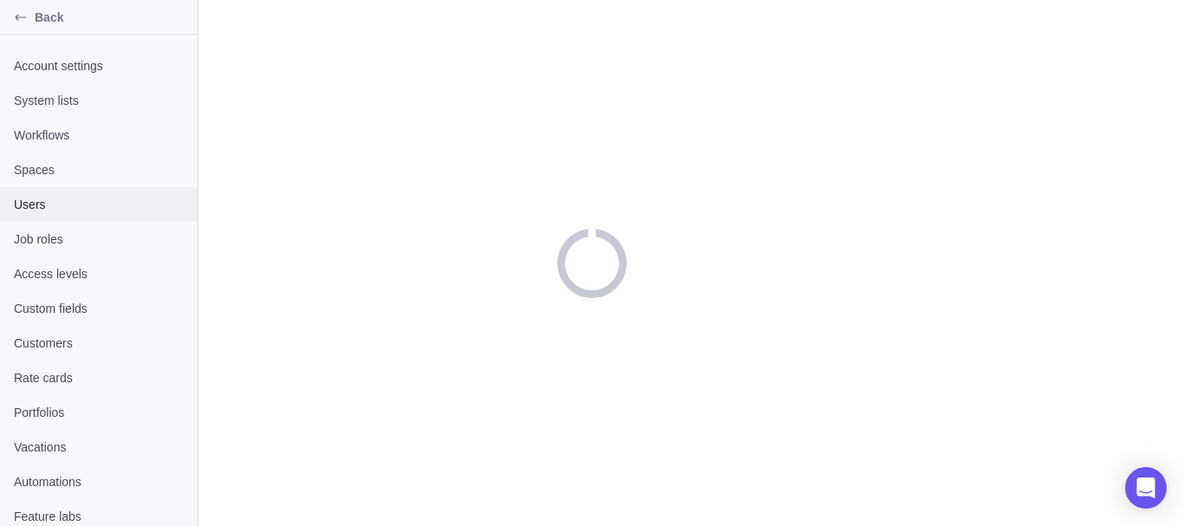
click at [65, 215] on div "Users" at bounding box center [99, 204] width 198 height 35
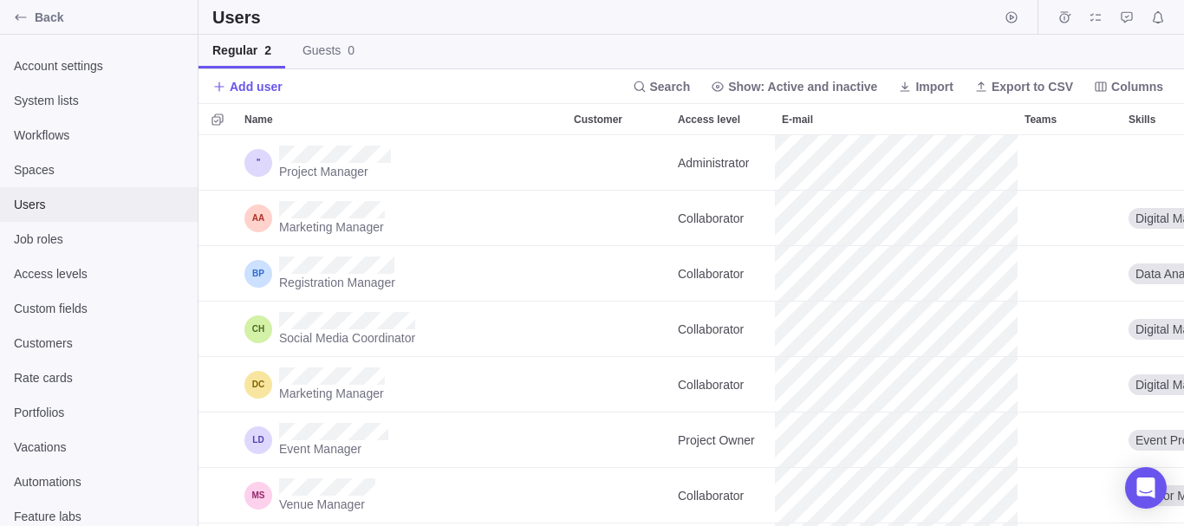
scroll to position [378, 972]
click at [265, 88] on span "Add user" at bounding box center [256, 86] width 53 height 17
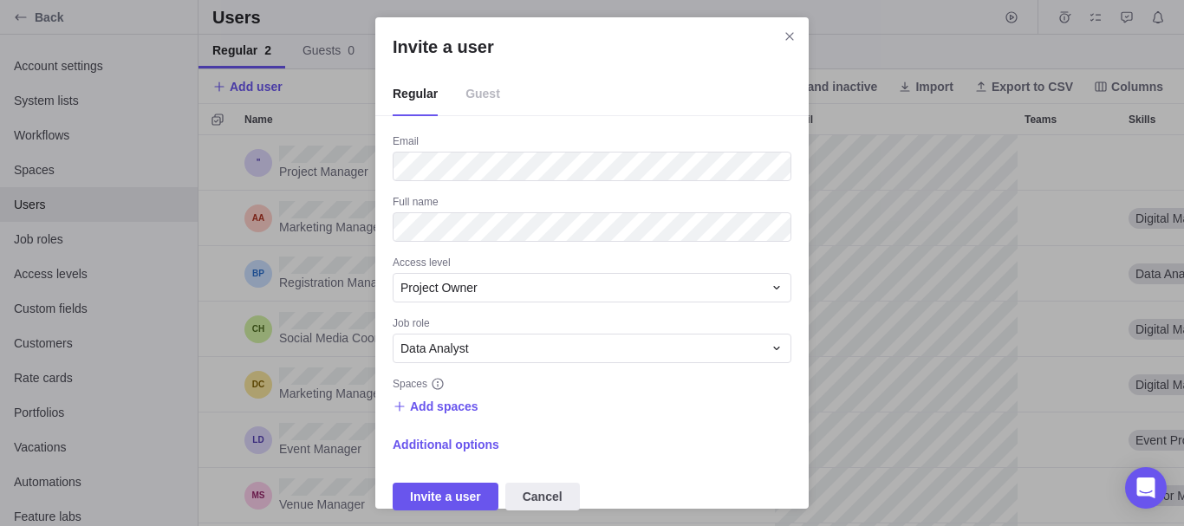
click at [497, 247] on div "Email Full name Access level Project Owner Job role Data Analyst Spaces Add spa…" at bounding box center [592, 322] width 399 height 376
click at [512, 227] on div "Email Full name Access level Project Owner Job role Data Analyst Spaces Add spa…" at bounding box center [592, 322] width 399 height 376
click at [454, 494] on span "Invite a user" at bounding box center [445, 496] width 71 height 21
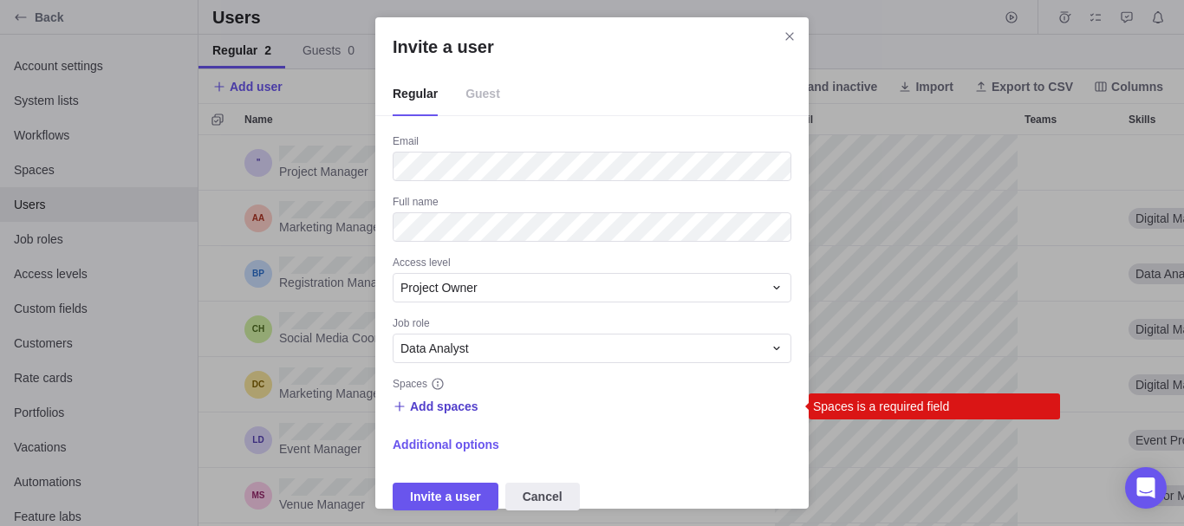
click at [460, 399] on span "Add spaces" at bounding box center [444, 406] width 68 height 17
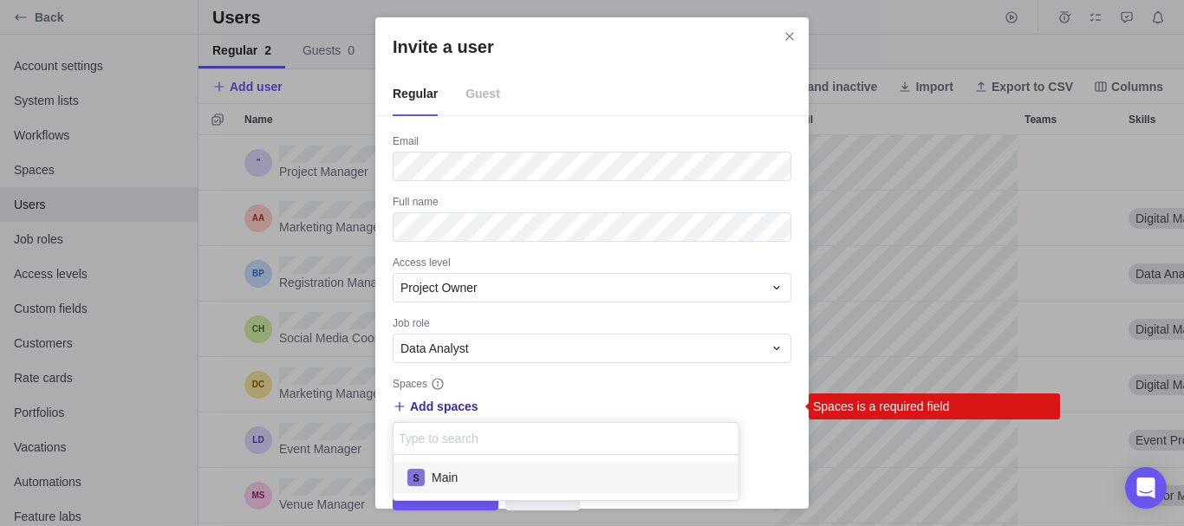
click at [441, 465] on div "Main" at bounding box center [565, 477] width 345 height 31
click at [815, 445] on div "Invite a user Regular Guest Email Full name Access level Project Owner Job role…" at bounding box center [592, 263] width 1184 height 526
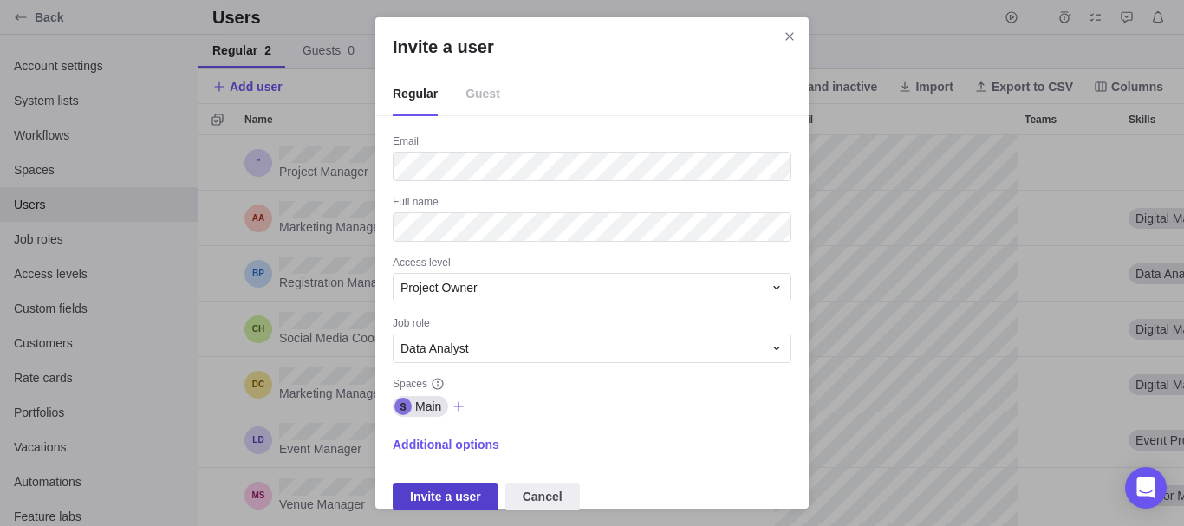
click at [471, 490] on span "Invite a user" at bounding box center [445, 496] width 71 height 21
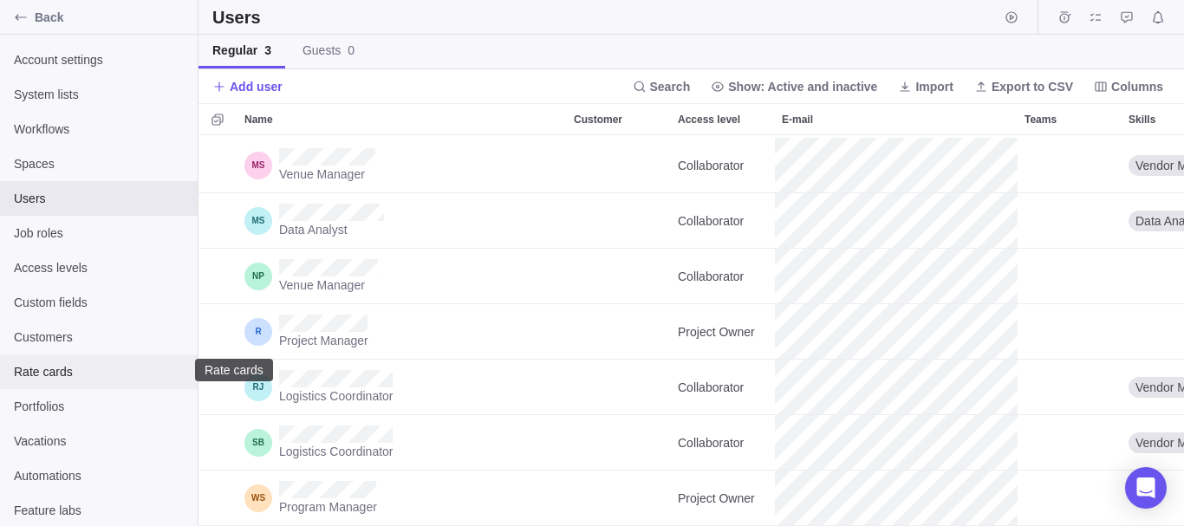
scroll to position [8, 0]
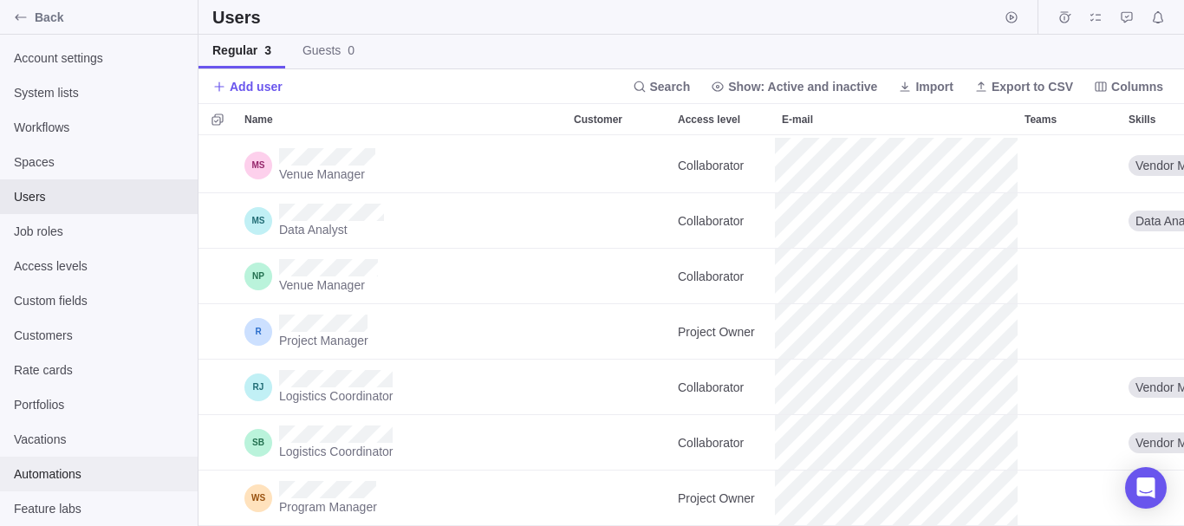
click at [76, 471] on span "Automations" at bounding box center [99, 473] width 170 height 17
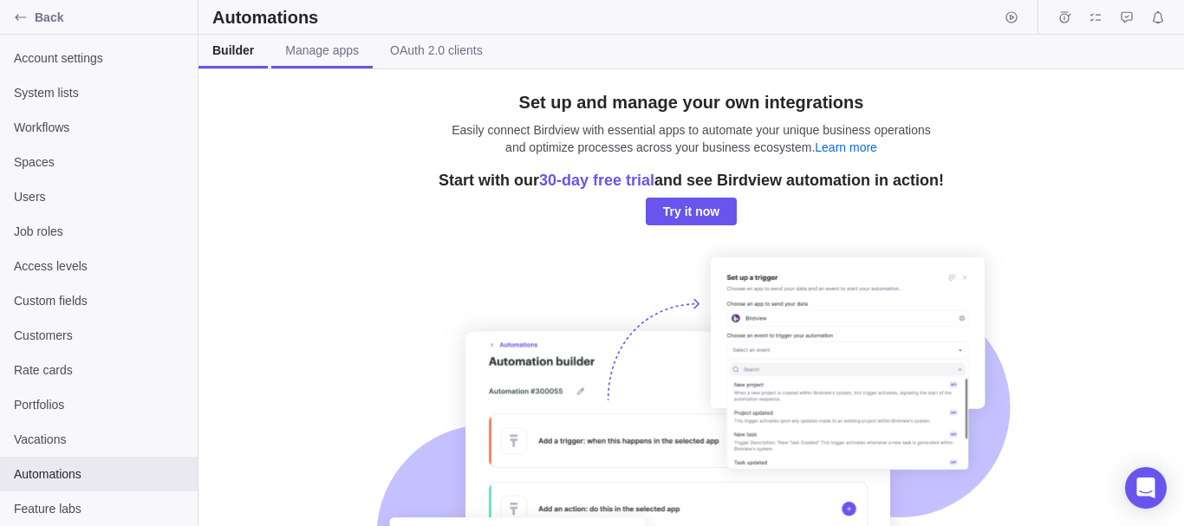
click at [342, 62] on link "Manage apps" at bounding box center [321, 52] width 101 height 34
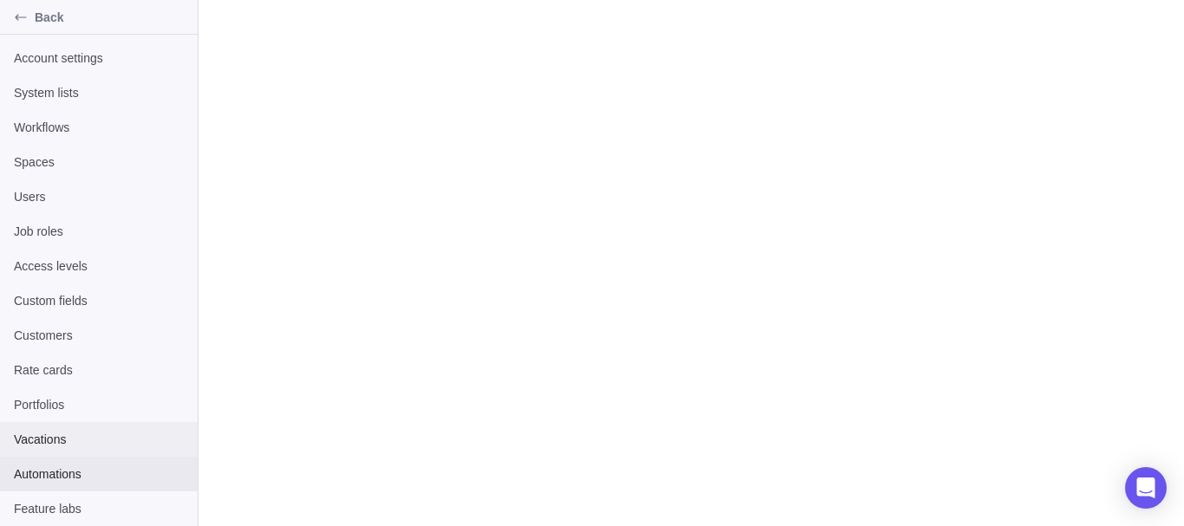
click at [68, 426] on div "Vacations" at bounding box center [99, 439] width 198 height 35
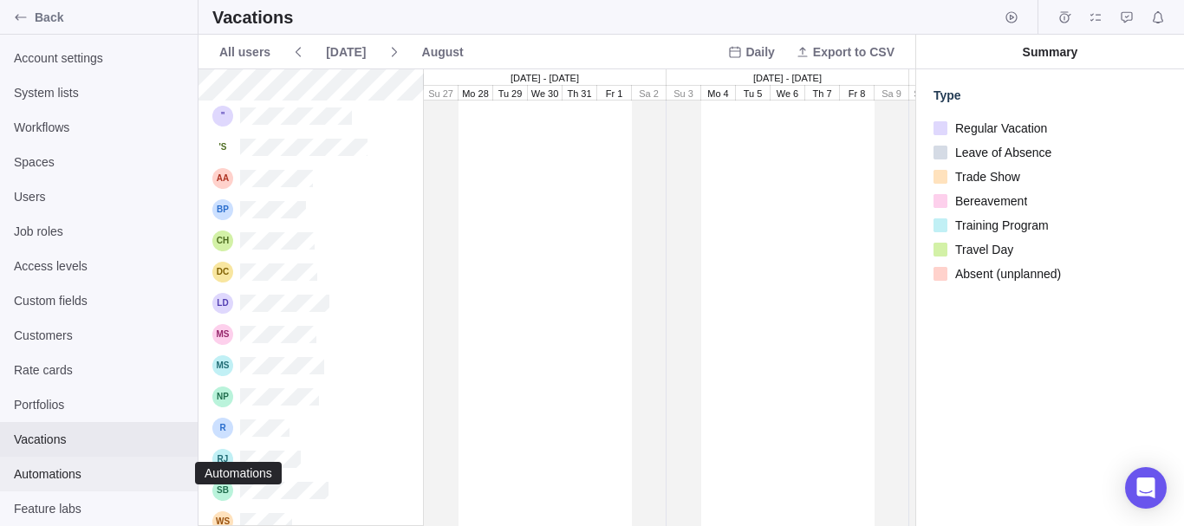
scroll to position [444, 704]
click at [54, 464] on div "Automations" at bounding box center [99, 474] width 198 height 35
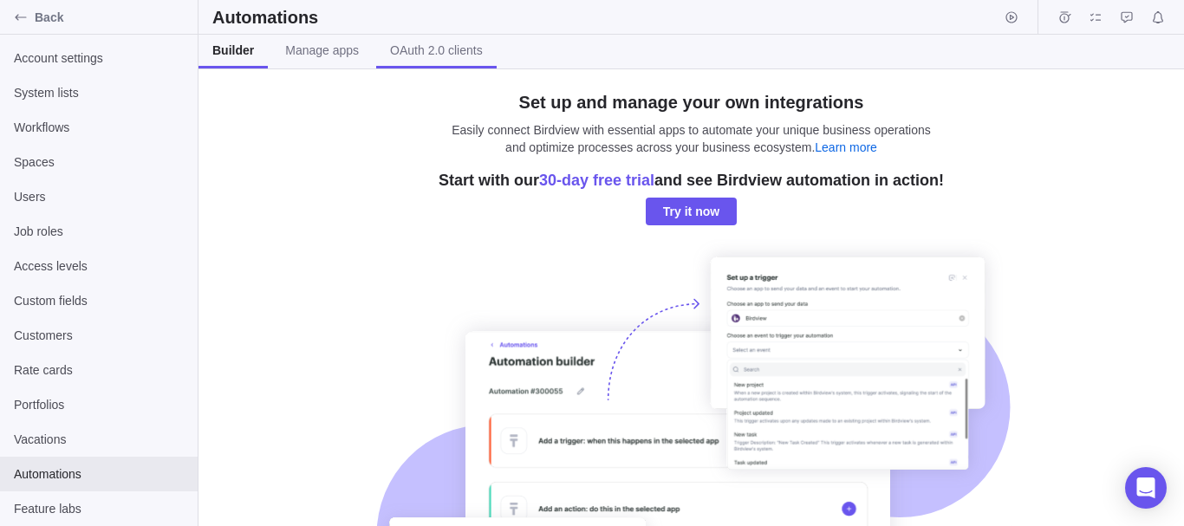
click at [416, 51] on span "OAuth 2.0 clients" at bounding box center [436, 50] width 93 height 17
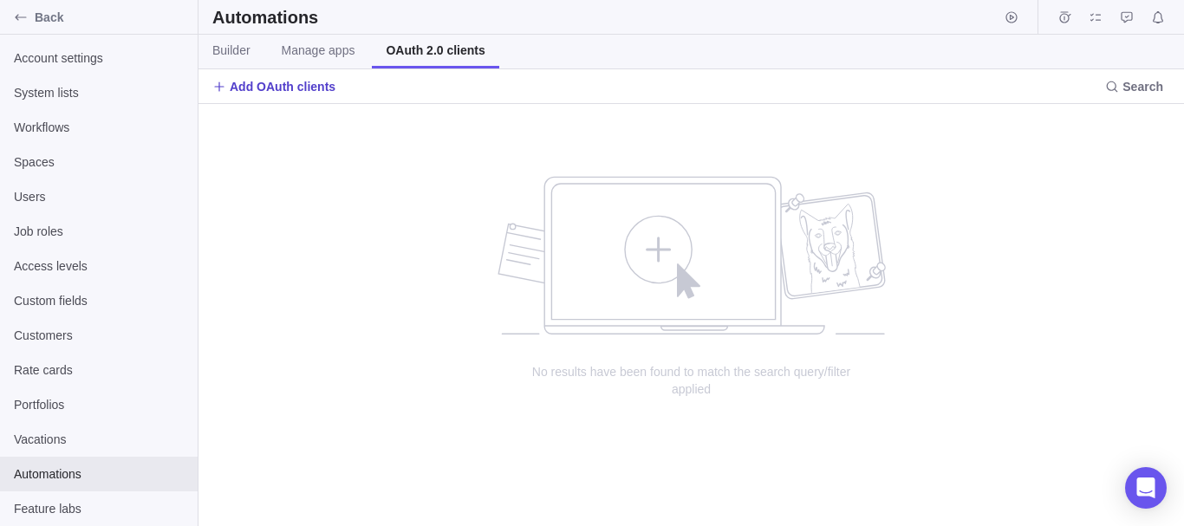
click at [276, 92] on span "Add OAuth clients" at bounding box center [283, 86] width 106 height 17
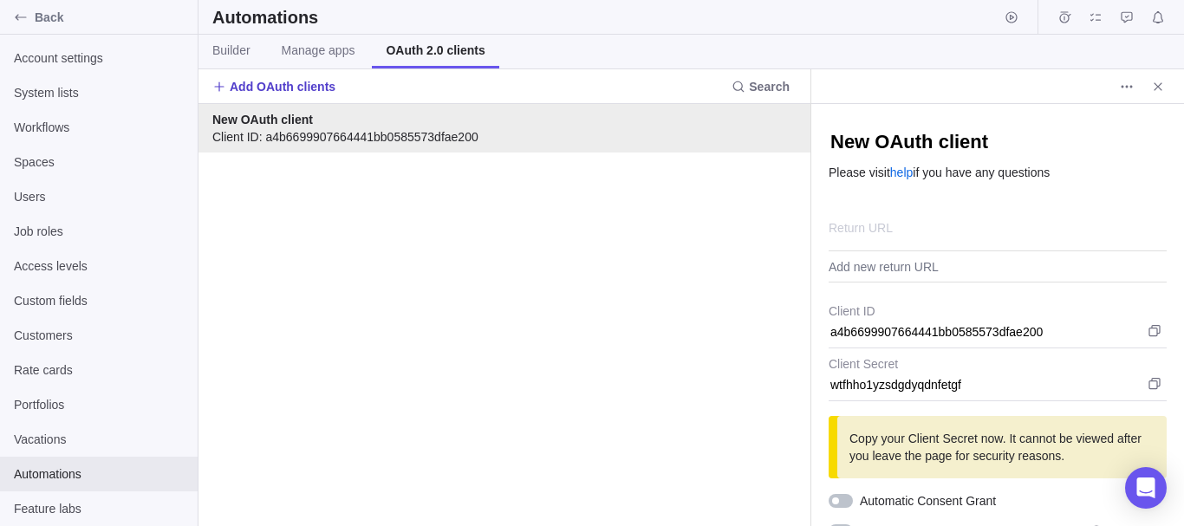
click at [235, 92] on span "Add OAuth clients" at bounding box center [283, 86] width 106 height 17
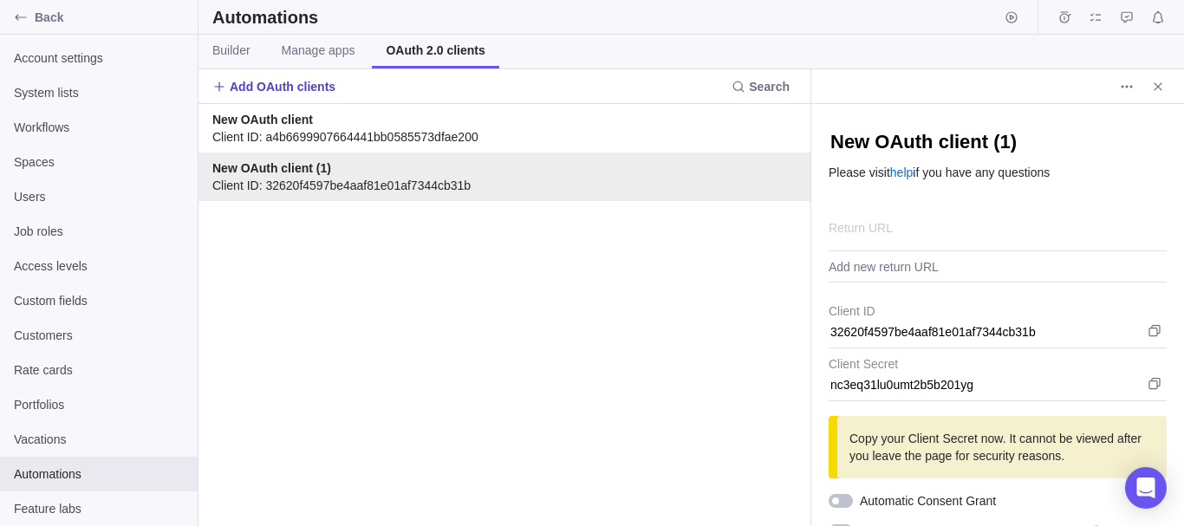
click at [235, 92] on span "Add OAuth clients" at bounding box center [283, 86] width 106 height 17
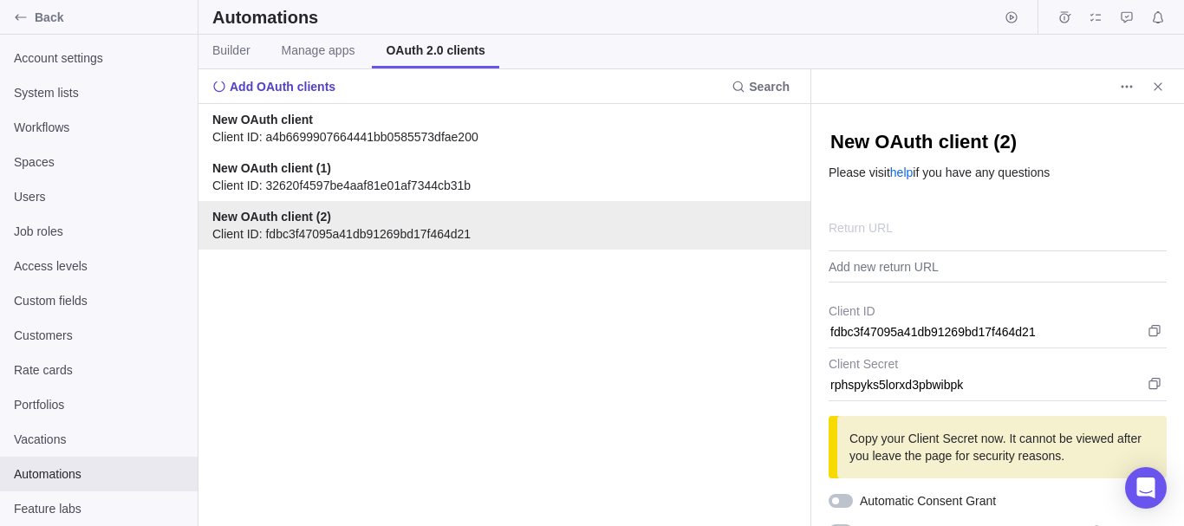
click at [235, 92] on span "Add OAuth clients" at bounding box center [283, 86] width 106 height 17
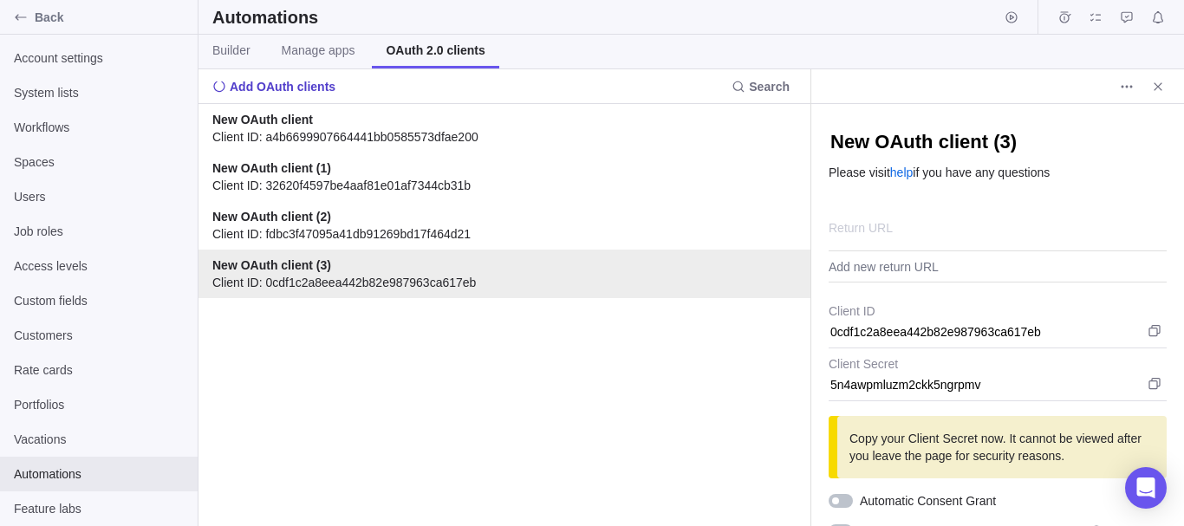
click at [235, 92] on span "Add OAuth clients" at bounding box center [283, 86] width 106 height 17
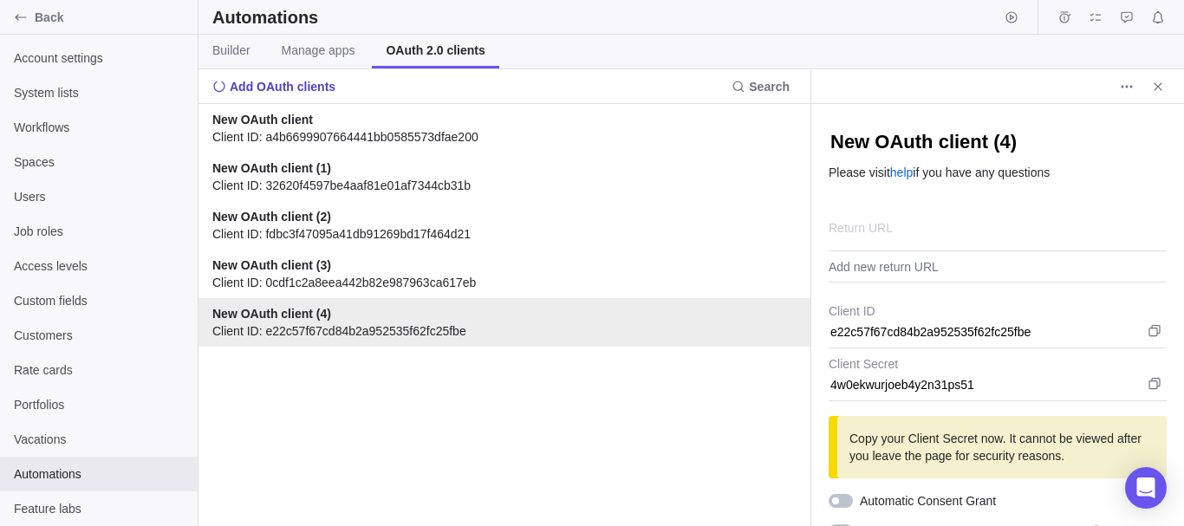
click at [235, 92] on span "Add OAuth clients" at bounding box center [283, 86] width 106 height 17
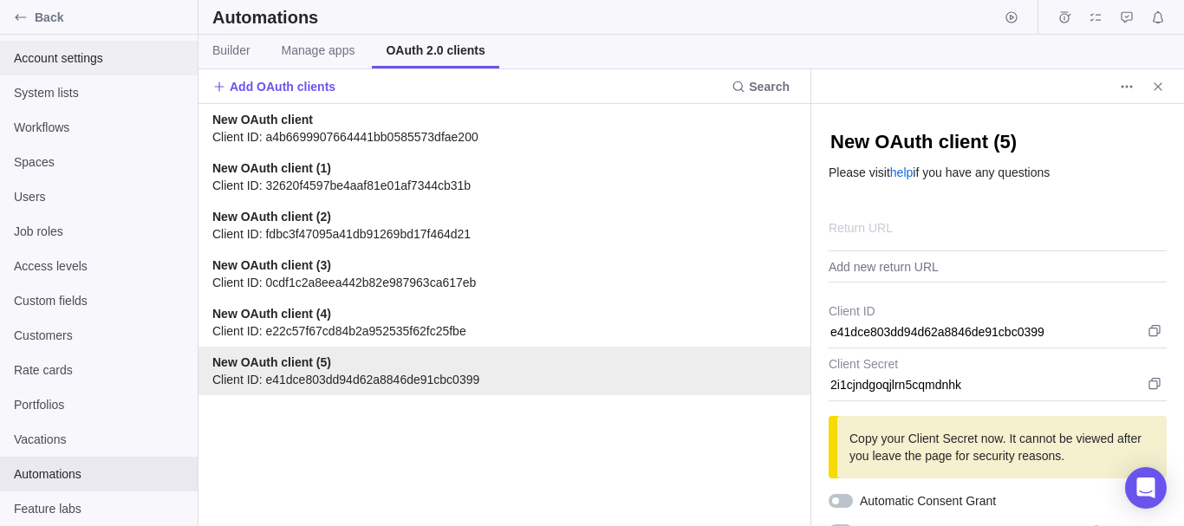
type textarea "x"
click at [101, 62] on span "Account settings" at bounding box center [99, 57] width 170 height 17
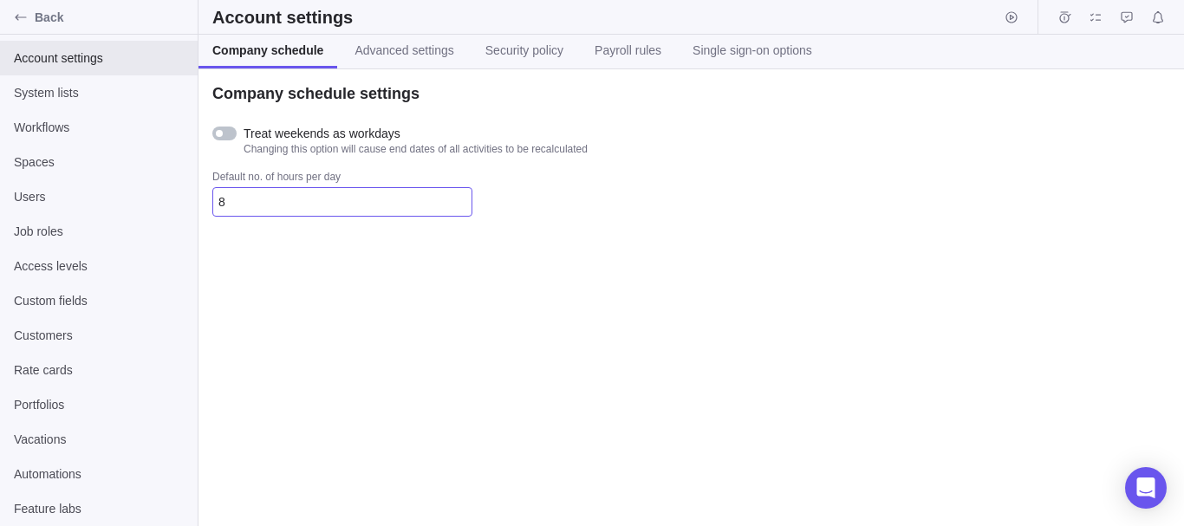
click at [315, 201] on input "8" at bounding box center [342, 201] width 260 height 29
click at [230, 143] on div "Treat weekends as workdays Changing this option will cause end dates of all act…" at bounding box center [399, 140] width 375 height 31
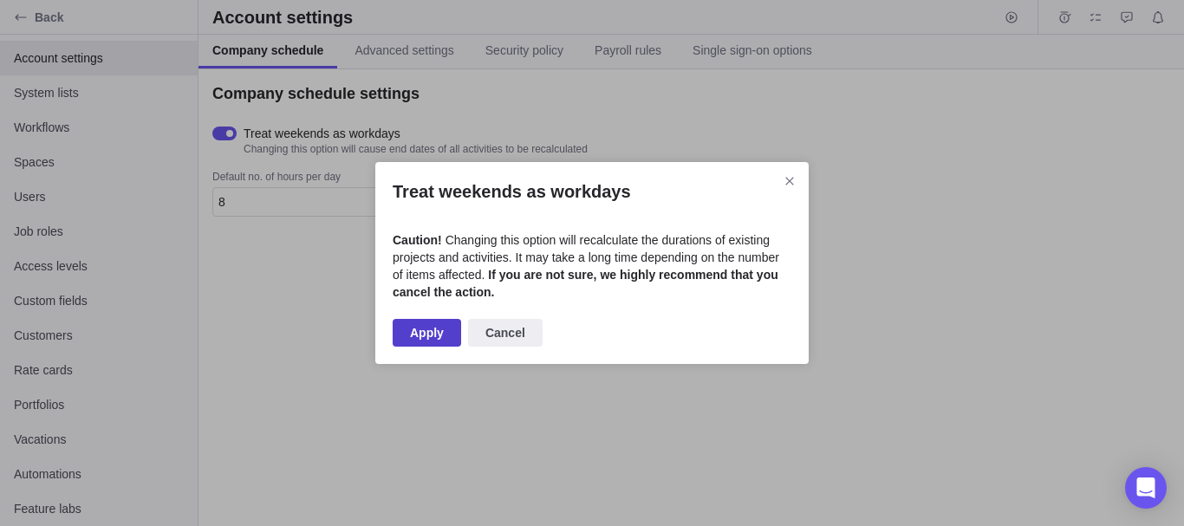
click at [450, 335] on span "Apply" at bounding box center [427, 333] width 68 height 28
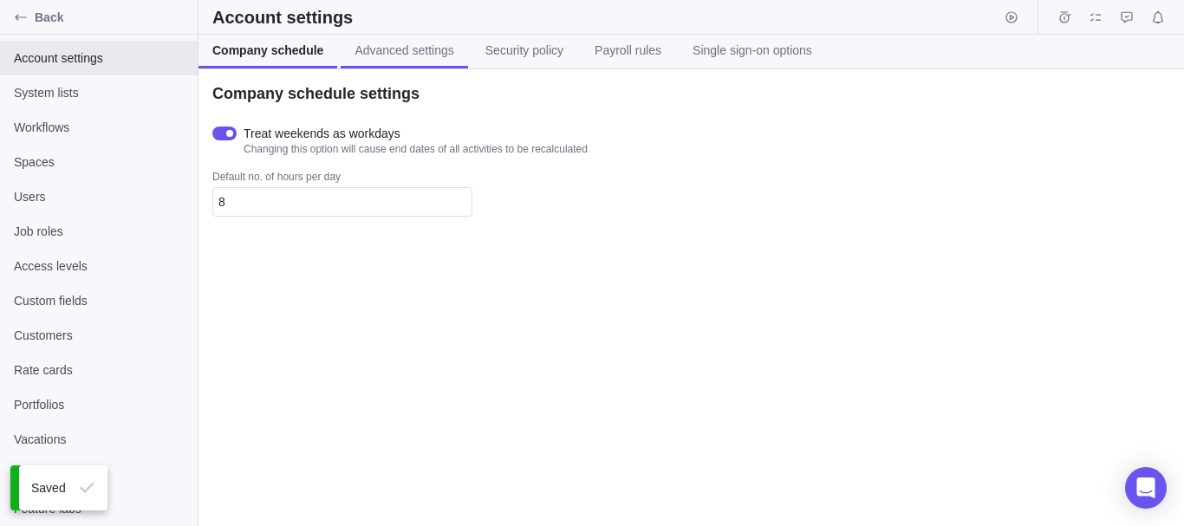
click at [356, 53] on span "Advanced settings" at bounding box center [403, 50] width 99 height 17
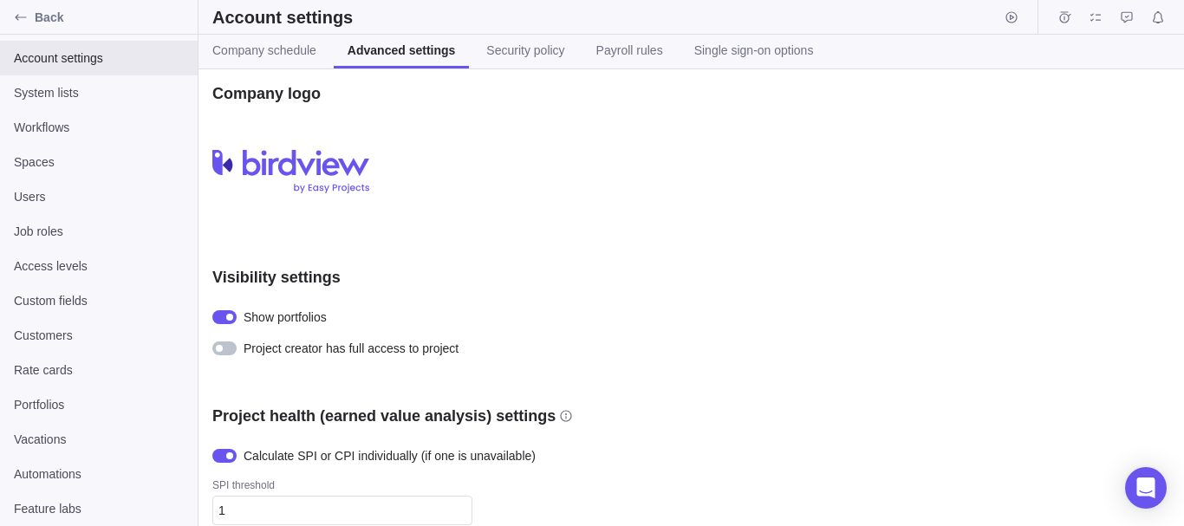
click at [282, 74] on div "Company logo Upload Visibility settings Show portfolios Project creator has ful…" at bounding box center [690, 297] width 985 height 457
click at [284, 57] on span "Company schedule" at bounding box center [264, 50] width 104 height 17
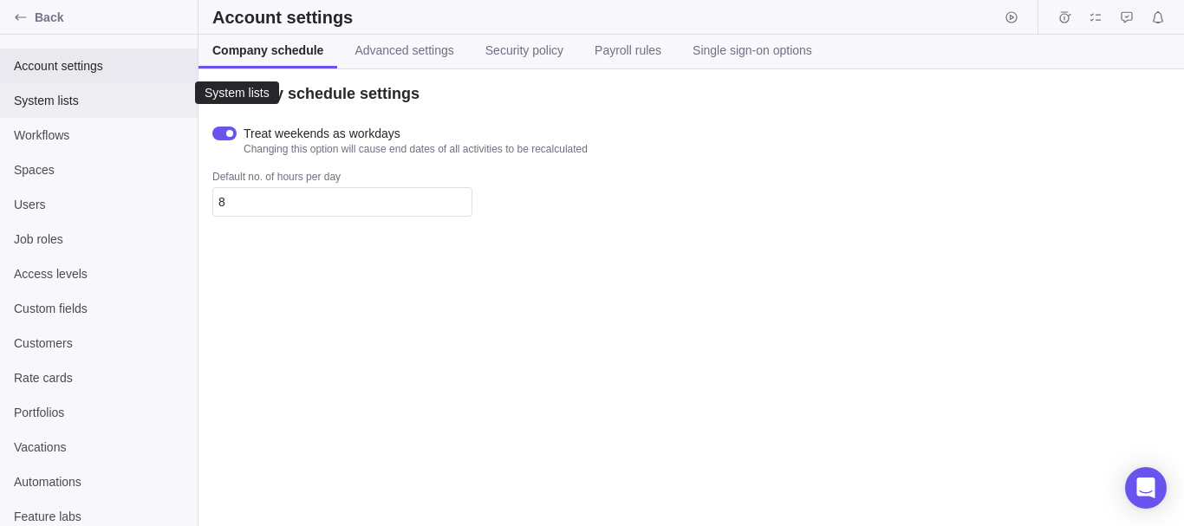
scroll to position [8, 0]
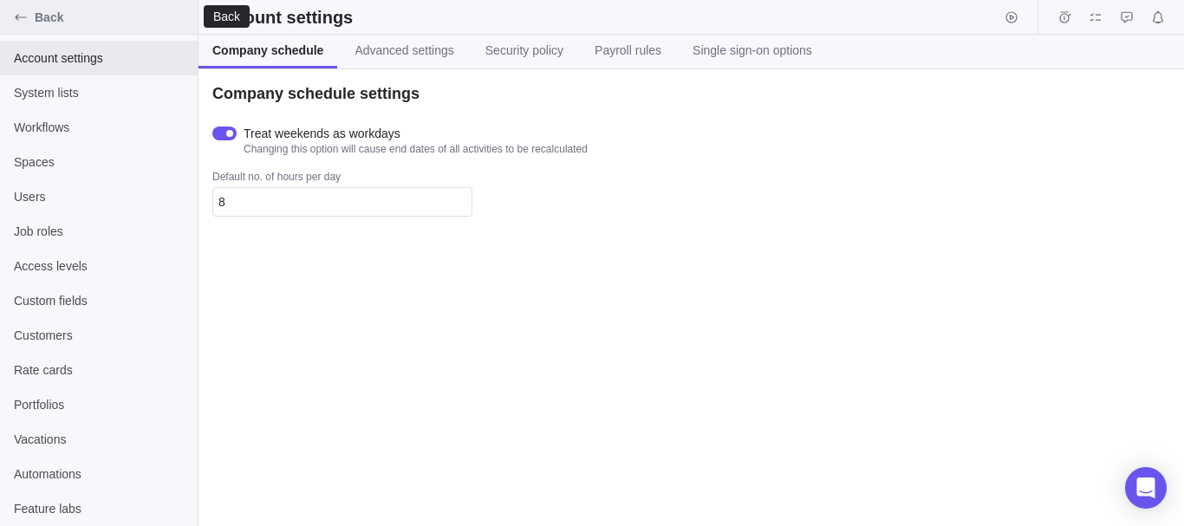
click at [28, 22] on div "Back" at bounding box center [21, 17] width 28 height 28
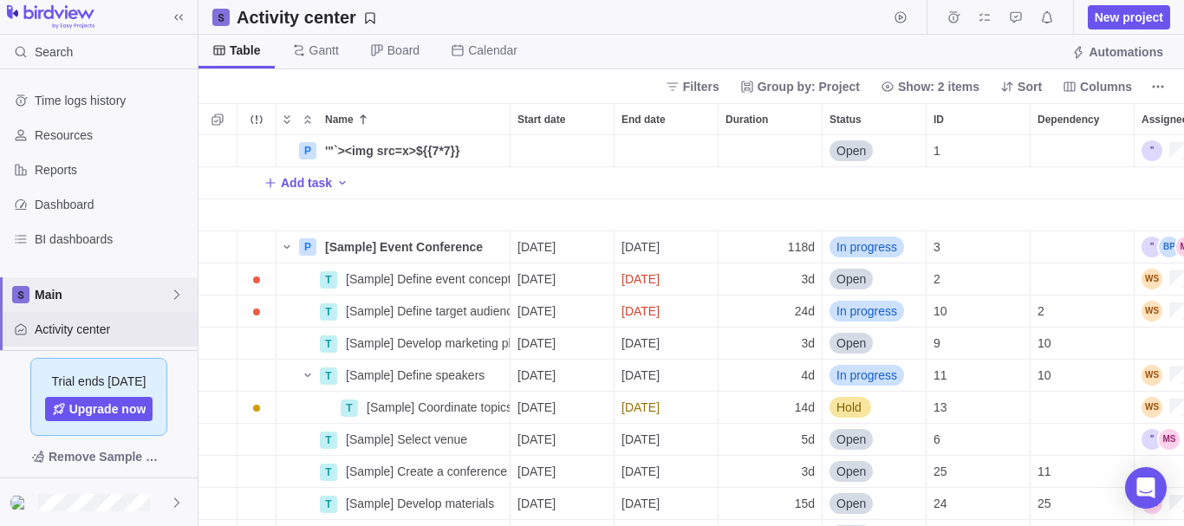
scroll to position [378, 972]
click at [165, 290] on span "Main" at bounding box center [102, 294] width 135 height 17
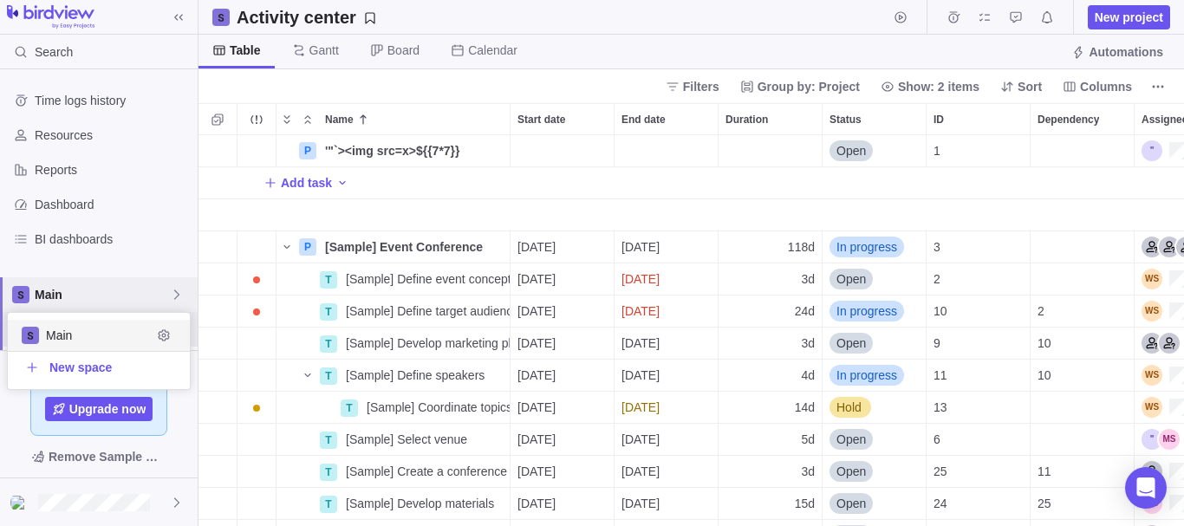
scroll to position [63, 169]
click at [165, 330] on icon "Edit space settings" at bounding box center [163, 334] width 11 height 11
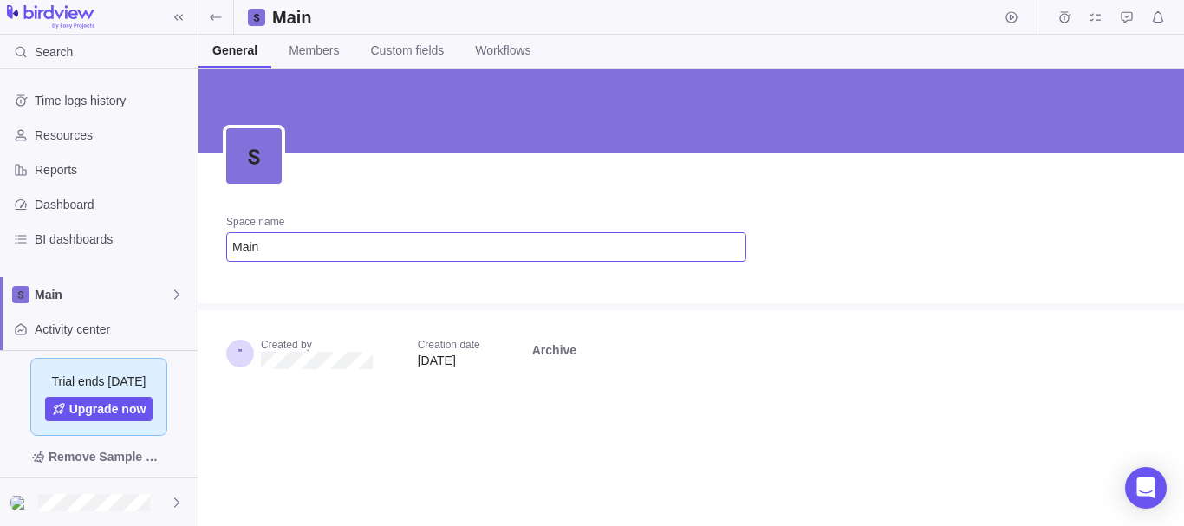
click at [320, 258] on input "Main" at bounding box center [486, 246] width 520 height 29
type input "'"`><img src=x>${{7*7}}"
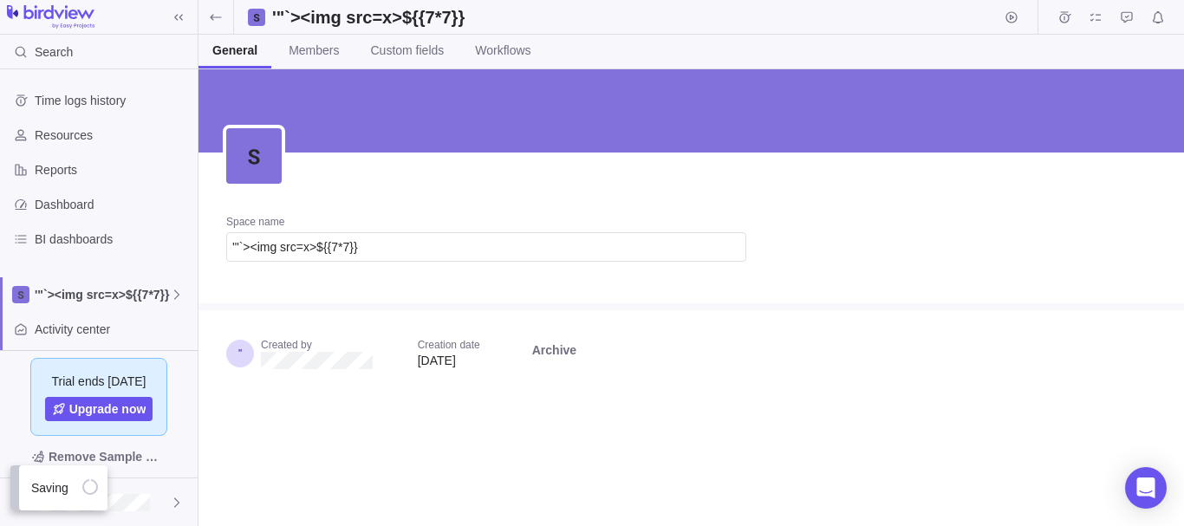
click at [645, 309] on div at bounding box center [690, 306] width 985 height 7
click at [333, 63] on link "Members" at bounding box center [314, 52] width 78 height 34
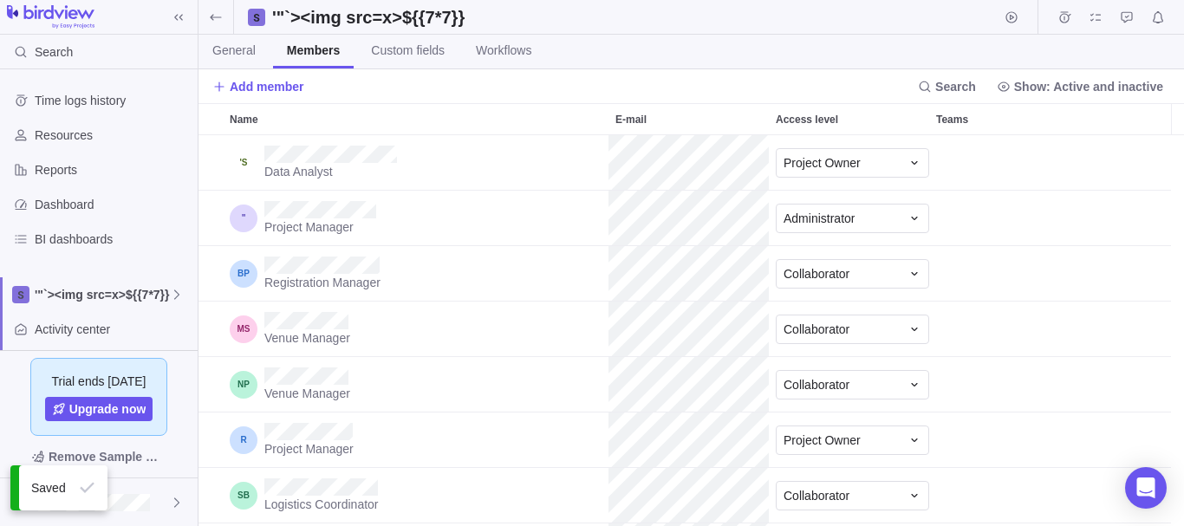
scroll to position [378, 972]
click at [411, 50] on span "Custom fields" at bounding box center [408, 50] width 74 height 17
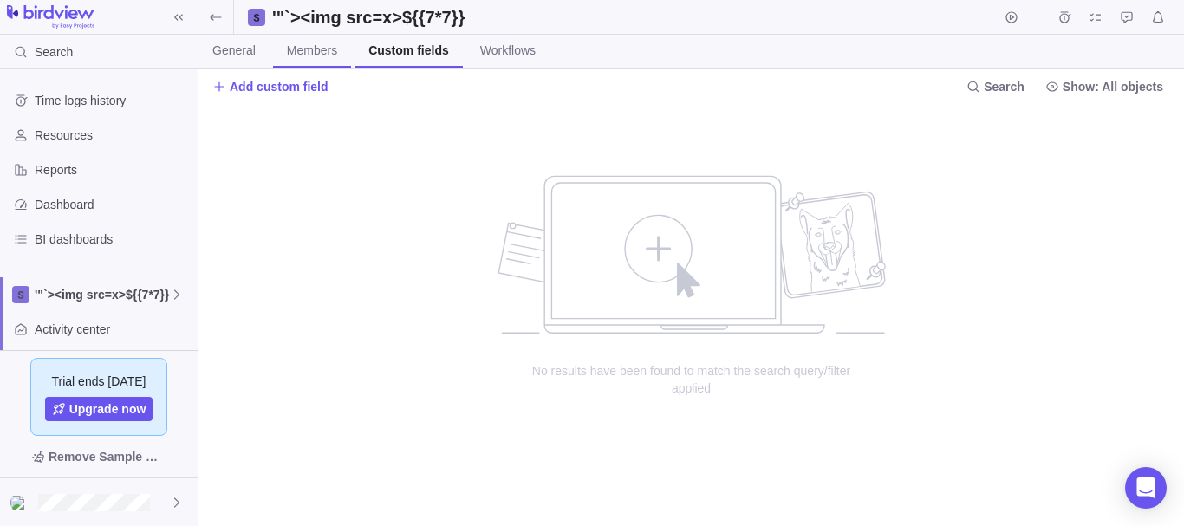
click at [314, 56] on span "Members" at bounding box center [312, 50] width 50 height 17
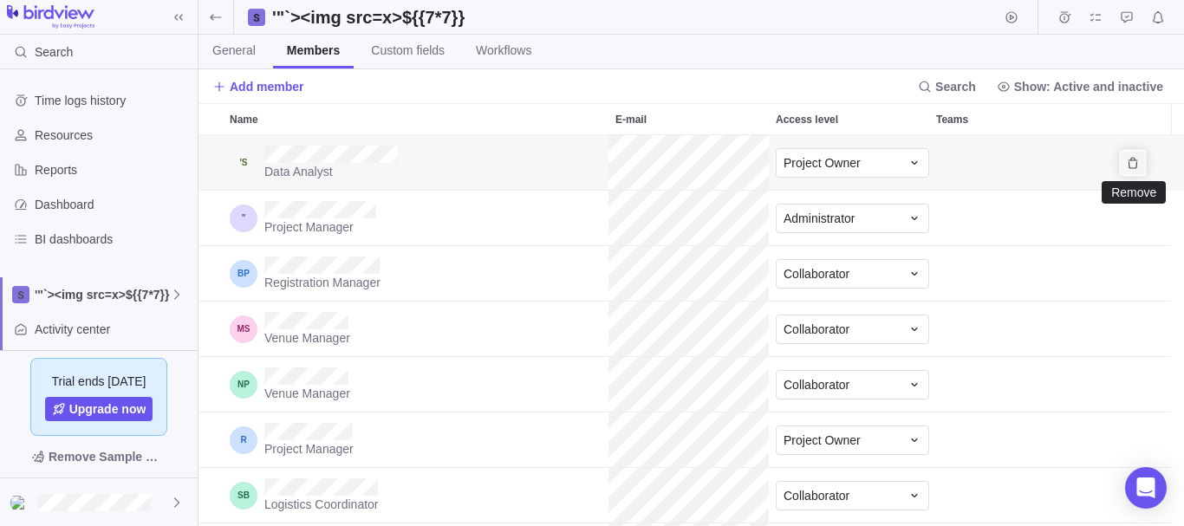
click at [1135, 158] on icon "Remove" at bounding box center [1133, 163] width 14 height 14
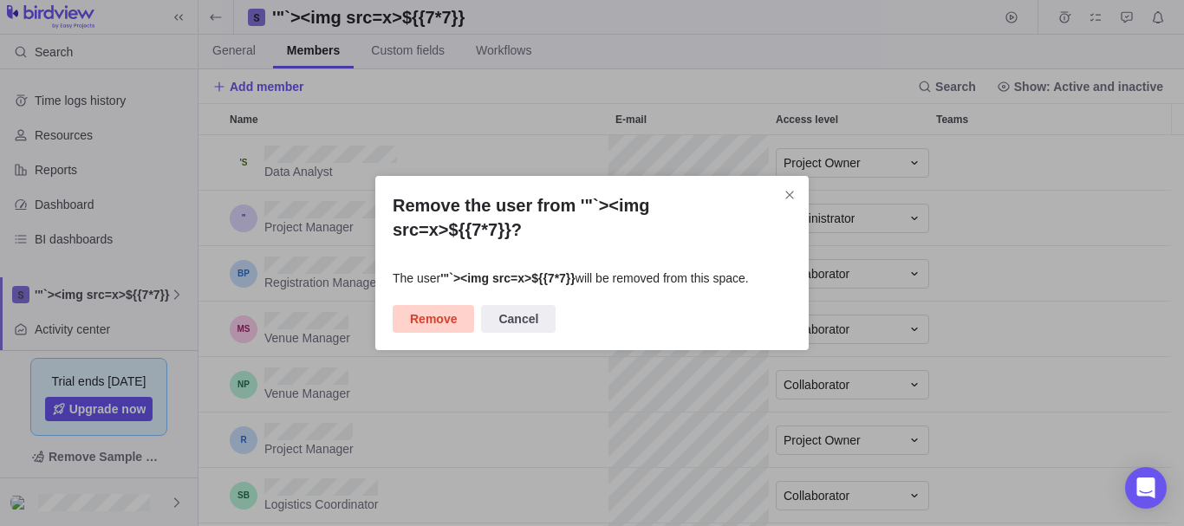
click at [438, 308] on span "Remove" at bounding box center [433, 318] width 47 height 21
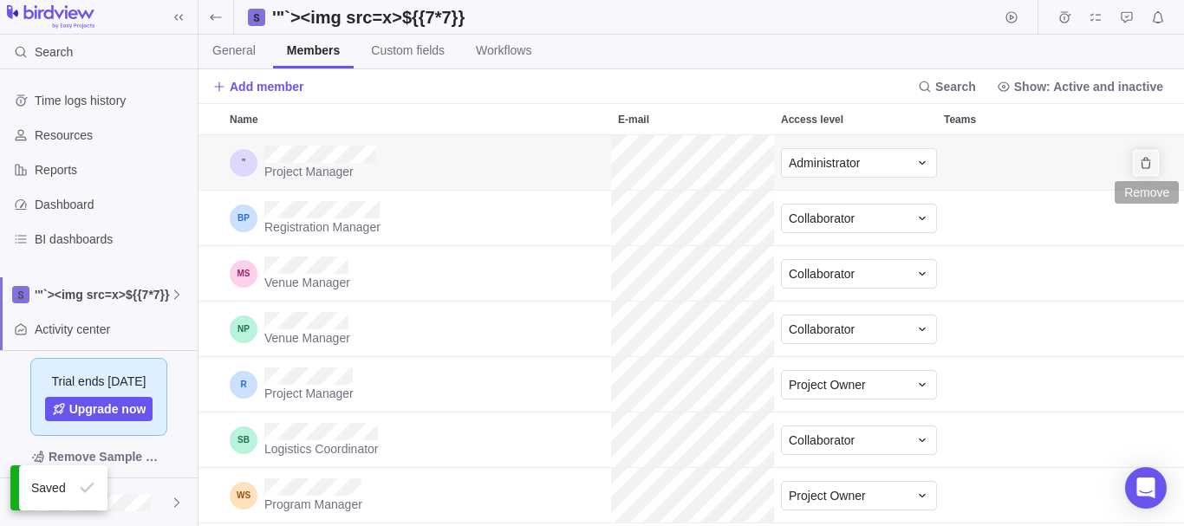
click at [1139, 156] on icon "Remove" at bounding box center [1146, 163] width 14 height 14
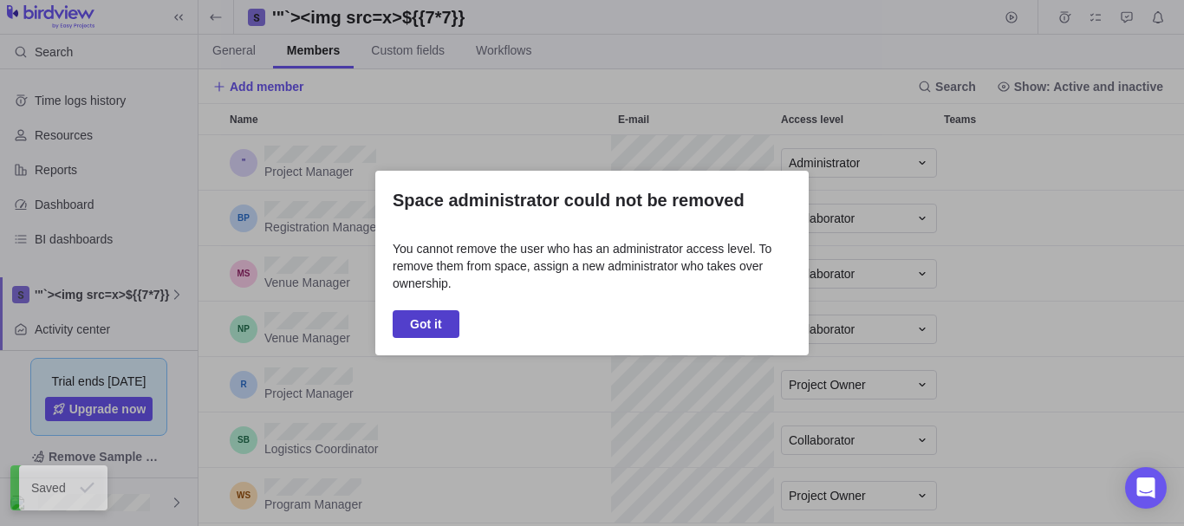
click at [411, 321] on span "Got it" at bounding box center [426, 324] width 32 height 21
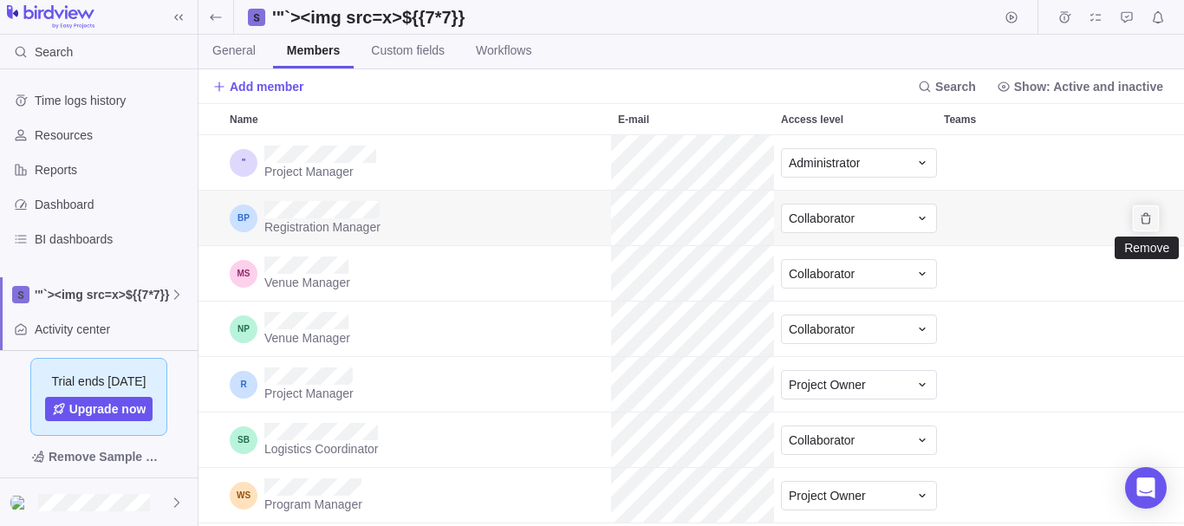
click at [1146, 223] on icon "Remove" at bounding box center [1145, 217] width 10 height 11
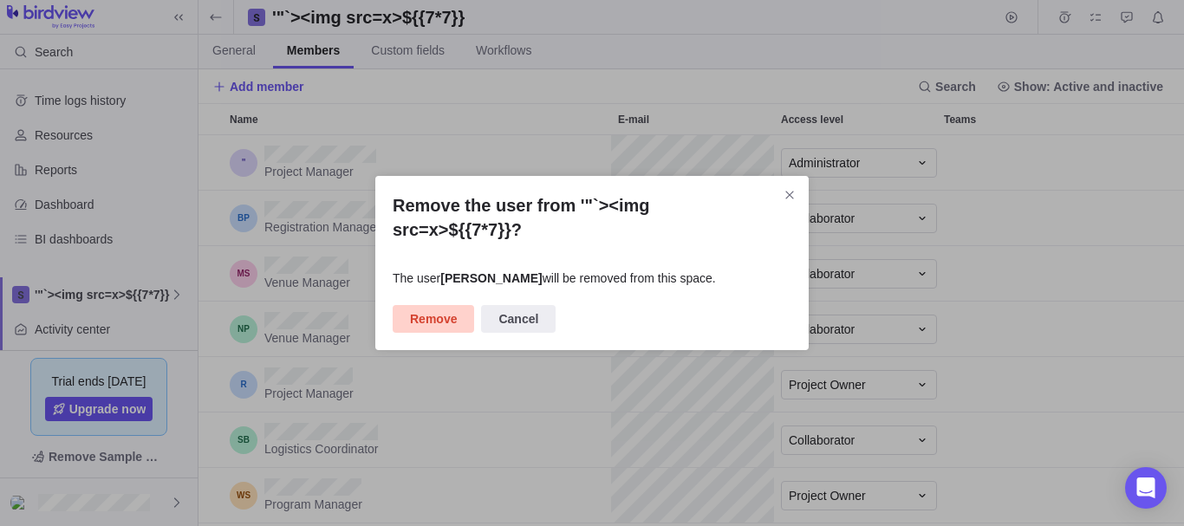
click at [419, 309] on span "Remove" at bounding box center [433, 318] width 47 height 21
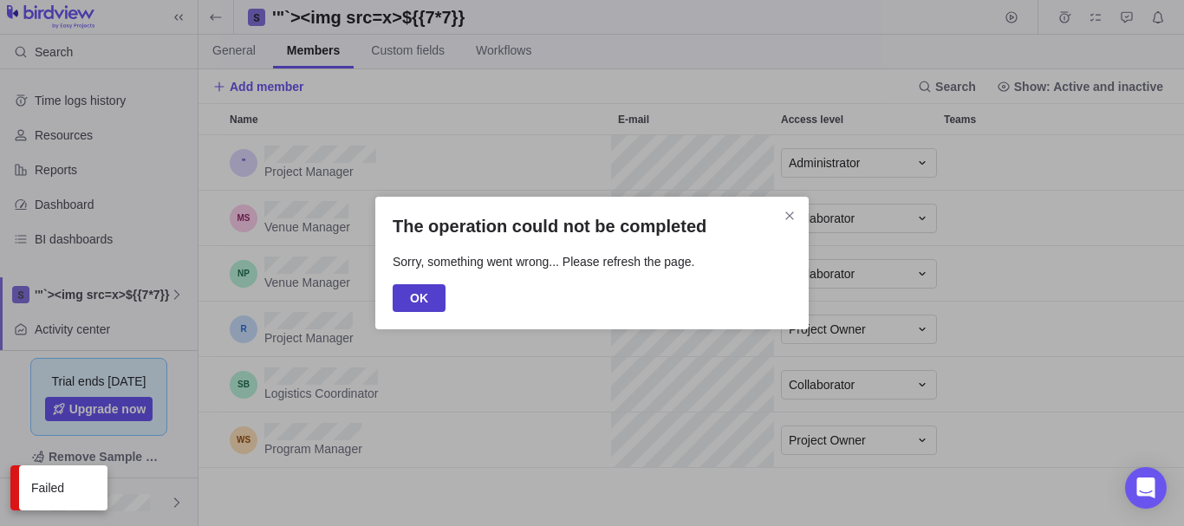
click at [420, 304] on span "OK" at bounding box center [419, 298] width 18 height 21
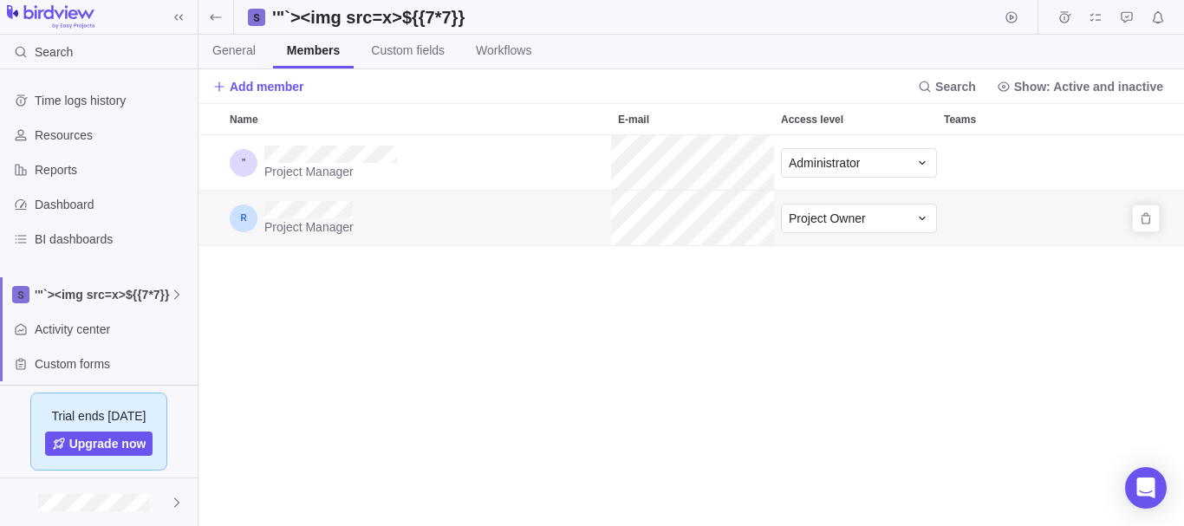
scroll to position [378, 972]
click at [1023, 88] on span "Show: Active and inactive" at bounding box center [1088, 86] width 149 height 17
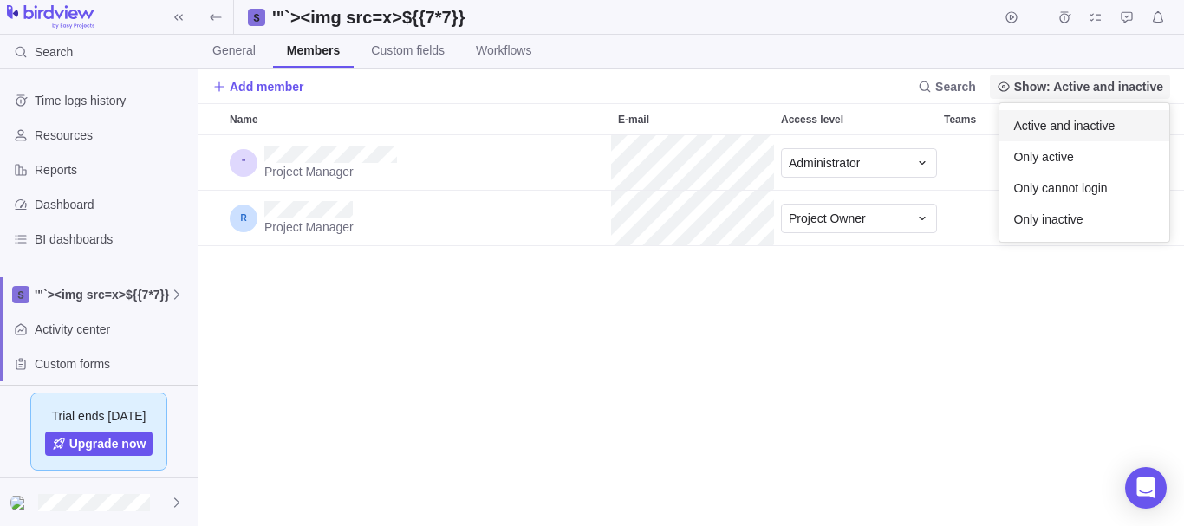
click at [1023, 88] on span "Show: Active and inactive" at bounding box center [1088, 86] width 149 height 17
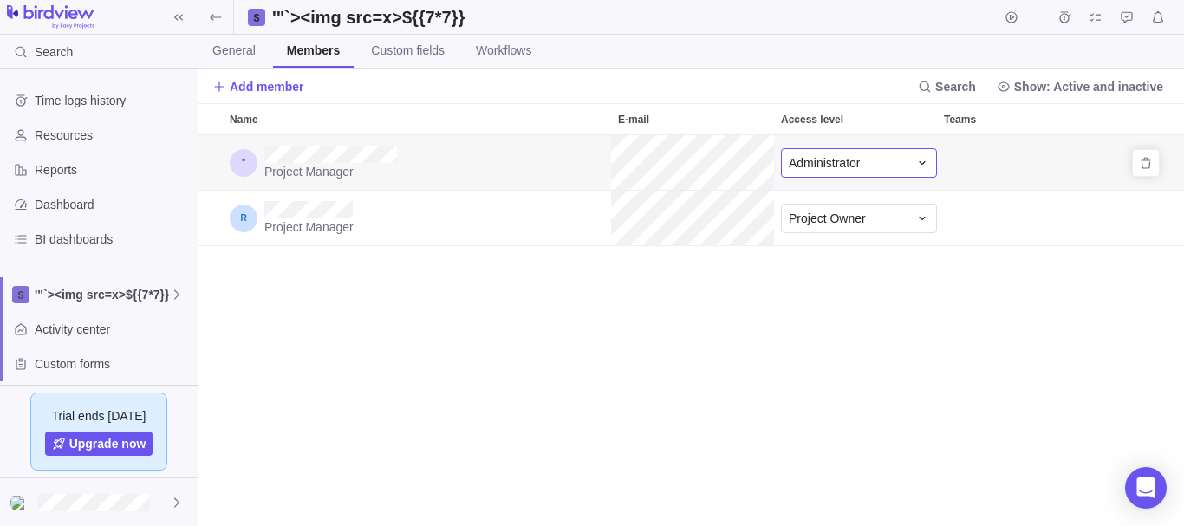
click at [840, 159] on span "Administrator" at bounding box center [824, 162] width 71 height 17
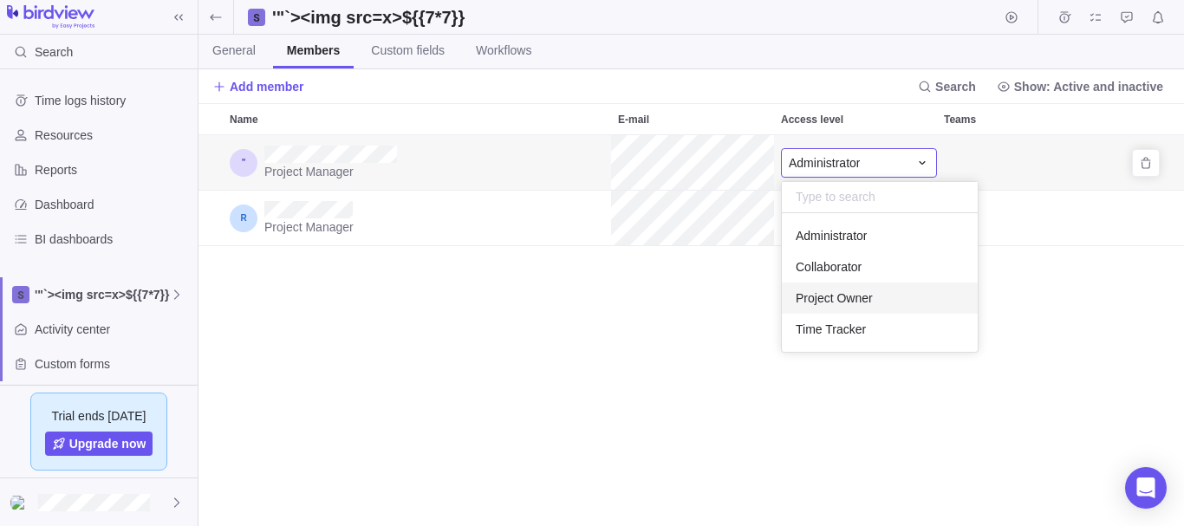
click at [835, 299] on span "Project Owner" at bounding box center [833, 297] width 77 height 17
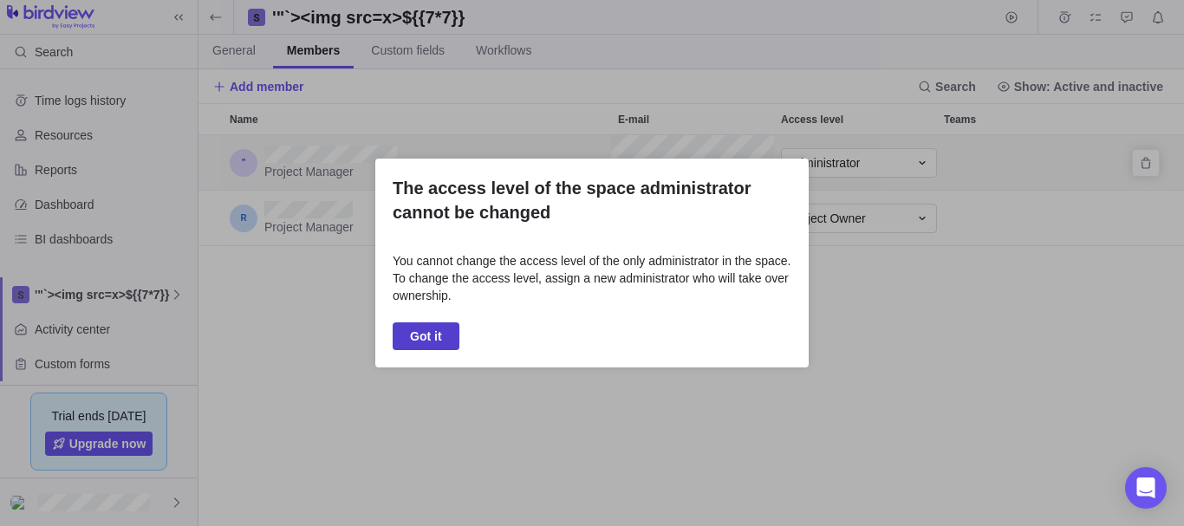
click at [429, 333] on span "Got it" at bounding box center [426, 336] width 32 height 21
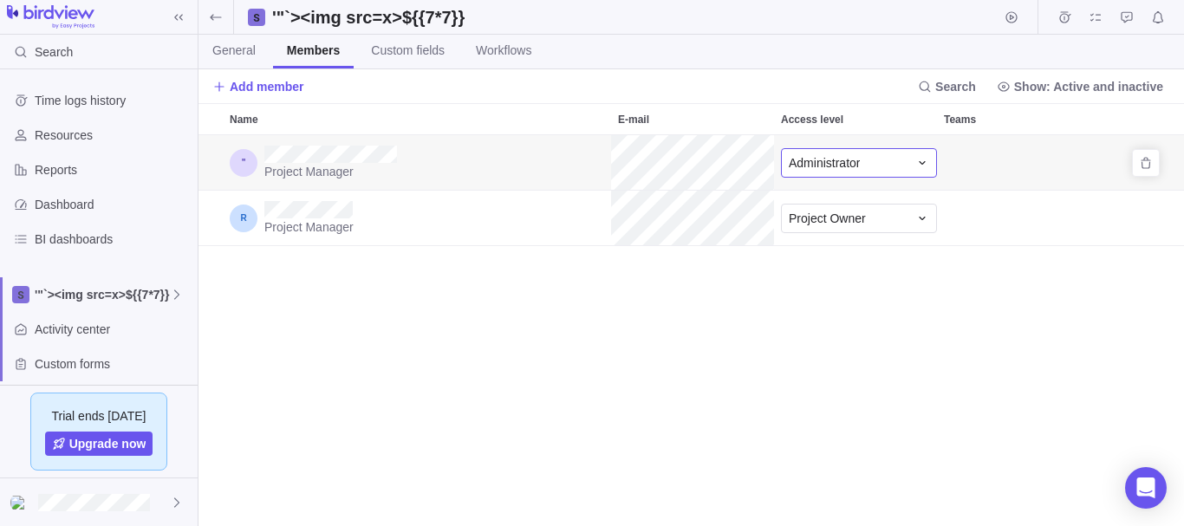
click at [860, 173] on div "Administrator" at bounding box center [859, 162] width 156 height 29
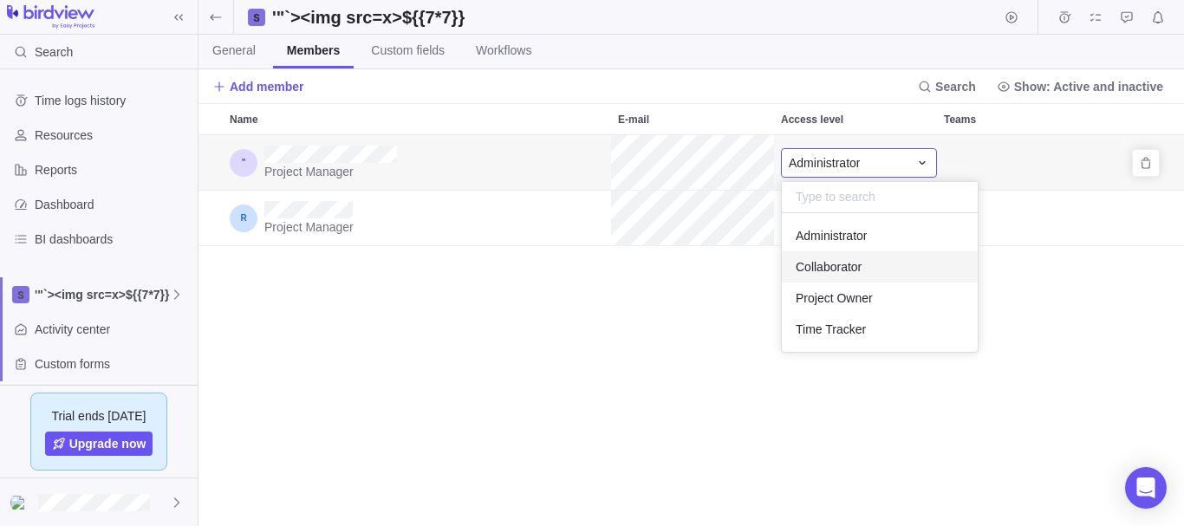
click at [845, 260] on span "Collaborator" at bounding box center [828, 266] width 66 height 17
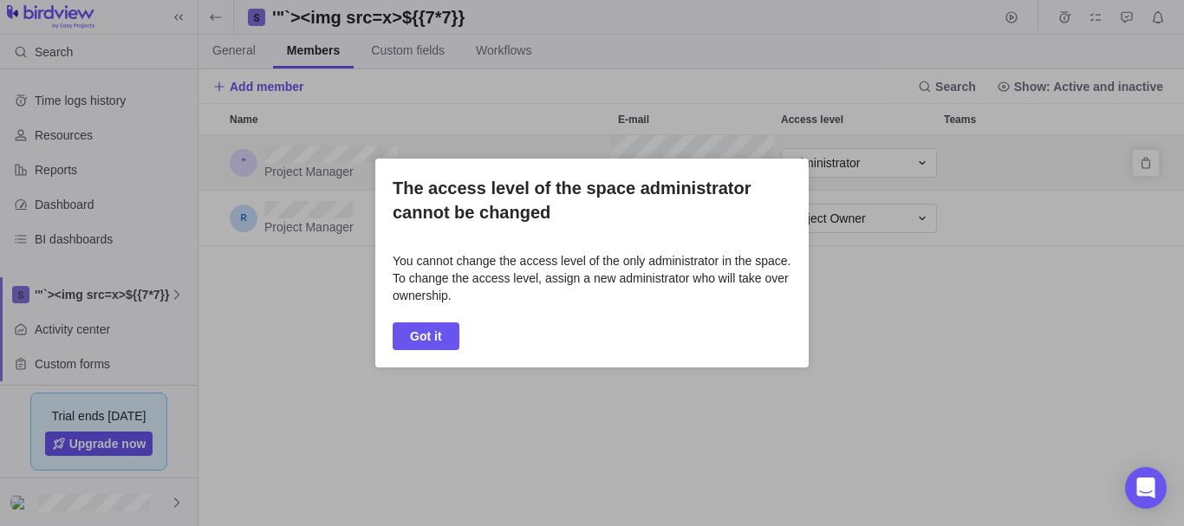
click at [450, 319] on div "The access level of the space administrator cannot be changed You cannot change…" at bounding box center [591, 263] width 433 height 209
click at [441, 335] on span "Got it" at bounding box center [426, 336] width 67 height 28
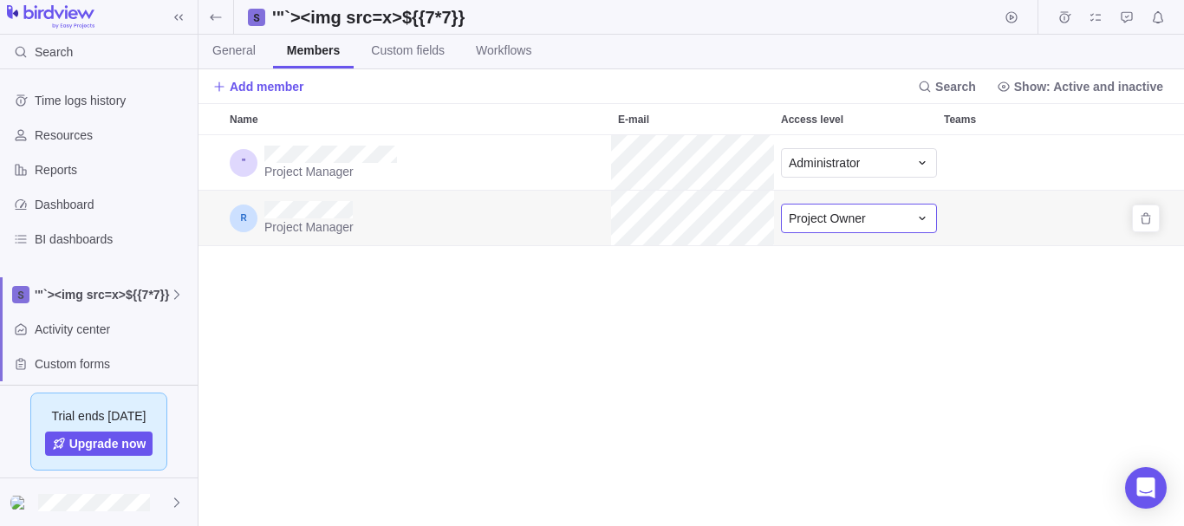
click at [852, 223] on span "Project Owner" at bounding box center [827, 218] width 77 height 17
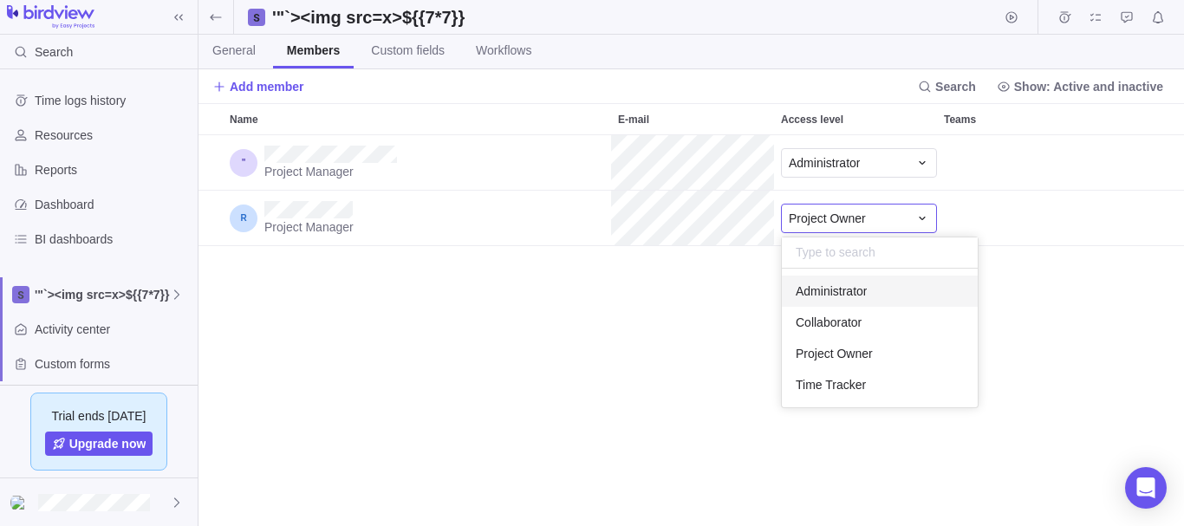
click at [759, 315] on div "Name E-mail Access level Teams Project Manager Administrator Project Manager Pr…" at bounding box center [690, 314] width 985 height 423
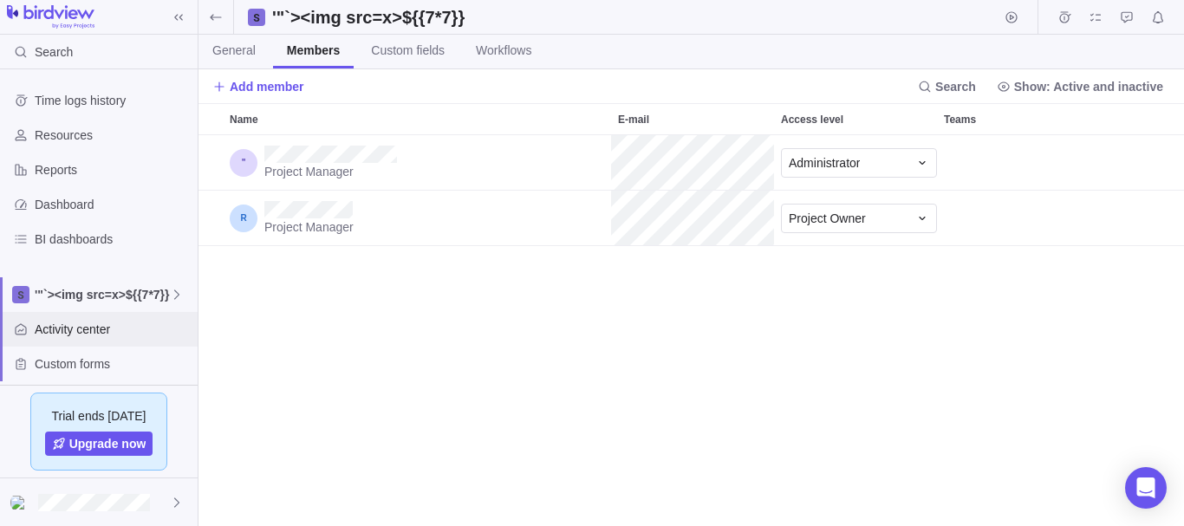
click at [125, 323] on span "Activity center" at bounding box center [113, 329] width 156 height 17
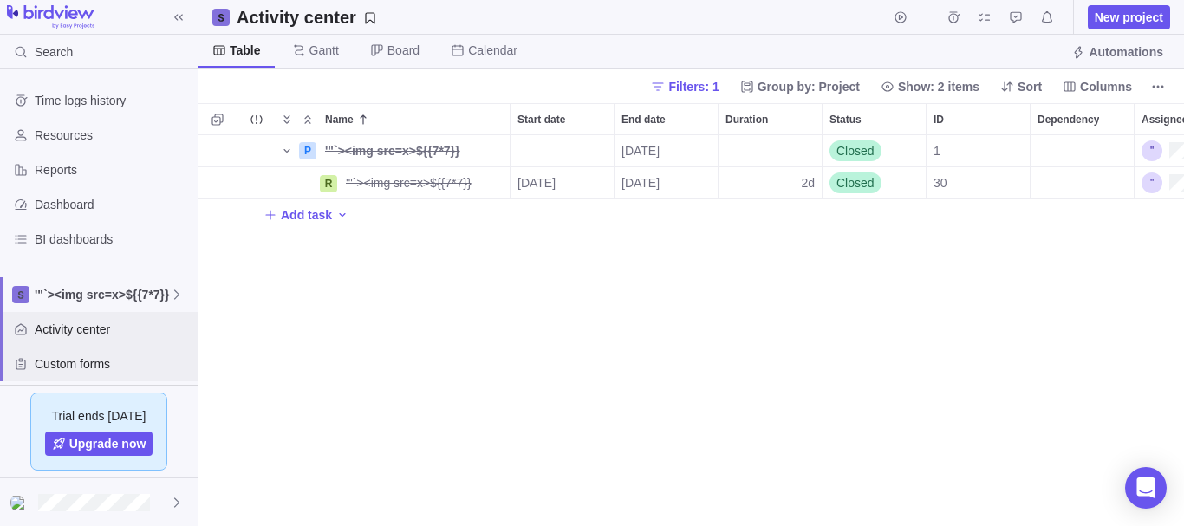
scroll to position [378, 972]
click at [107, 351] on div "Custom forms" at bounding box center [99, 364] width 198 height 35
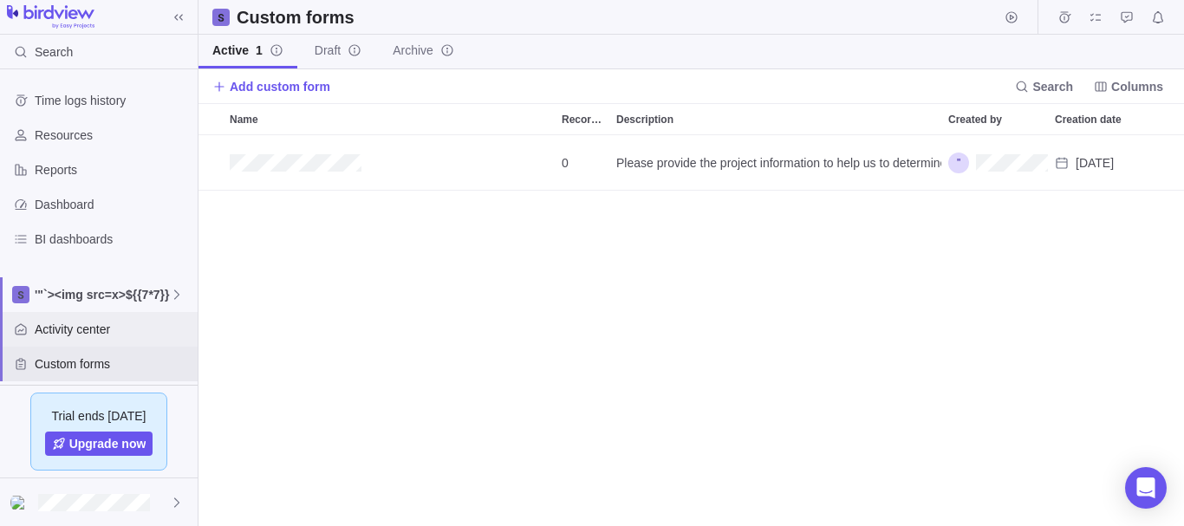
scroll to position [378, 972]
click at [113, 337] on span "Activity center" at bounding box center [113, 329] width 156 height 17
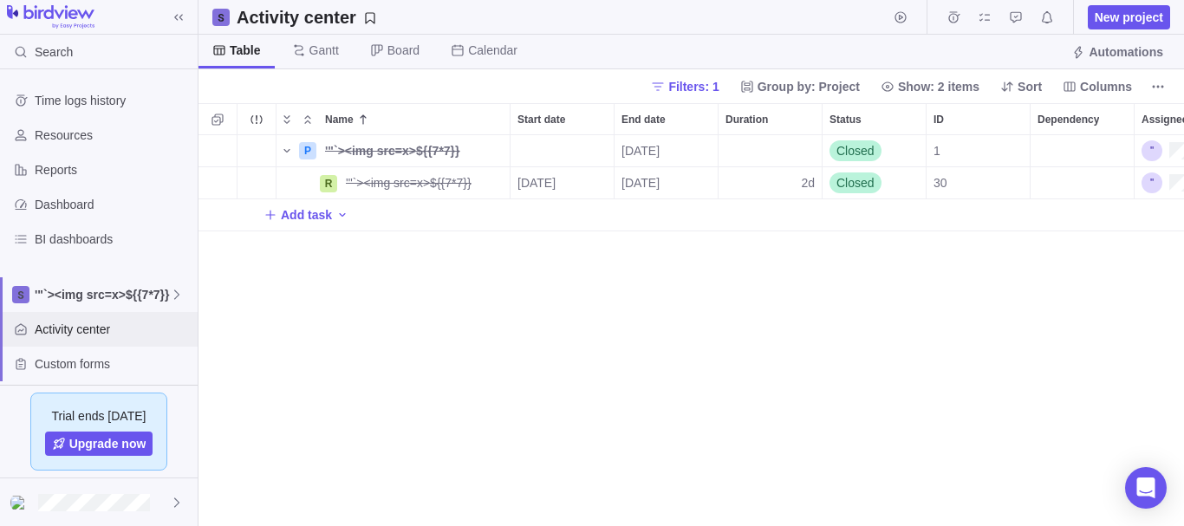
scroll to position [378, 972]
click at [214, 116] on icon "Selection mode" at bounding box center [216, 119] width 11 height 11
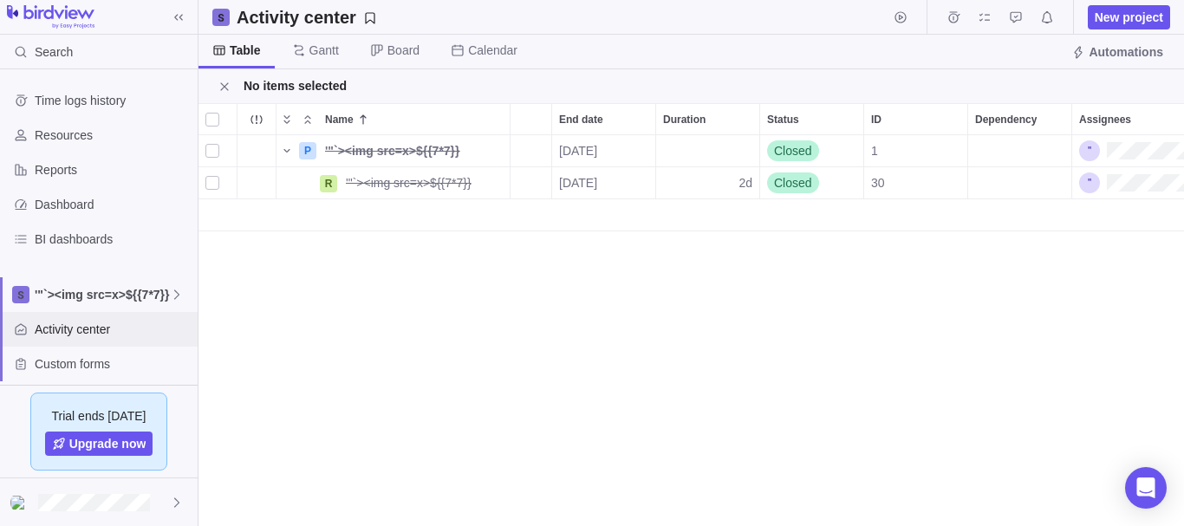
scroll to position [0, 124]
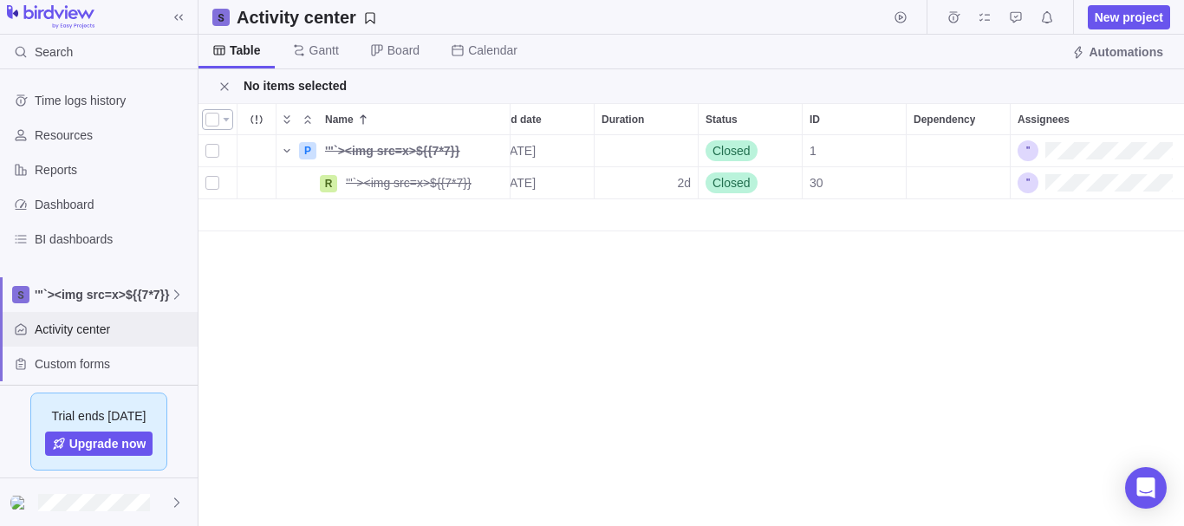
click at [212, 123] on div at bounding box center [212, 119] width 14 height 24
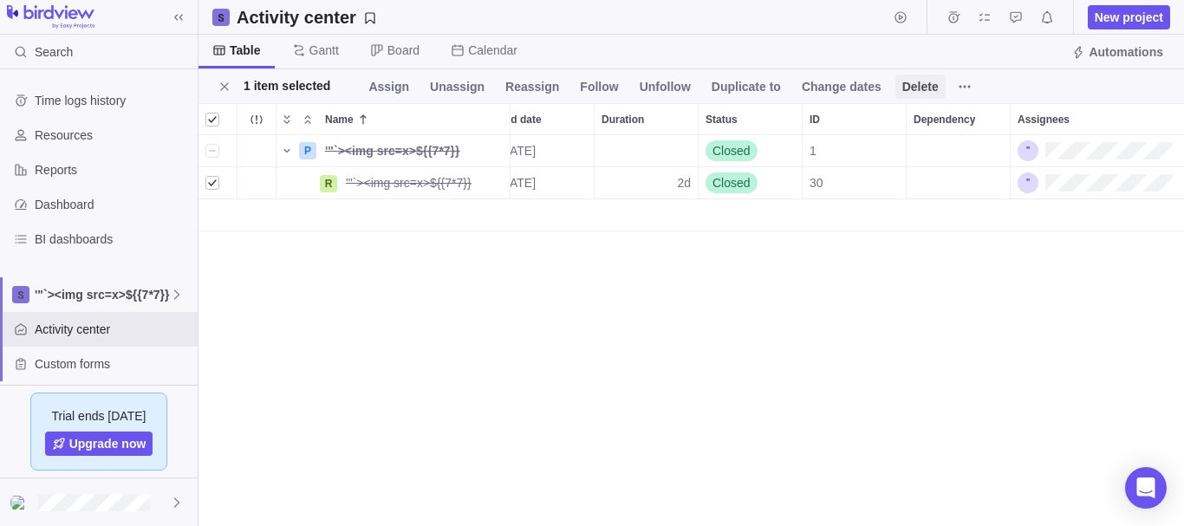
click at [902, 86] on span "Delete" at bounding box center [920, 86] width 36 height 17
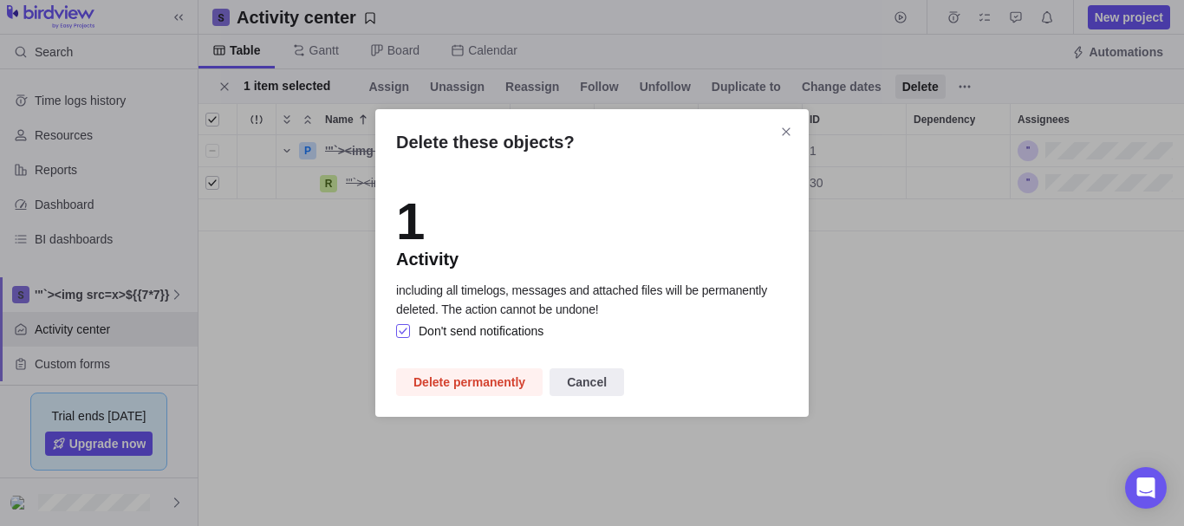
click at [406, 333] on div "Delete these objects?" at bounding box center [403, 330] width 15 height 16
click at [458, 386] on span "Delete permanently" at bounding box center [469, 382] width 112 height 21
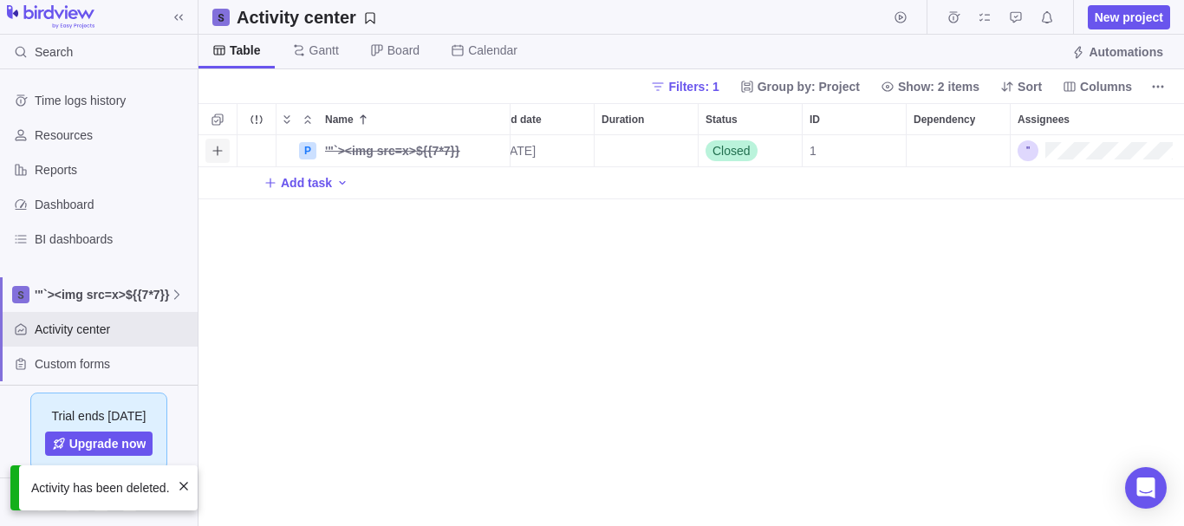
click at [217, 147] on icon "Add activity" at bounding box center [218, 151] width 14 height 14
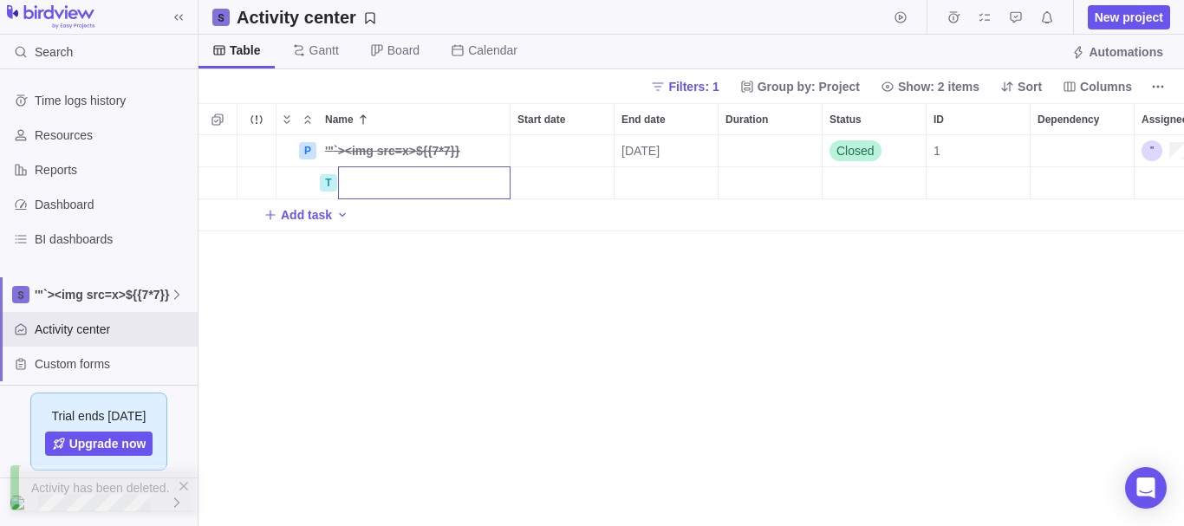
click at [220, 117] on div "Name Start date End date Duration Status ID Dependency Assignees P '"`><img src…" at bounding box center [690, 314] width 985 height 423
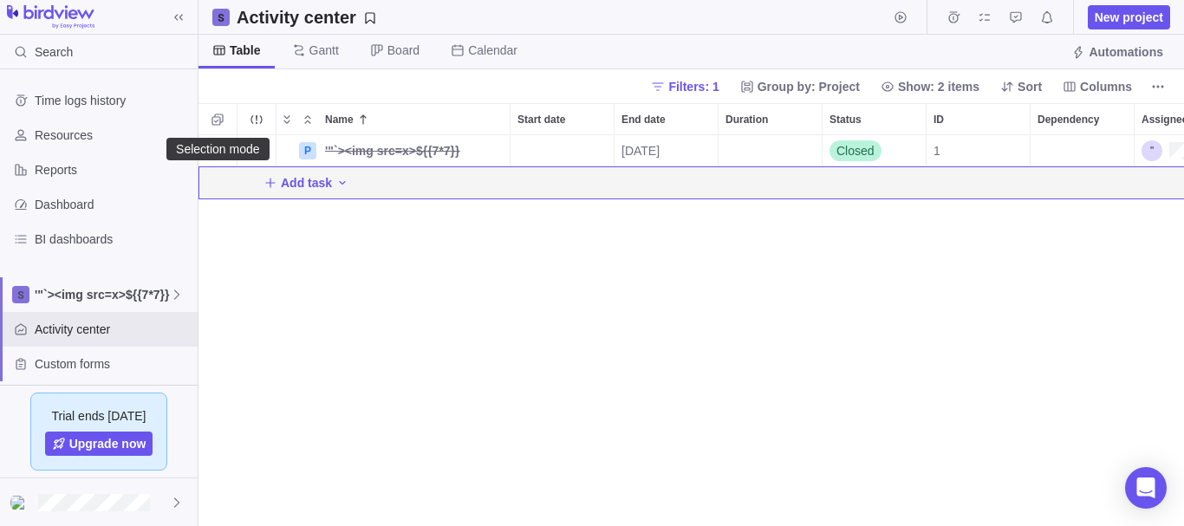
click at [220, 117] on icon "Selection mode" at bounding box center [216, 119] width 11 height 11
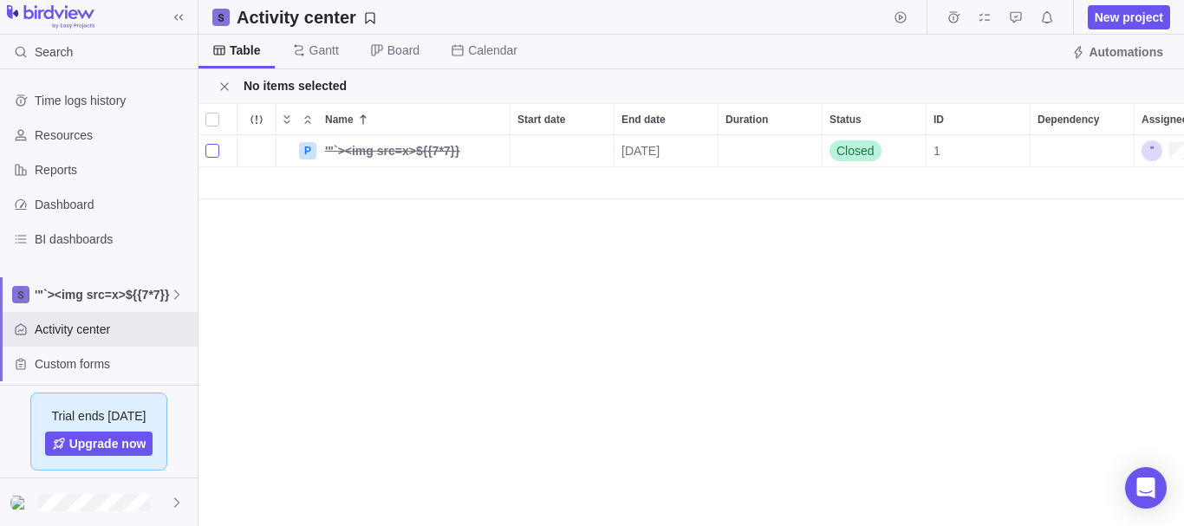
click at [212, 149] on div "grid" at bounding box center [212, 151] width 14 height 24
click at [560, 86] on span at bounding box center [572, 87] width 24 height 24
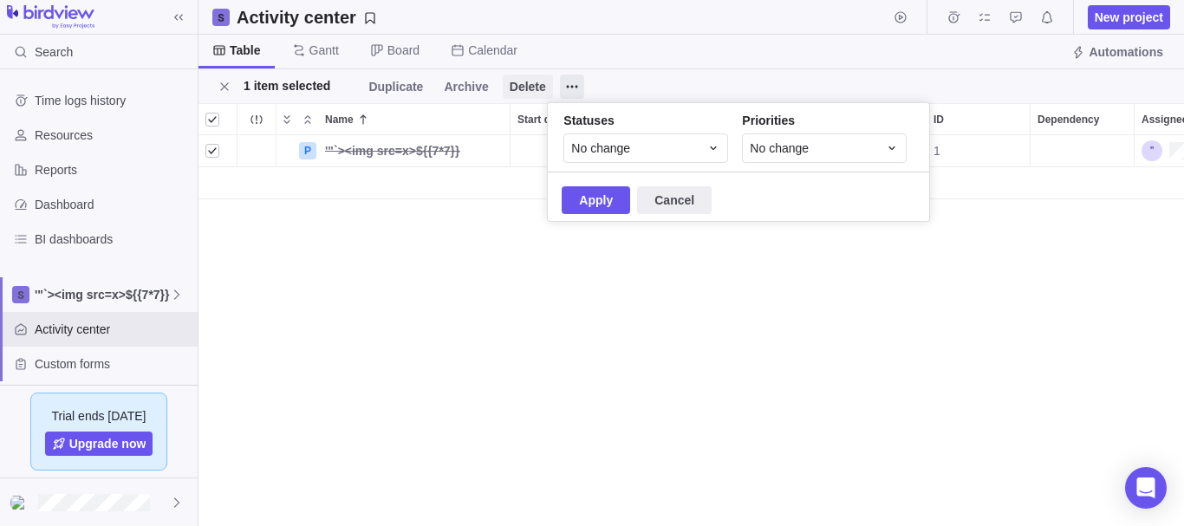
click at [518, 86] on span "Delete" at bounding box center [528, 86] width 36 height 17
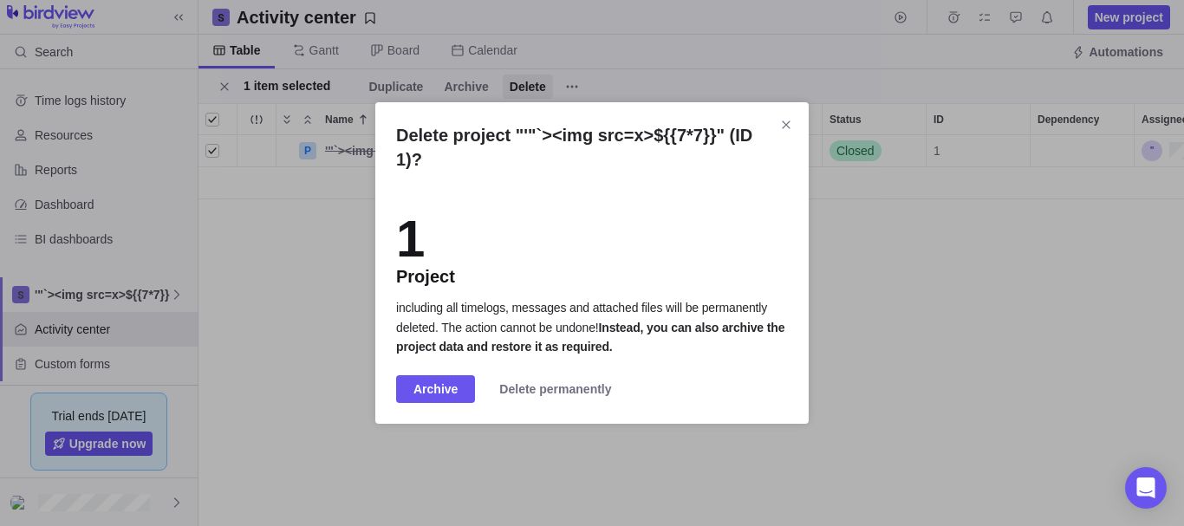
click at [408, 196] on div "Delete project "'"`><img src=x>${{7*7}}" (ID 1)?" at bounding box center [592, 161] width 392 height 76
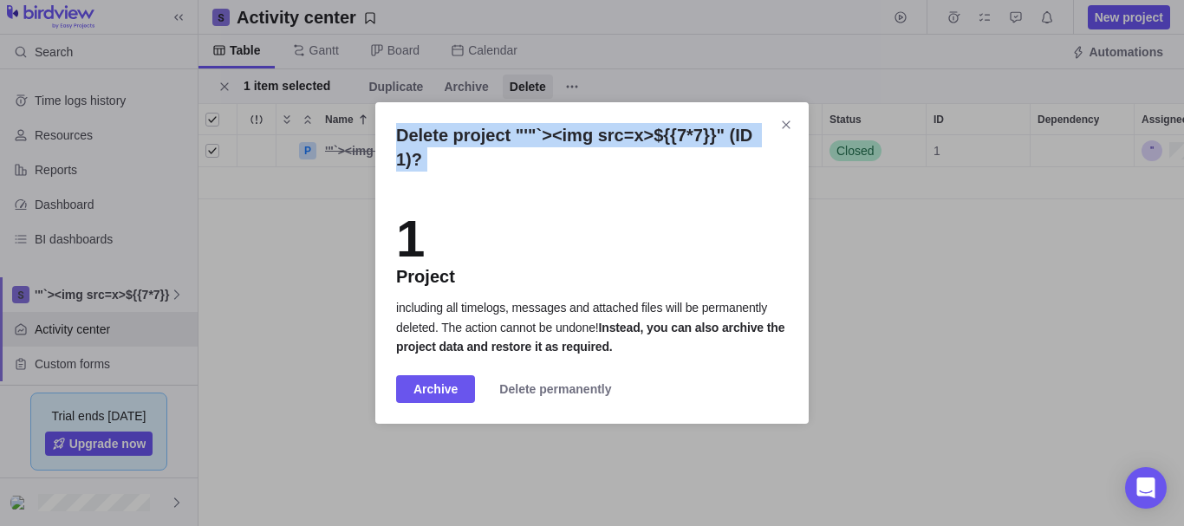
click at [408, 196] on div "Delete project "'"`><img src=x>${{7*7}}" (ID 1)?" at bounding box center [592, 161] width 392 height 76
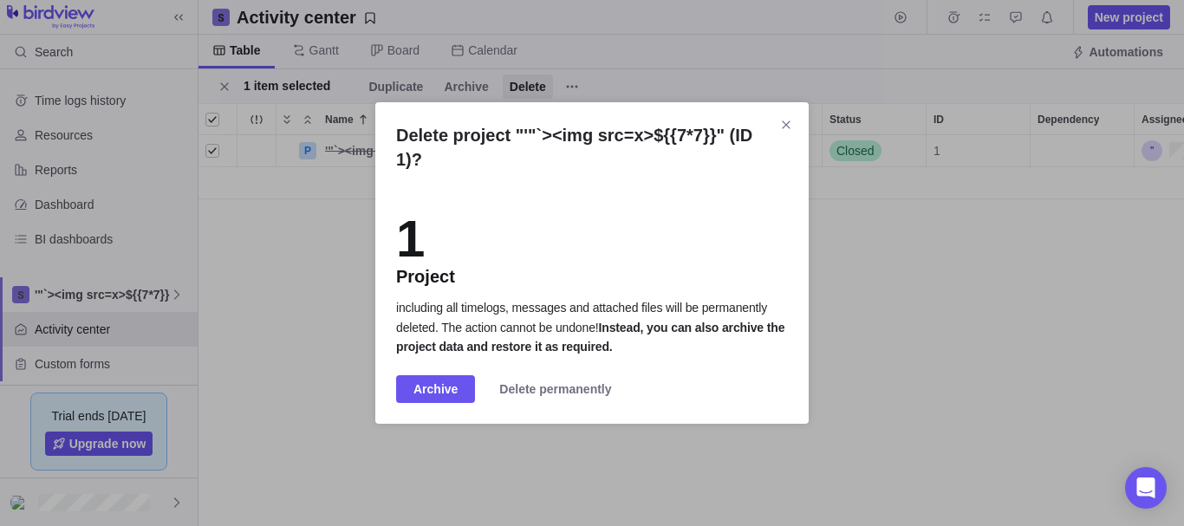
drag, startPoint x: 452, startPoint y: 275, endPoint x: 514, endPoint y: 272, distance: 61.6
click at [514, 272] on div "1 Project" at bounding box center [592, 250] width 392 height 75
click at [542, 395] on span "Delete permanently" at bounding box center [555, 389] width 112 height 21
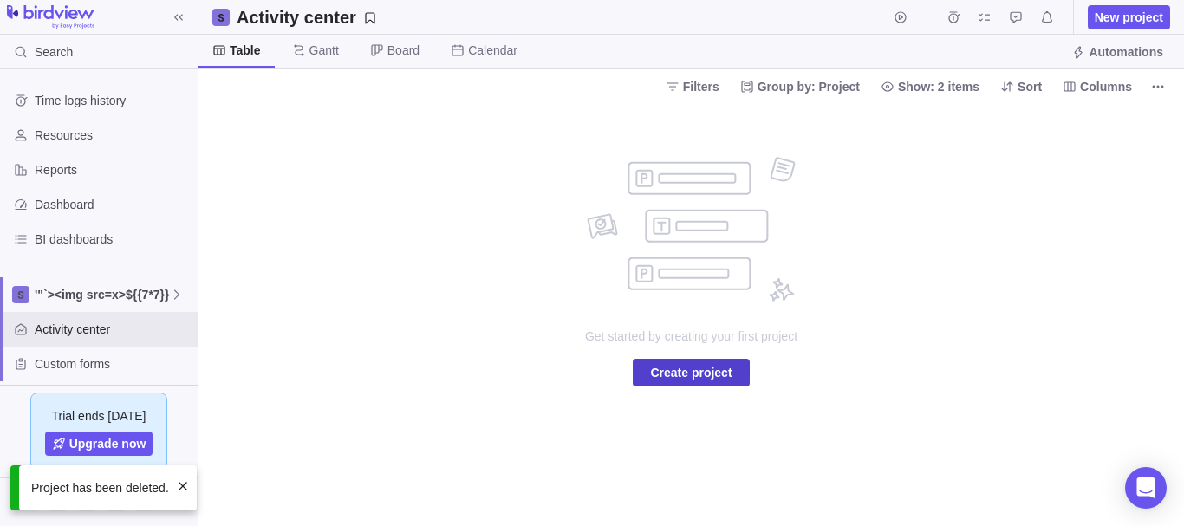
click at [659, 368] on span "Create project" at bounding box center [690, 372] width 81 height 21
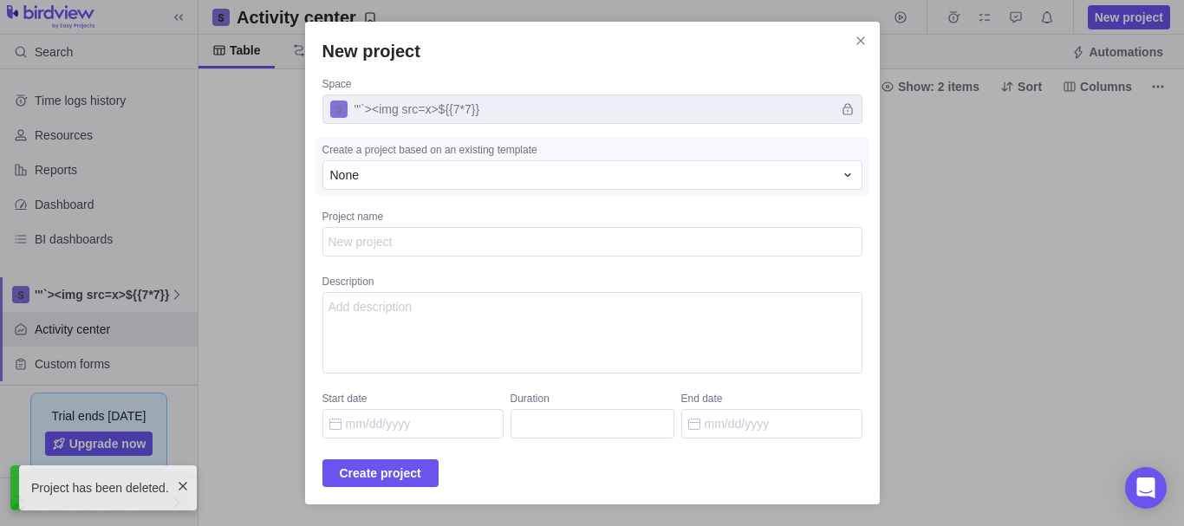
click at [396, 237] on textarea "Project name" at bounding box center [592, 241] width 540 height 29
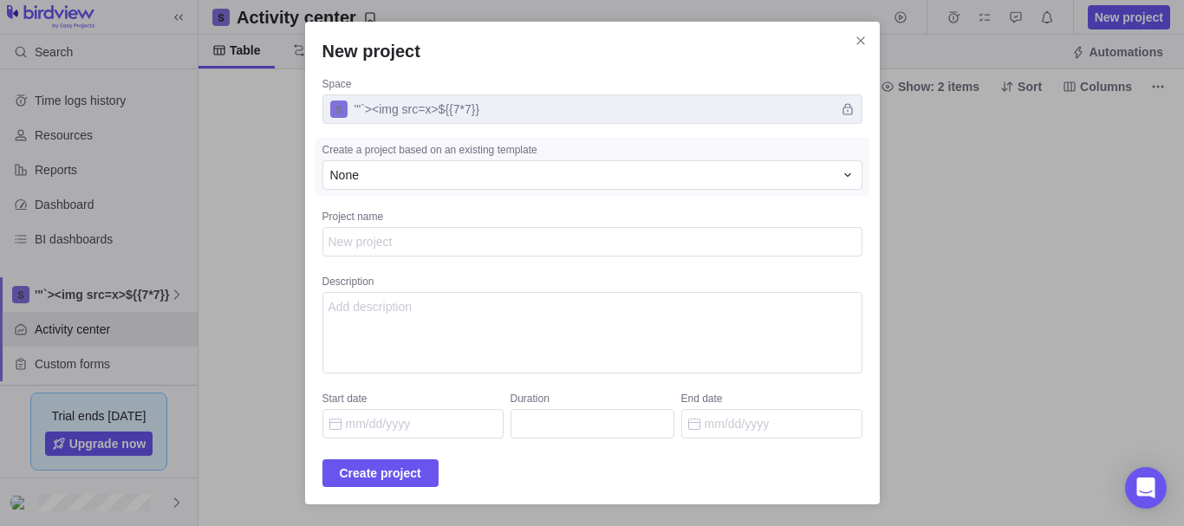
type textarea "x"
type textarea "t"
type textarea "x"
type textarea "te"
type textarea "x"
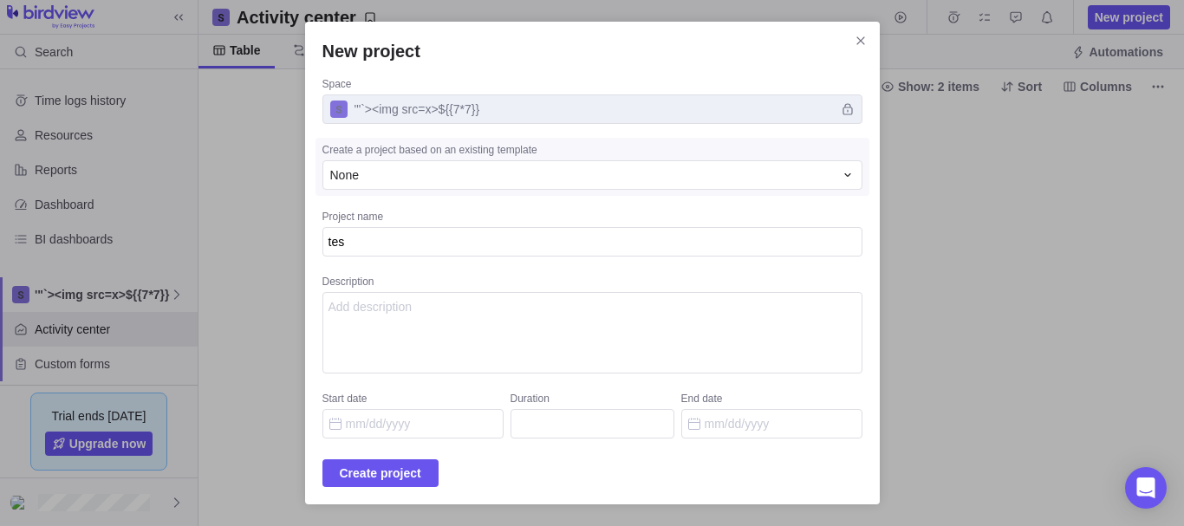
type textarea "test"
type textarea "x"
type textarea "test"
type textarea "x"
click at [540, 165] on div "None" at bounding box center [592, 174] width 540 height 29
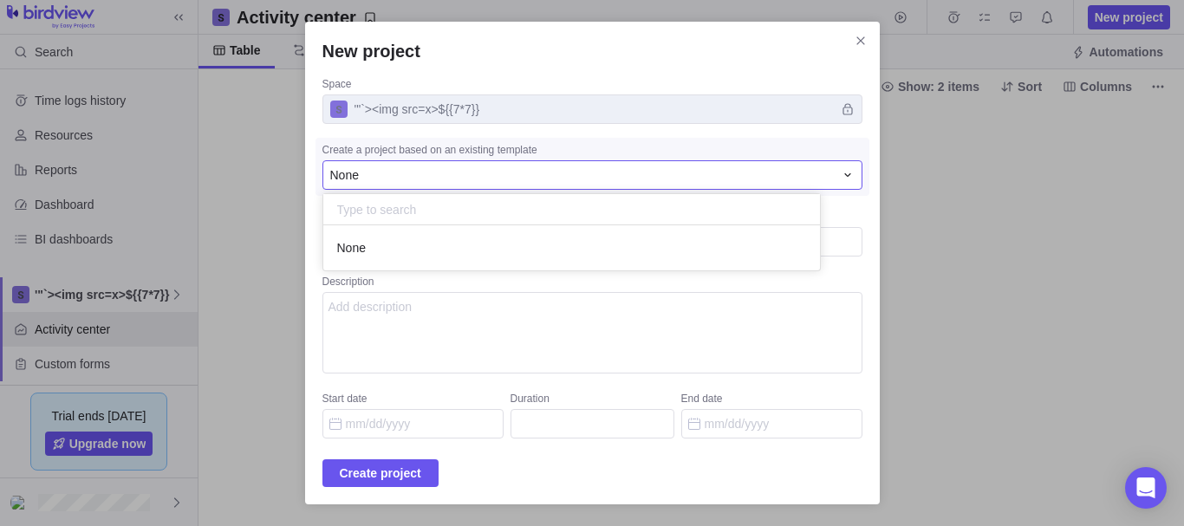
scroll to position [32, 484]
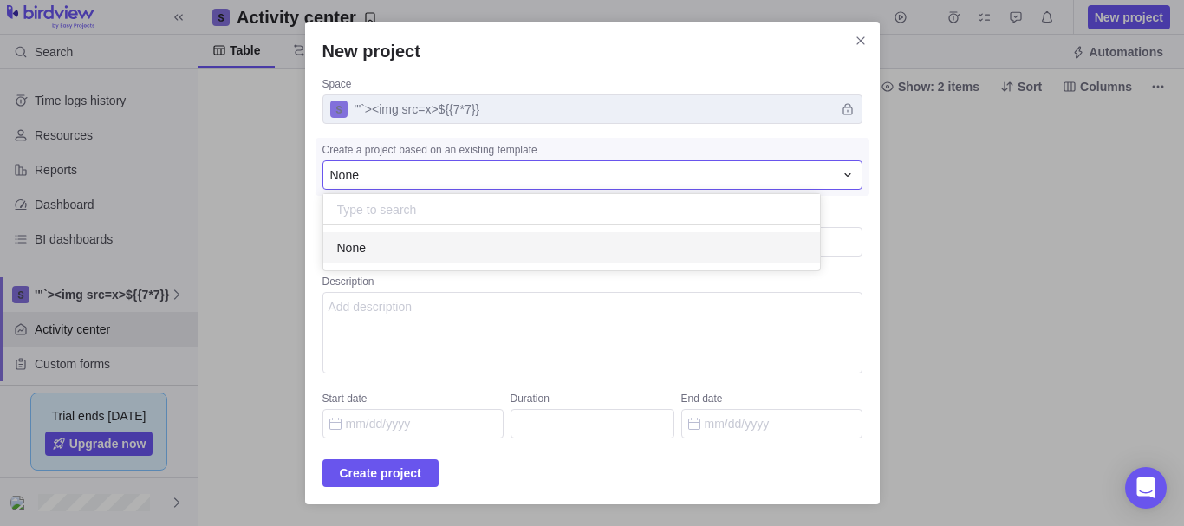
click at [489, 243] on div "None" at bounding box center [571, 247] width 497 height 31
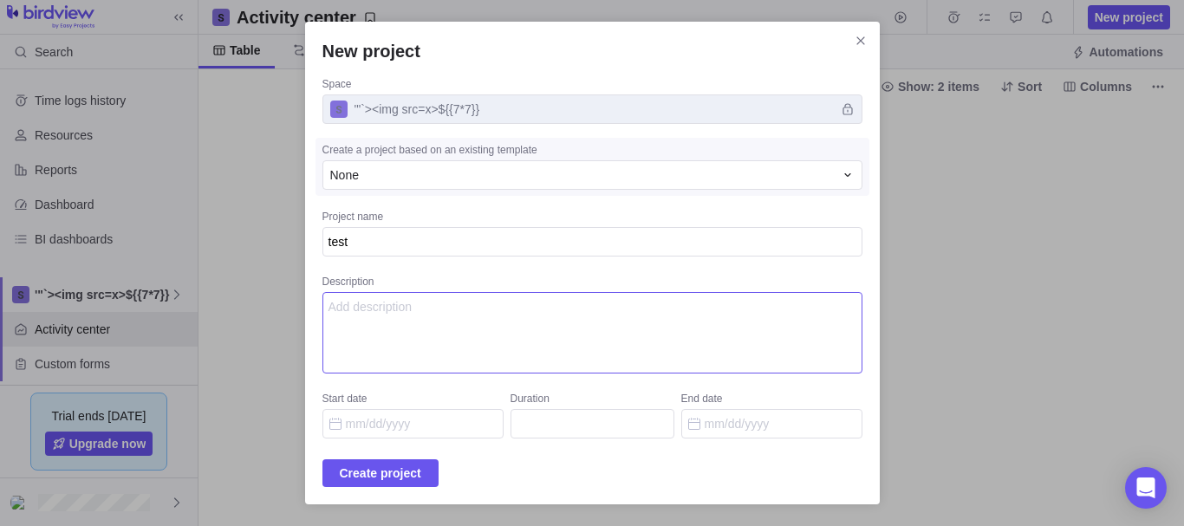
click at [478, 331] on textarea "Description" at bounding box center [592, 332] width 540 height 81
type textarea "test"
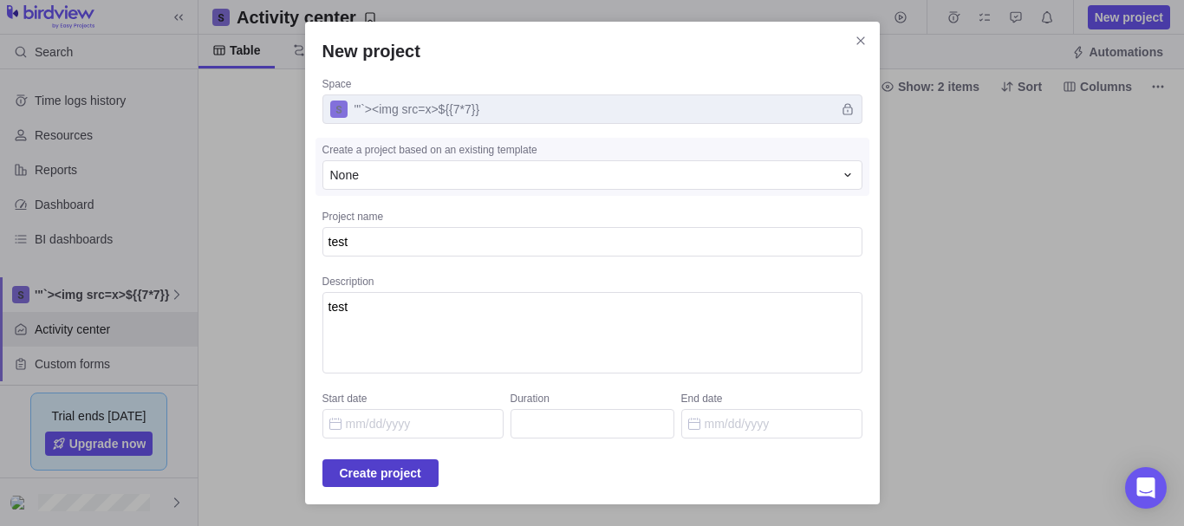
click at [369, 473] on span "Create project" at bounding box center [380, 473] width 81 height 21
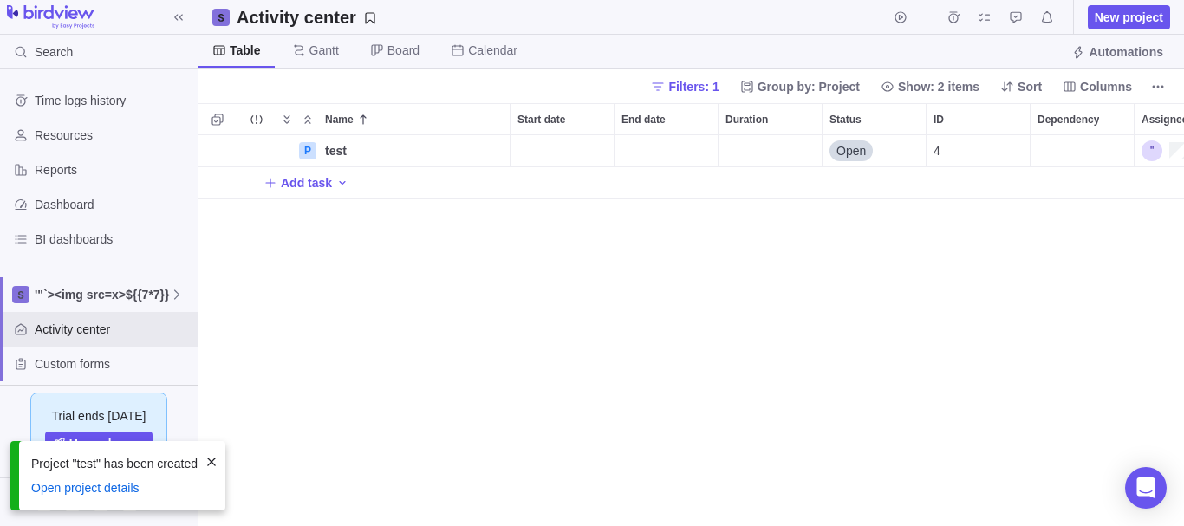
scroll to position [378, 972]
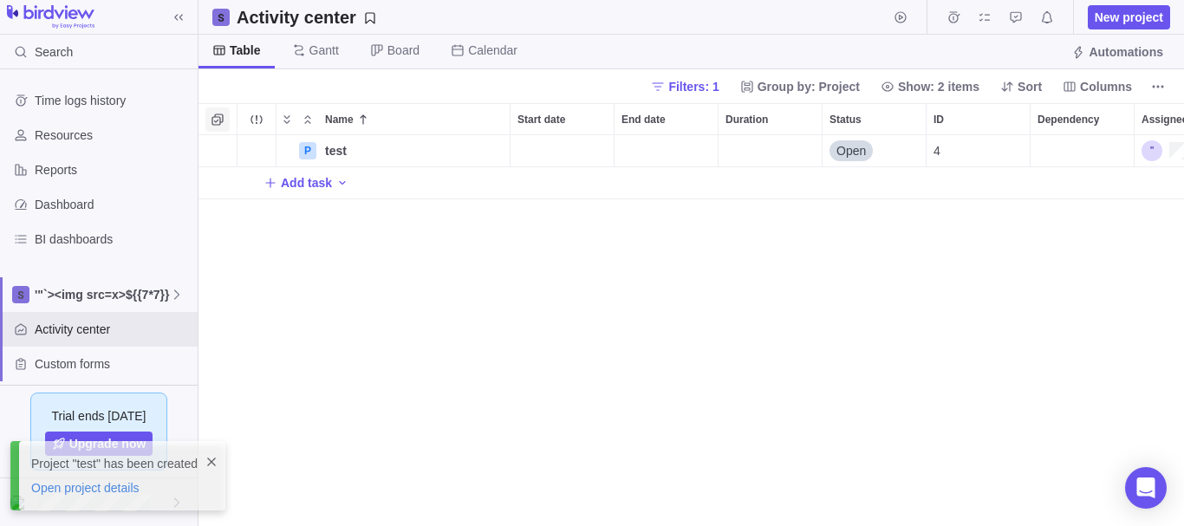
click at [214, 118] on icon "Selection mode" at bounding box center [218, 120] width 14 height 14
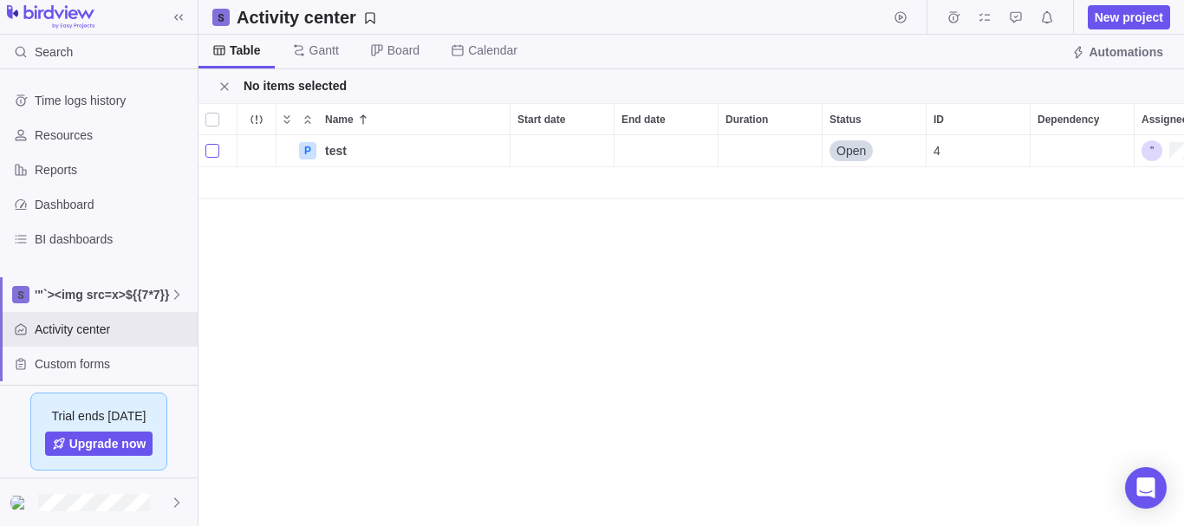
click at [206, 146] on div "grid" at bounding box center [212, 151] width 14 height 24
click at [510, 88] on span "Delete" at bounding box center [528, 86] width 36 height 17
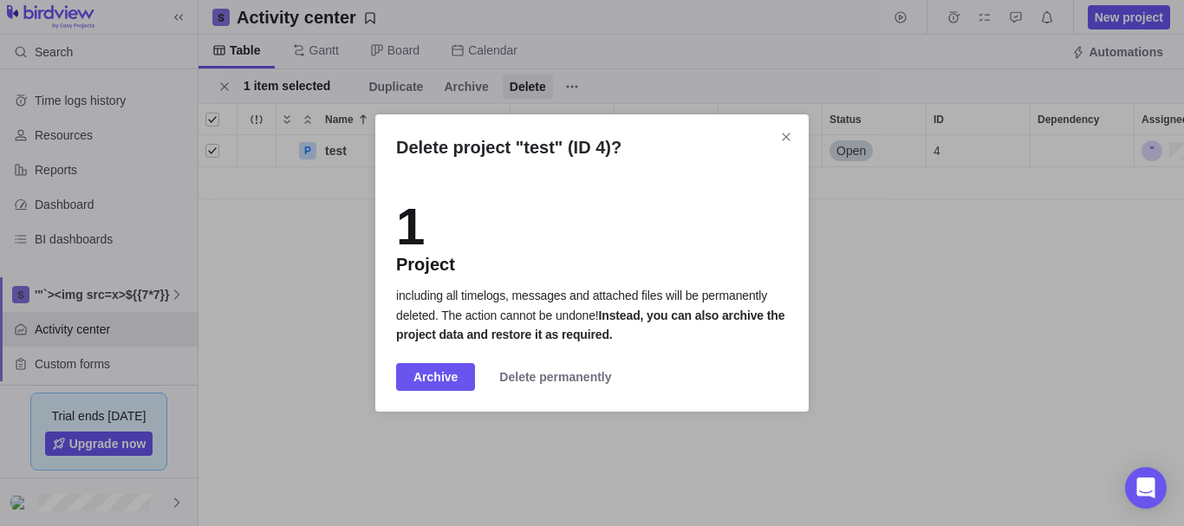
click at [594, 147] on h2 "Delete project "test" (ID 4)?" at bounding box center [592, 147] width 392 height 24
click at [503, 367] on span "Delete permanently" at bounding box center [555, 377] width 112 height 21
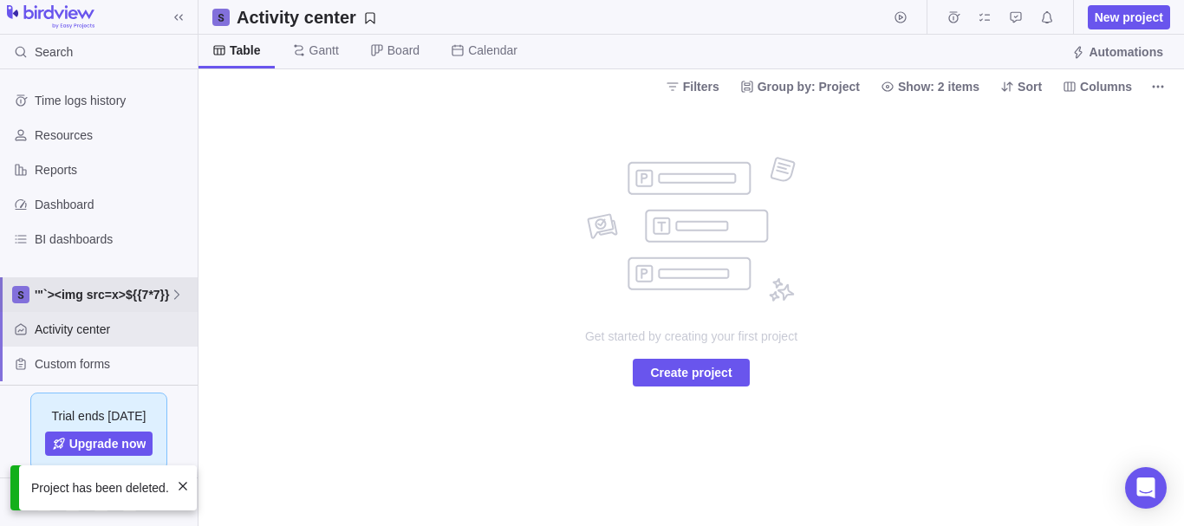
click at [135, 302] on span "'"`><img src=x>${{7*7}}" at bounding box center [102, 294] width 135 height 17
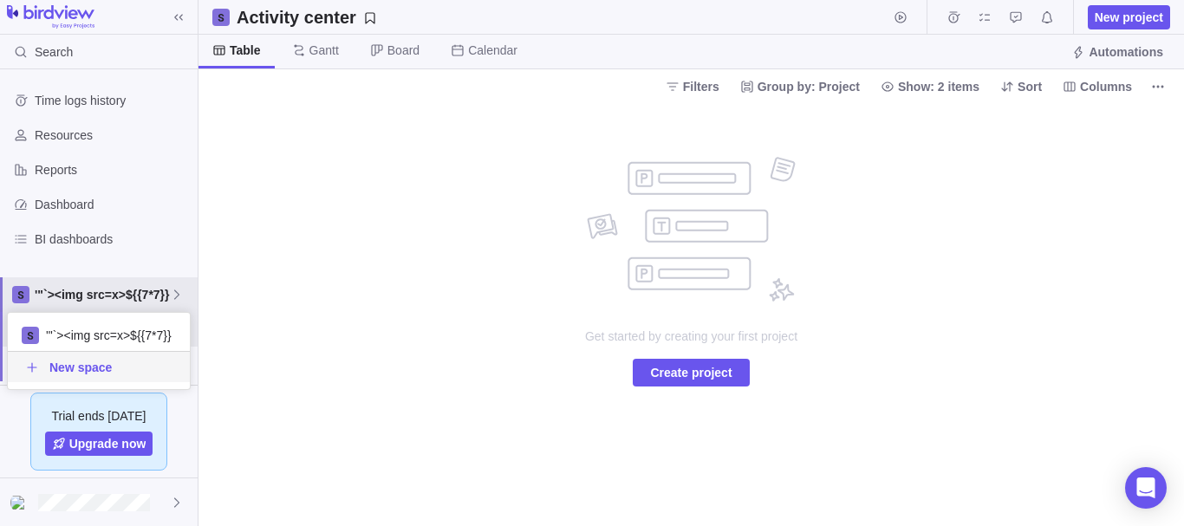
click at [146, 491] on body "Search Time logs history Resources Reports Dashboard BI dashboards '"`><img src…" at bounding box center [592, 263] width 1184 height 526
click at [160, 295] on span "'"`><img src=x>${{7*7}}" at bounding box center [102, 294] width 135 height 17
click at [169, 334] on icon "Edit space settings" at bounding box center [163, 334] width 11 height 11
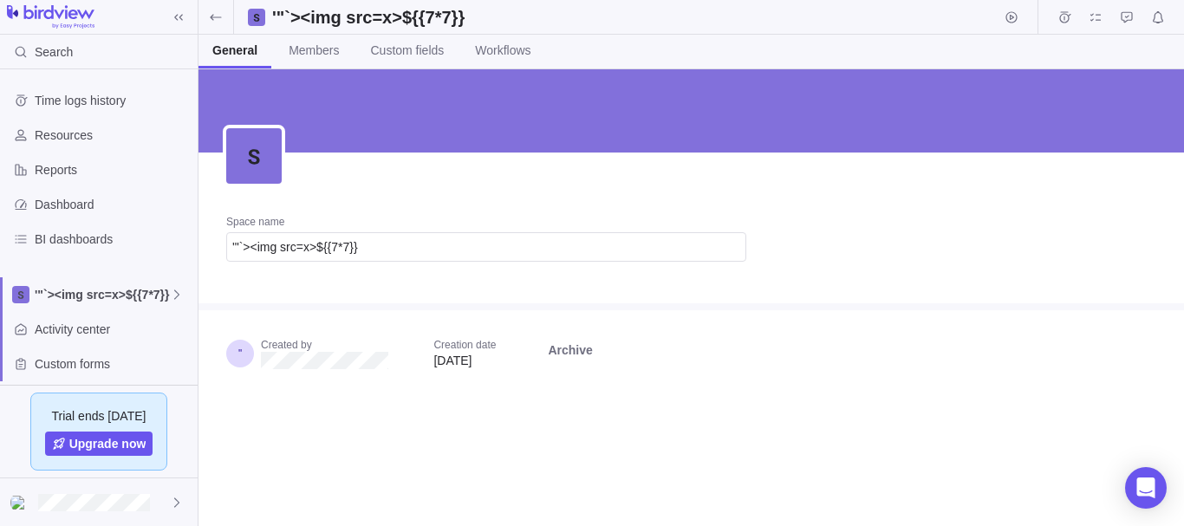
click at [476, 262] on div "Space name '"`><img src=x>${{7*7}}" at bounding box center [485, 245] width 575 height 116
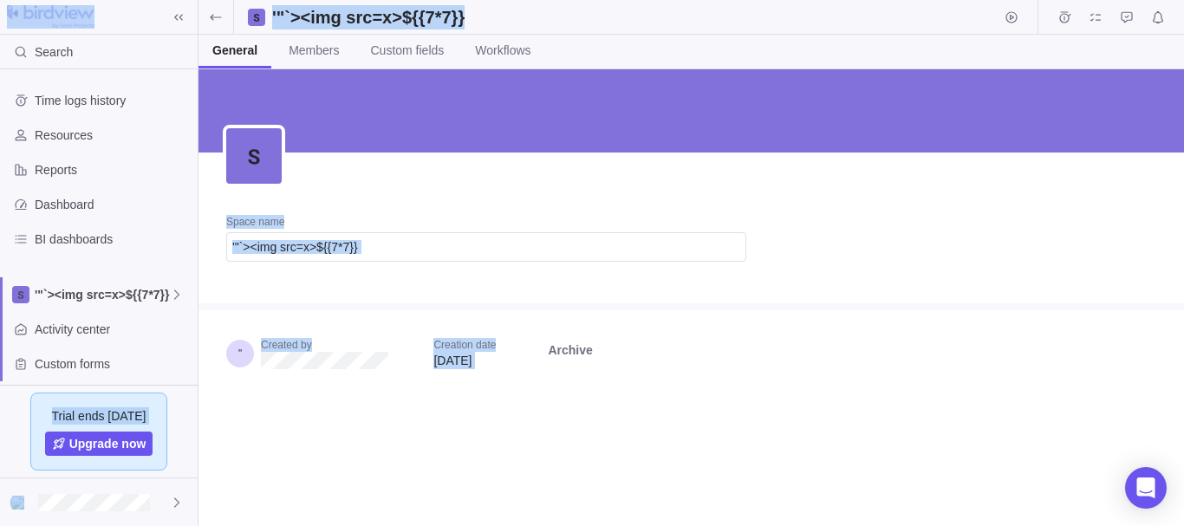
click at [476, 262] on div "Space name '"`><img src=x>${{7*7}}" at bounding box center [485, 245] width 575 height 116
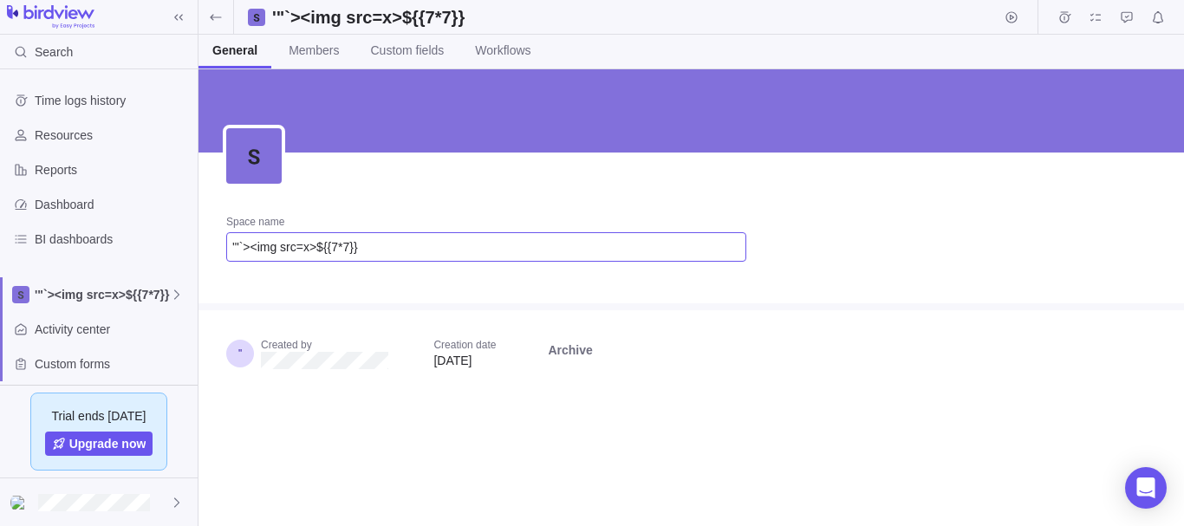
click at [476, 257] on input "'"`><img src=x>${{7*7}}" at bounding box center [486, 246] width 520 height 29
type input "test"
click at [470, 280] on div "Space name test" at bounding box center [485, 245] width 575 height 116
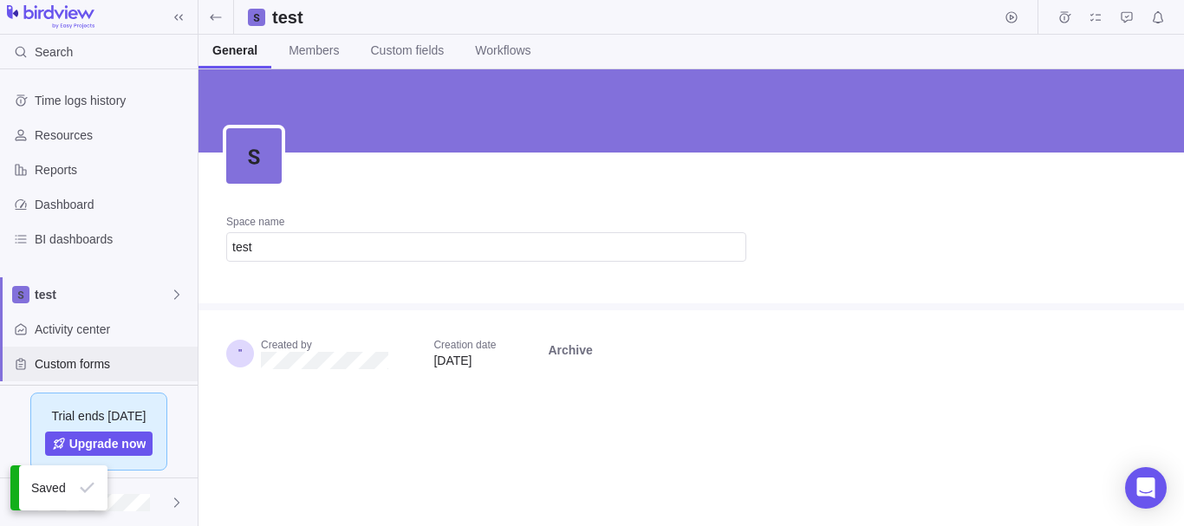
click at [109, 350] on div "Custom forms" at bounding box center [99, 364] width 198 height 35
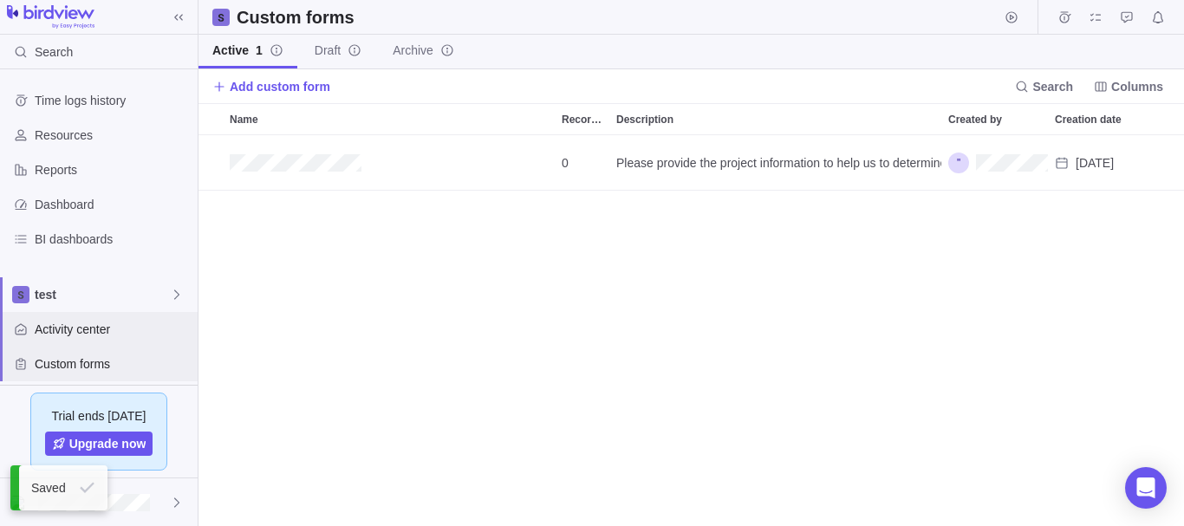
scroll to position [378, 972]
click at [124, 326] on span "Activity center" at bounding box center [113, 329] width 156 height 17
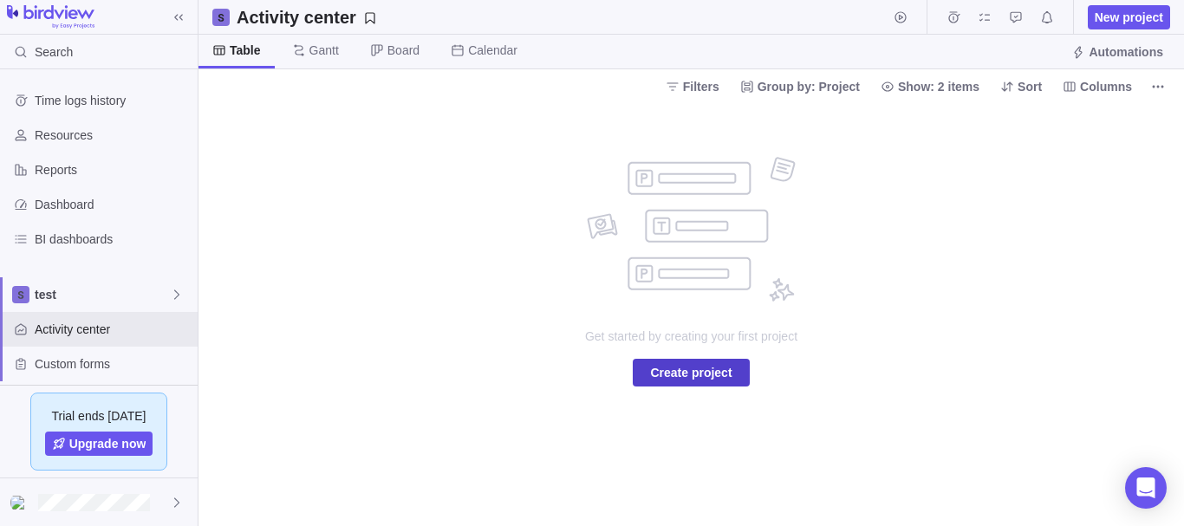
click at [697, 363] on span "Create project" at bounding box center [690, 372] width 81 height 21
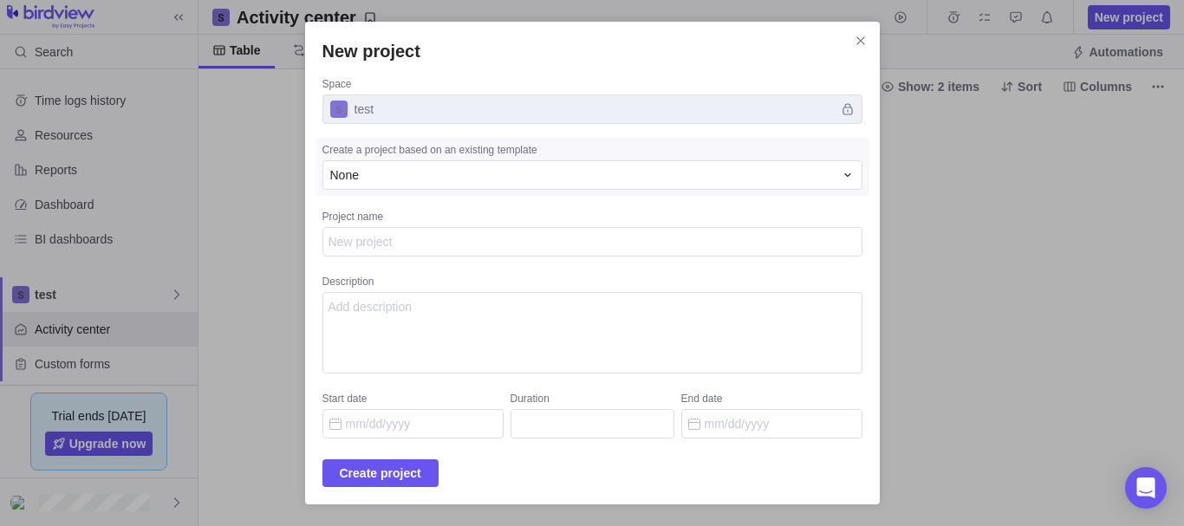
click at [451, 246] on textarea "Project name" at bounding box center [592, 241] width 540 height 29
type textarea "x"
type textarea "t"
type textarea "x"
type textarea "te"
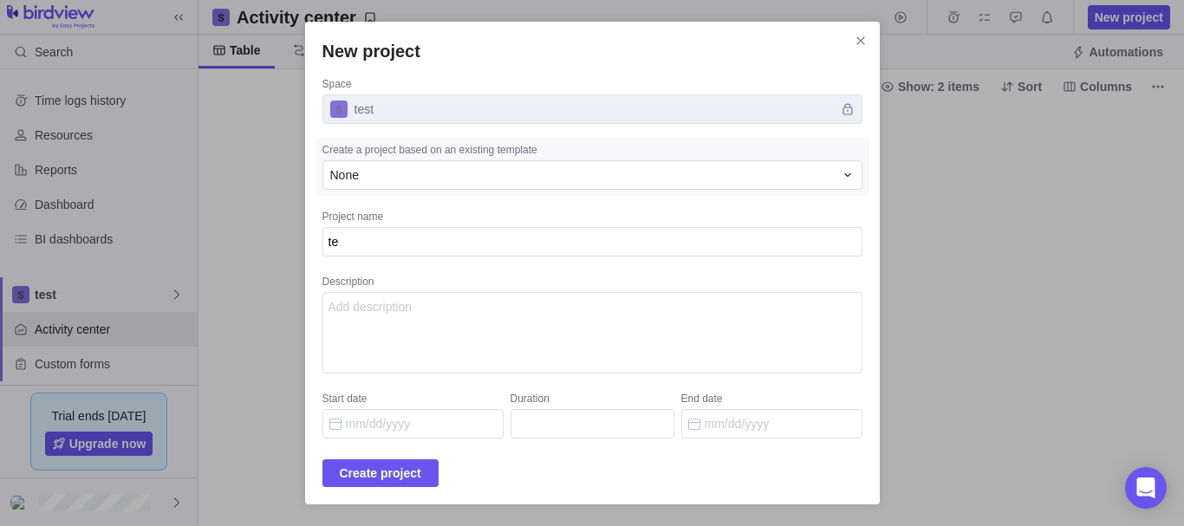
type textarea "x"
type textarea "test"
type textarea "x"
type textarea "test"
type textarea "x"
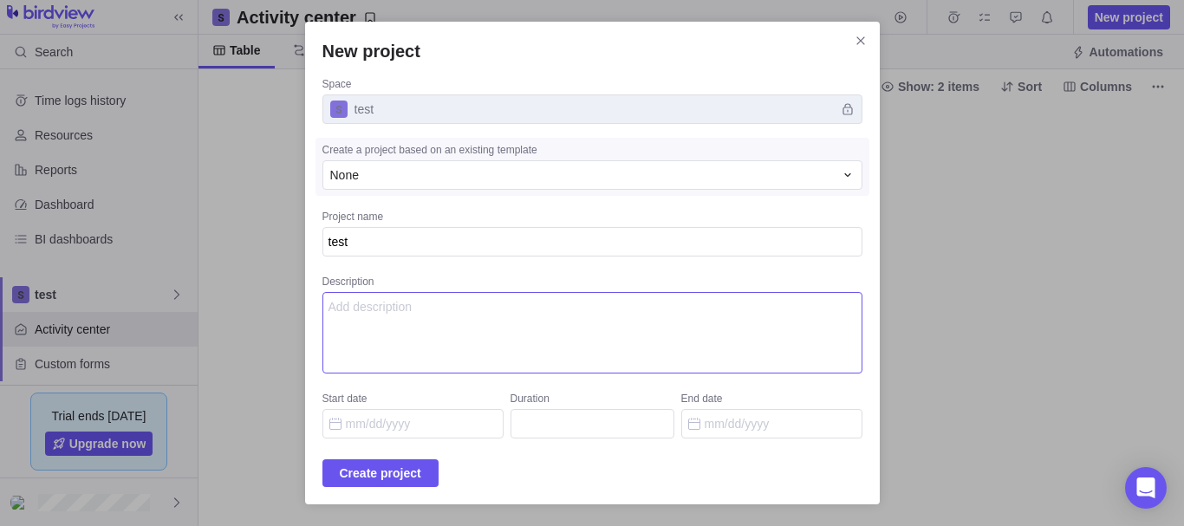
click at [427, 336] on textarea "Description" at bounding box center [592, 332] width 540 height 81
type textarea "test"
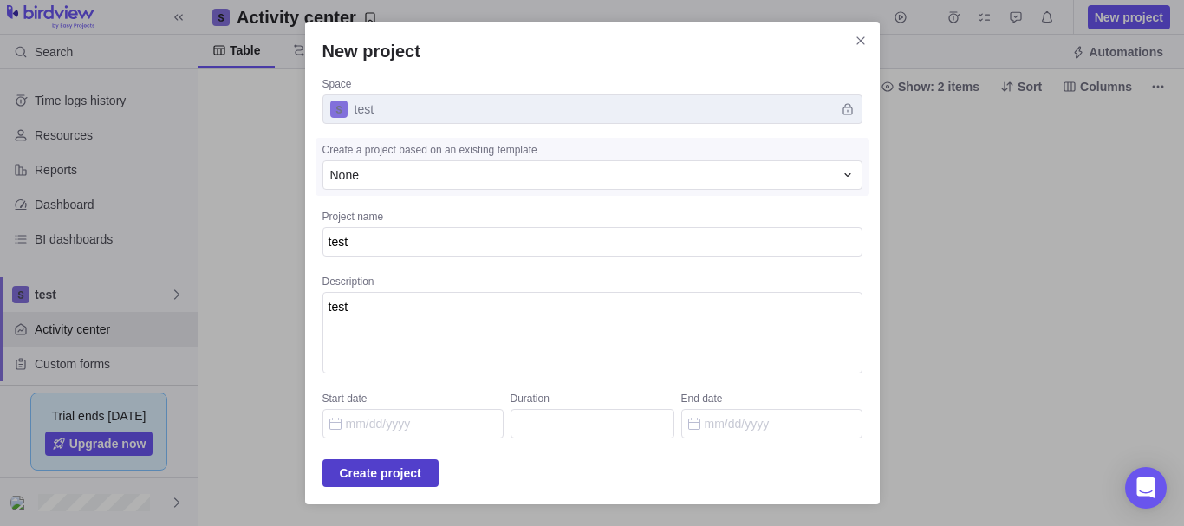
click at [420, 460] on span "Create project" at bounding box center [380, 473] width 116 height 28
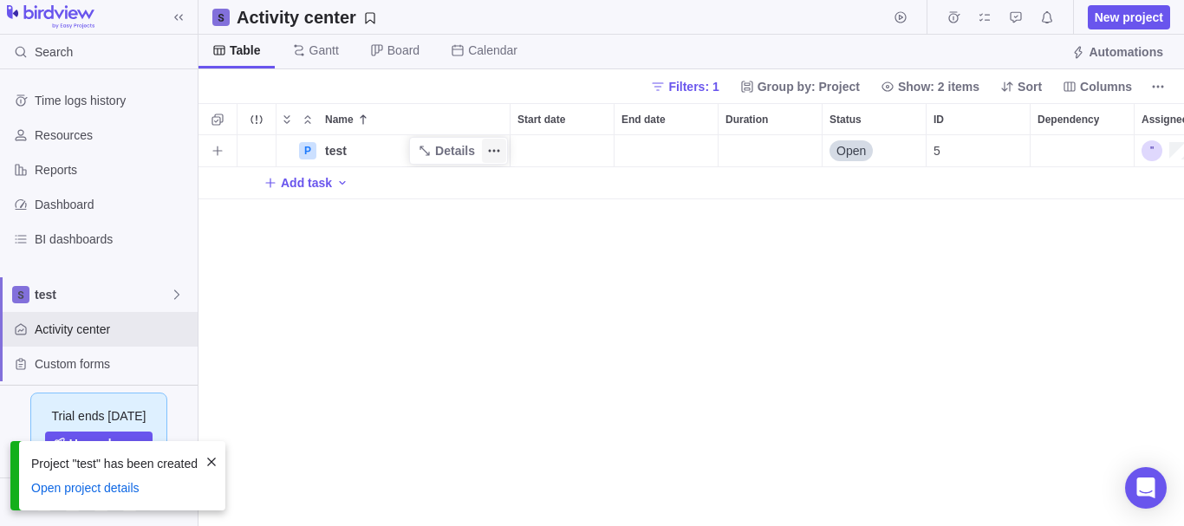
scroll to position [378, 972]
click at [217, 148] on icon "Add activity" at bounding box center [218, 151] width 14 height 14
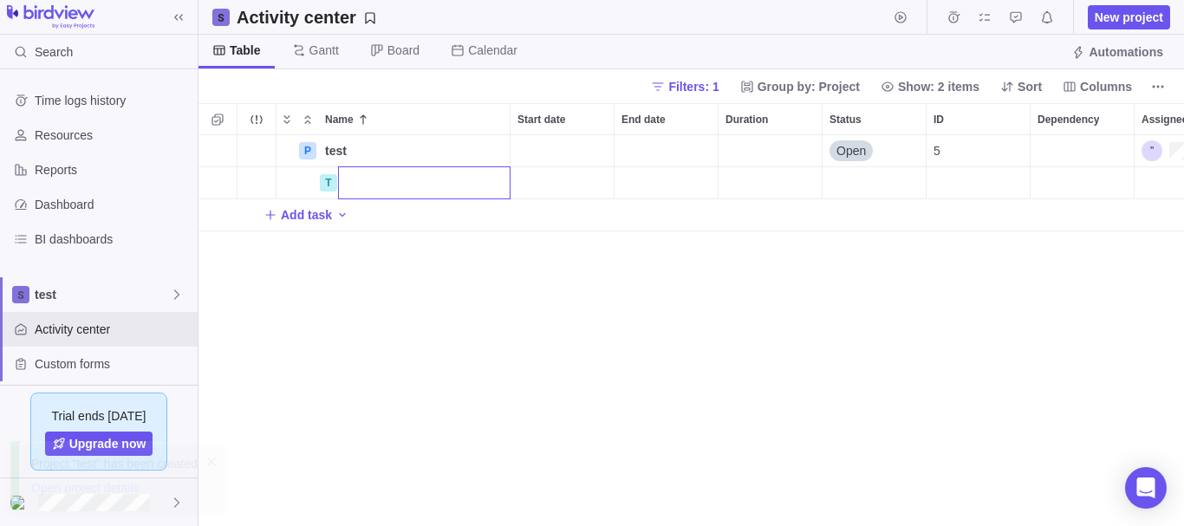
click at [211, 114] on div "Name Start date End date Duration Status ID Dependency Assignees P test Details…" at bounding box center [690, 314] width 985 height 423
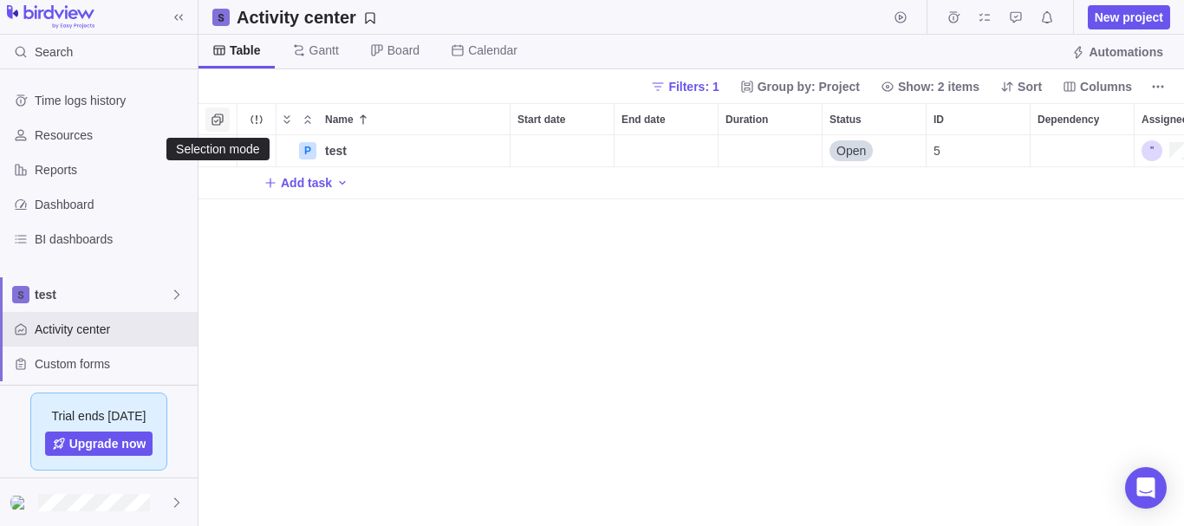
click at [216, 120] on icon "Selection mode" at bounding box center [218, 120] width 14 height 14
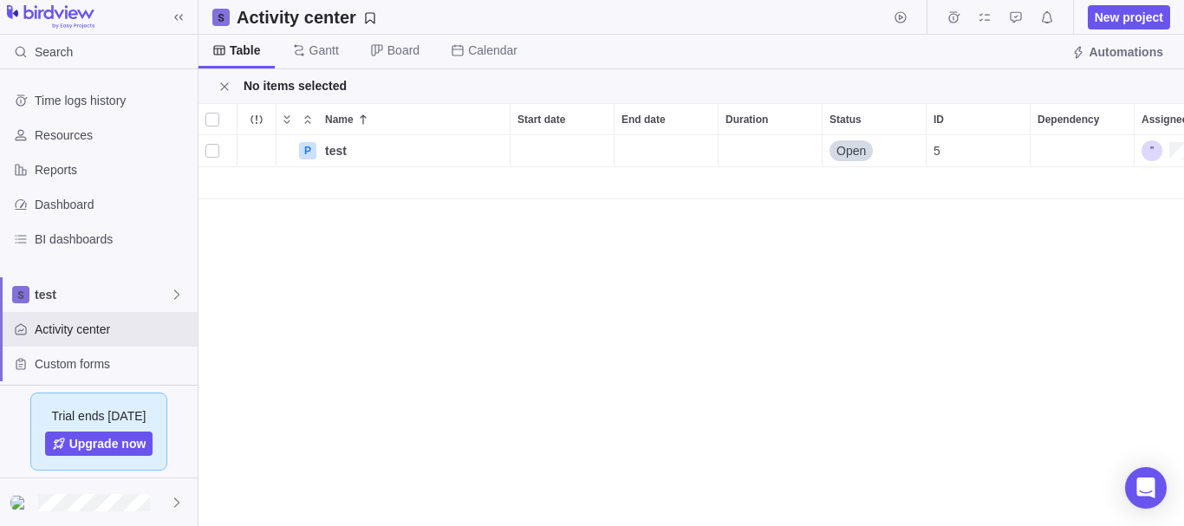
click at [215, 138] on div "grid" at bounding box center [217, 150] width 38 height 31
click at [210, 149] on div "grid" at bounding box center [212, 151] width 14 height 24
click at [512, 79] on span "Delete" at bounding box center [528, 86] width 36 height 17
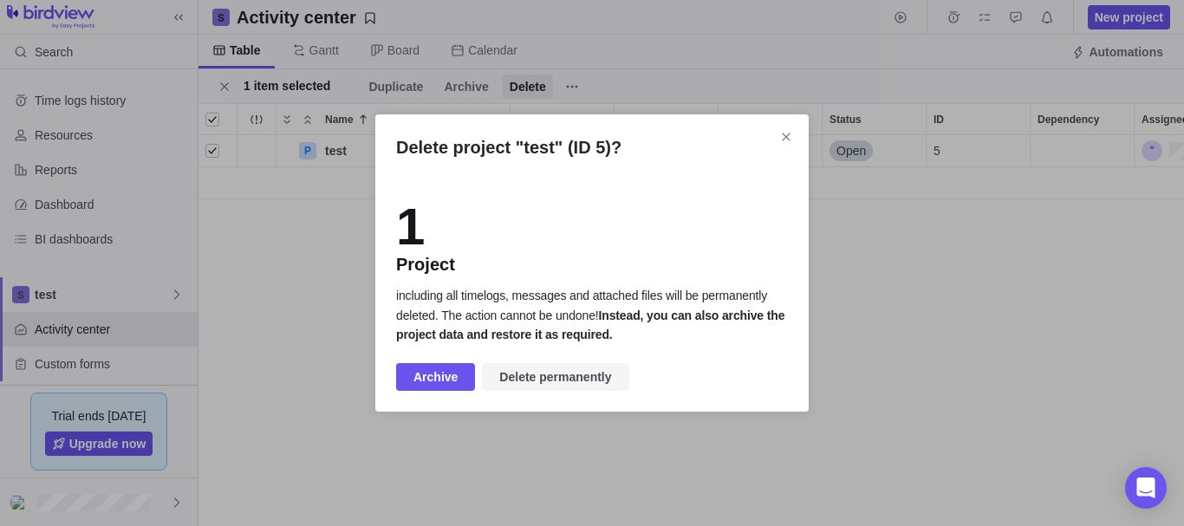
click at [507, 380] on span "Delete permanently" at bounding box center [555, 377] width 112 height 21
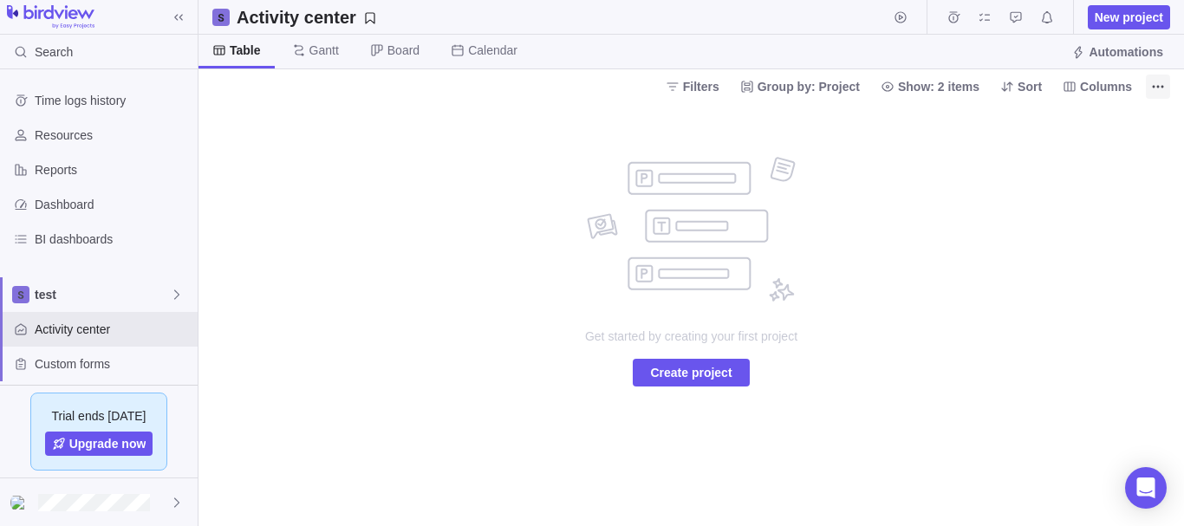
click at [1149, 87] on span "More actions" at bounding box center [1158, 87] width 24 height 24
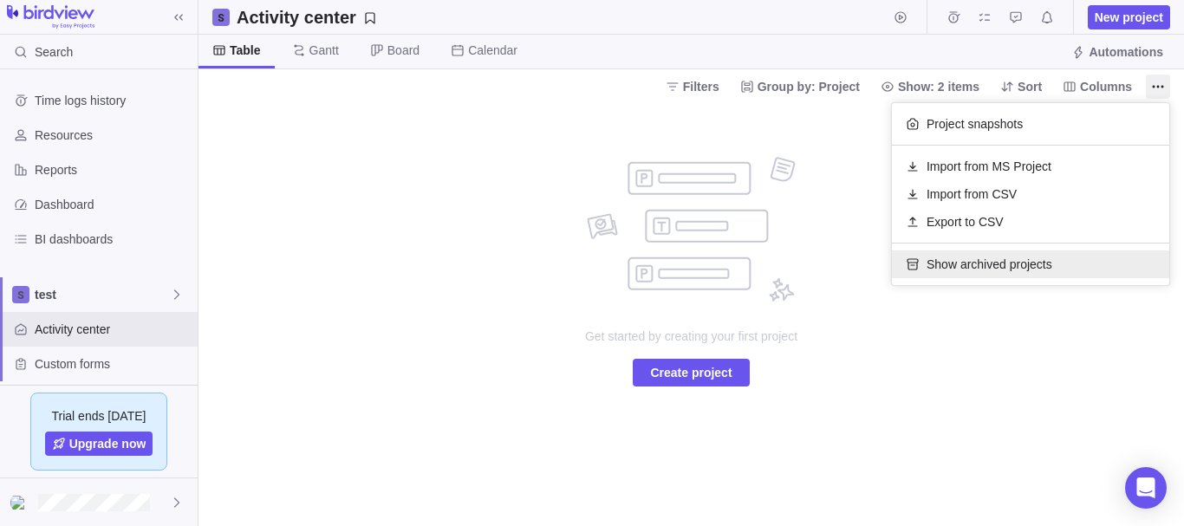
click at [976, 269] on span "Show archived projects" at bounding box center [989, 264] width 126 height 17
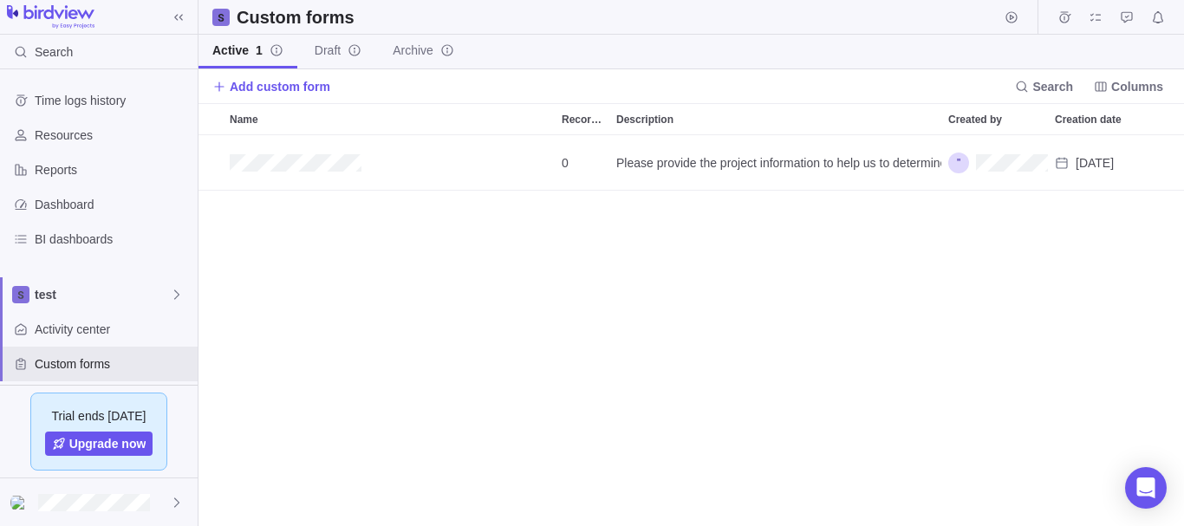
scroll to position [378, 972]
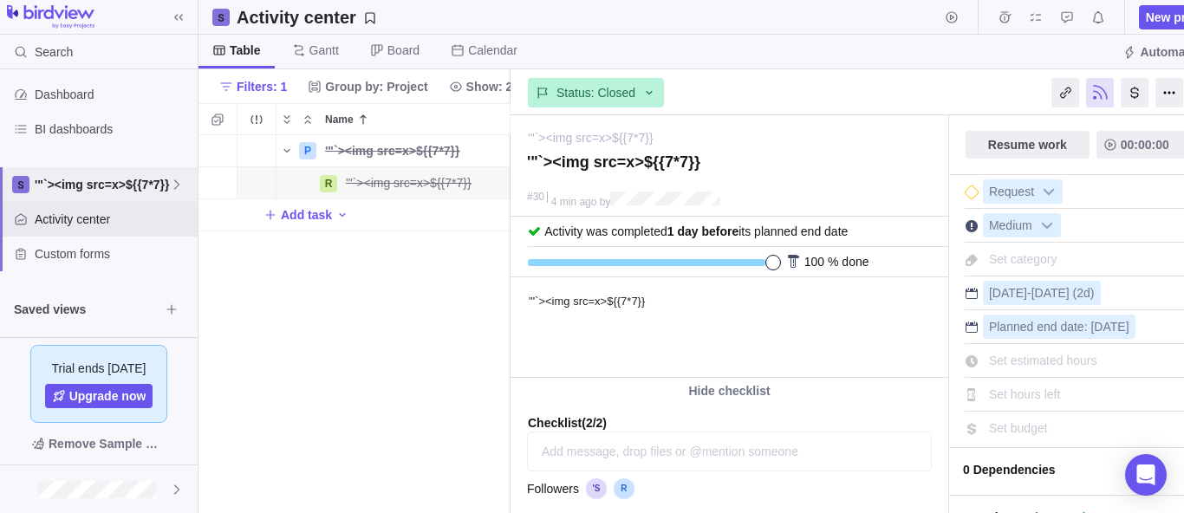
scroll to position [183, 0]
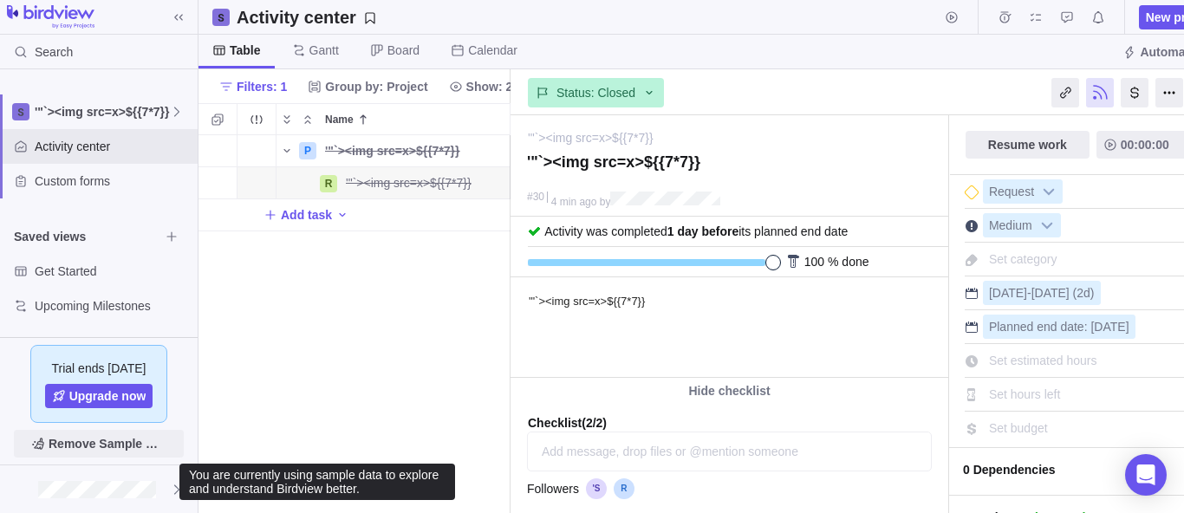
click at [98, 442] on span "Remove Sample Data" at bounding box center [108, 443] width 118 height 21
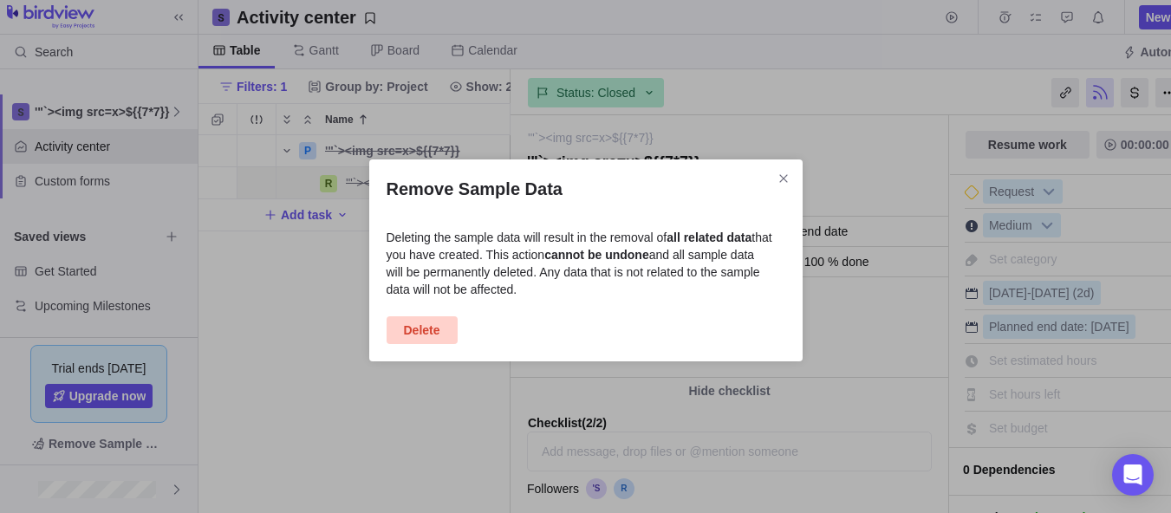
click at [442, 327] on span "Delete" at bounding box center [421, 330] width 71 height 28
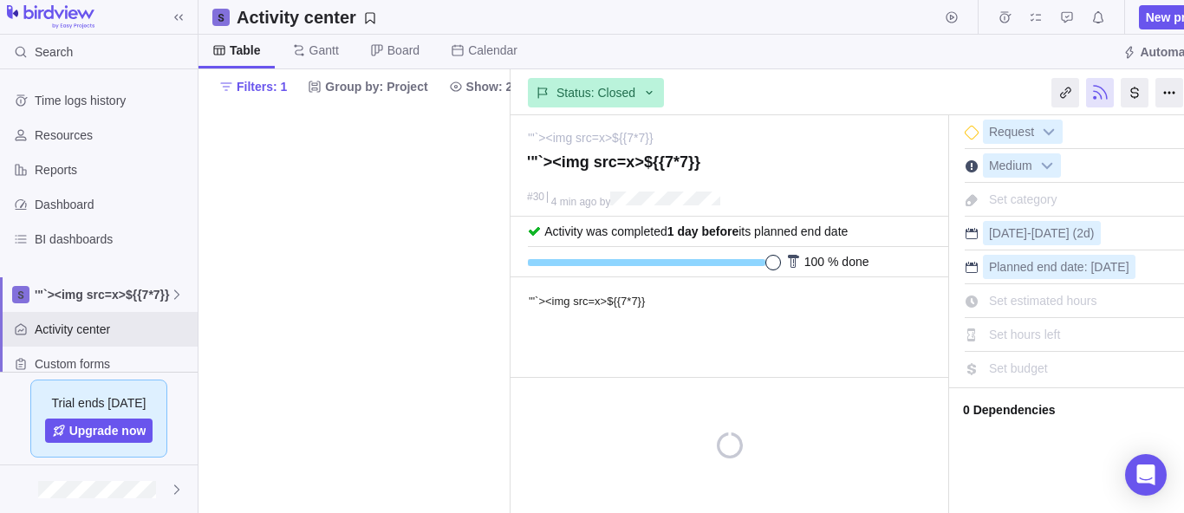
scroll to position [0, 0]
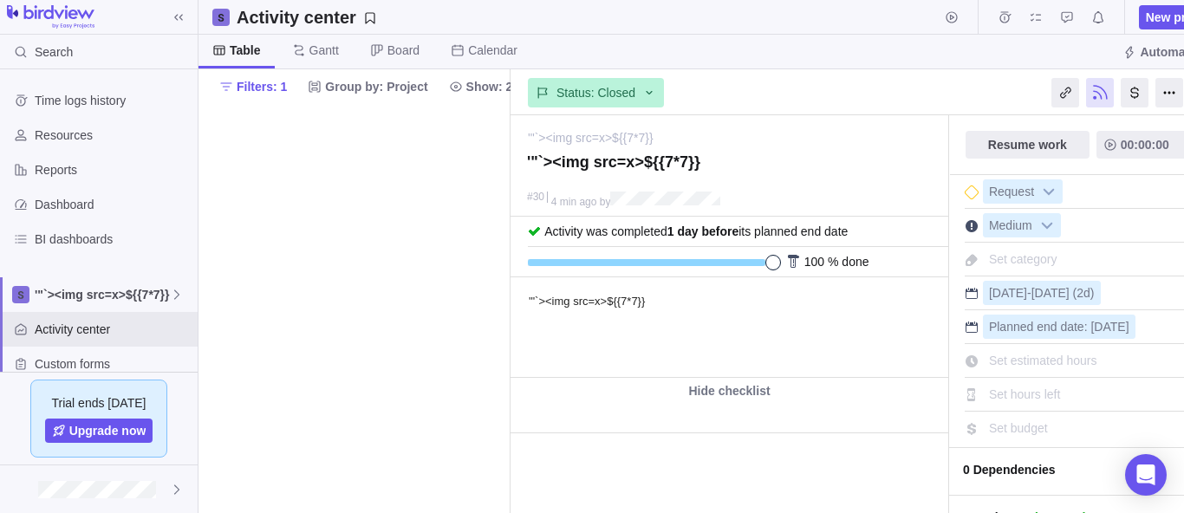
type textarea "x"
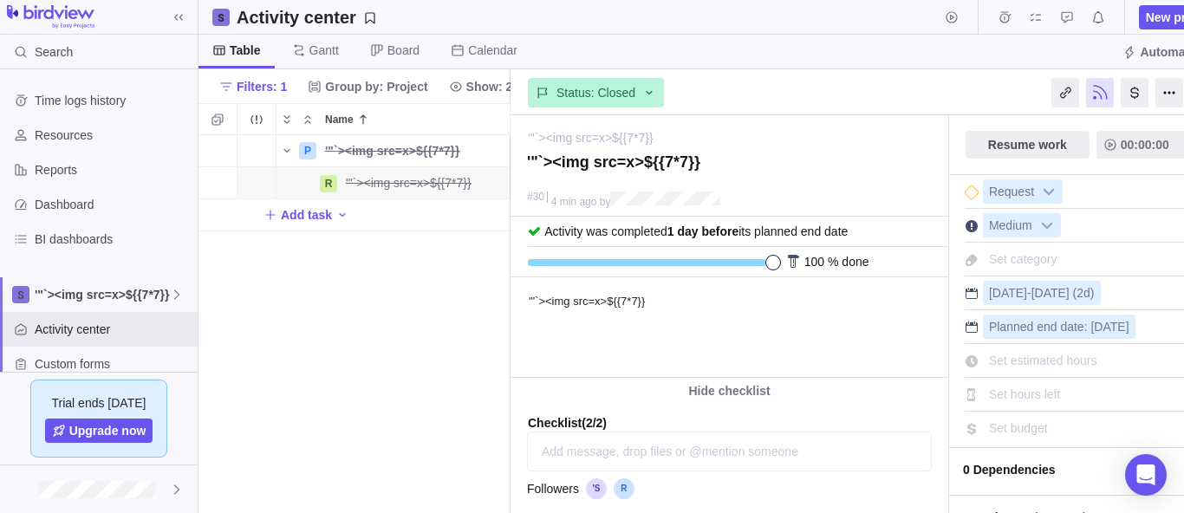
scroll to position [365, 299]
click at [157, 288] on span "'"`><img src=x>${{7*7}}" at bounding box center [102, 294] width 135 height 17
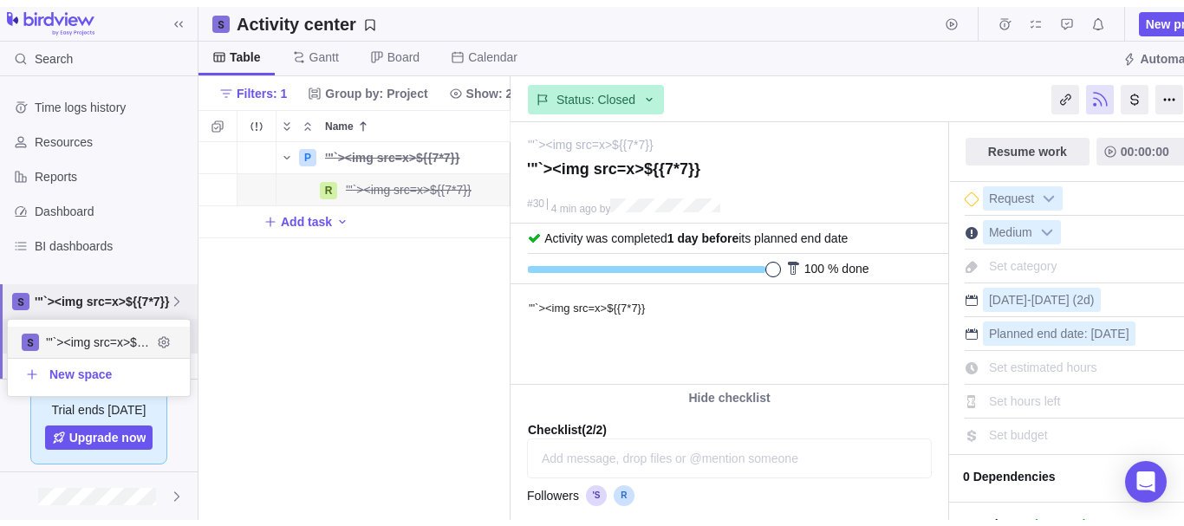
scroll to position [63, 169]
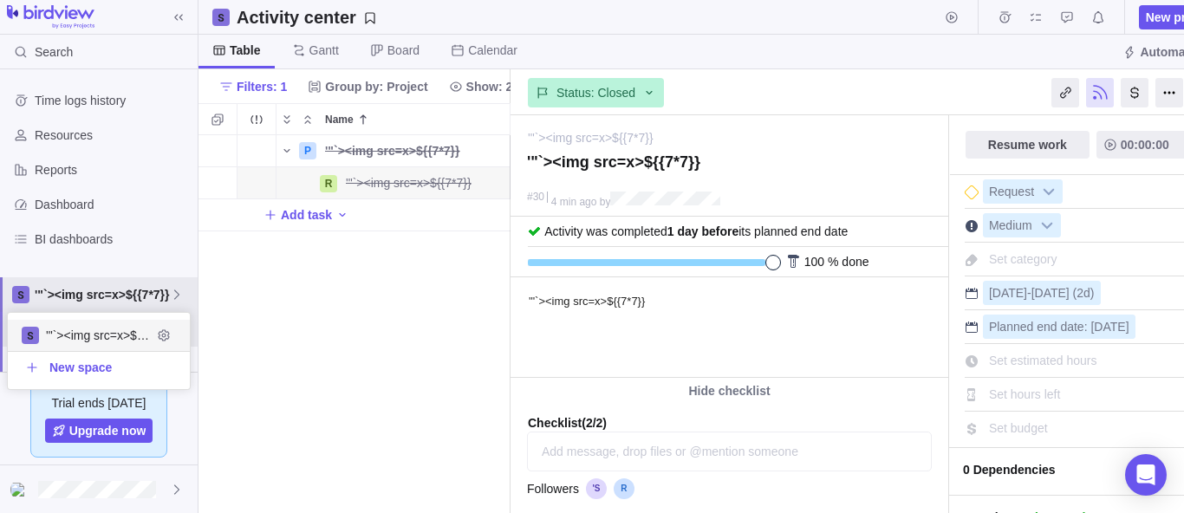
click at [170, 321] on div "'"`><img src=x>${{7*7}}" at bounding box center [99, 335] width 182 height 31
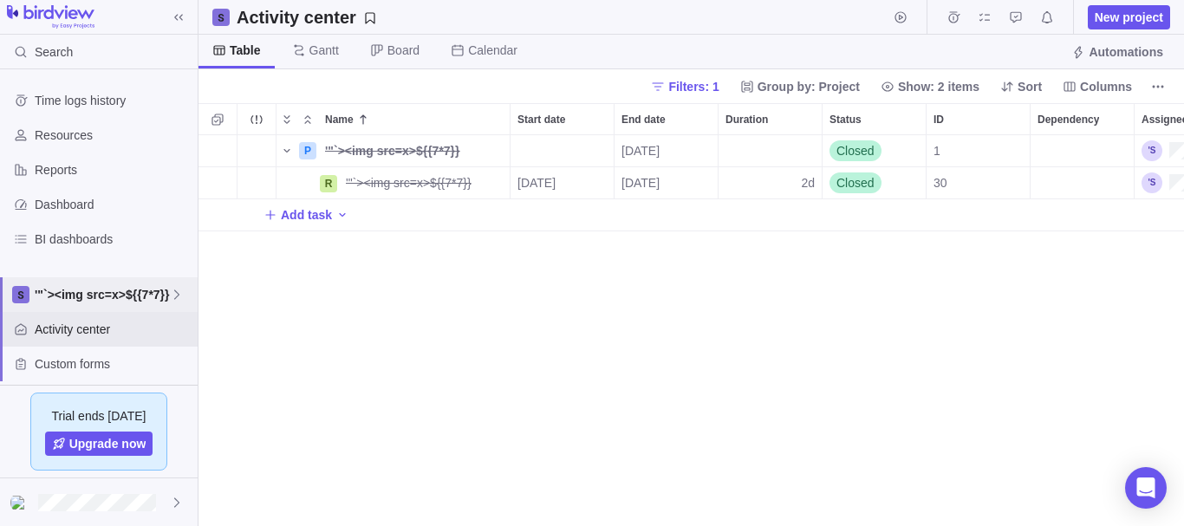
scroll to position [378, 972]
click at [170, 306] on div "'"`><img src=x>${{7*7}}" at bounding box center [99, 294] width 198 height 35
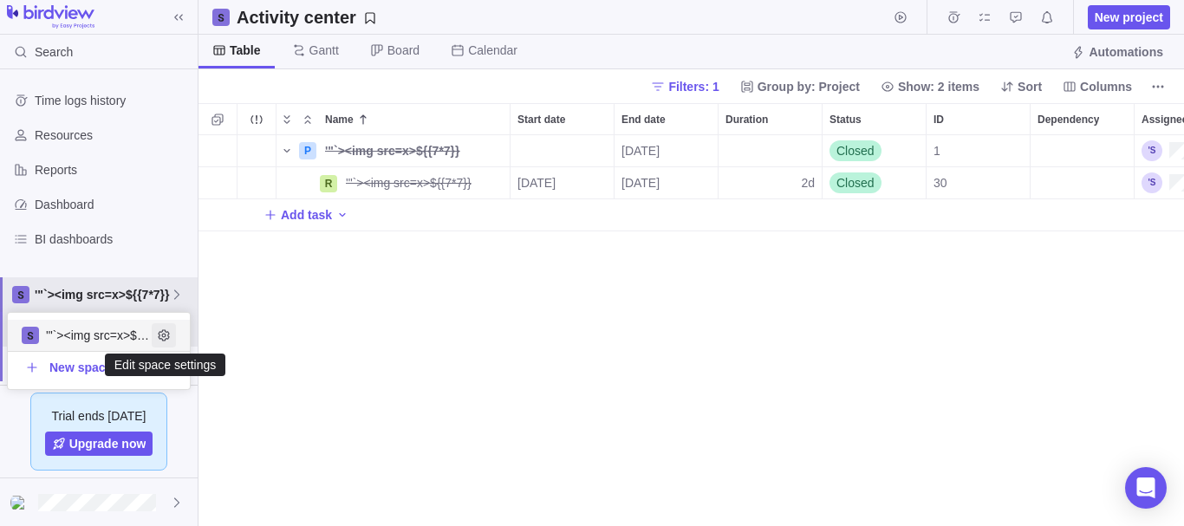
click at [162, 341] on icon "Edit space settings" at bounding box center [164, 335] width 14 height 14
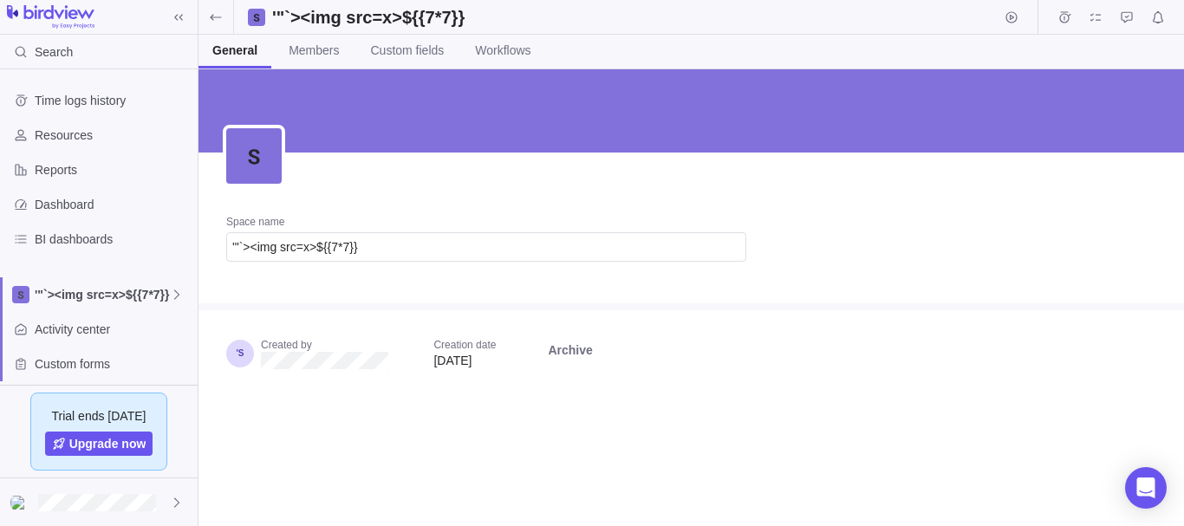
click at [460, 264] on div "Space name '"`><img src=x>${{7*7}}" at bounding box center [485, 245] width 575 height 116
drag, startPoint x: 485, startPoint y: 73, endPoint x: 490, endPoint y: 63, distance: 10.9
click at [490, 63] on div "'"`><img src=x>${{7*7}} General Members Custom fields Workflows Space name '"`>…" at bounding box center [690, 263] width 985 height 526
click at [484, 62] on link "Workflows" at bounding box center [502, 52] width 83 height 34
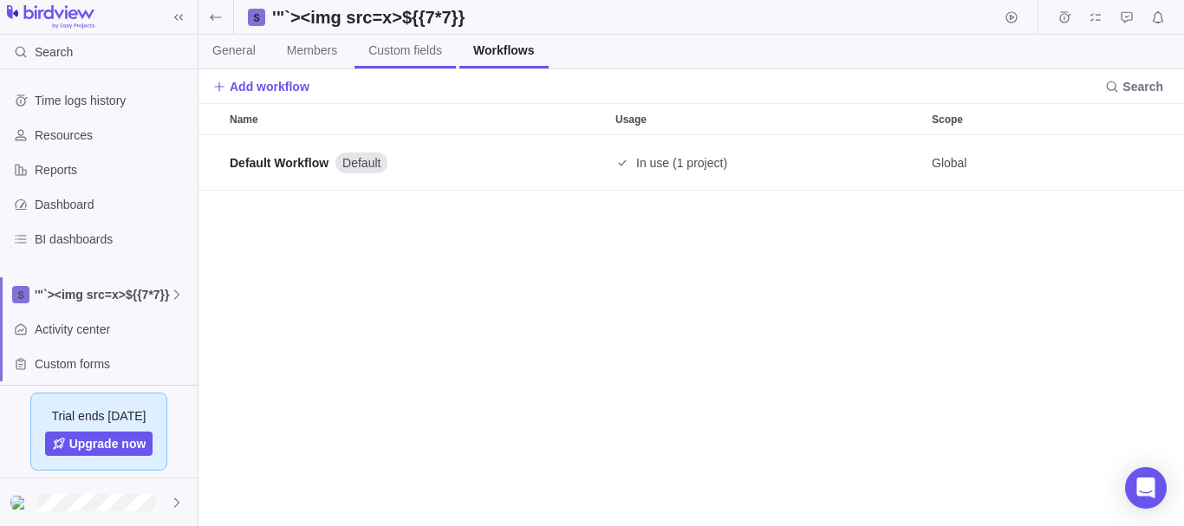
scroll to position [378, 972]
click at [420, 53] on span "Custom fields" at bounding box center [405, 50] width 74 height 17
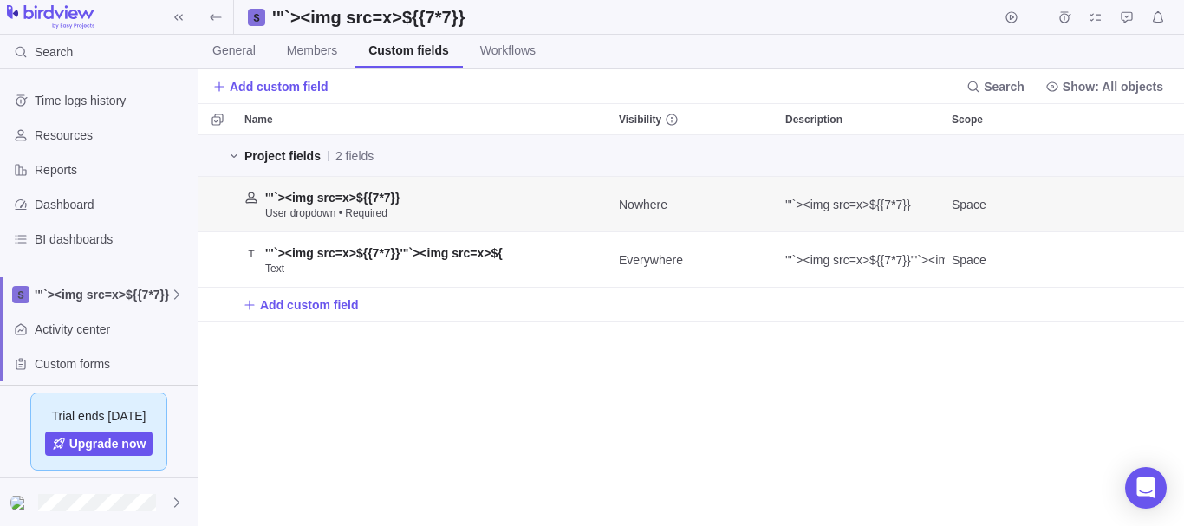
scroll to position [378, 972]
click at [1146, 198] on icon "Delete" at bounding box center [1146, 205] width 14 height 14
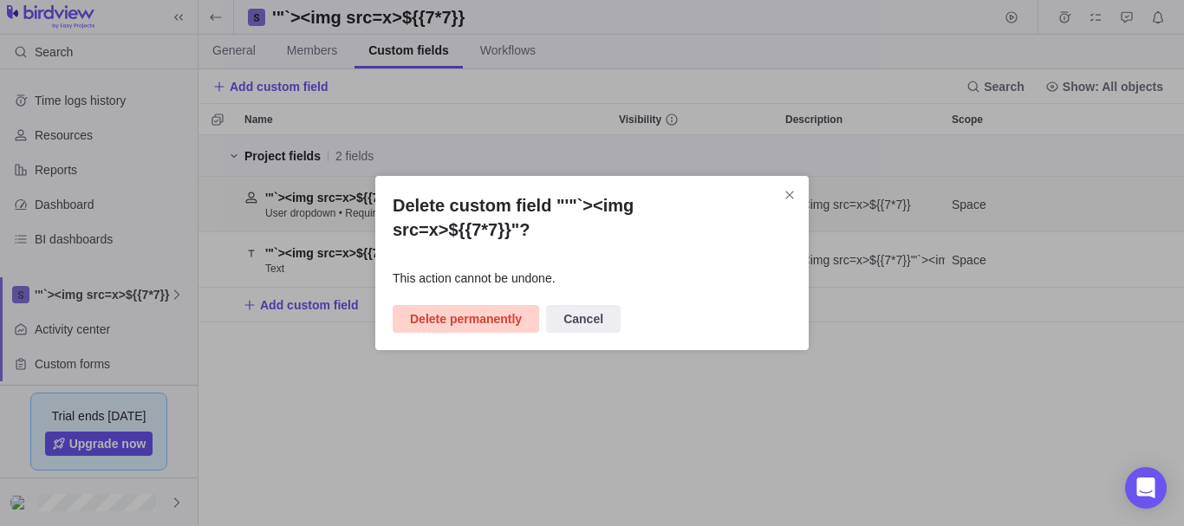
click at [523, 305] on span "Delete permanently" at bounding box center [466, 319] width 146 height 28
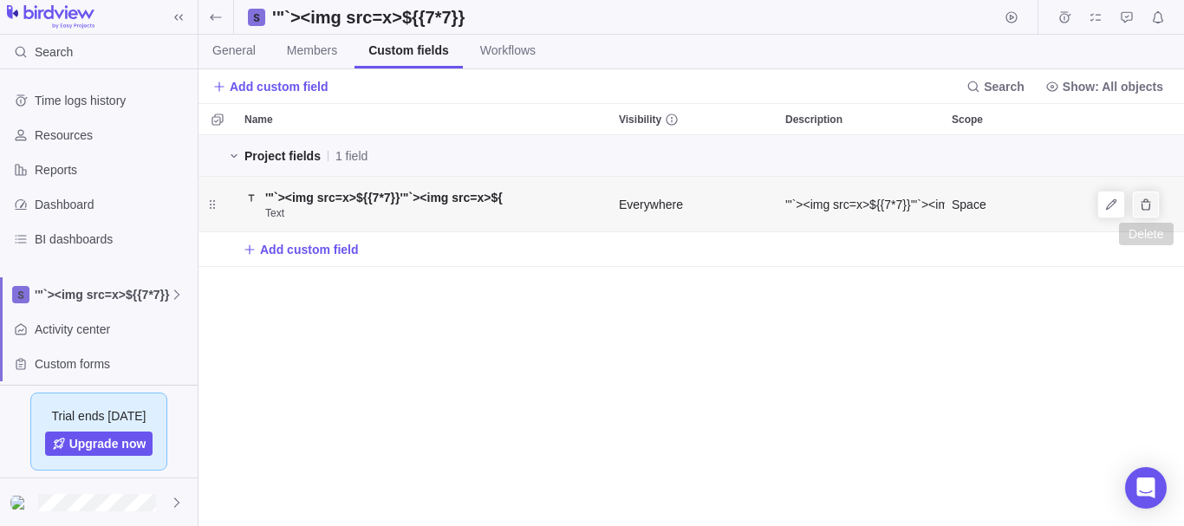
click at [1153, 201] on span "Delete" at bounding box center [1145, 204] width 24 height 24
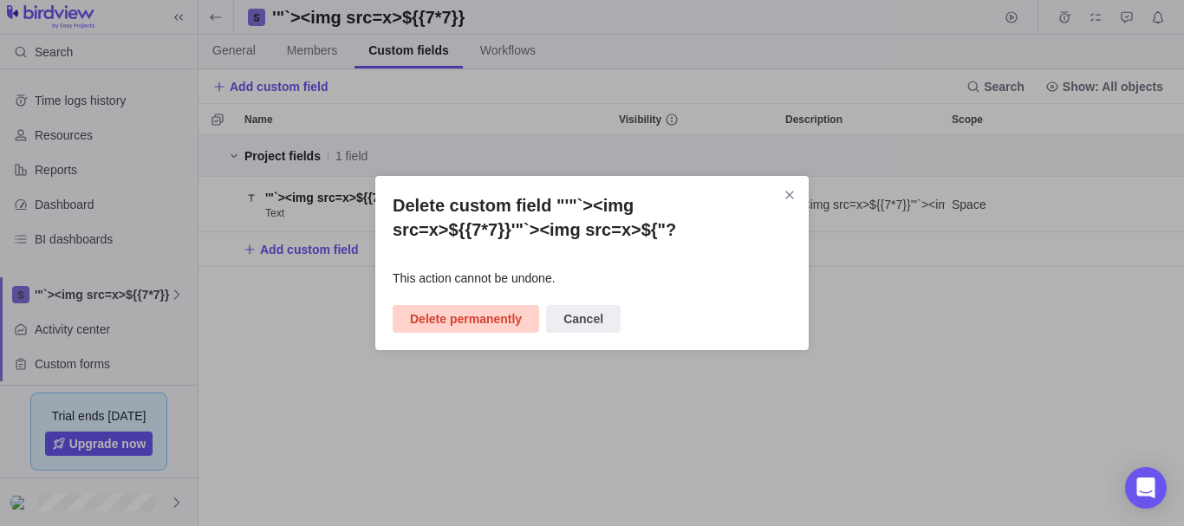
click at [452, 313] on span "Delete permanently" at bounding box center [466, 318] width 112 height 21
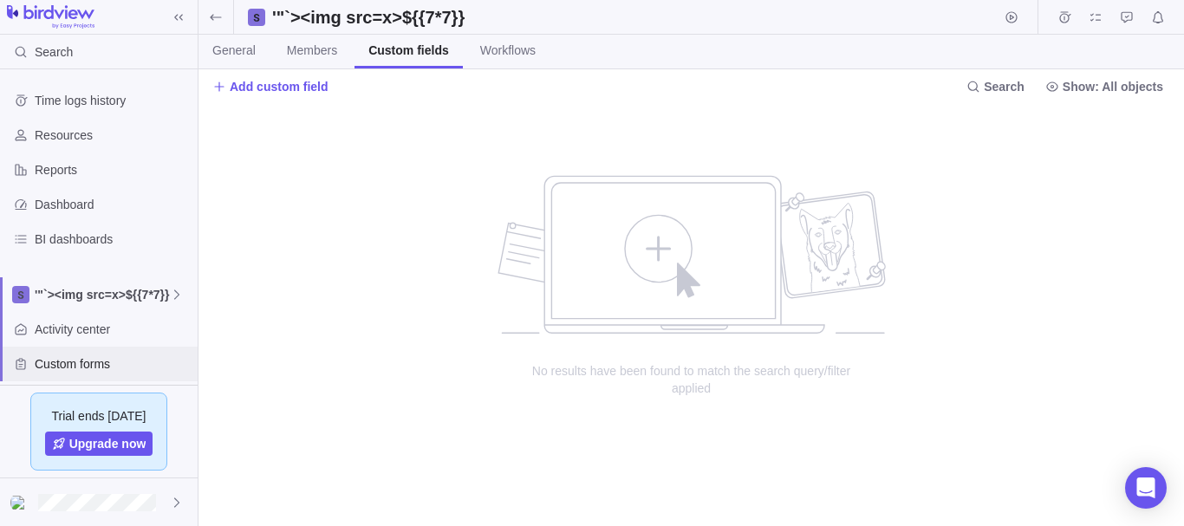
click at [38, 366] on span "Custom forms" at bounding box center [113, 363] width 156 height 17
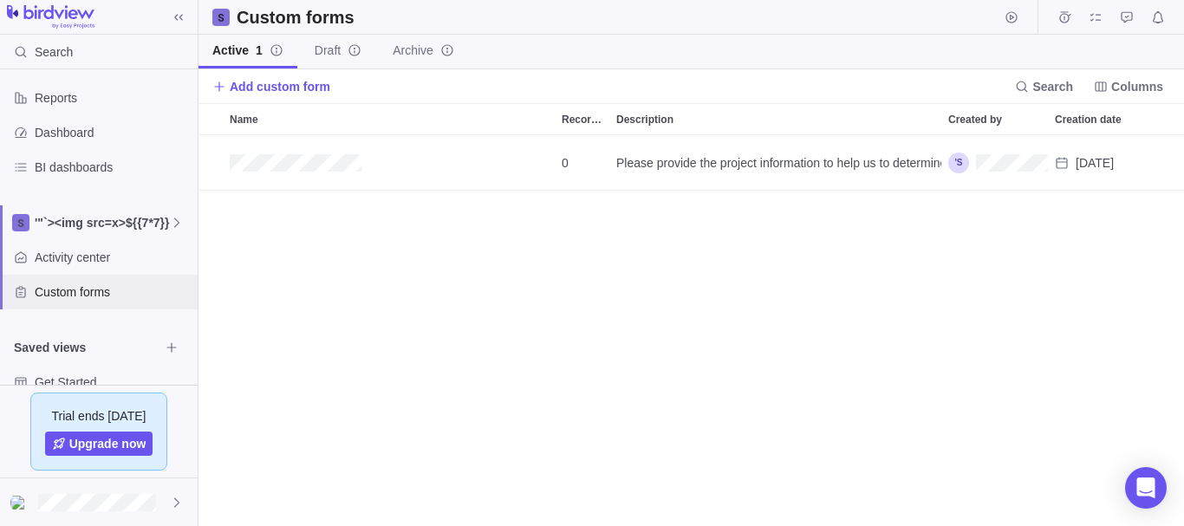
scroll to position [135, 0]
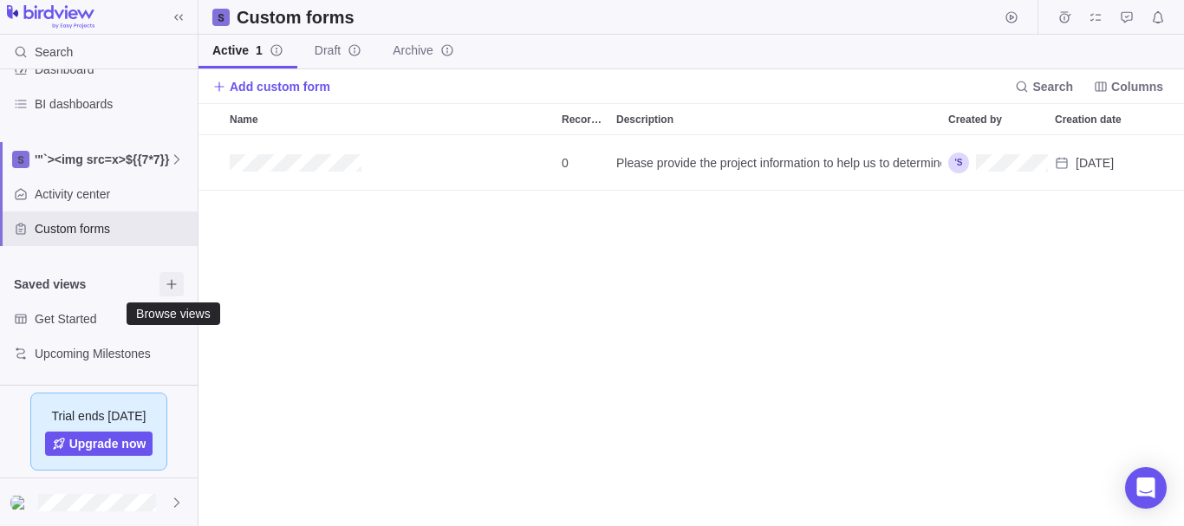
click at [166, 284] on icon "Browse views" at bounding box center [172, 284] width 14 height 14
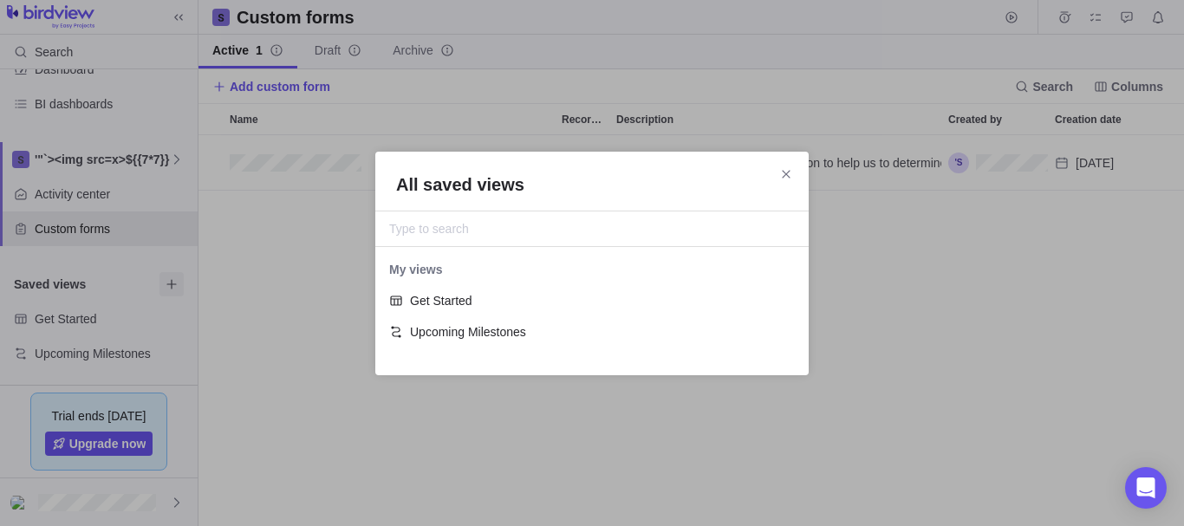
scroll to position [94, 420]
click at [445, 297] on span "Get Started" at bounding box center [599, 300] width 378 height 17
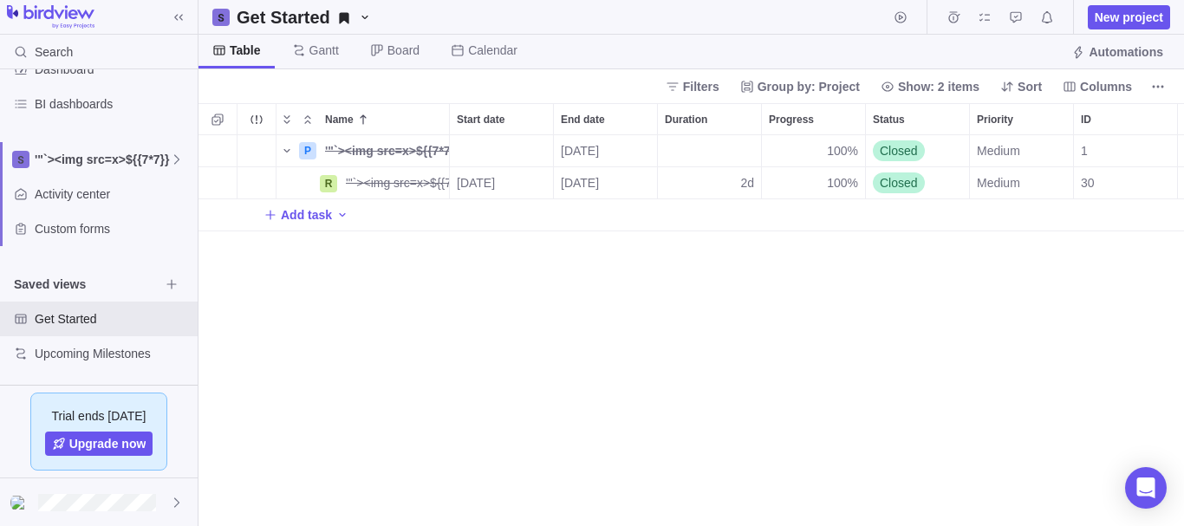
scroll to position [378, 972]
click at [339, 18] on icon "Get Started" at bounding box center [344, 17] width 10 height 11
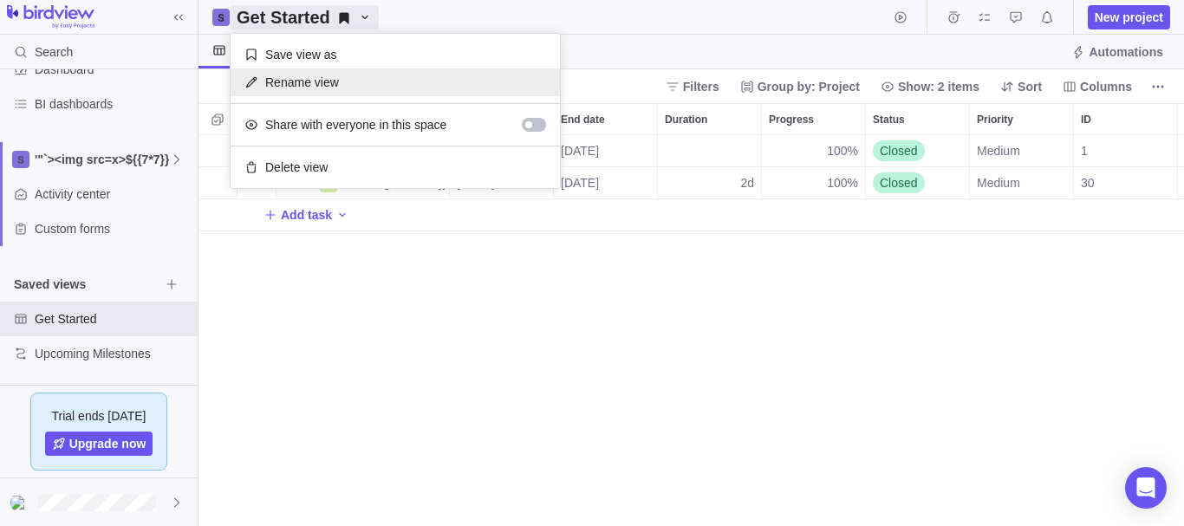
click at [334, 75] on span "Rename view" at bounding box center [302, 82] width 74 height 17
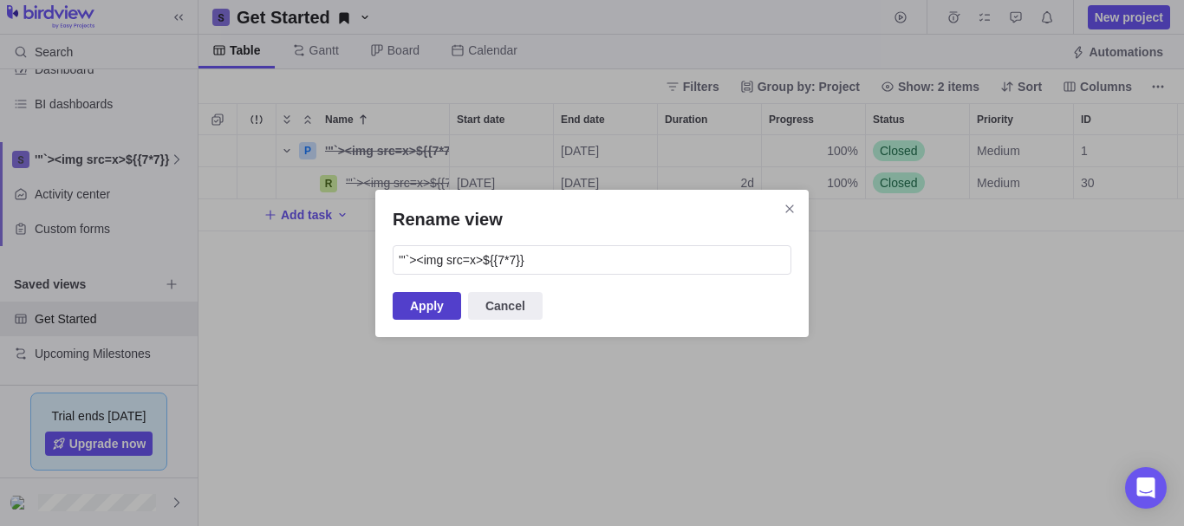
type input "'"`><img src=x>${{7*7}}"
click at [420, 303] on span "Apply" at bounding box center [427, 305] width 34 height 21
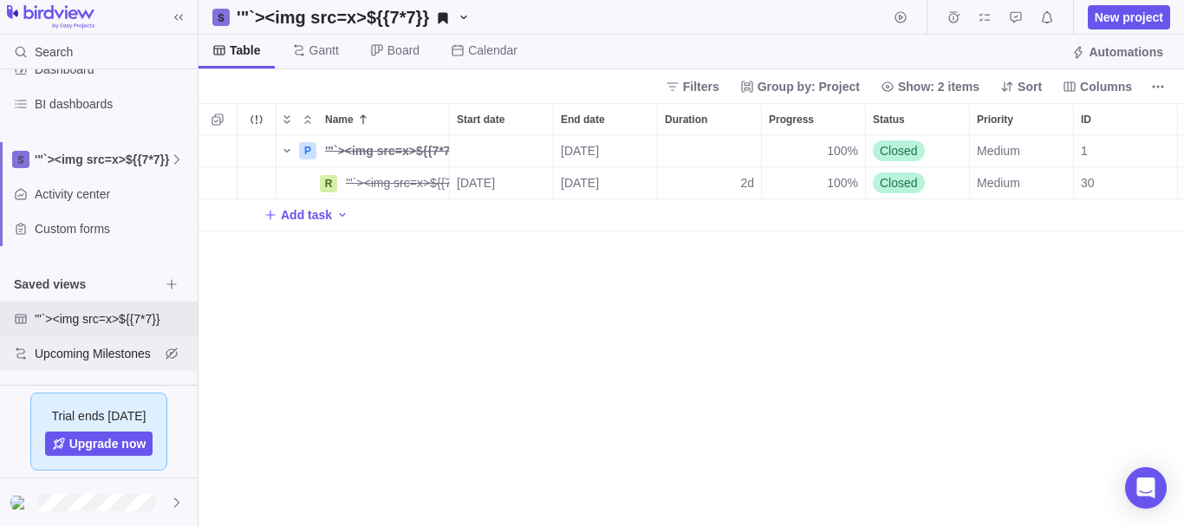
click at [127, 354] on span "Upcoming Milestones" at bounding box center [97, 353] width 125 height 17
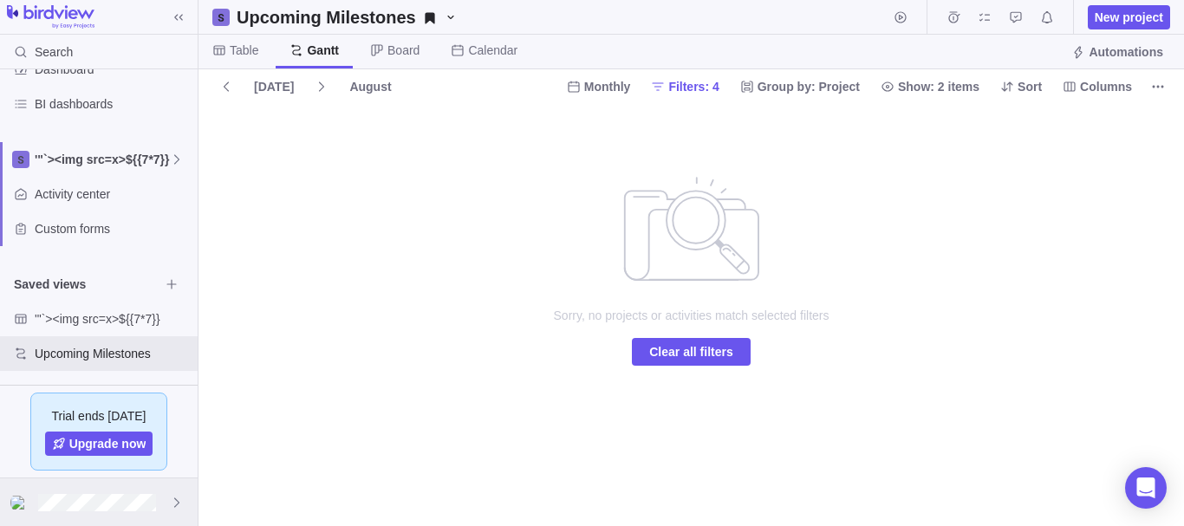
click at [63, 492] on div at bounding box center [99, 502] width 198 height 48
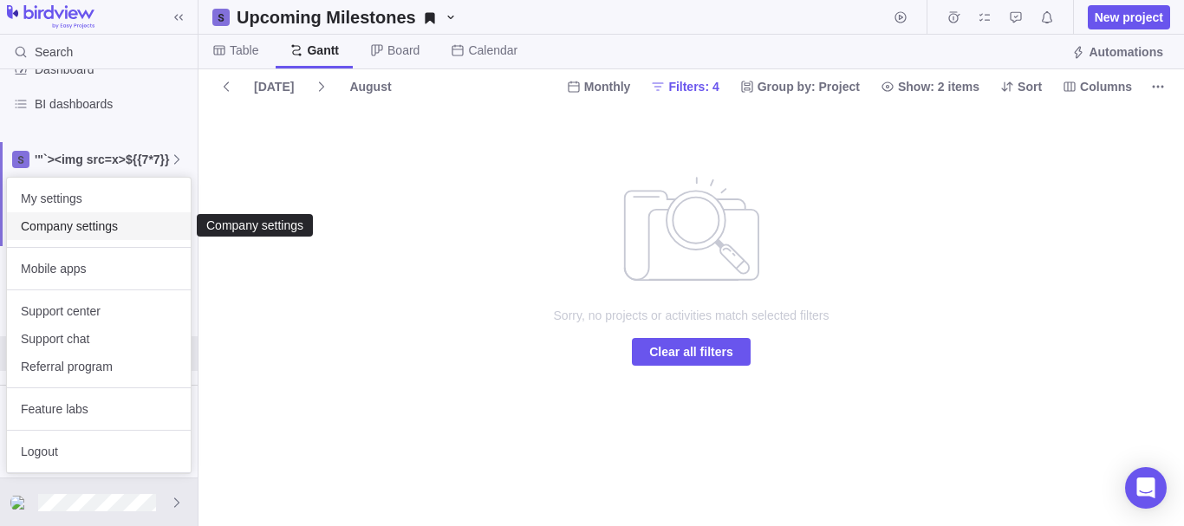
click at [109, 231] on span "Company settings" at bounding box center [99, 225] width 156 height 17
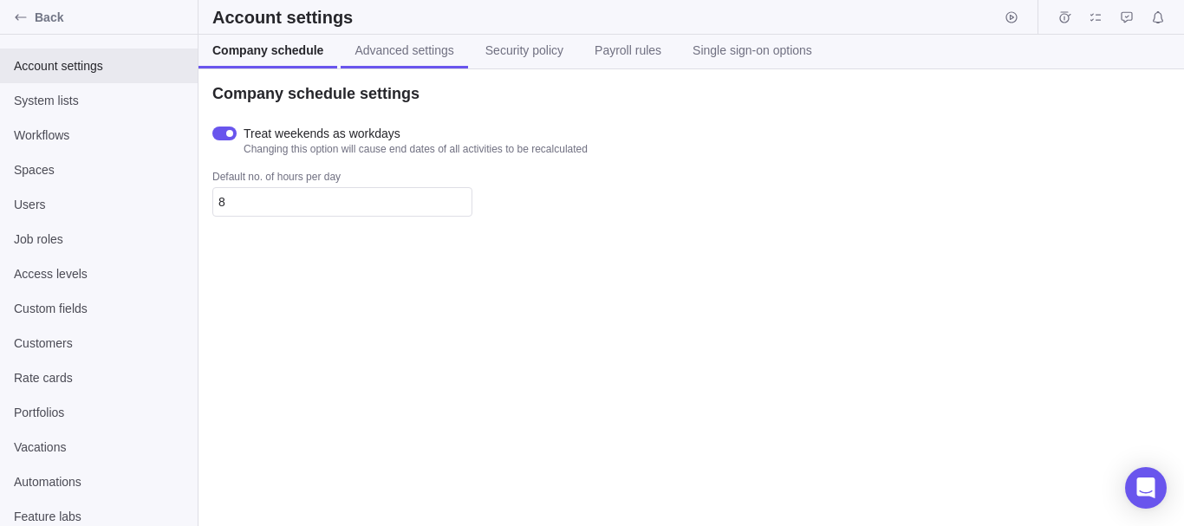
click at [404, 63] on link "Advanced settings" at bounding box center [404, 52] width 127 height 34
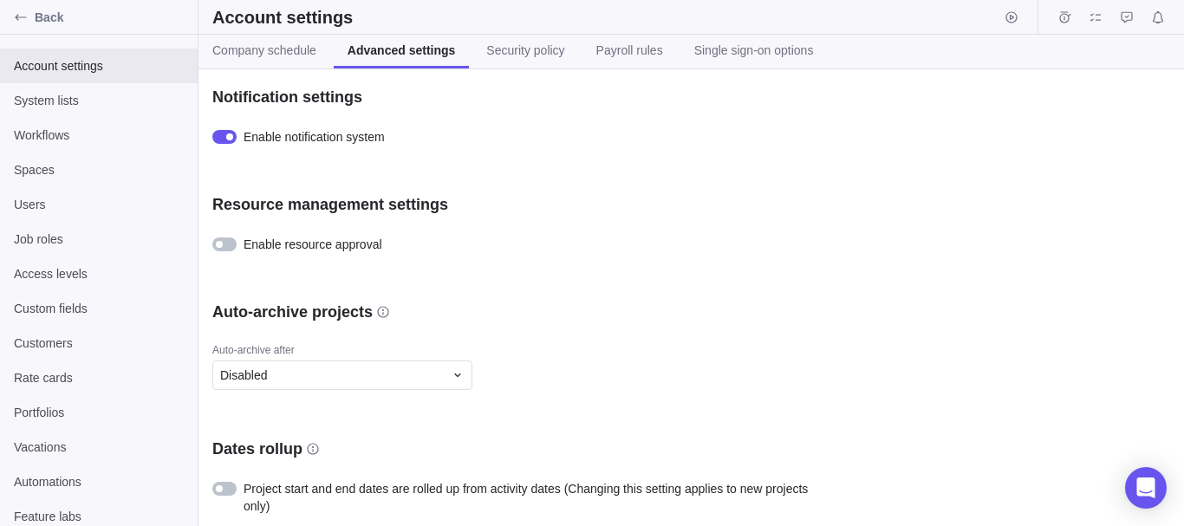
scroll to position [869, 0]
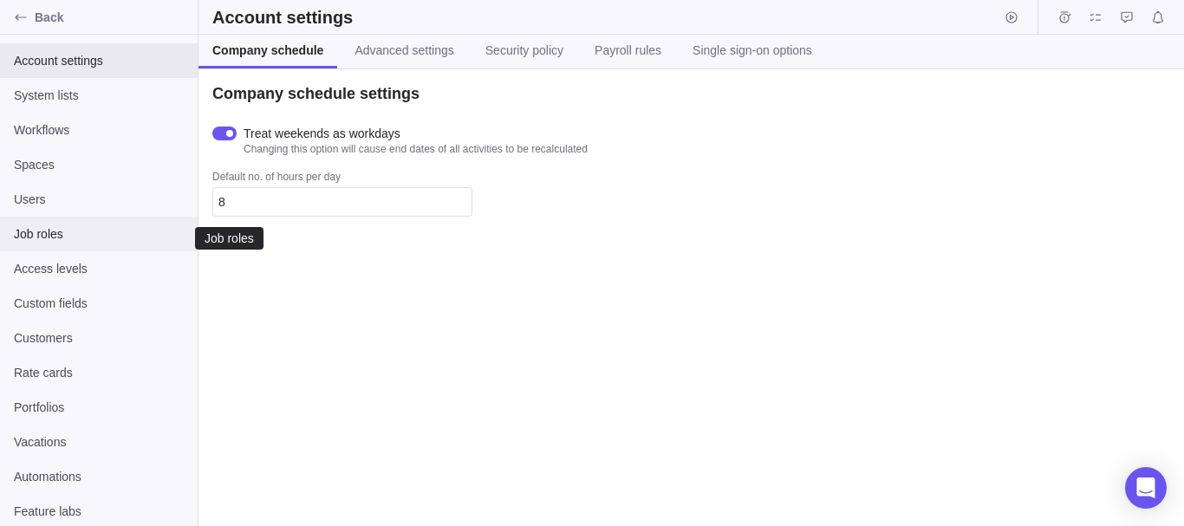
scroll to position [8, 0]
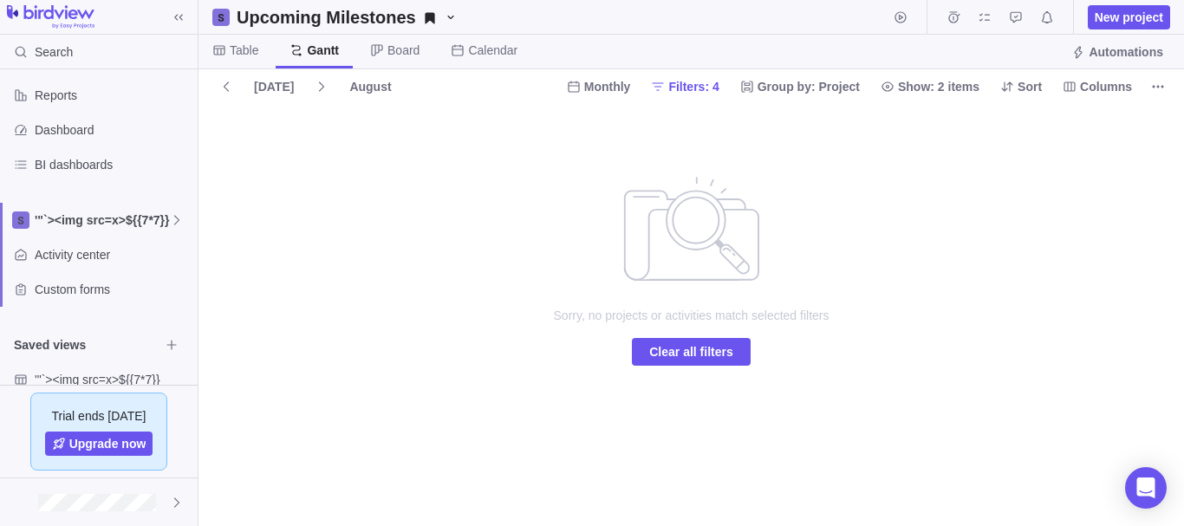
scroll to position [135, 0]
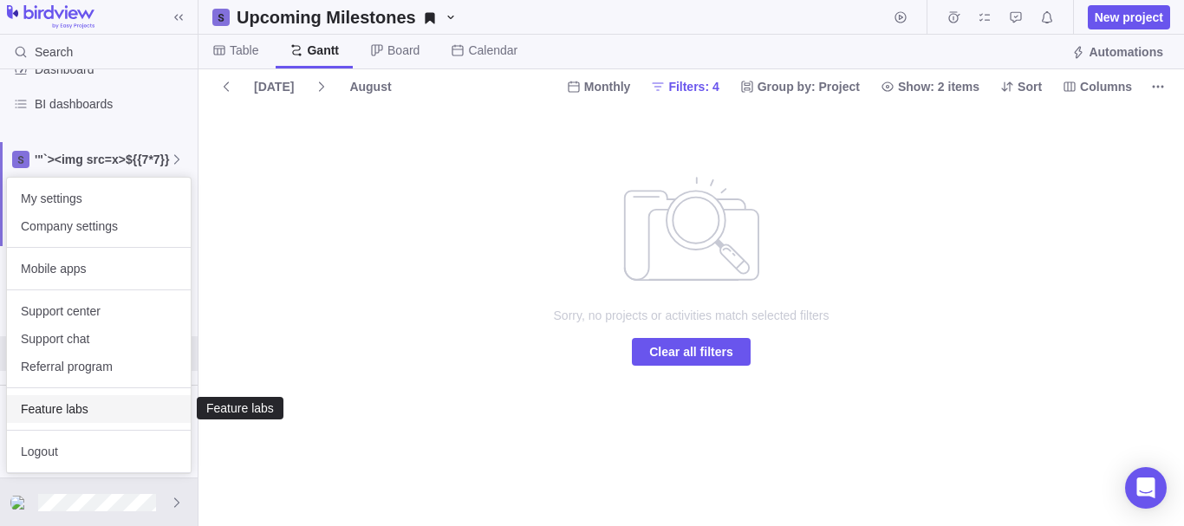
click at [101, 402] on span "Feature labs" at bounding box center [99, 408] width 156 height 17
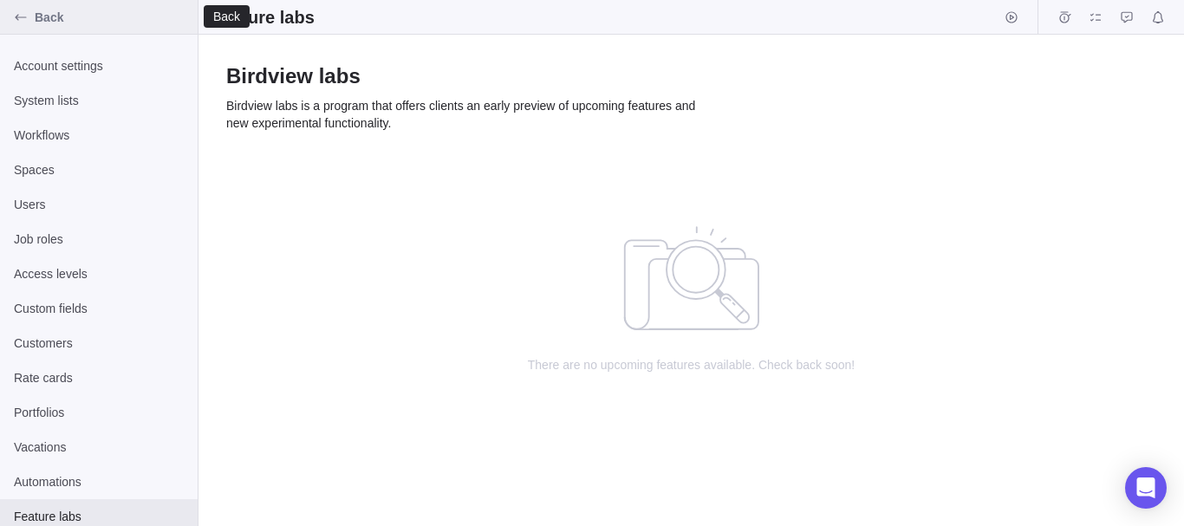
click at [6, 28] on div "Back" at bounding box center [99, 17] width 198 height 35
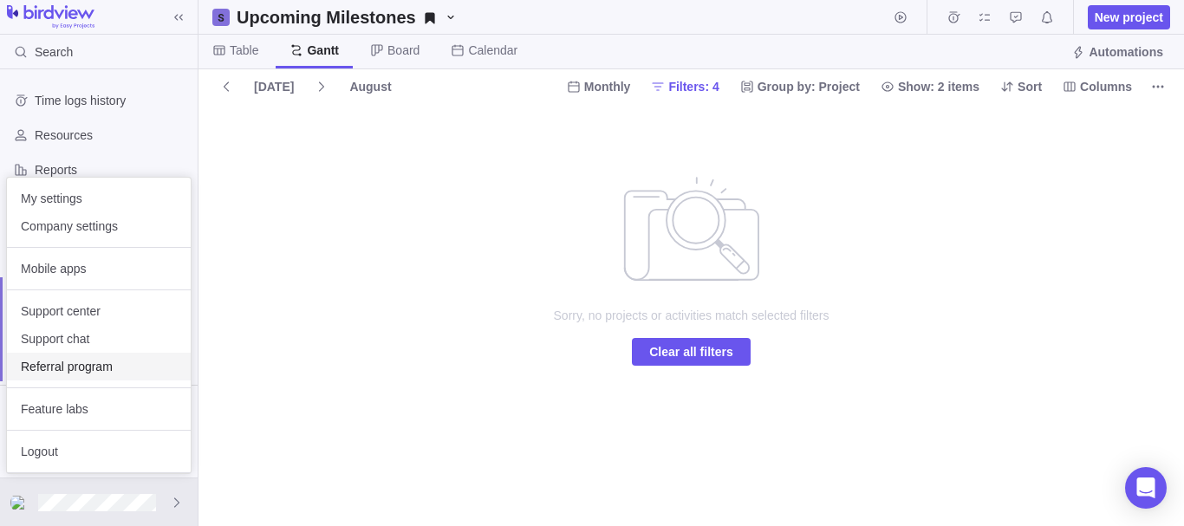
click at [101, 374] on span "Referral program" at bounding box center [99, 366] width 156 height 17
click at [118, 270] on span "Mobile apps" at bounding box center [99, 268] width 156 height 17
click at [128, 230] on span "Company settings" at bounding box center [99, 225] width 156 height 17
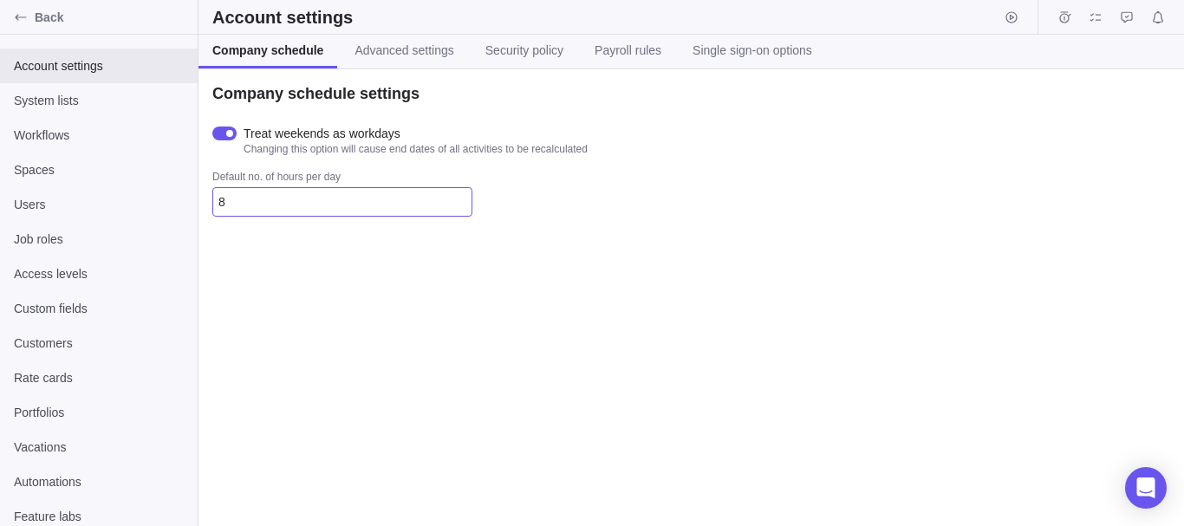
click at [315, 192] on input "8" at bounding box center [342, 201] width 260 height 29
type input "1"
type input "2"
type input "9"
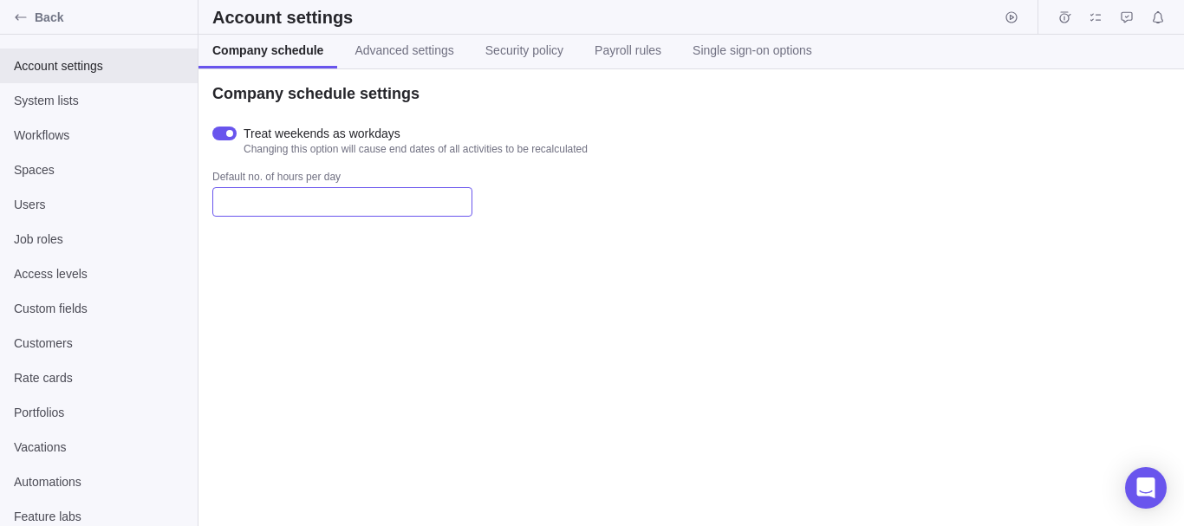
type input "8"
type input "2"
type input "4"
type input "2"
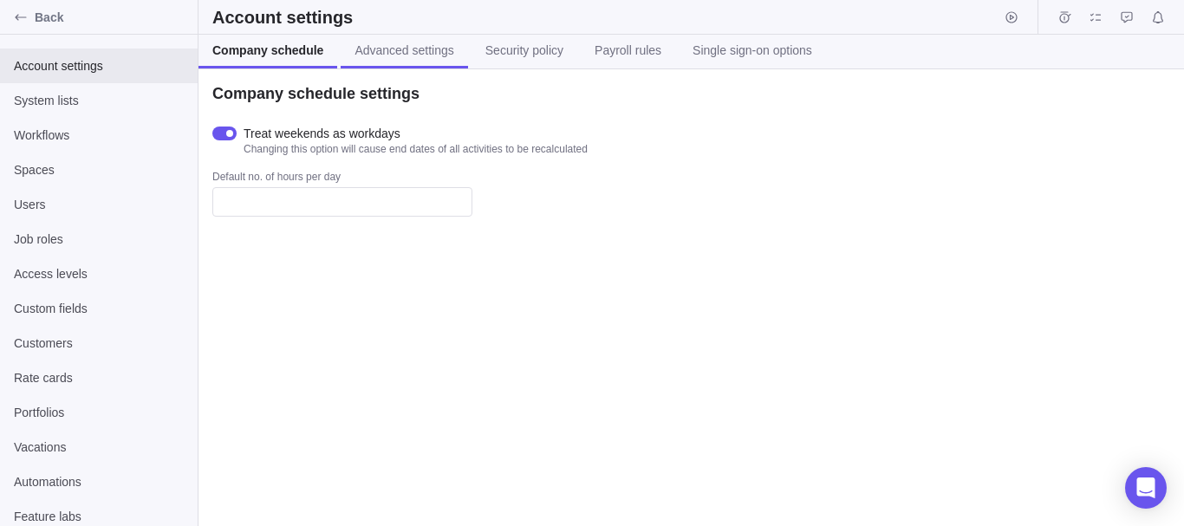
type input "8"
click at [424, 62] on link "Advanced settings" at bounding box center [404, 52] width 127 height 34
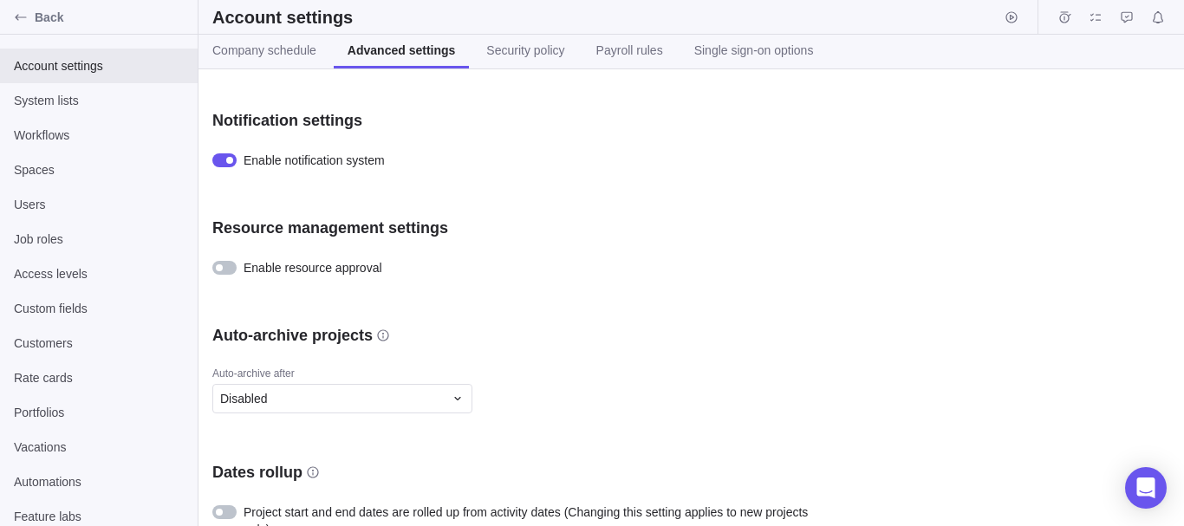
scroll to position [869, 0]
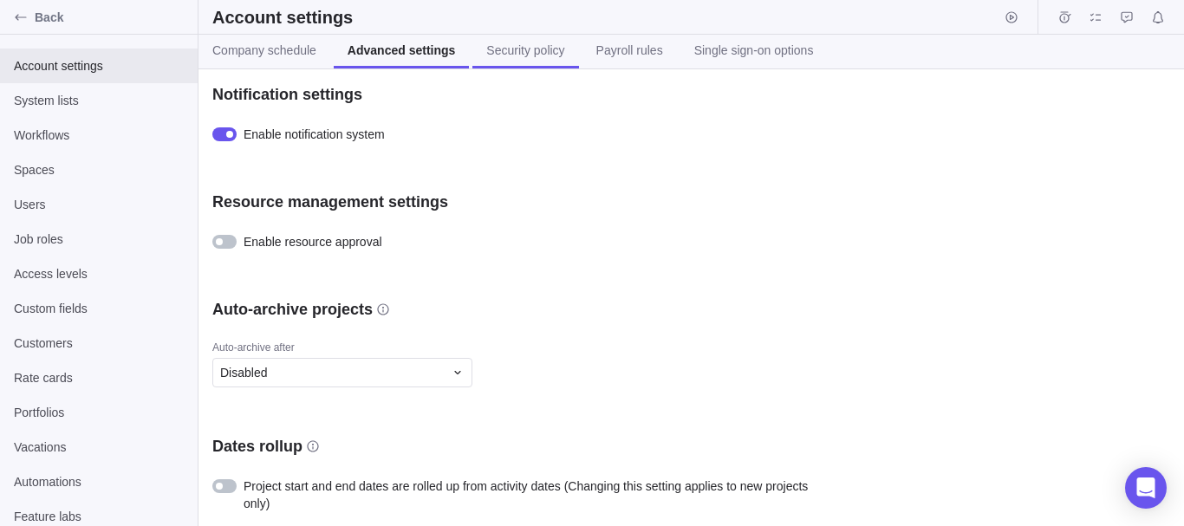
click at [512, 60] on link "Security policy" at bounding box center [525, 52] width 106 height 34
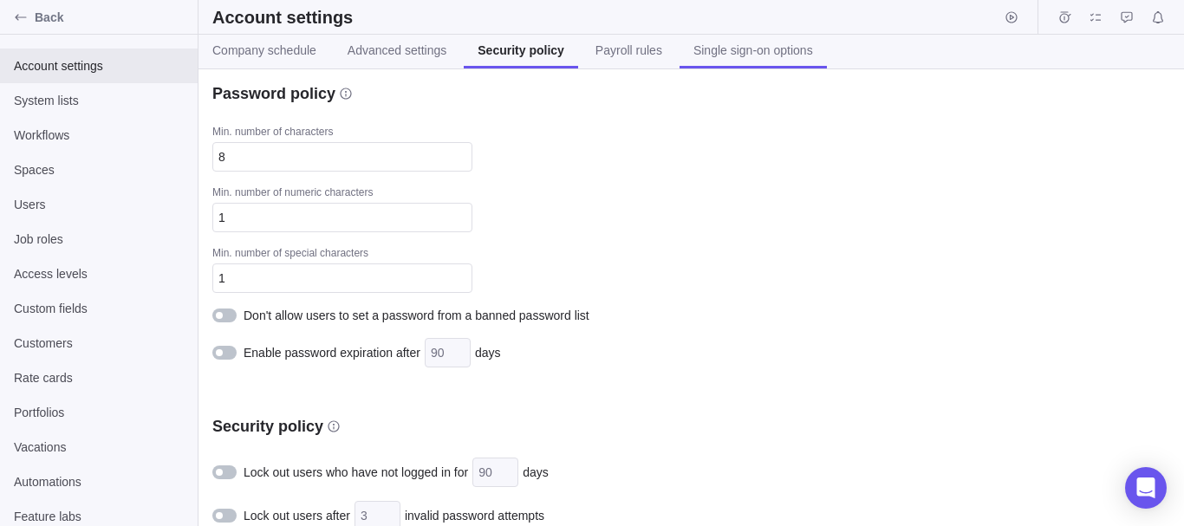
click at [726, 41] on link "Single sign-on options" at bounding box center [752, 52] width 147 height 34
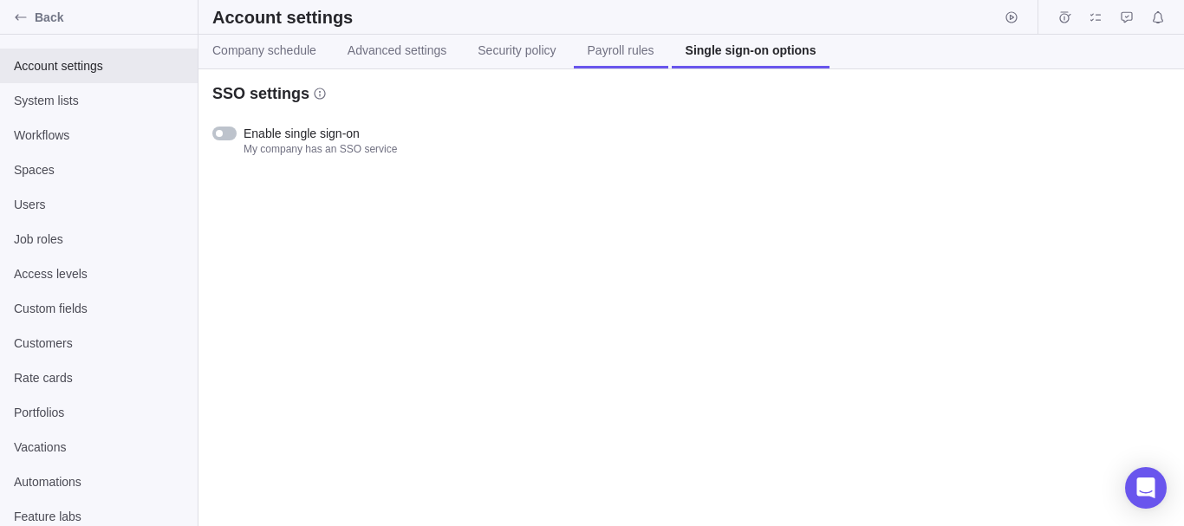
click at [639, 46] on span "Payroll rules" at bounding box center [621, 50] width 67 height 17
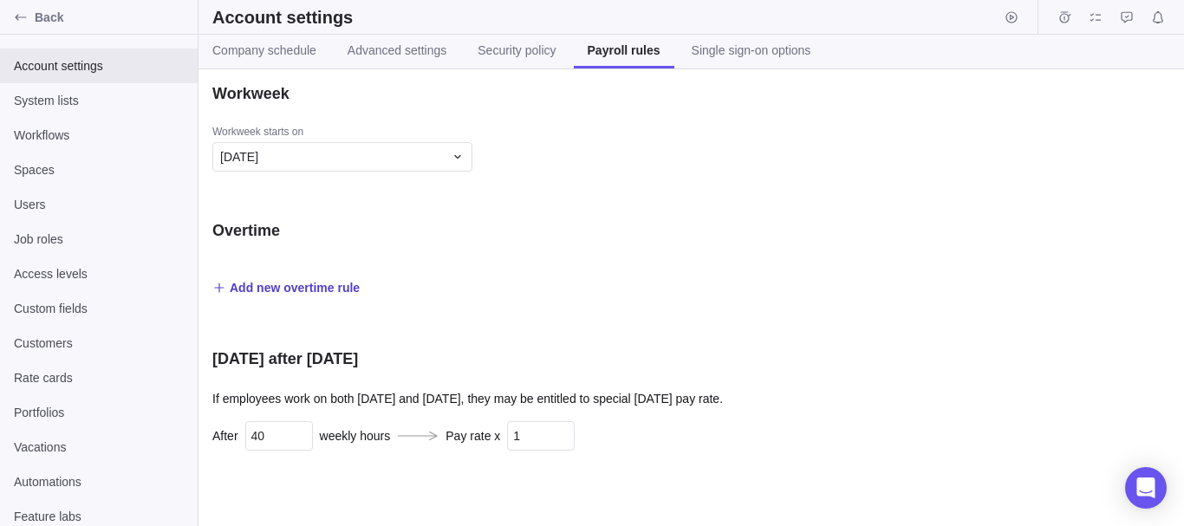
click at [321, 278] on span "Add new overtime rule" at bounding box center [285, 288] width 147 height 24
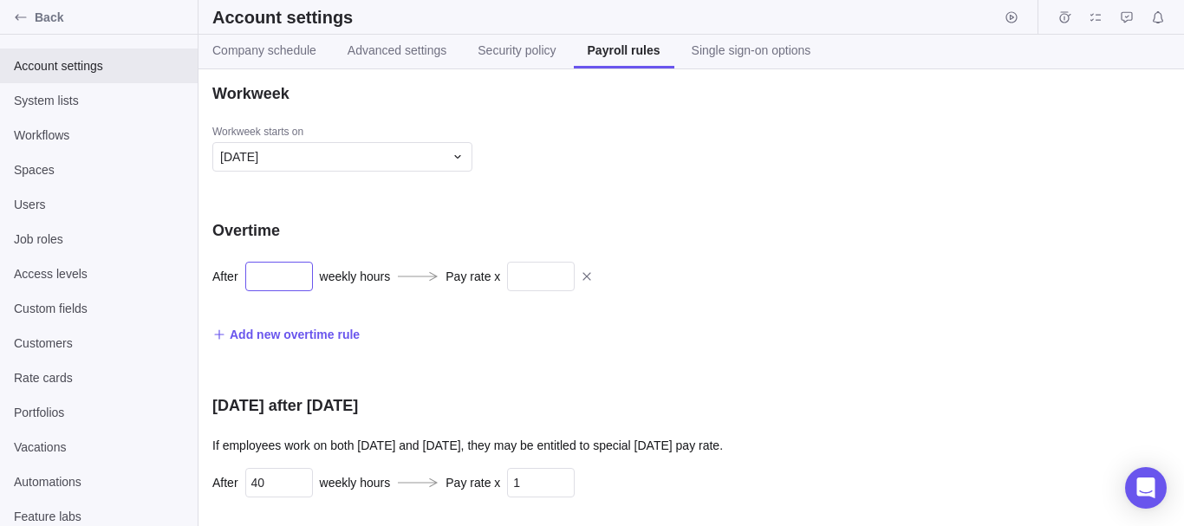
click at [278, 288] on input "text" at bounding box center [279, 276] width 68 height 29
type input "0000000000000000"
click at [533, 290] on input "text" at bounding box center [541, 276] width 68 height 29
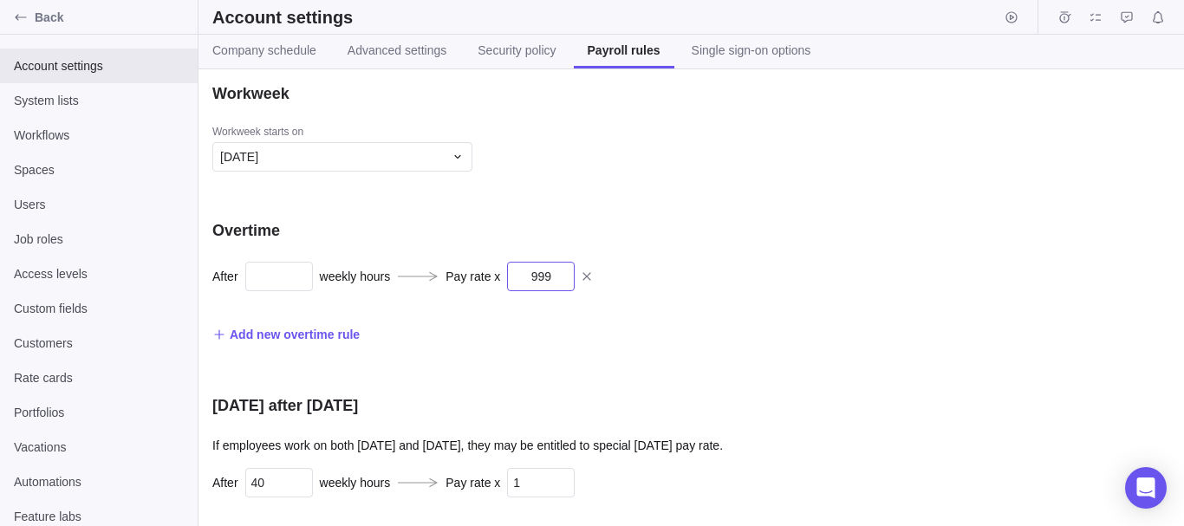
type input "999"
click at [562, 368] on div "Workweek Workweek starts on Sunday Overtime After weekly hours Pay rate x 999 A…" at bounding box center [690, 297] width 985 height 457
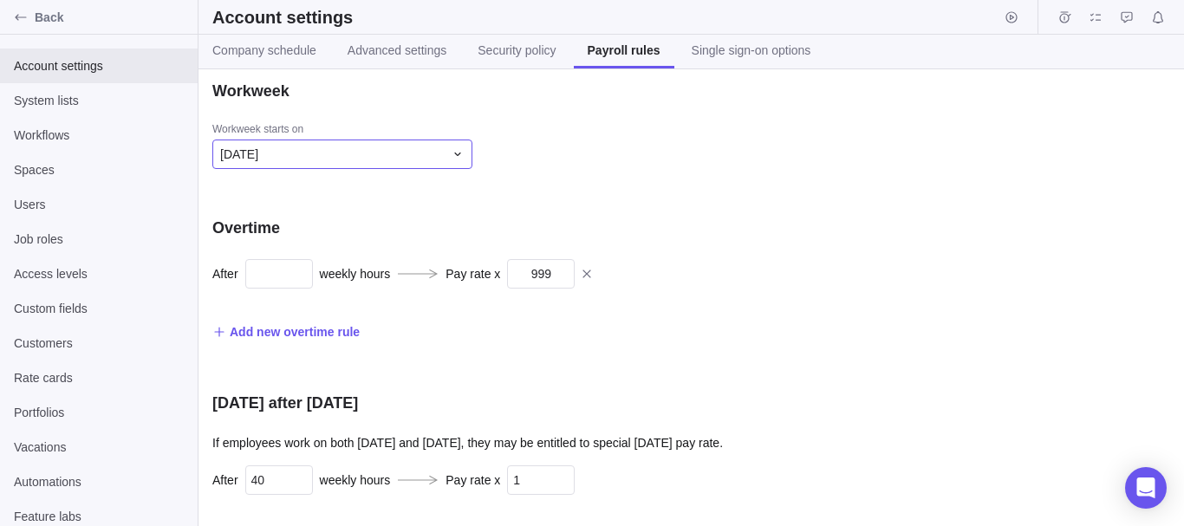
click at [440, 146] on div "Sunday" at bounding box center [332, 154] width 224 height 17
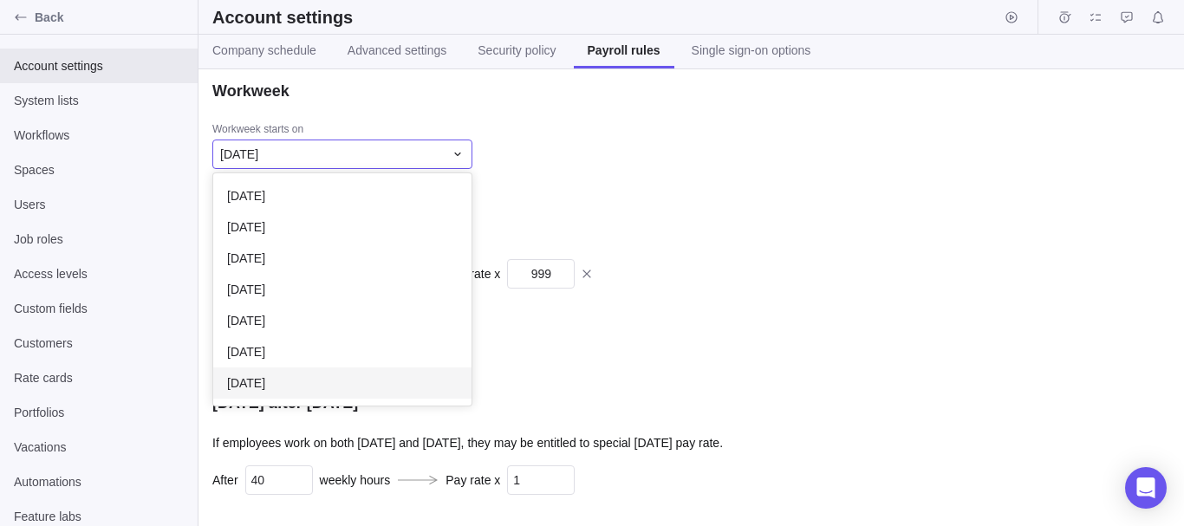
click at [321, 392] on div "Saturday" at bounding box center [342, 382] width 258 height 31
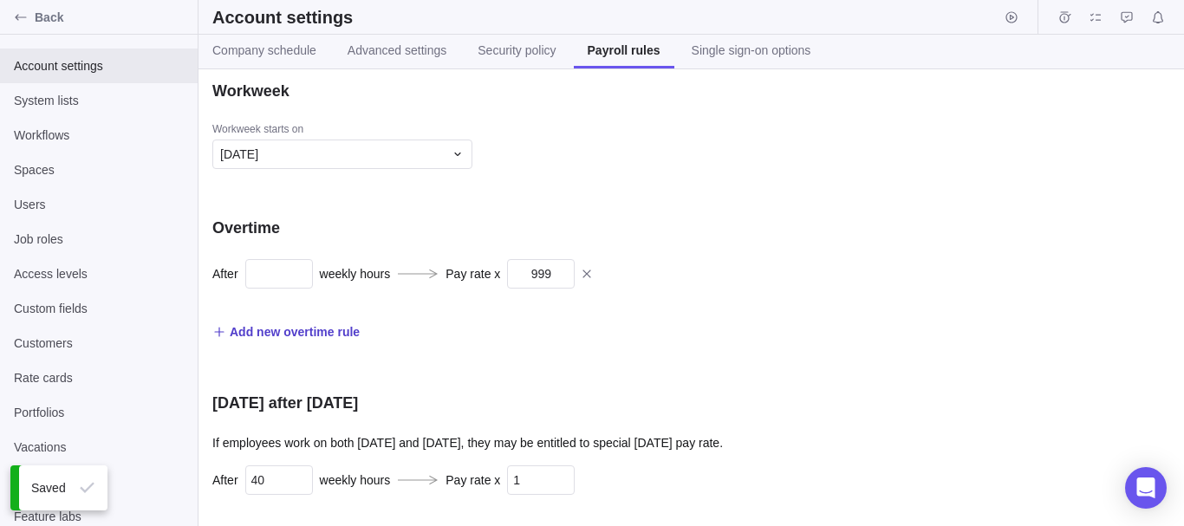
click at [355, 337] on span "Add new overtime rule" at bounding box center [295, 331] width 130 height 17
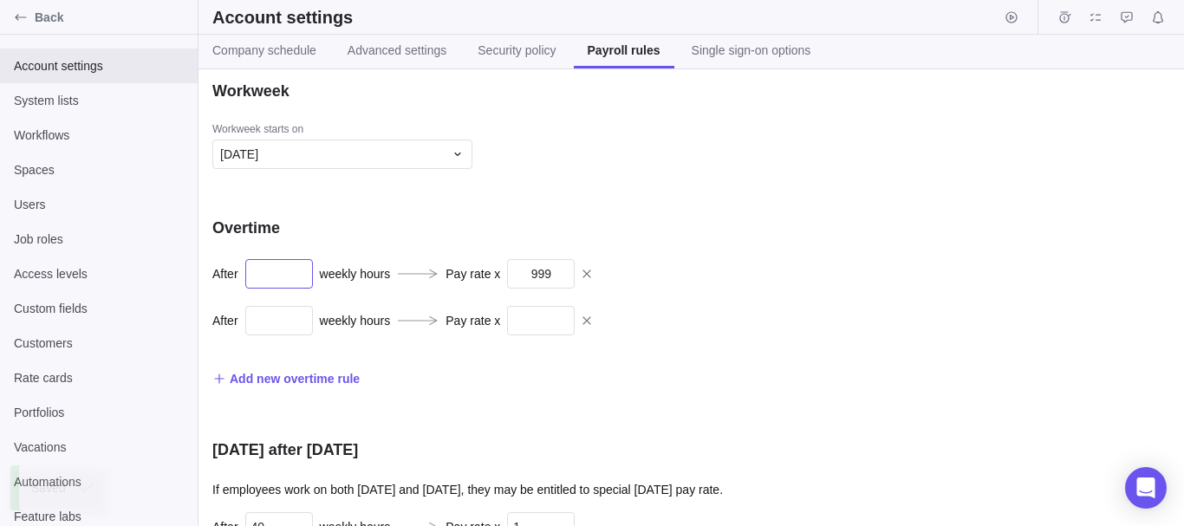
click at [301, 288] on input "text" at bounding box center [279, 273] width 68 height 29
type input "121"
click at [286, 315] on input "text" at bounding box center [279, 320] width 68 height 29
type input "122"
click at [523, 317] on input "text" at bounding box center [541, 320] width 68 height 29
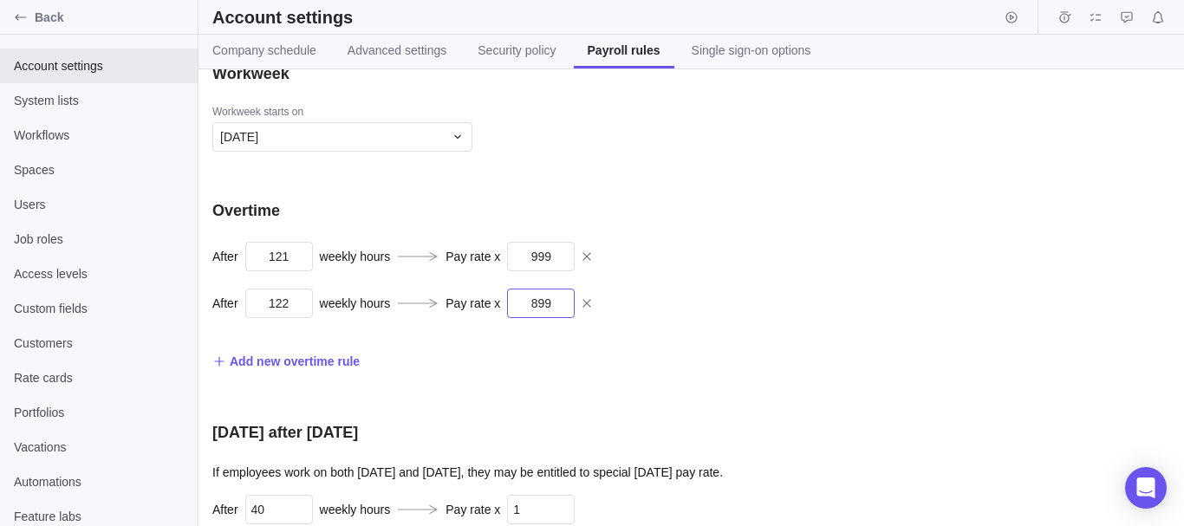
scroll to position [0, 0]
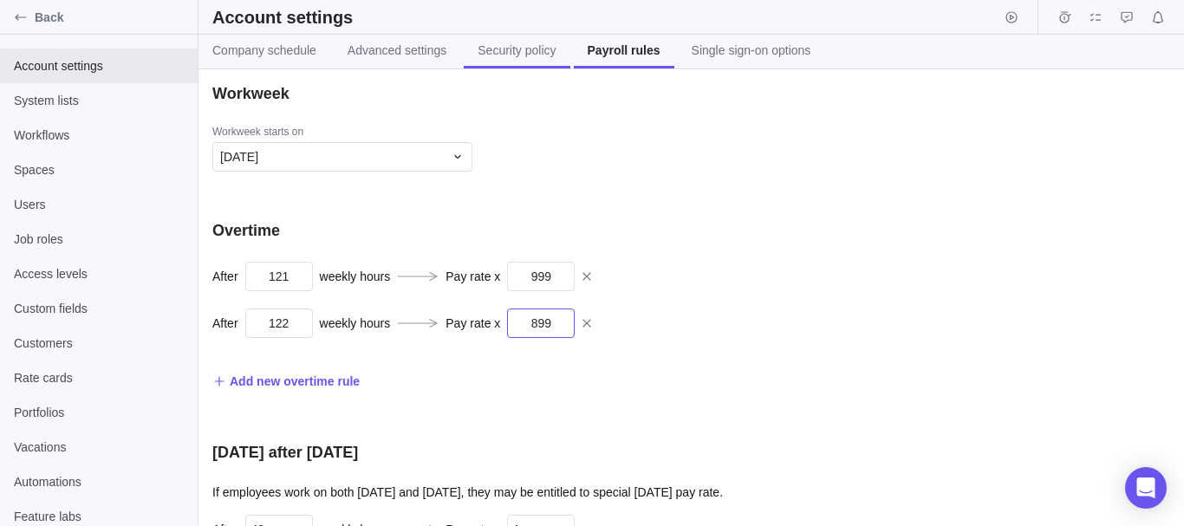
type input "899"
click at [555, 47] on link "Security policy" at bounding box center [517, 52] width 106 height 34
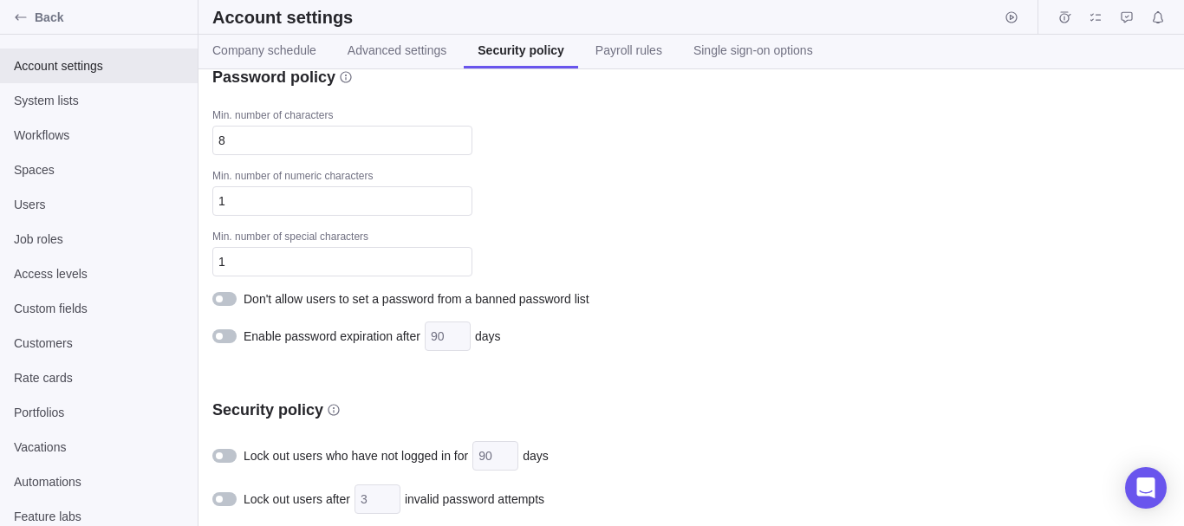
scroll to position [18, 0]
click at [222, 341] on div at bounding box center [227, 334] width 31 height 17
click at [229, 299] on div at bounding box center [224, 297] width 24 height 14
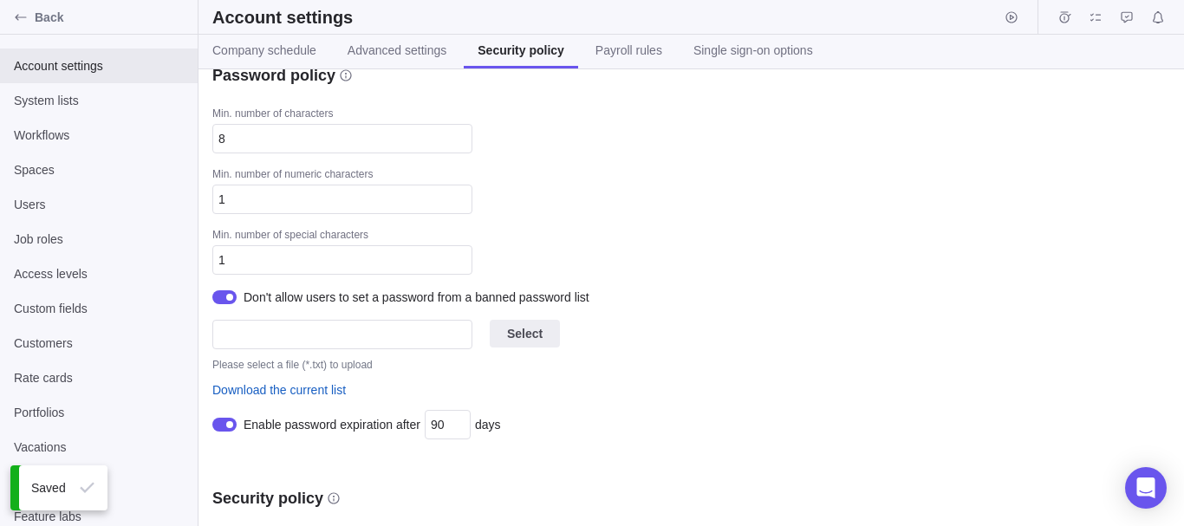
click at [228, 295] on div at bounding box center [229, 297] width 7 height 7
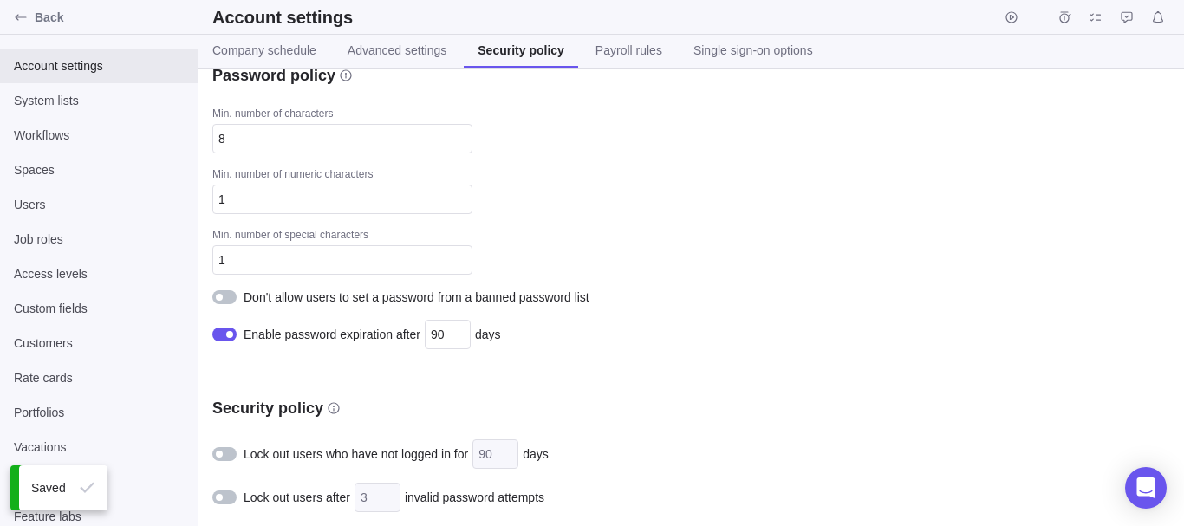
click at [228, 295] on div at bounding box center [224, 297] width 24 height 14
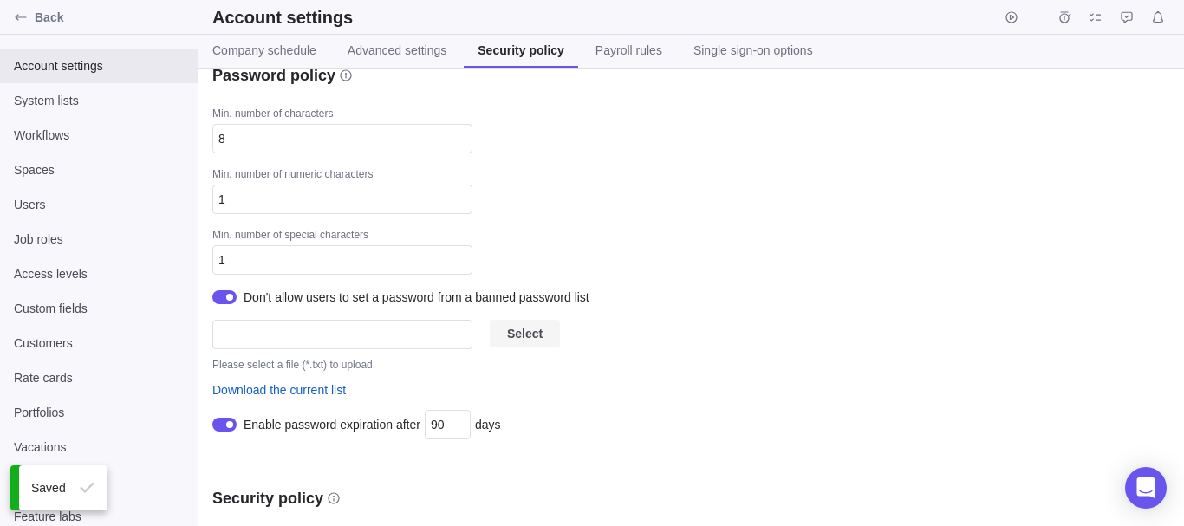
click at [520, 325] on span "Select" at bounding box center [525, 333] width 36 height 21
click at [241, 299] on div at bounding box center [227, 297] width 31 height 17
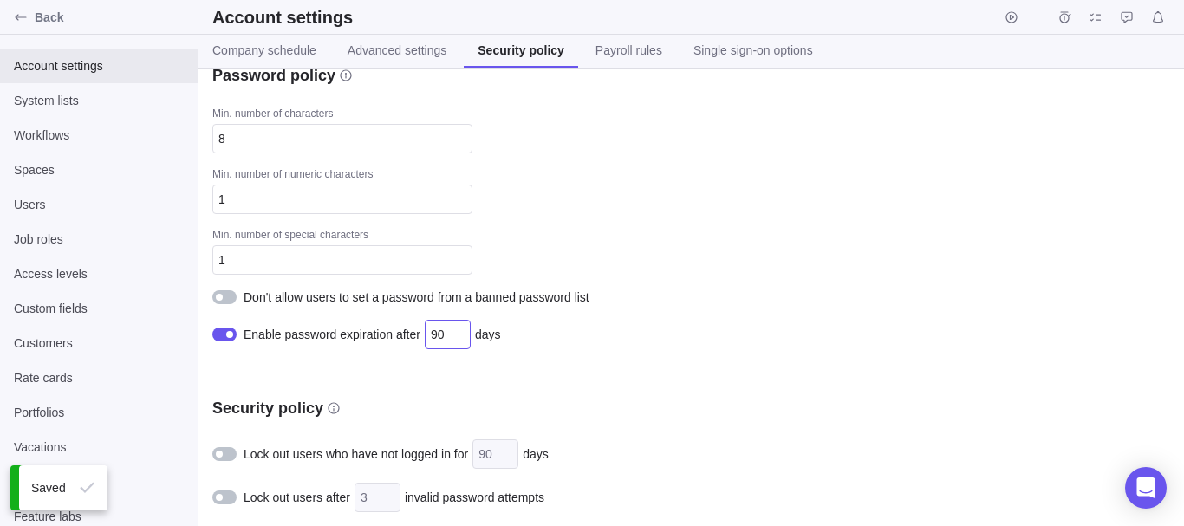
click at [463, 343] on input "90" at bounding box center [448, 334] width 46 height 29
click at [538, 367] on div "Password policy Min. number of characters 8 Min. number of numeric characters 1…" at bounding box center [690, 297] width 985 height 457
click at [430, 327] on input "1" at bounding box center [448, 334] width 46 height 29
type input "1"
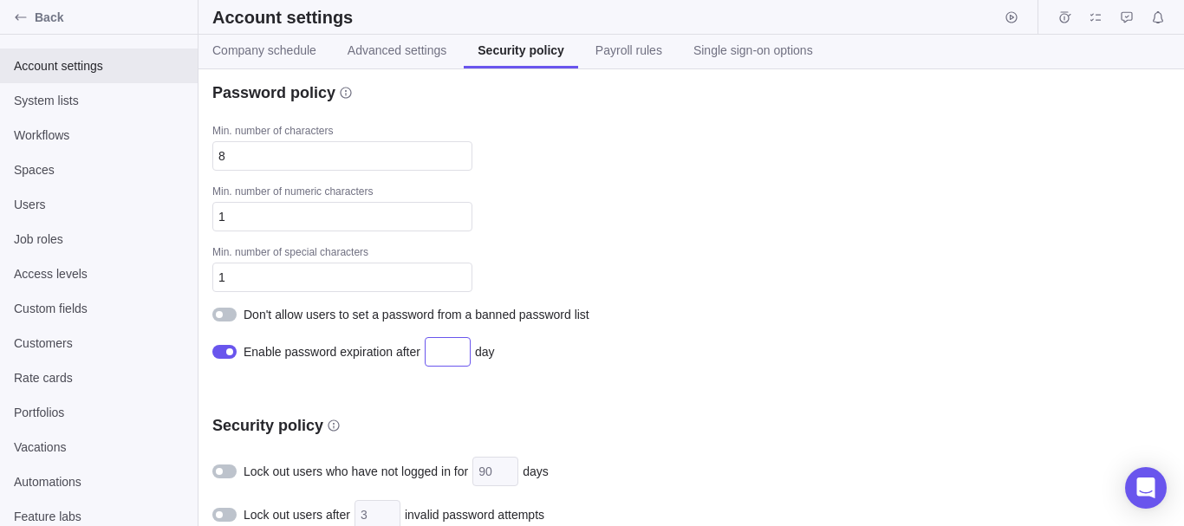
scroll to position [0, 0]
type input "1"
click at [398, 404] on div "Password policy Min. number of characters 8 Min. number of numeric characters 1…" at bounding box center [690, 297] width 985 height 457
click at [240, 354] on div at bounding box center [227, 352] width 31 height 17
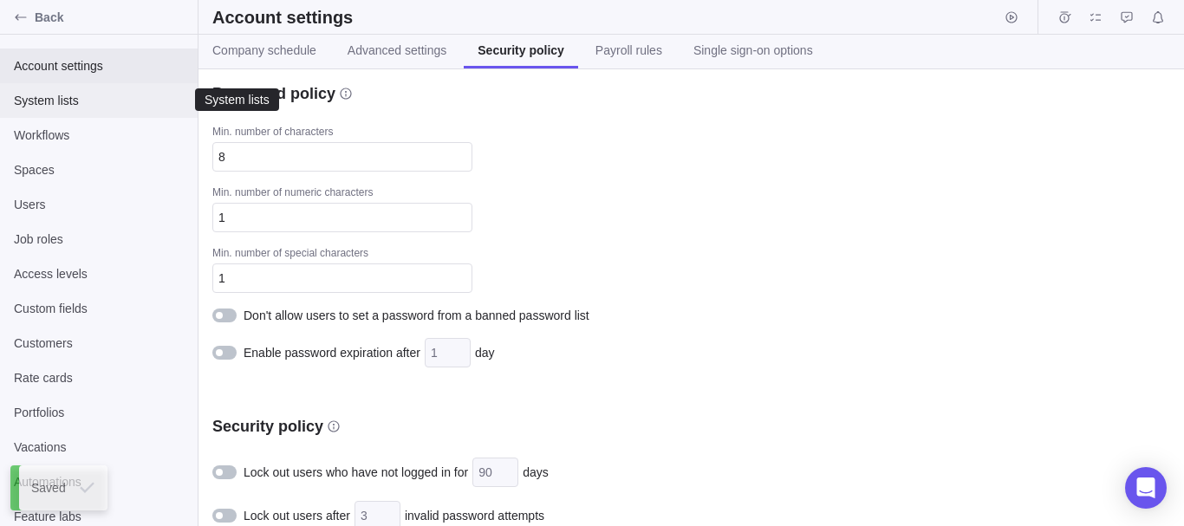
click at [94, 88] on div "System lists" at bounding box center [99, 100] width 198 height 35
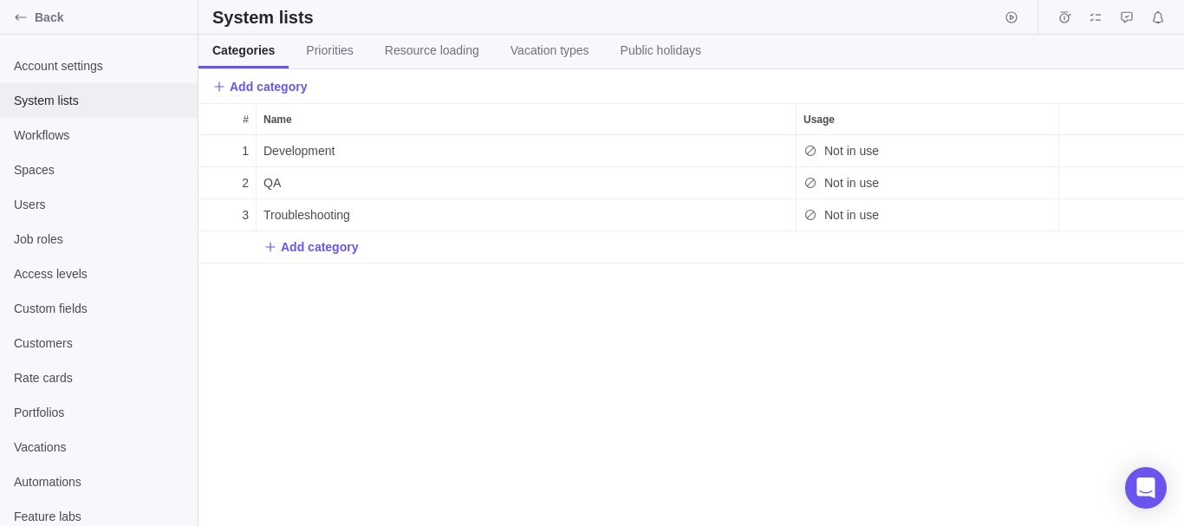
scroll to position [378, 972]
click at [284, 234] on div "Add category" at bounding box center [690, 246] width 985 height 31
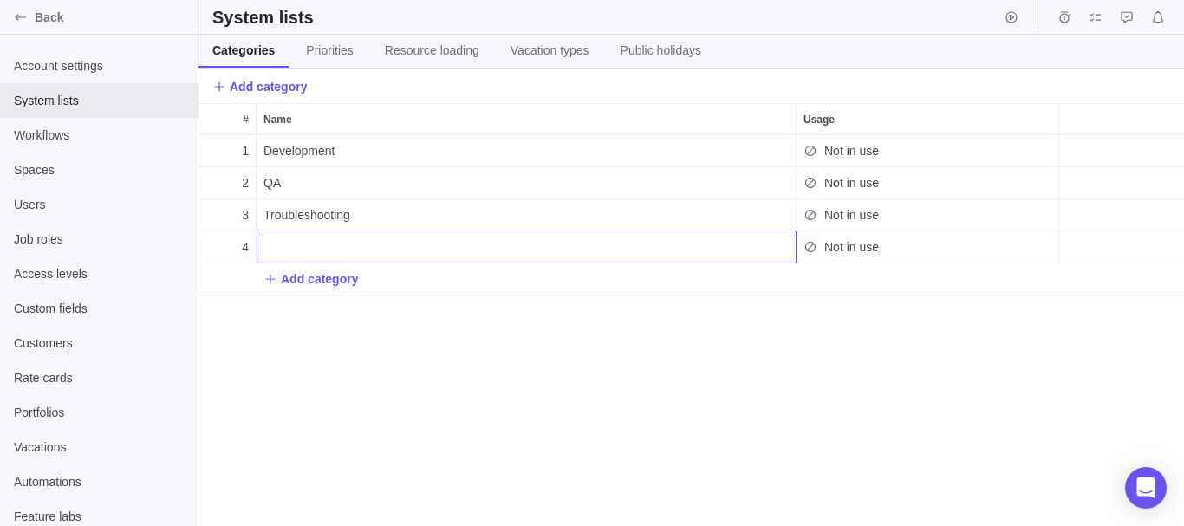
click at [306, 257] on input "Name" at bounding box center [526, 246] width 540 height 33
type input "'"`><img src=x>${{7*7}}"
click at [306, 340] on div "# Name Usage 1 Development Not in use 2 QA Not in use 3 Troubleshooting Not in …" at bounding box center [690, 314] width 985 height 423
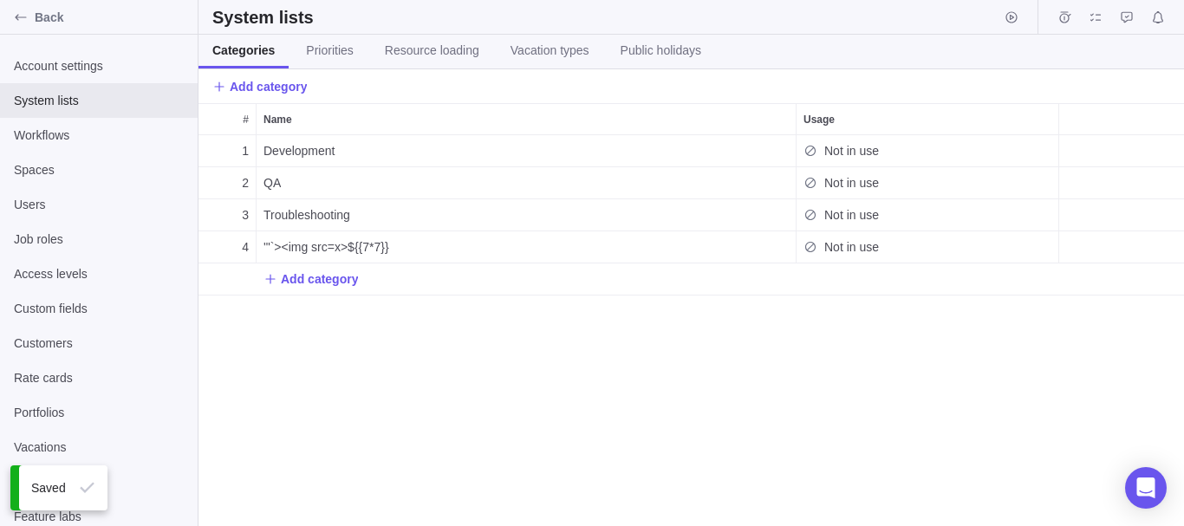
click at [427, 301] on div "1 Development Not in use 2 QA Not in use 3 Troubleshooting Not in use 4 '"`><im…" at bounding box center [690, 330] width 985 height 391
click at [340, 275] on span "Add category" at bounding box center [319, 278] width 77 height 17
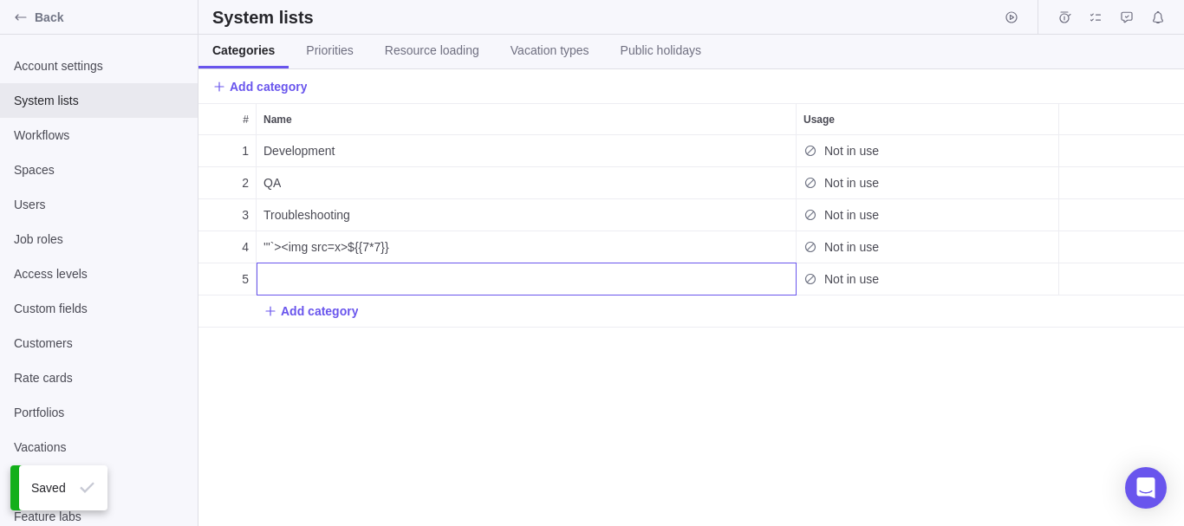
click at [339, 275] on input "Name" at bounding box center [526, 279] width 540 height 33
type input "'"`><img src=x>${{7*7}}"
click at [523, 358] on div "# Name Usage 1 Development Not in use 2 QA Not in use 3 Troubleshooting Not in …" at bounding box center [690, 314] width 985 height 423
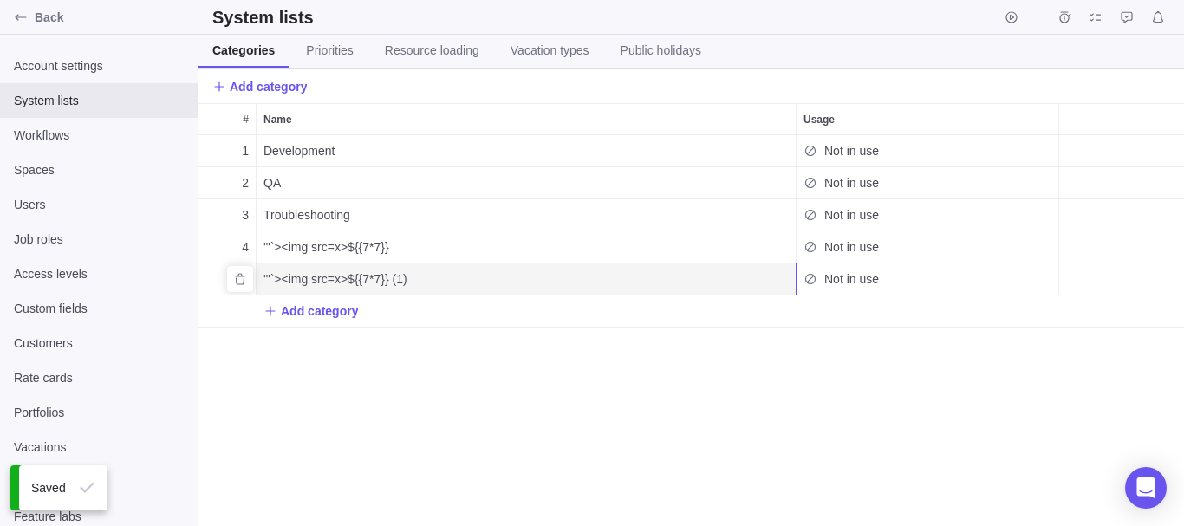
click at [859, 270] on span "Not in use" at bounding box center [851, 278] width 55 height 17
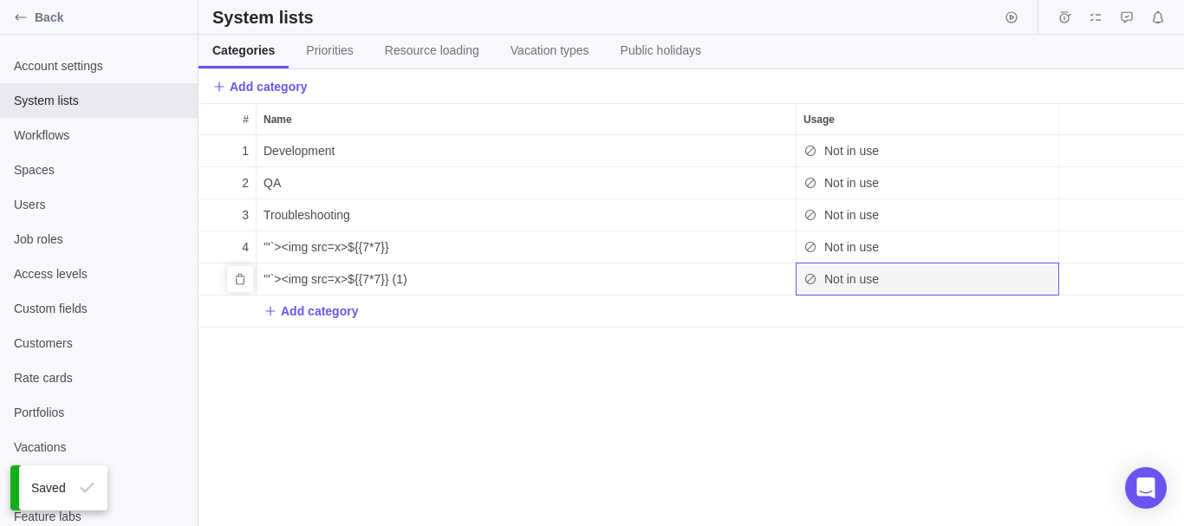
click at [849, 279] on span "Not in use" at bounding box center [851, 278] width 55 height 17
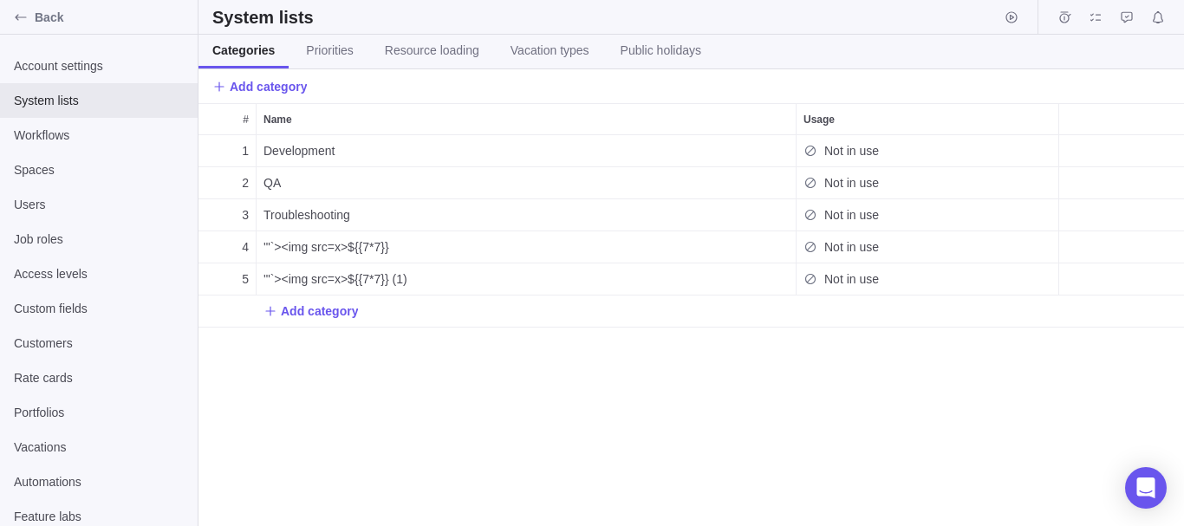
click at [801, 372] on div "1 Development Not in use 2 QA Not in use 3 Troubleshooting Not in use 4 '"`><im…" at bounding box center [690, 330] width 985 height 391
click at [316, 312] on span "Add category" at bounding box center [319, 310] width 77 height 17
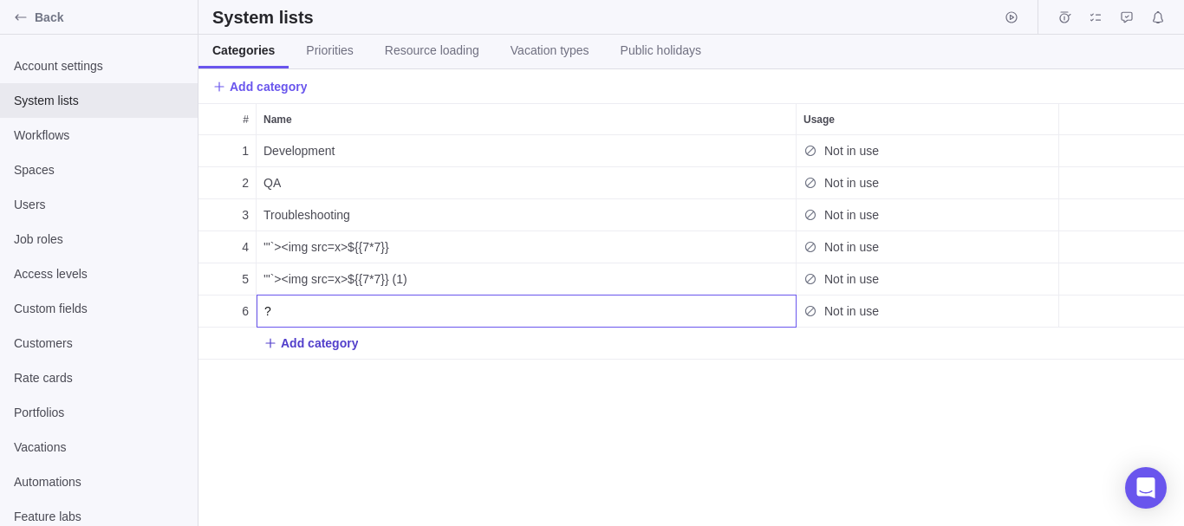
type input "?"
type input ""'/><h"
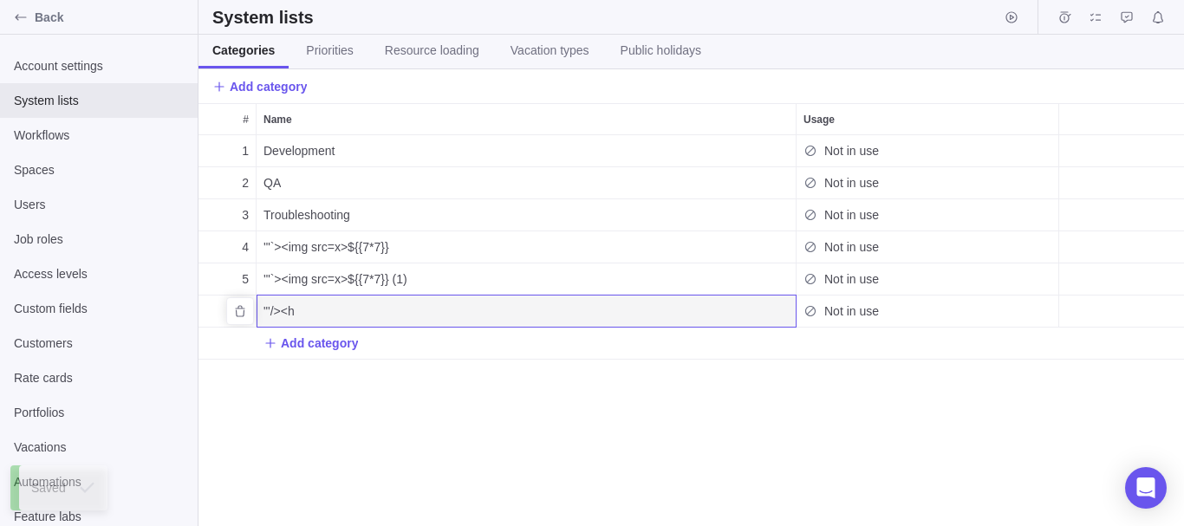
click at [315, 312] on div ""'/><h" at bounding box center [525, 310] width 539 height 31
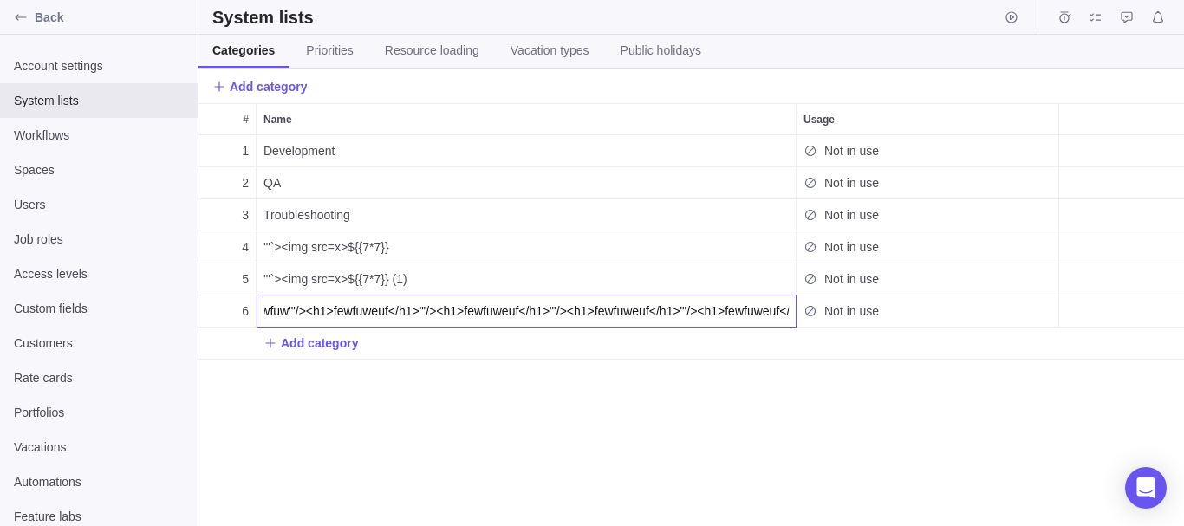
click at [315, 312] on input ""'/><h1>fewfuweuf</h1>"'/><h1>fewfuweuf</h1>"'/><h1>fewfuw"'/><h1>fewfuweuf</h1…" at bounding box center [526, 311] width 540 height 33
type input ""'/><h1>fewfuweuf</h1>"'/><h1>fewfuweuf</h1>"'/><h1>fewfuw"'/><h1>fewfuweuf</h1…"
click at [322, 339] on div "# Name Usage 1 Development Not in use 2 QA Not in use 3 Troubleshooting Not in …" at bounding box center [690, 314] width 985 height 423
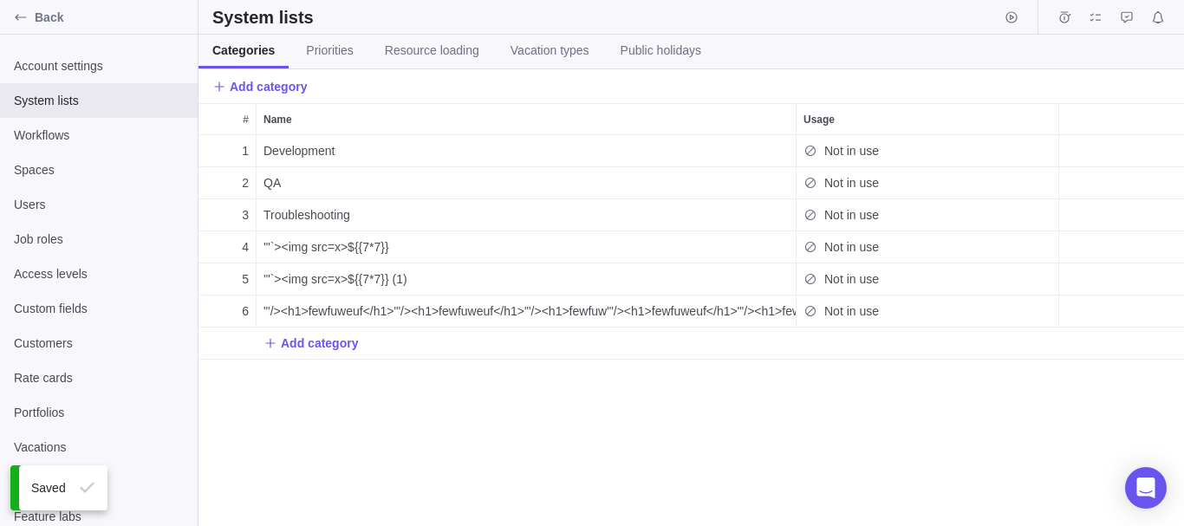
click at [309, 383] on div "1 Development Not in use 2 QA Not in use 3 Troubleshooting Not in use 4 '"`><im…" at bounding box center [690, 330] width 985 height 391
click at [341, 61] on link "Priorities" at bounding box center [329, 52] width 75 height 34
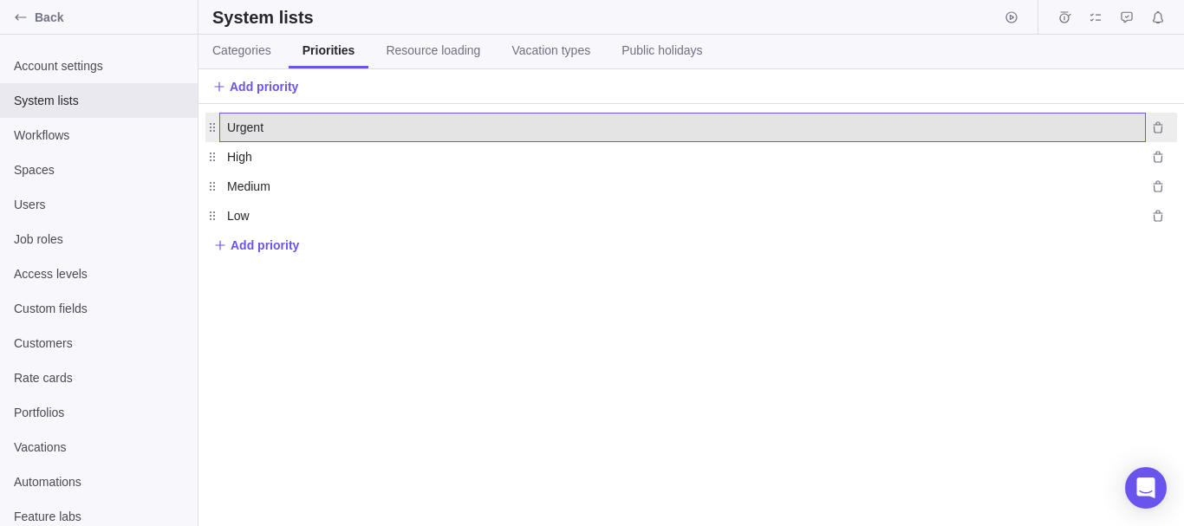
click at [281, 117] on div "Urgent" at bounding box center [682, 128] width 911 height 28
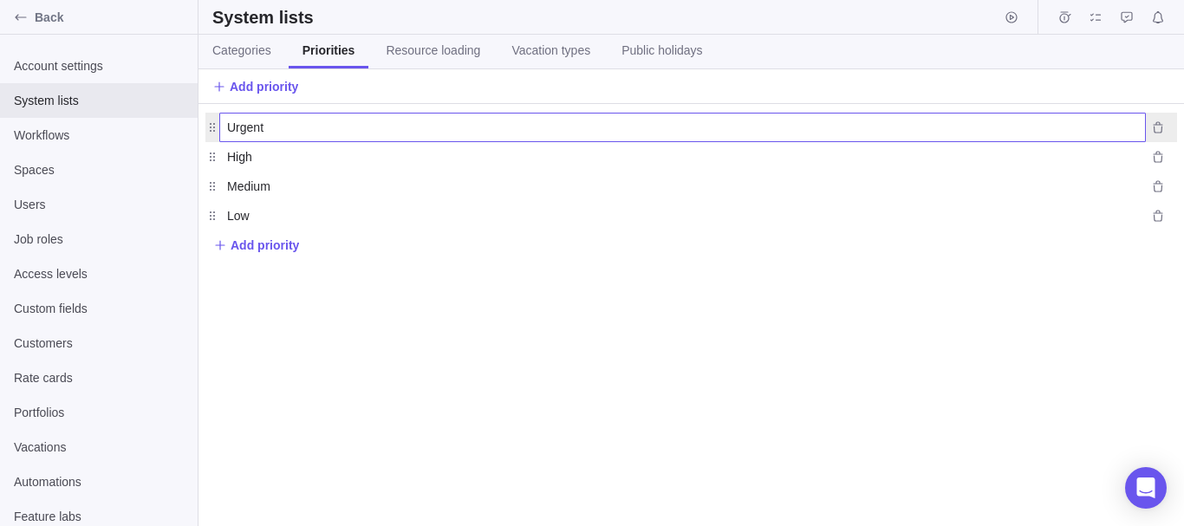
paste input ""'/><h1>fewfuweuf</h1>"
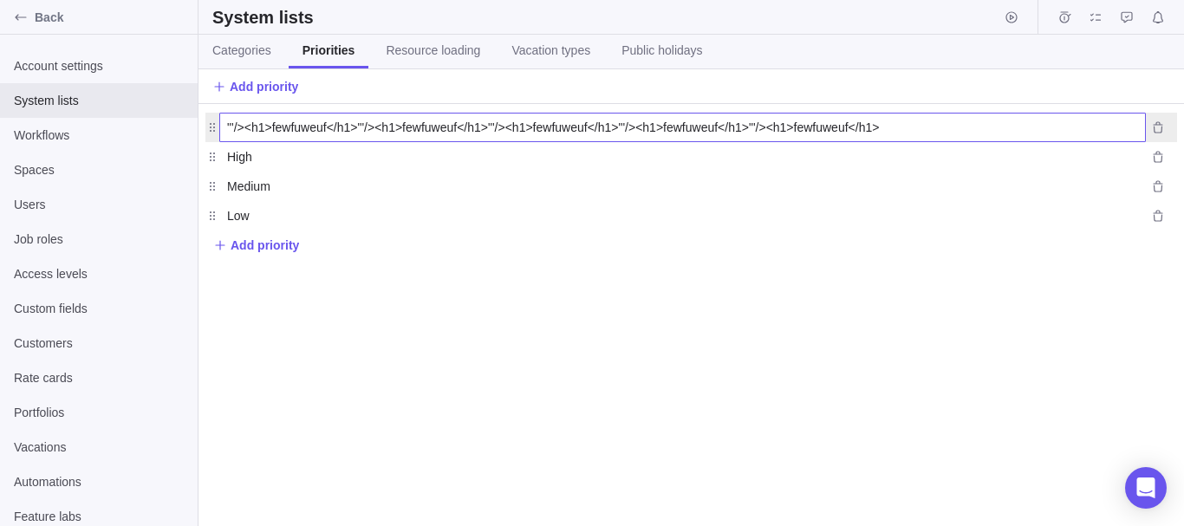
paste input ""'/><h1>fewfuweuf</h1>"
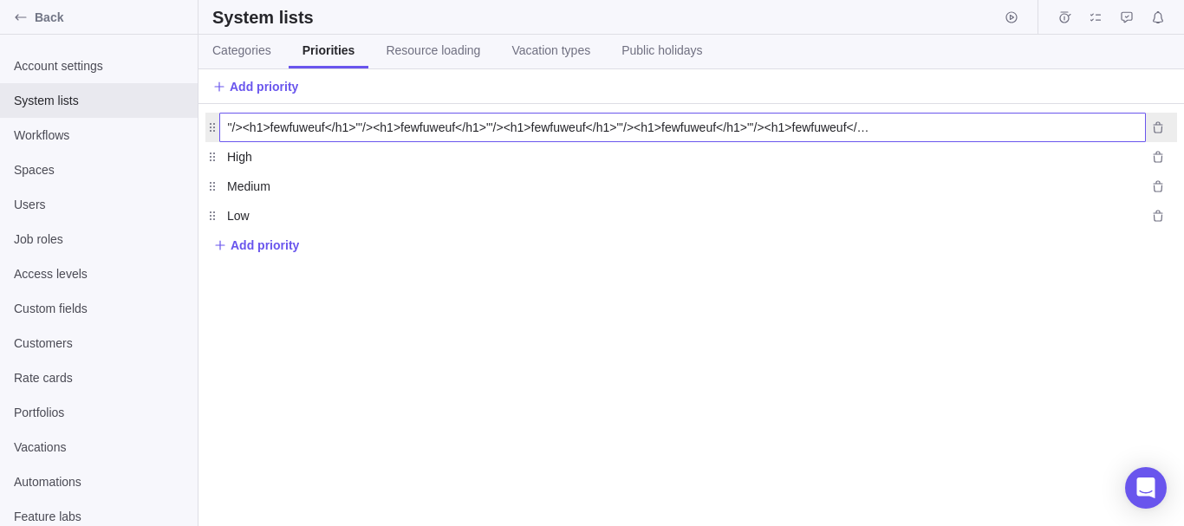
paste input ""'"
paste input "text"
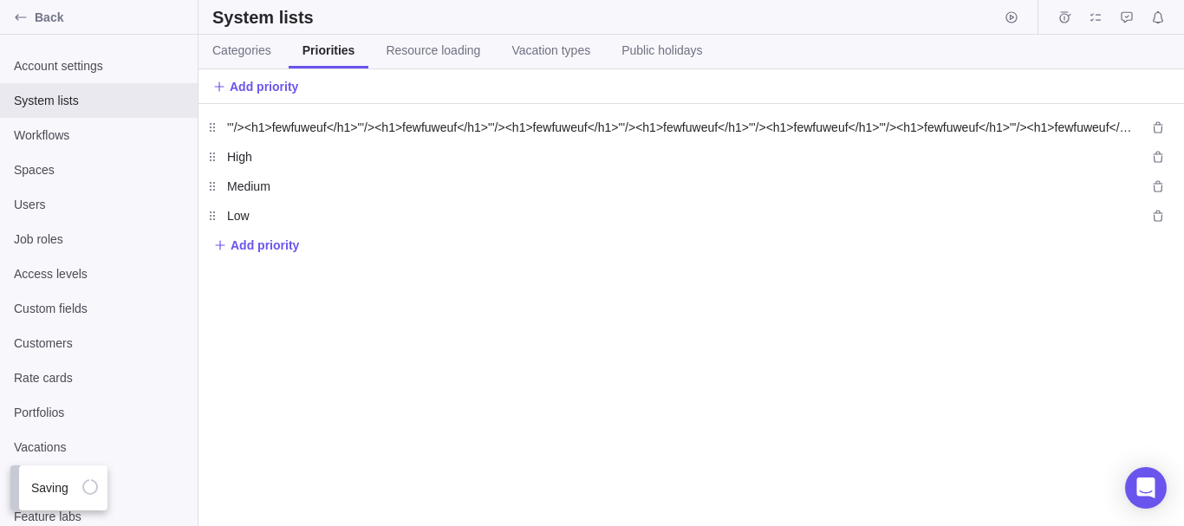
click at [367, 270] on div ""'/><h1>fewfuweuf</h1>"'/><h1>fewfuweuf</h1>"'/><h1>fewfuweuf</h1>"'/><h1>fewfu…" at bounding box center [690, 315] width 985 height 422
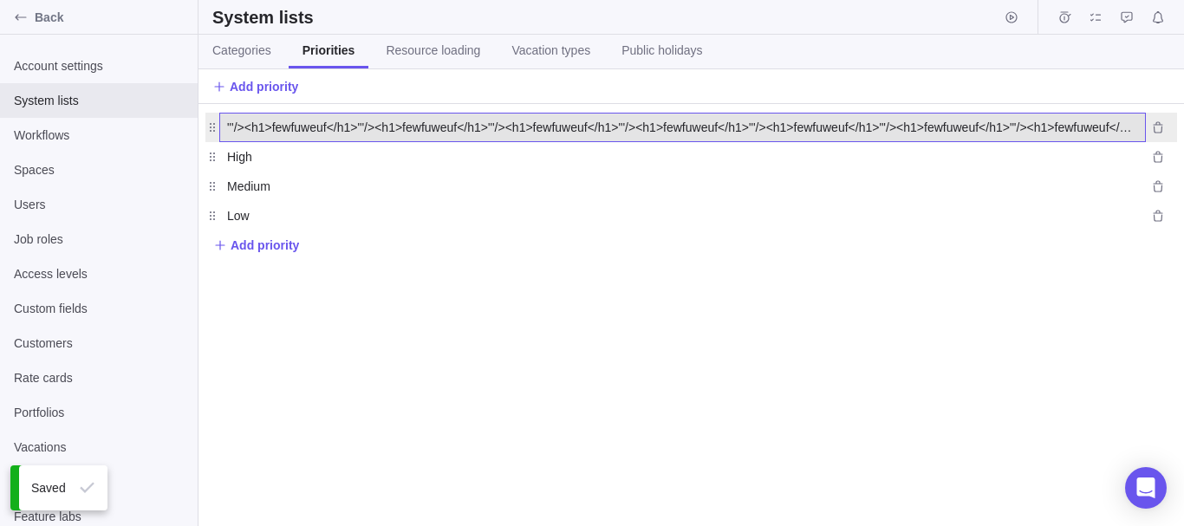
click at [1098, 125] on span ""'/><h1>fewfuweuf</h1>"'/><h1>fewfuweuf</h1>"'/><h1>fewfuweuf</h1>"'/><h1>fewfu…" at bounding box center [682, 127] width 911 height 17
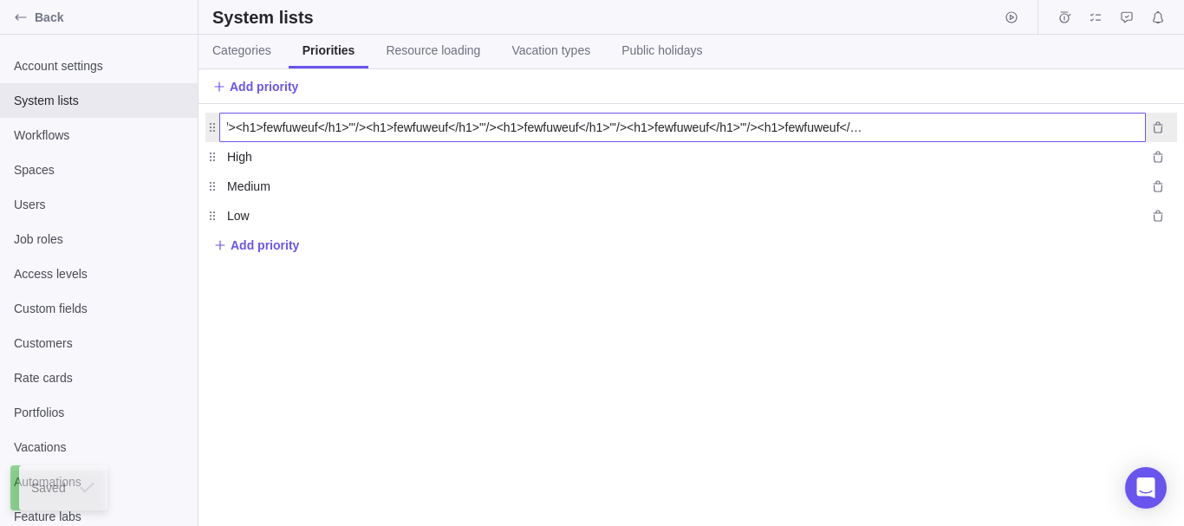
paste input "text"
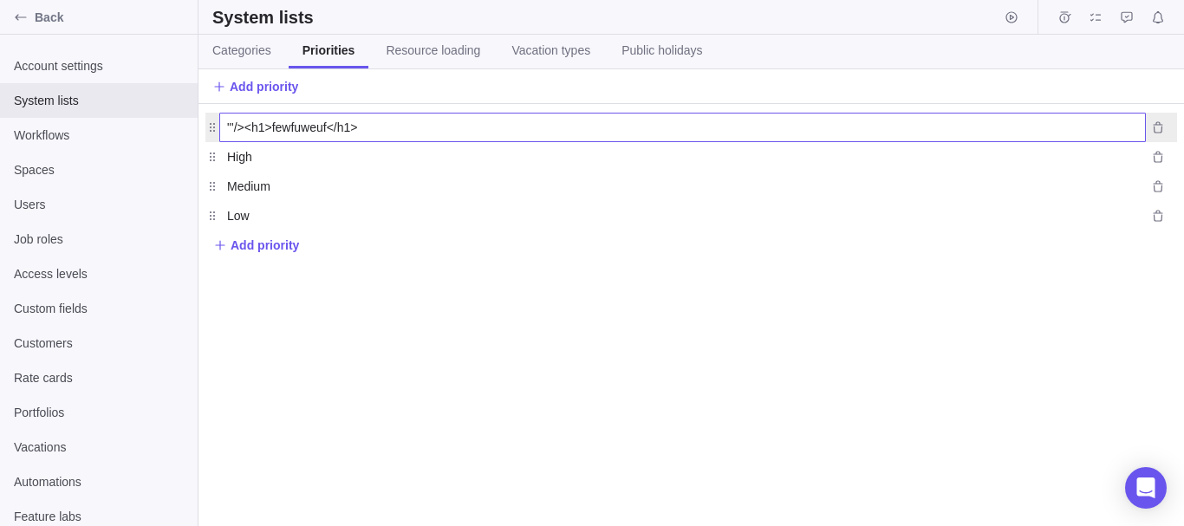
paste input ""'/><h1>fewfuweuf</h1>"
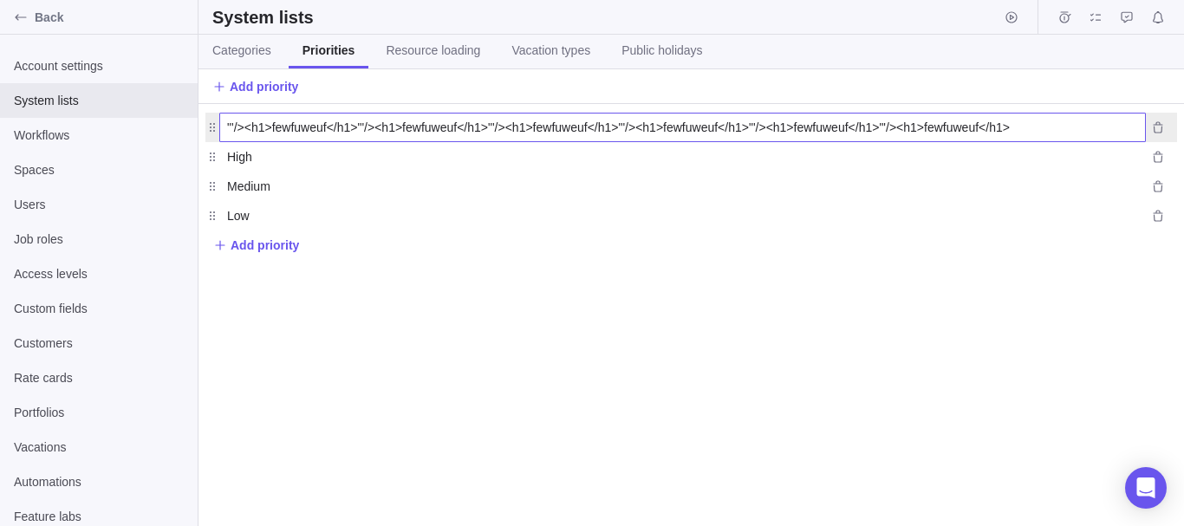
paste input ""'/><h1>fewfuweuf</h1>"
paste input ""'"
type input ""'/><h1>fewfuweuf</h1>"'/><h1>fewfuweuf</h1>"'/><h1>fewfuweuf</h1>"'/><h1>fewfu…"
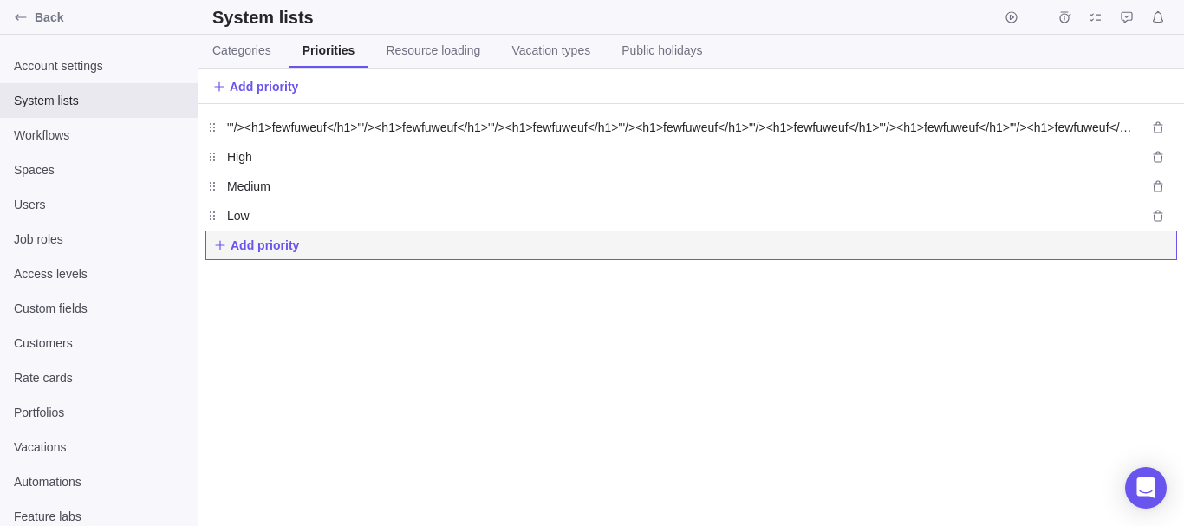
click at [406, 237] on div "Add priority" at bounding box center [690, 244] width 971 height 29
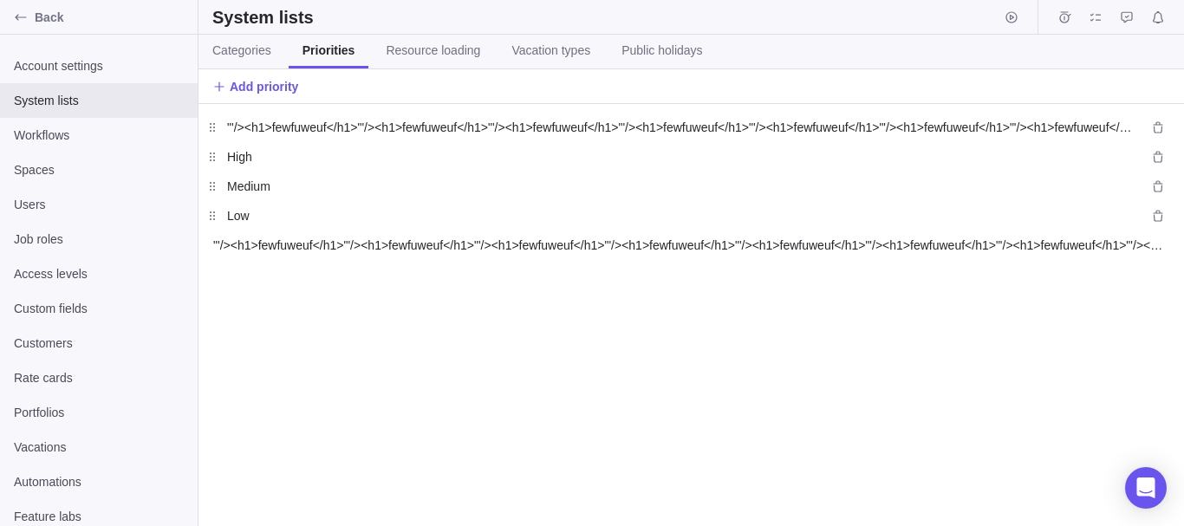
scroll to position [0, 317]
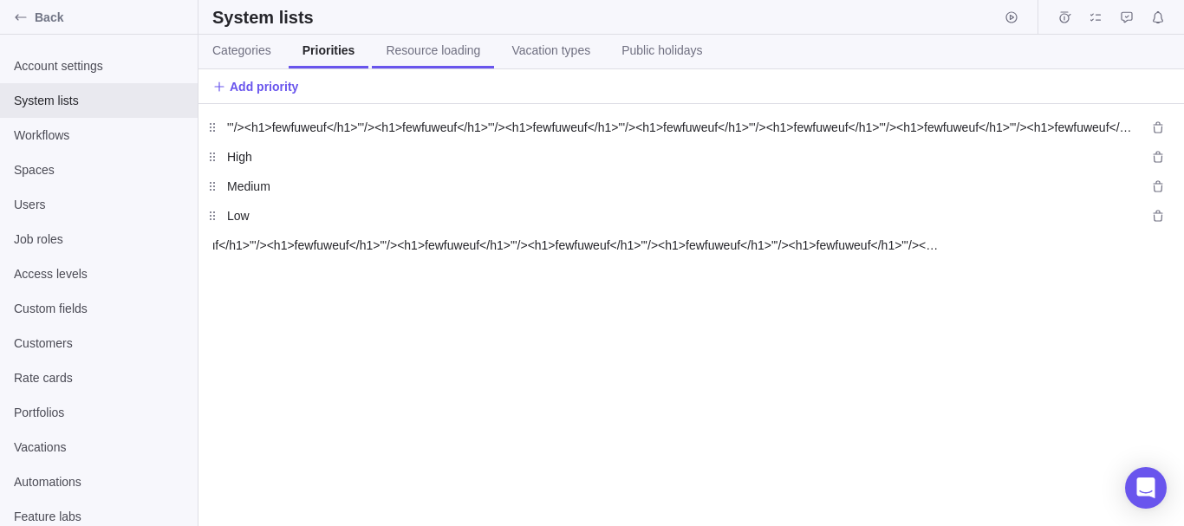
type input ""'/><h1>fewfuweuf</h1>"'/><h1>fewfuweuf</h1>"'/><h1>fewfuweuf</h1>"'/><h1>fewfu…"
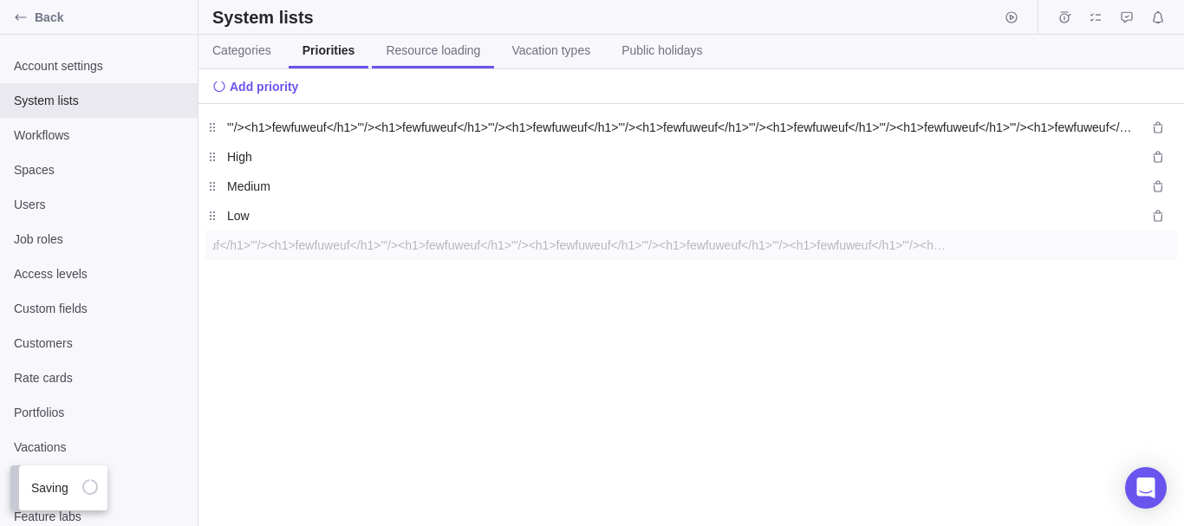
scroll to position [0, 0]
click at [436, 50] on span "Resource loading" at bounding box center [433, 50] width 94 height 17
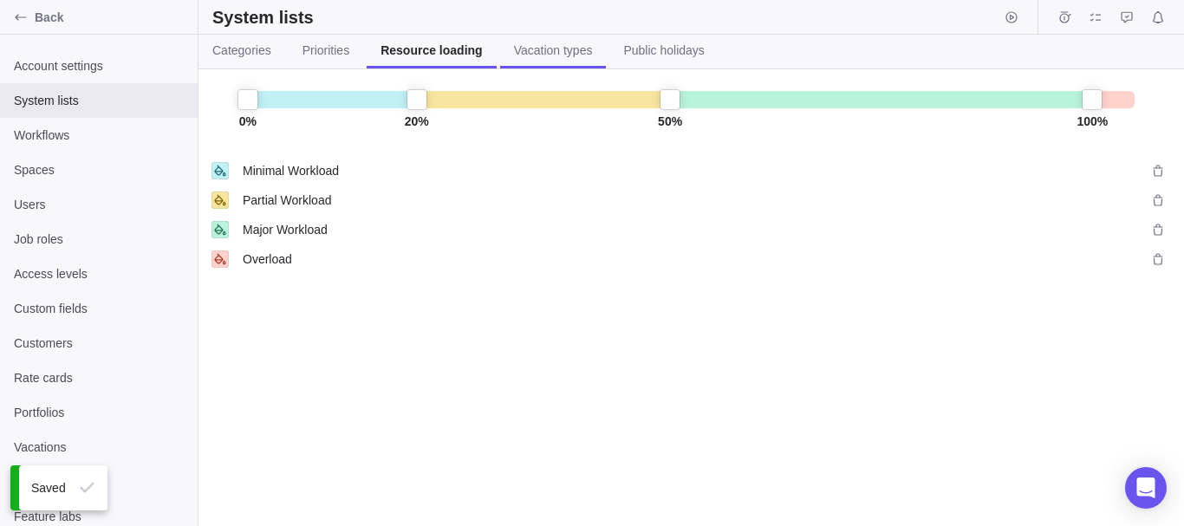
click at [542, 47] on span "Vacation types" at bounding box center [553, 50] width 79 height 17
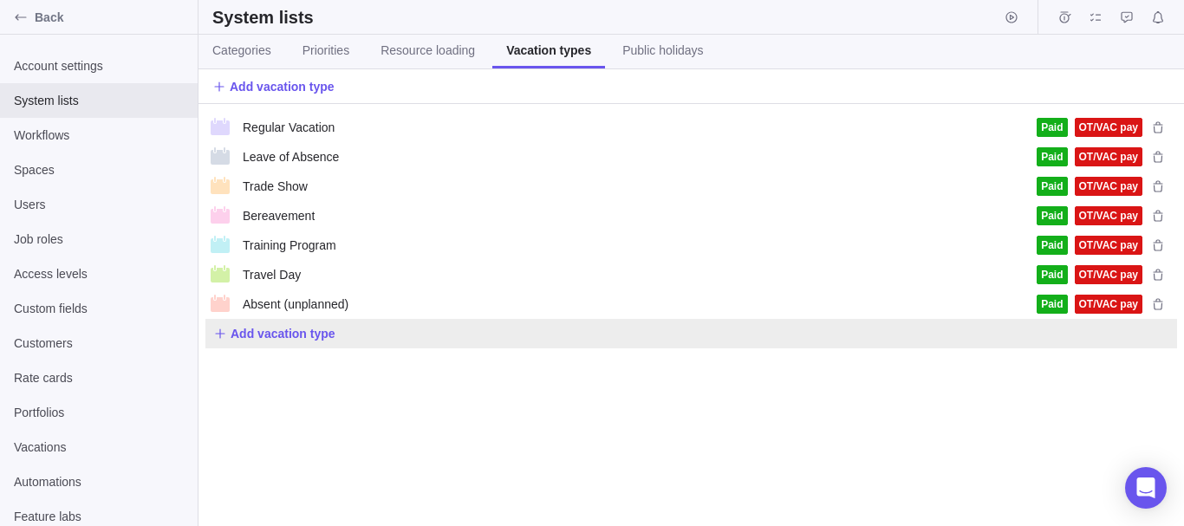
click at [384, 340] on div "Add vacation type" at bounding box center [690, 333] width 971 height 29
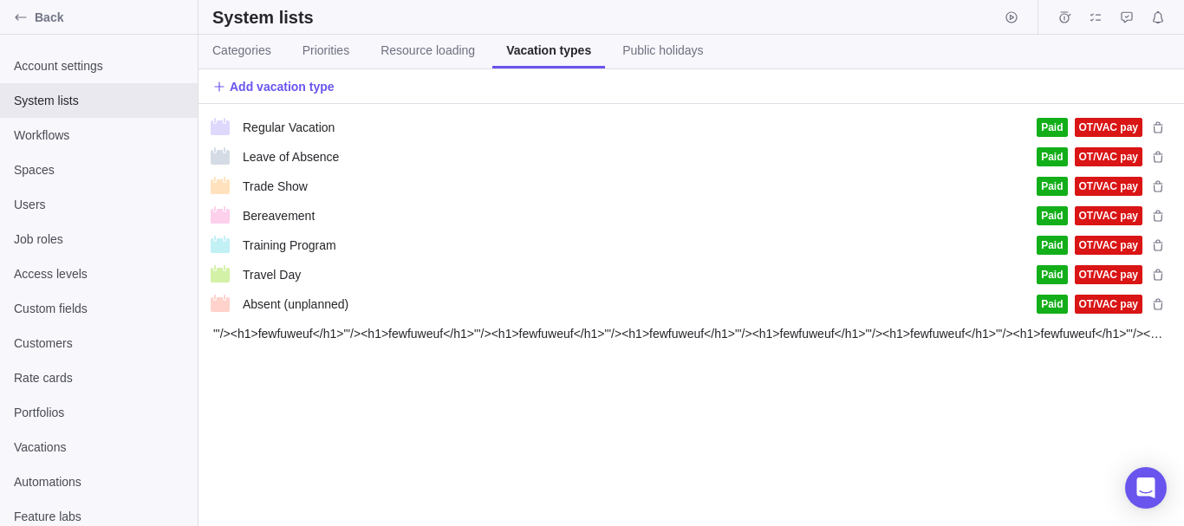
scroll to position [0, 317]
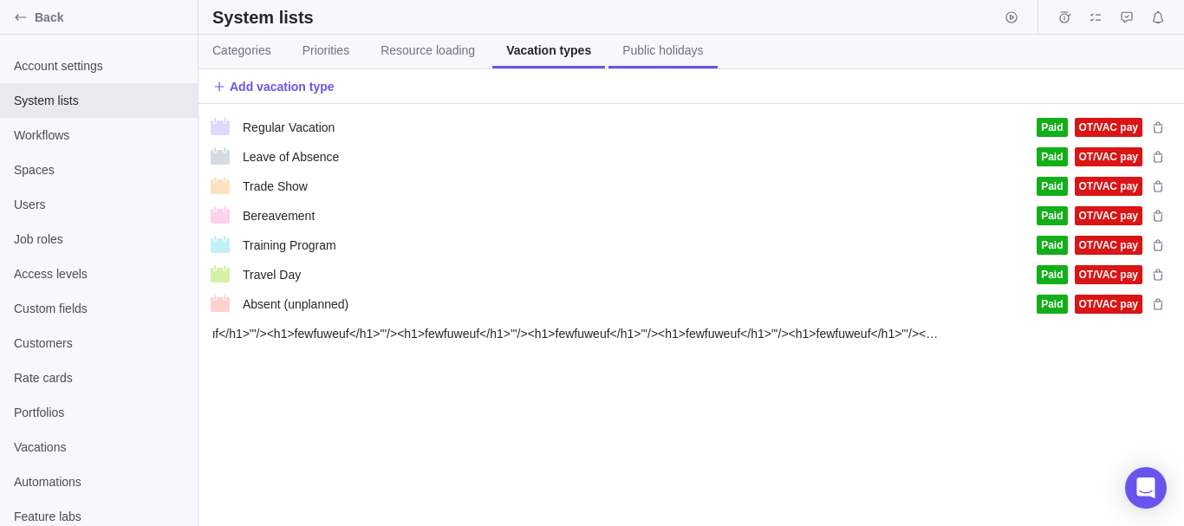
type input ""'/><h1>fewfuweuf</h1>"'/><h1>fewfuweuf</h1>"'/><h1>fewfuweuf</h1>"'/><h1>fewfu…"
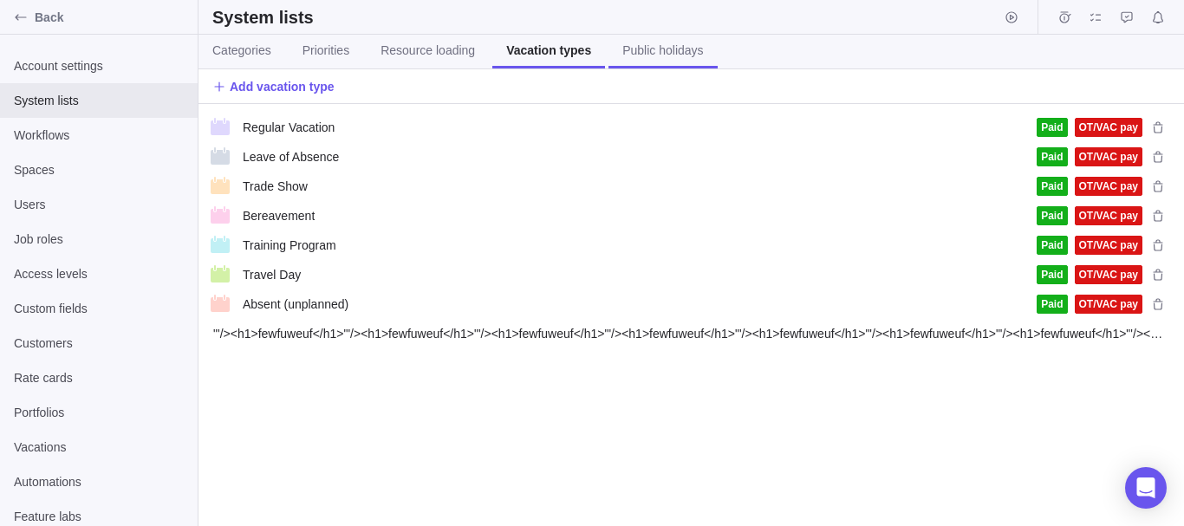
click at [654, 39] on link "Public holidays" at bounding box center [662, 52] width 108 height 34
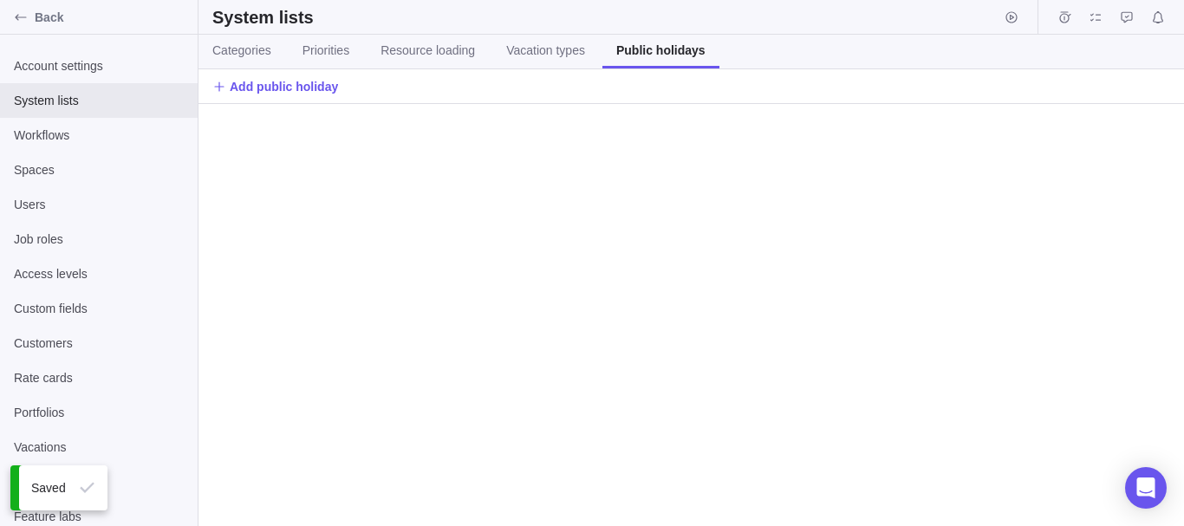
click at [480, 99] on div "Add public holiday" at bounding box center [690, 86] width 985 height 35
click at [318, 91] on span "Add public holiday" at bounding box center [284, 86] width 108 height 17
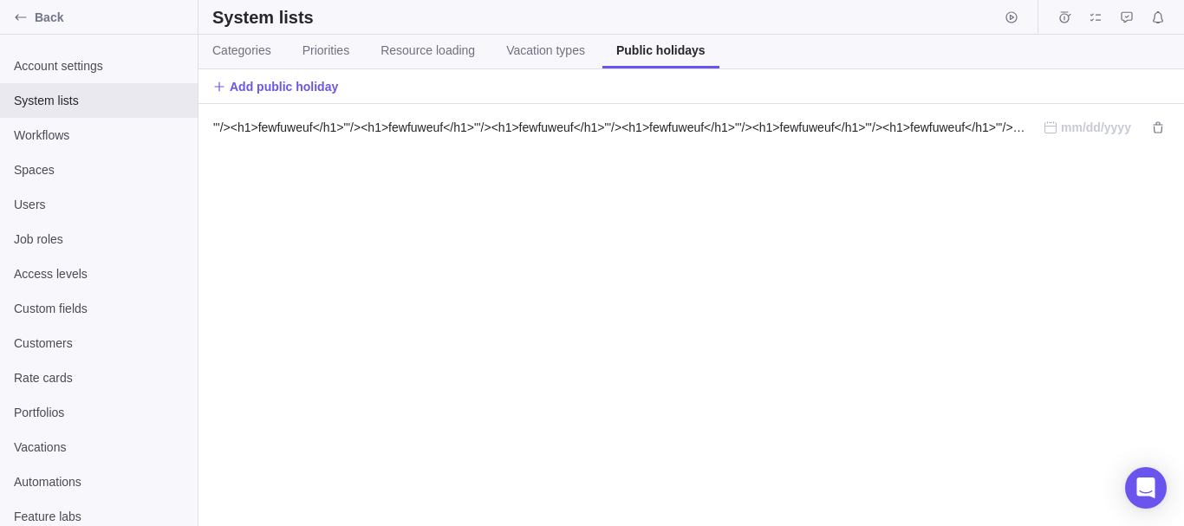
scroll to position [0, 457]
type input ""'/><h1>fewfuweuf</h1>"'/><h1>fewfuweuf</h1>"'/><h1>fewfuweuf</h1>"'/><h1>fewfu…"
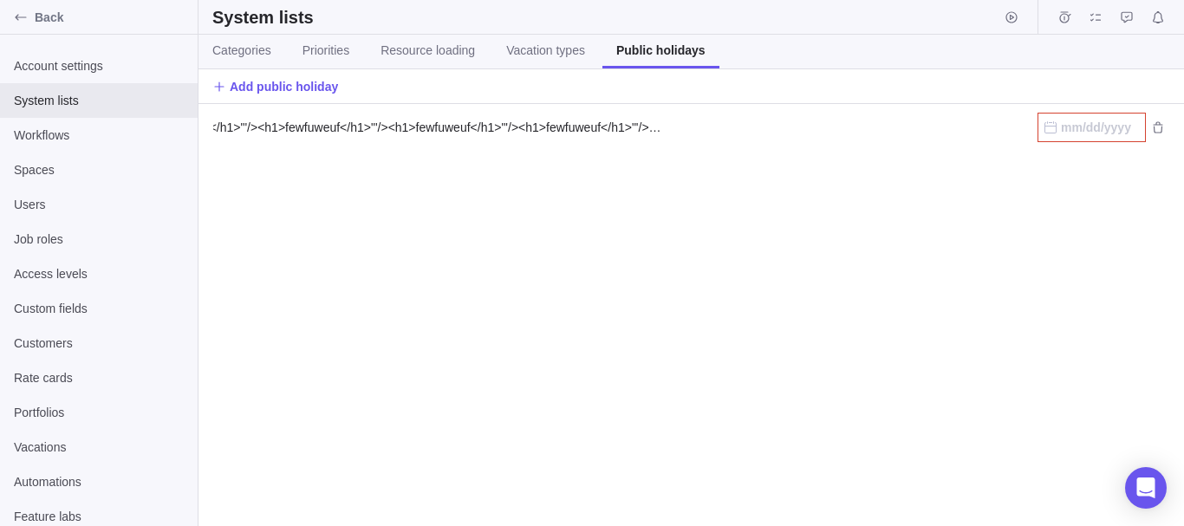
scroll to position [0, 0]
click at [873, 196] on div ""'/><h1>fewfuweuf</h1>"'/><h1>fewfuweuf</h1>"'/><h1>fewfuweuf</h1>"'/><h1>fewfu…" at bounding box center [690, 315] width 985 height 422
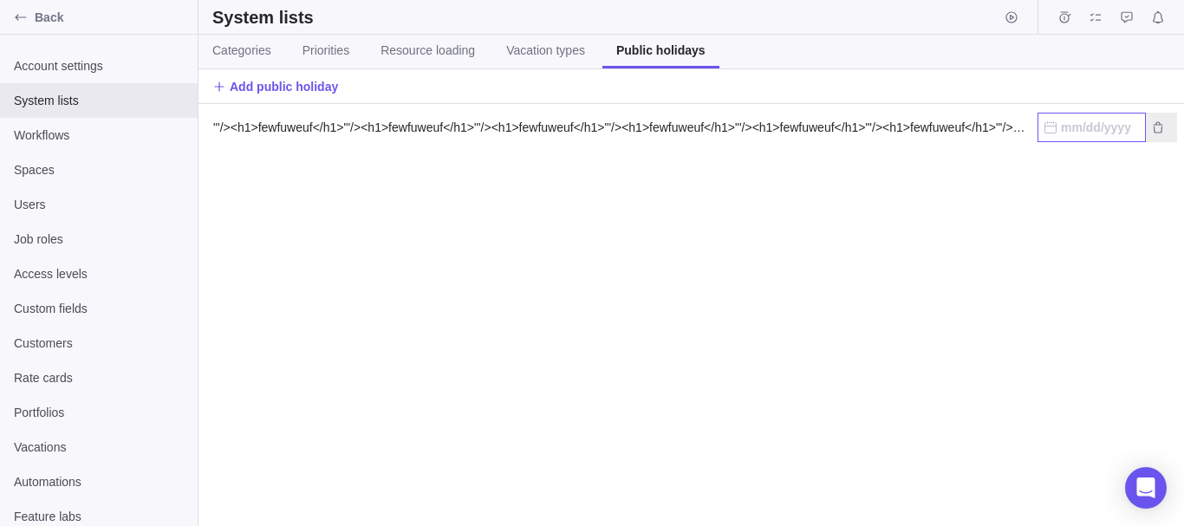
click at [1078, 127] on input "text" at bounding box center [1091, 127] width 108 height 29
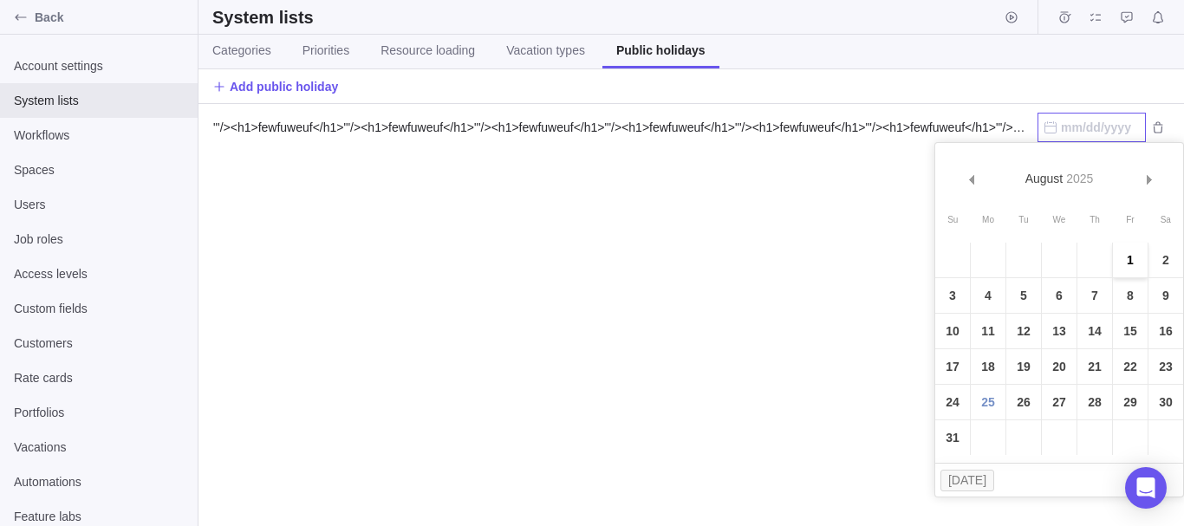
click at [1124, 248] on link "1" at bounding box center [1130, 260] width 35 height 35
type input "08/01/2025"
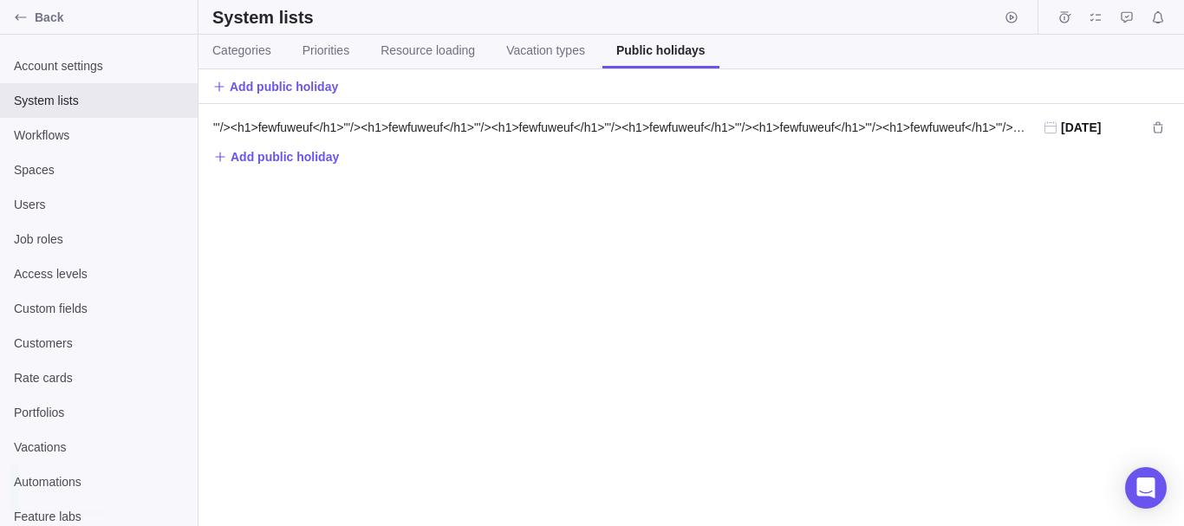
click at [367, 213] on div ""'/><h1>fewfuweuf</h1>"'/><h1>fewfuweuf</h1>"'/><h1>fewfuweuf</h1>"'/><h1>fewfu…" at bounding box center [690, 315] width 985 height 422
click at [303, 40] on link "Priorities" at bounding box center [326, 52] width 75 height 34
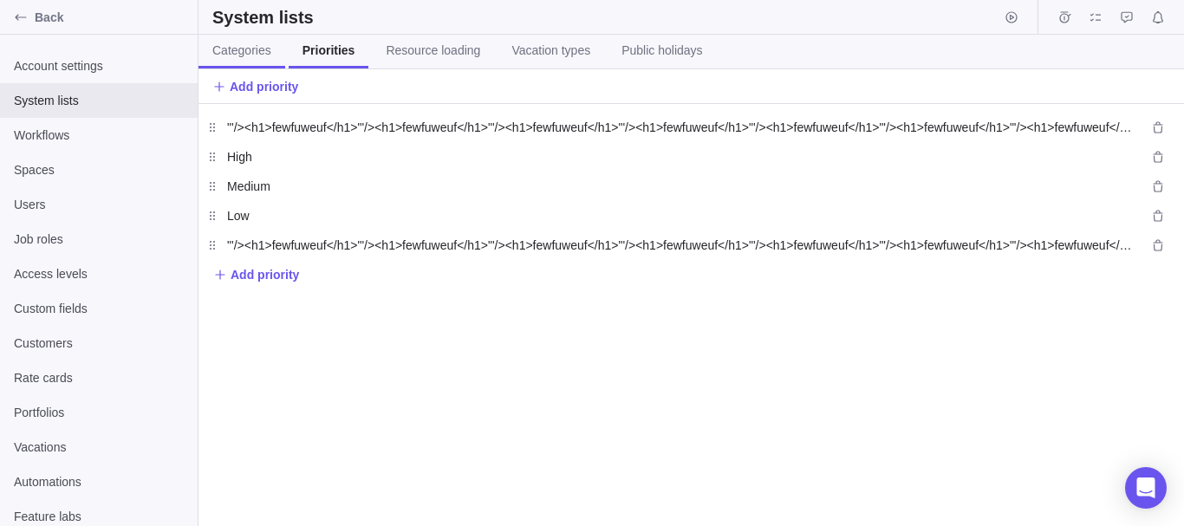
click at [268, 49] on span "Categories" at bounding box center [241, 50] width 59 height 17
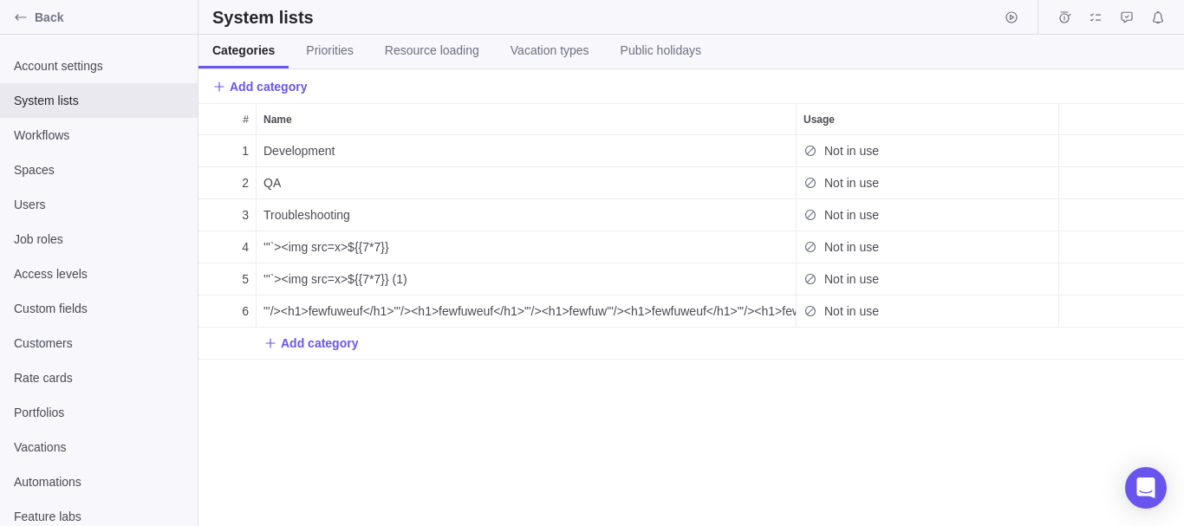
scroll to position [378, 972]
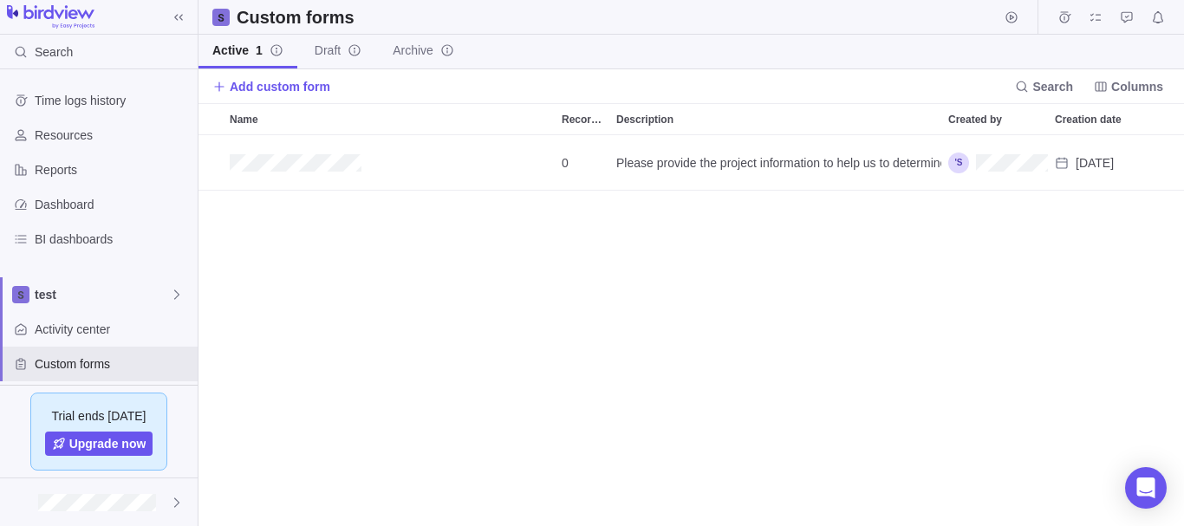
scroll to position [378, 972]
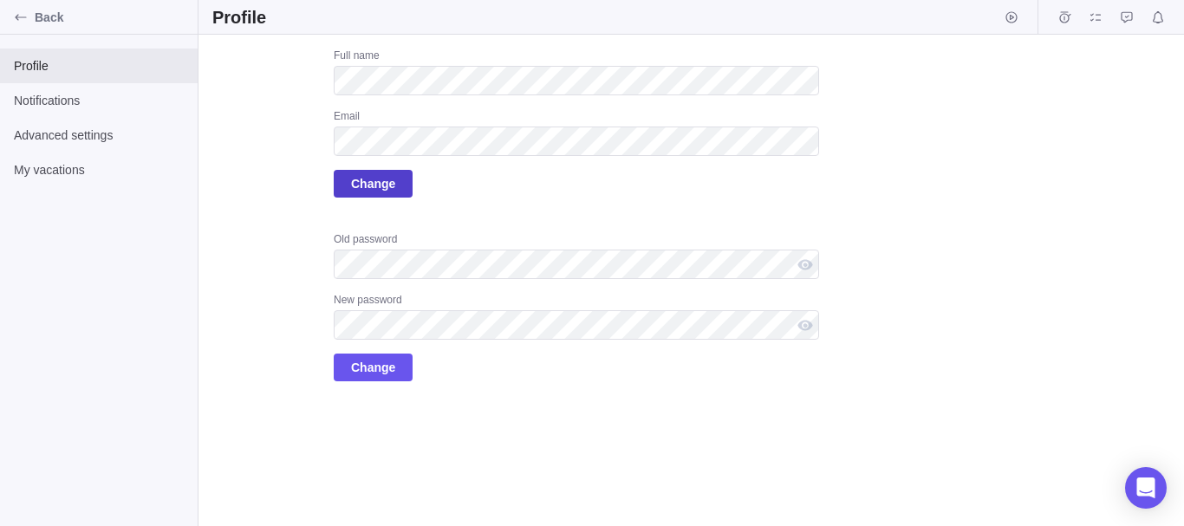
click at [400, 179] on span "Change" at bounding box center [373, 184] width 79 height 28
click at [368, 180] on span "Change" at bounding box center [373, 183] width 44 height 21
